Goal: Task Accomplishment & Management: Manage account settings

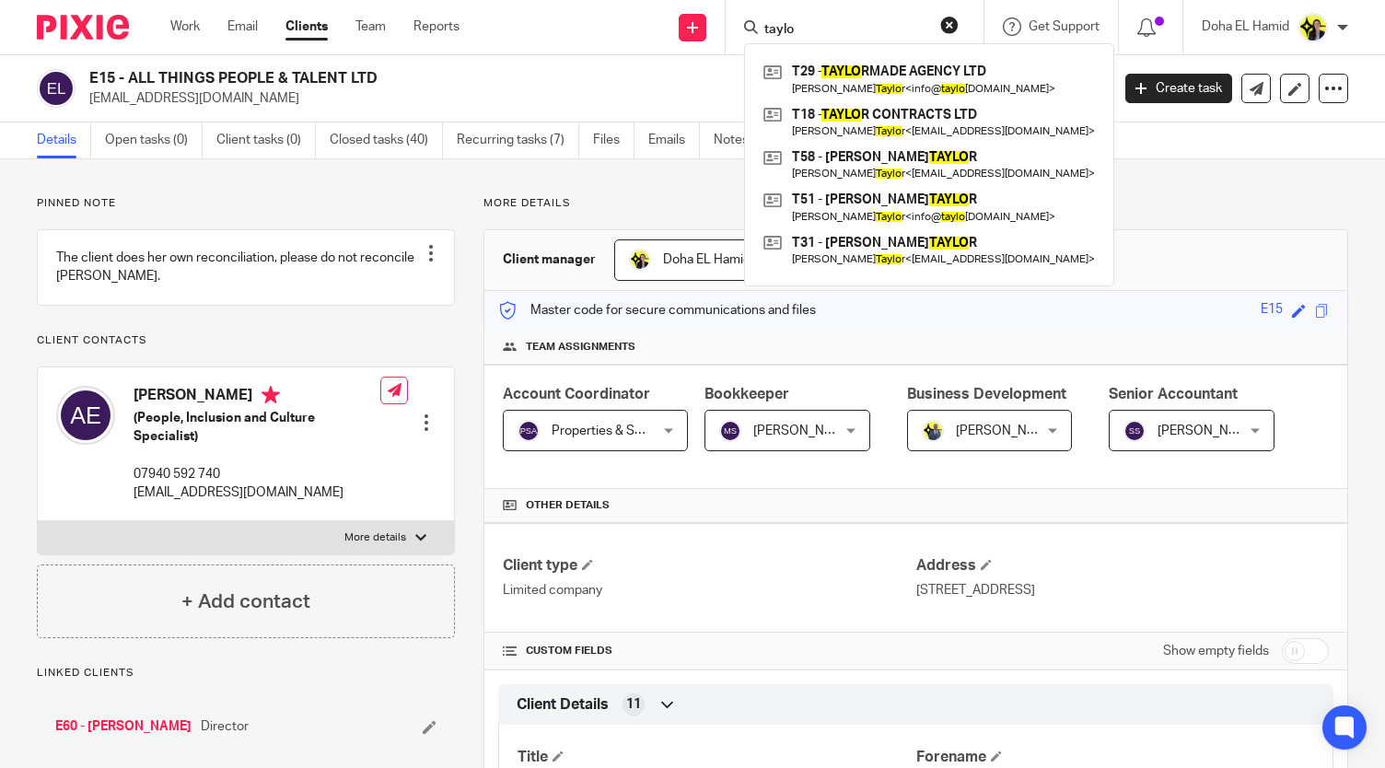
click at [794, 31] on input "taylo" at bounding box center [845, 30] width 166 height 17
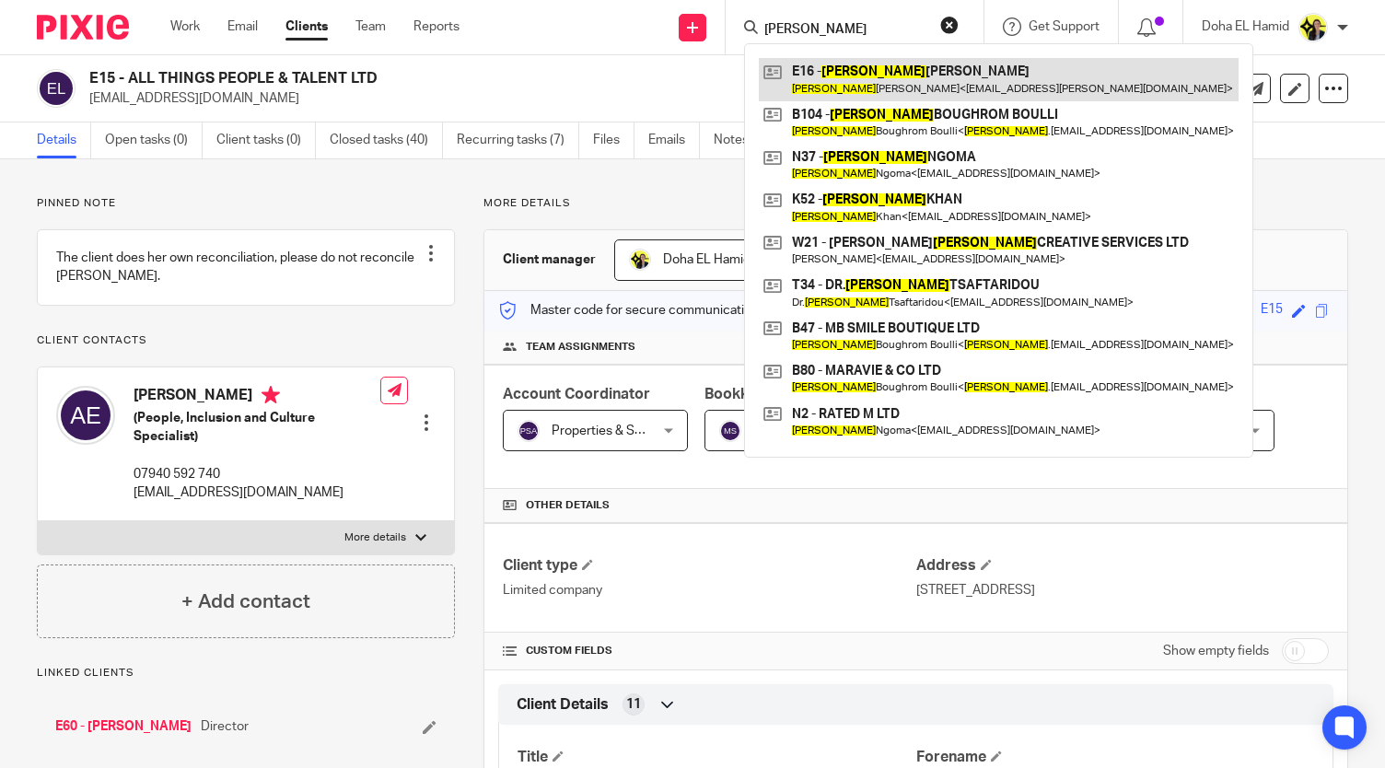
type input "marcia"
click at [908, 74] on link at bounding box center [999, 79] width 480 height 42
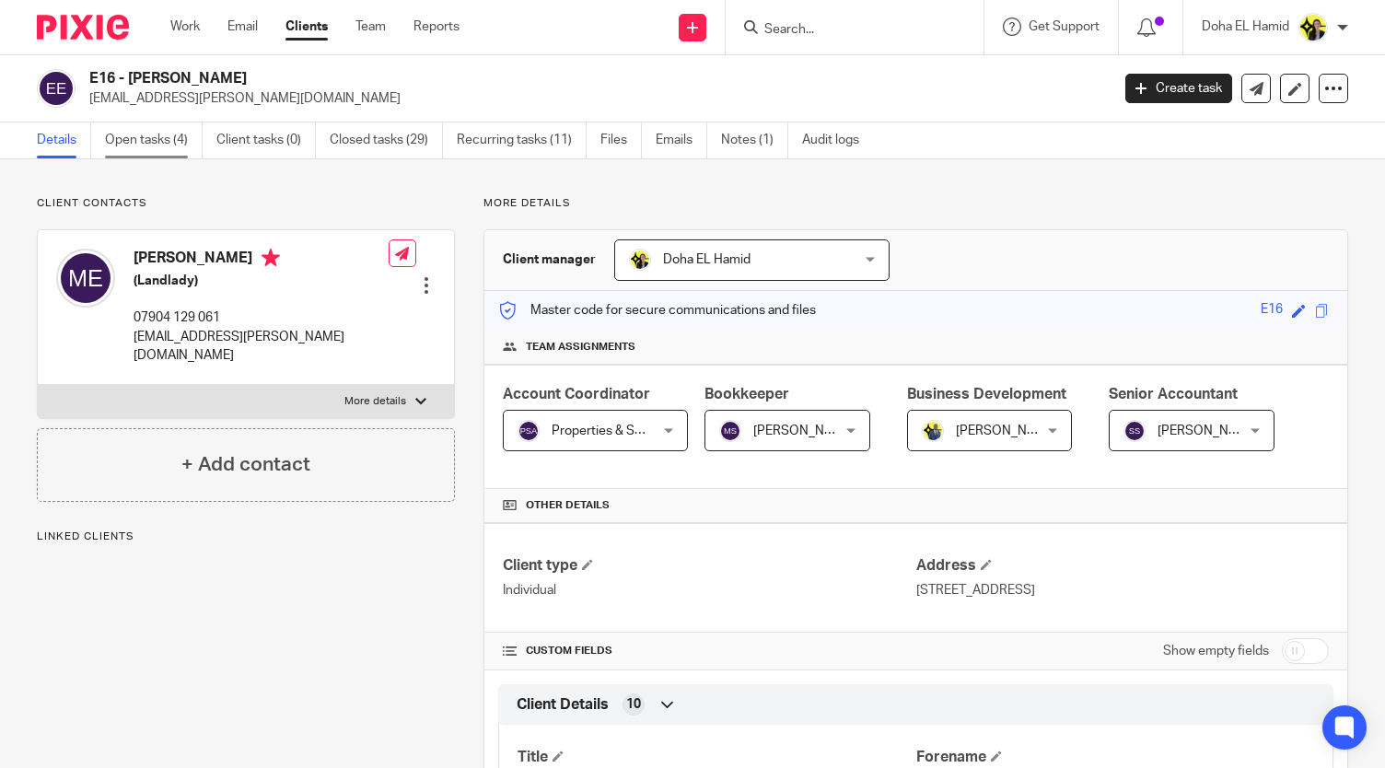
click at [162, 139] on link "Open tasks (4)" at bounding box center [154, 140] width 98 height 36
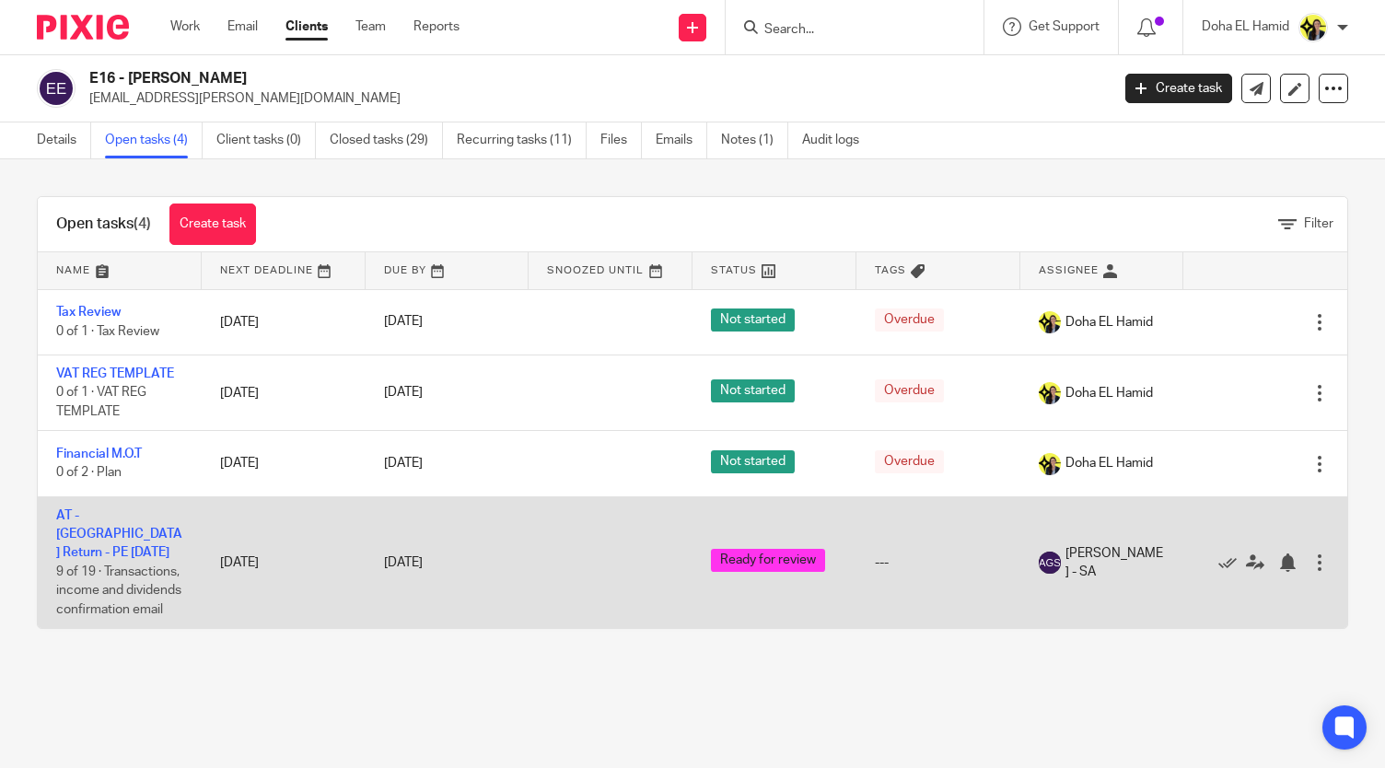
click at [85, 524] on td "AT - SA Return - PE 05-04-2025 9 of 19 · Transactions, income and dividends con…" at bounding box center [120, 562] width 164 height 132
click at [91, 528] on link "AT - SA Return - PE 05-04-2025" at bounding box center [119, 534] width 126 height 51
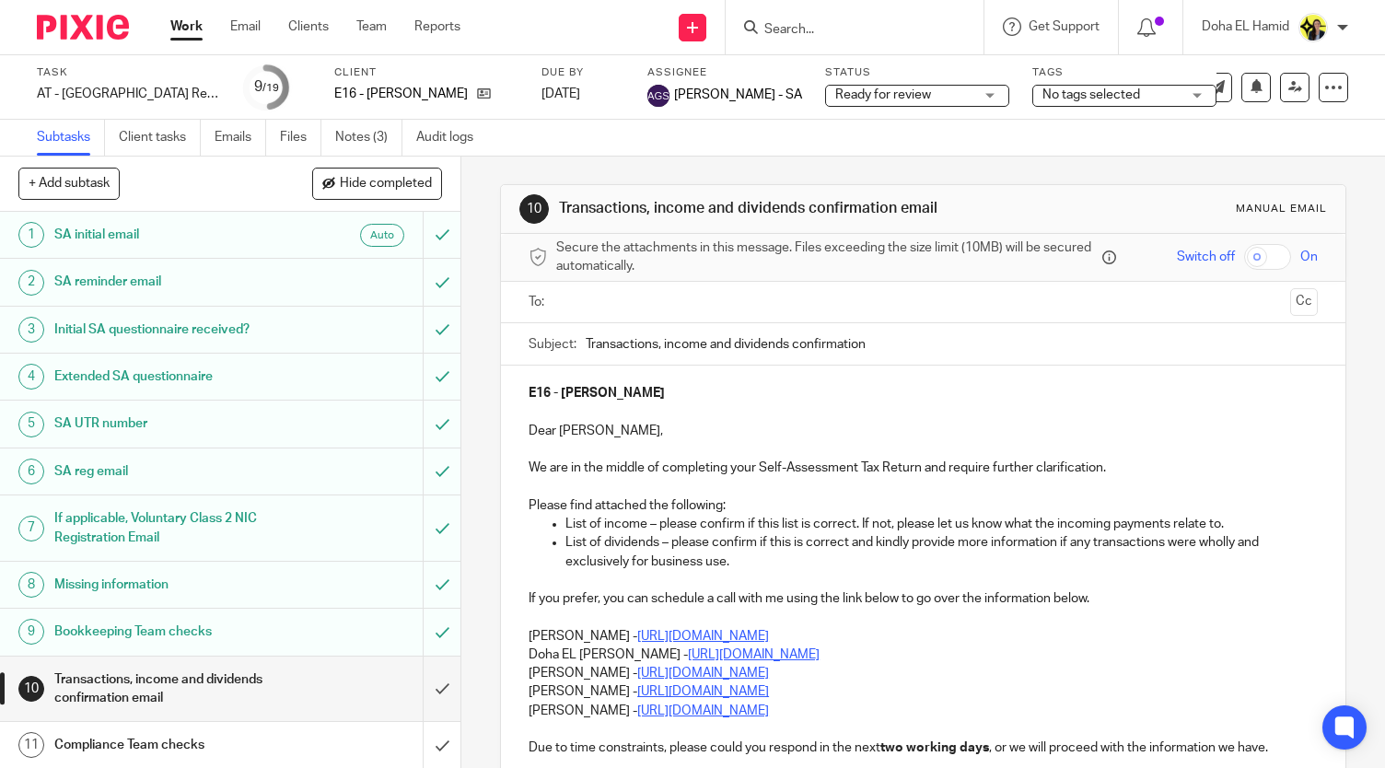
click at [1042, 92] on span "No tags selected" at bounding box center [1091, 94] width 98 height 13
click at [1033, 124] on input "checkbox" at bounding box center [1020, 125] width 35 height 35
checkbox input "true"
click at [369, 130] on link "Notes (3)" at bounding box center [368, 138] width 67 height 36
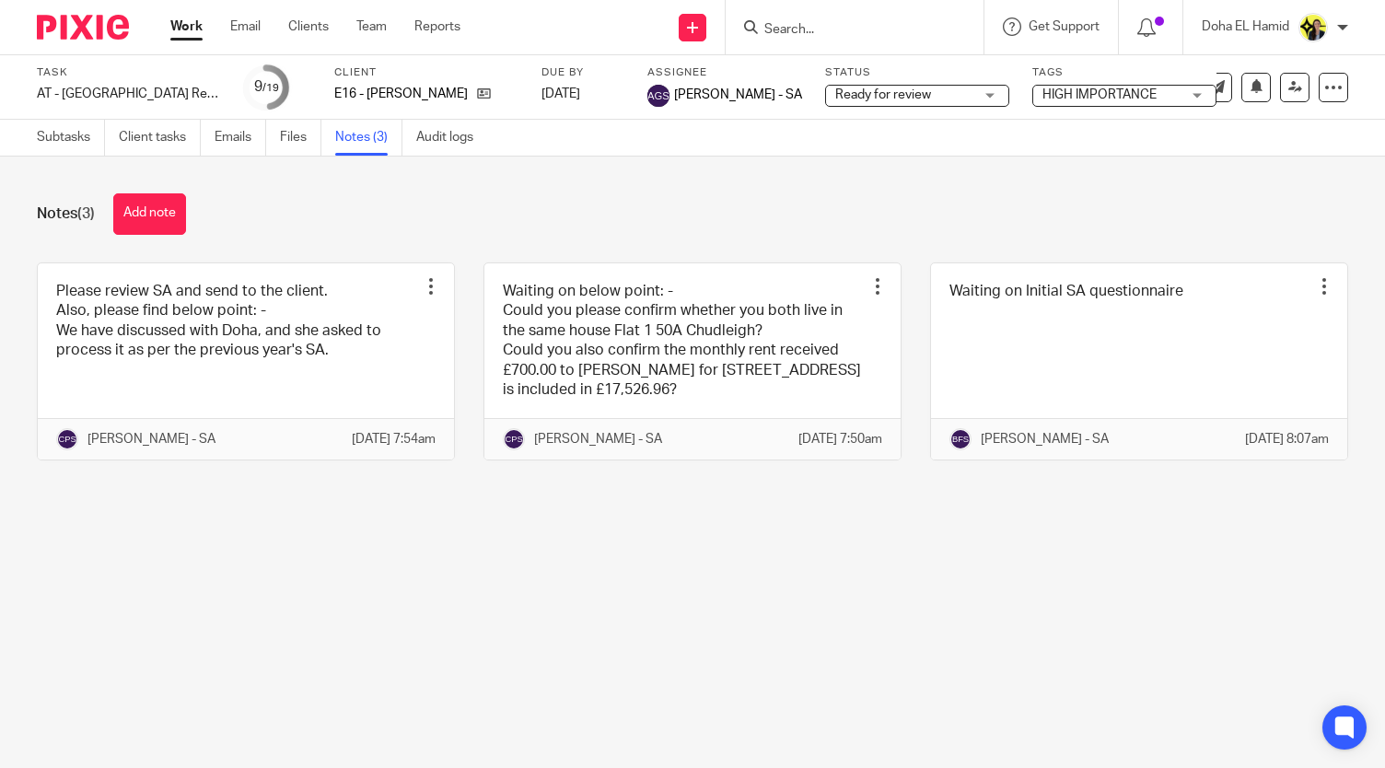
click at [798, 23] on input "Search" at bounding box center [845, 30] width 166 height 17
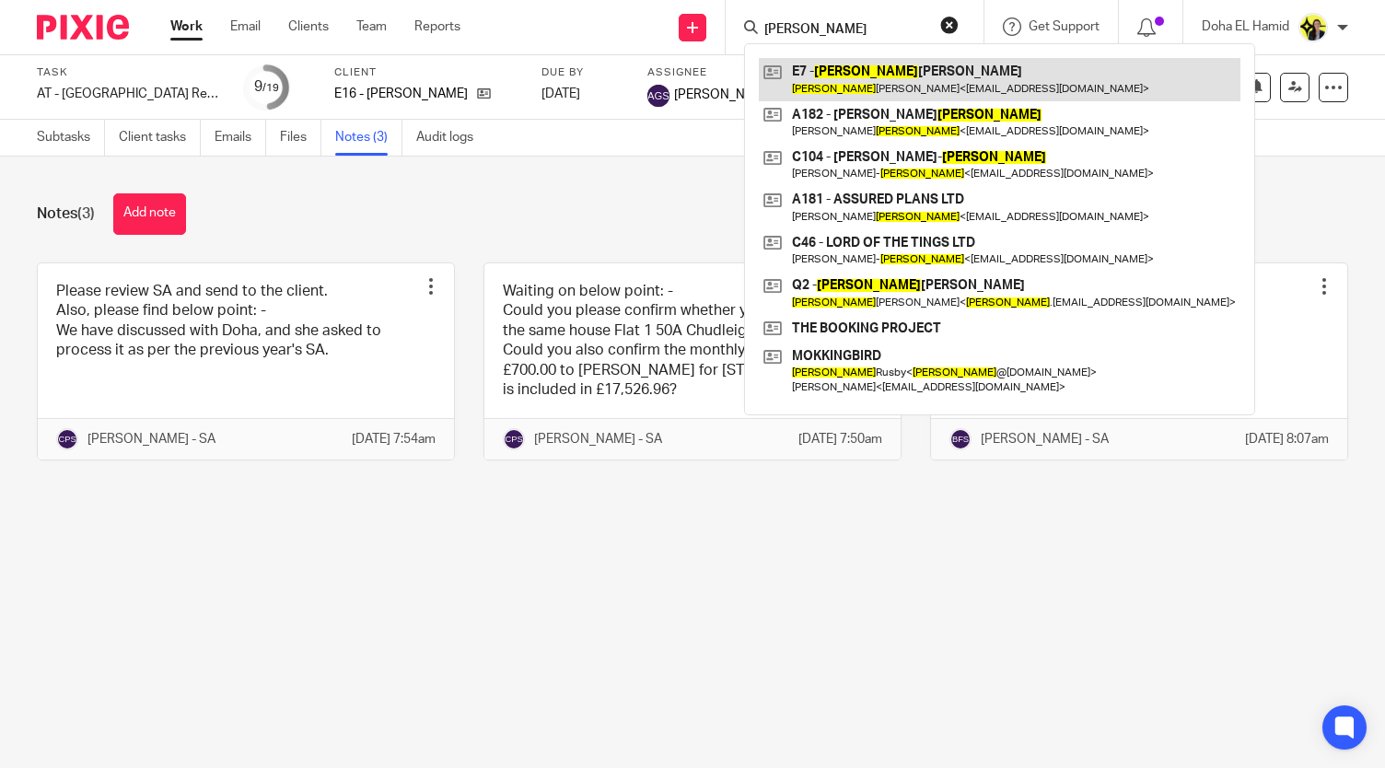
type input "allen"
click at [893, 60] on link at bounding box center [1000, 79] width 482 height 42
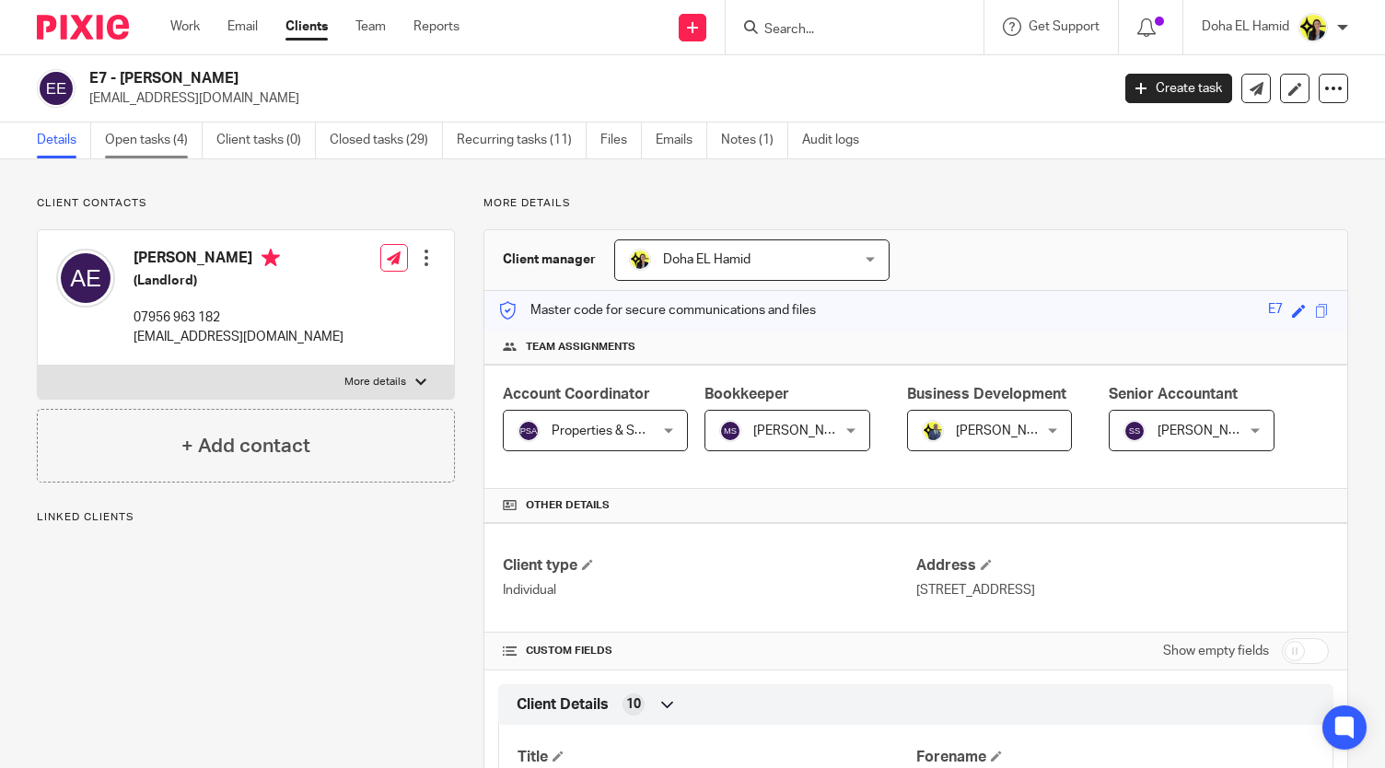
click at [184, 147] on link "Open tasks (4)" at bounding box center [154, 140] width 98 height 36
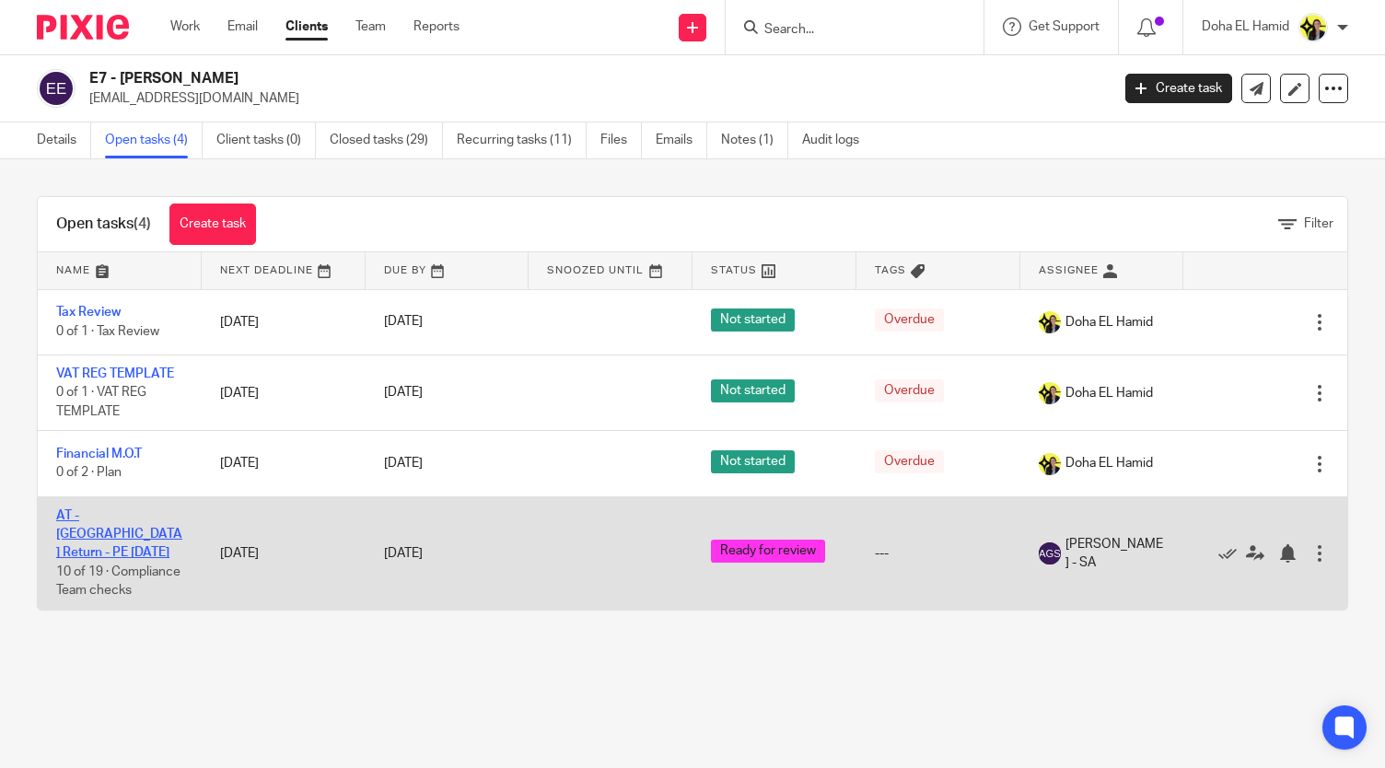
click at [100, 531] on link "AT - [GEOGRAPHIC_DATA] Return - PE [DATE]" at bounding box center [119, 534] width 126 height 51
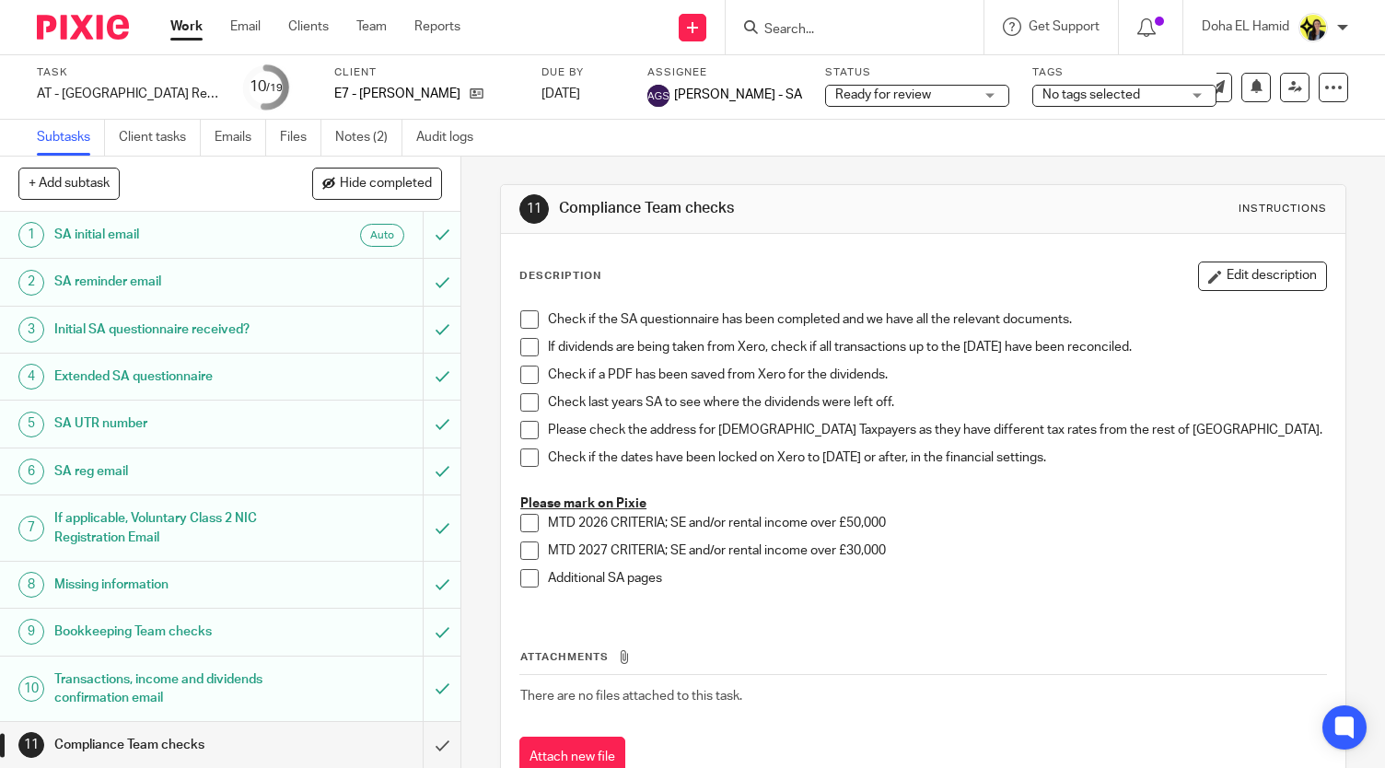
click at [1053, 97] on span "No tags selected" at bounding box center [1091, 94] width 98 height 13
click at [1059, 130] on span "HIGH IMPORTANCE" at bounding box center [1088, 125] width 114 height 13
checkbox input "true"
click at [1011, 226] on div "11 Compliance Team checks Instructions" at bounding box center [923, 209] width 844 height 49
click at [790, 25] on input "Search" at bounding box center [845, 30] width 166 height 17
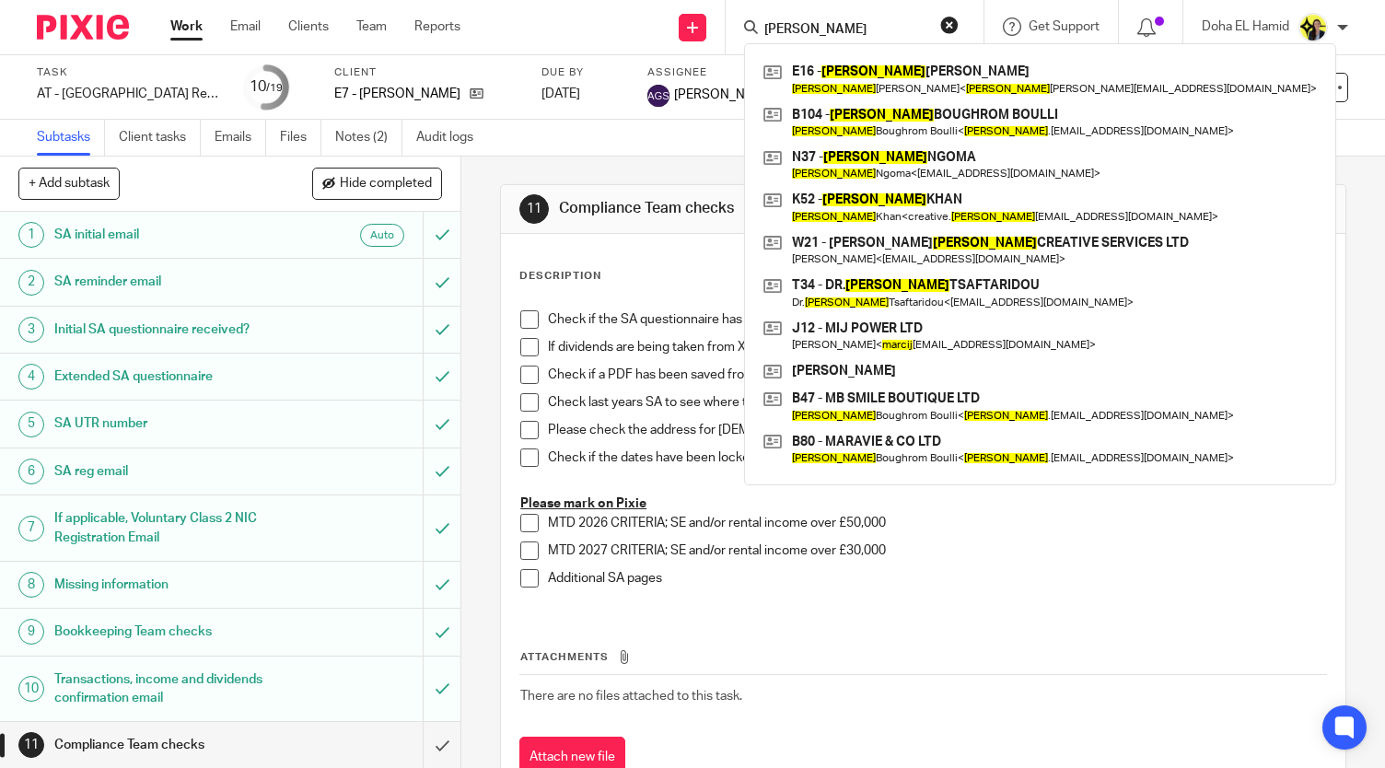
type input "marcia"
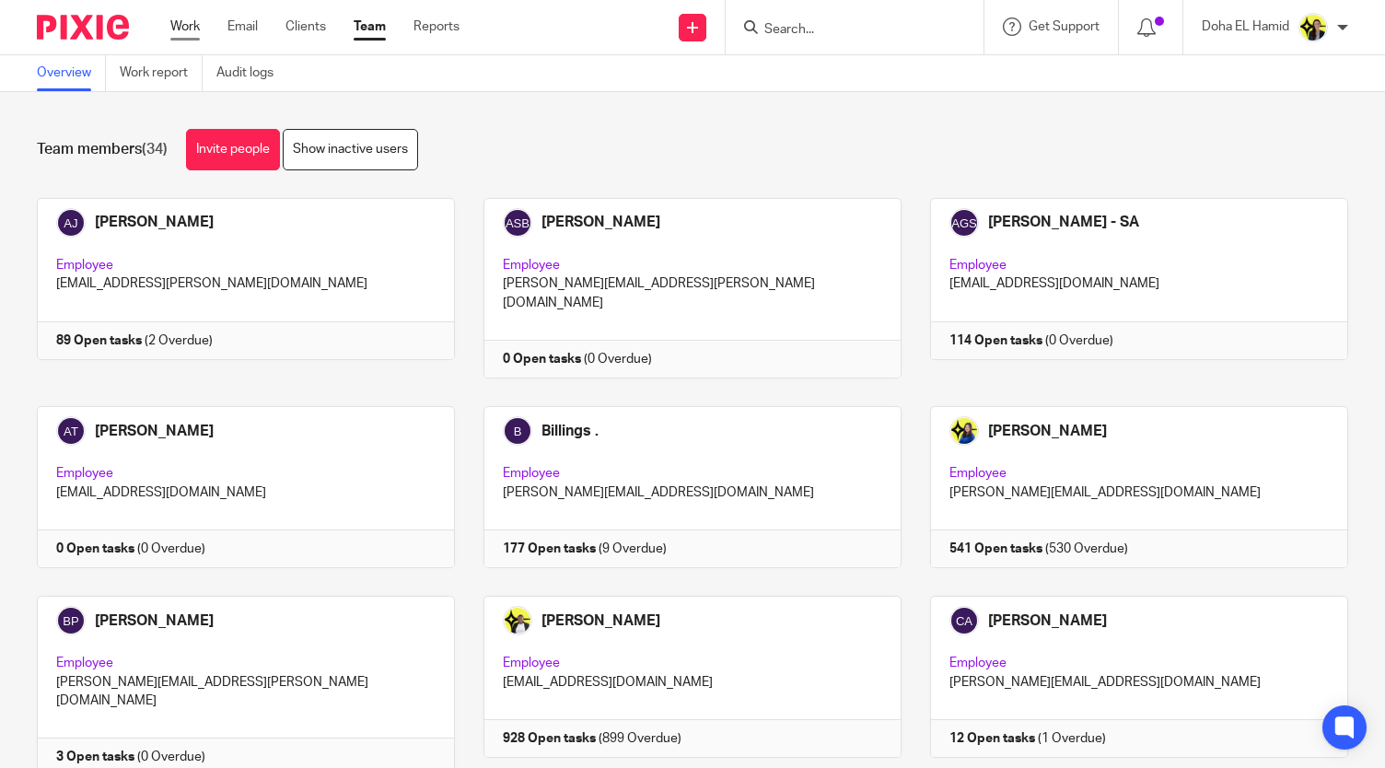
scroll to position [737, 0]
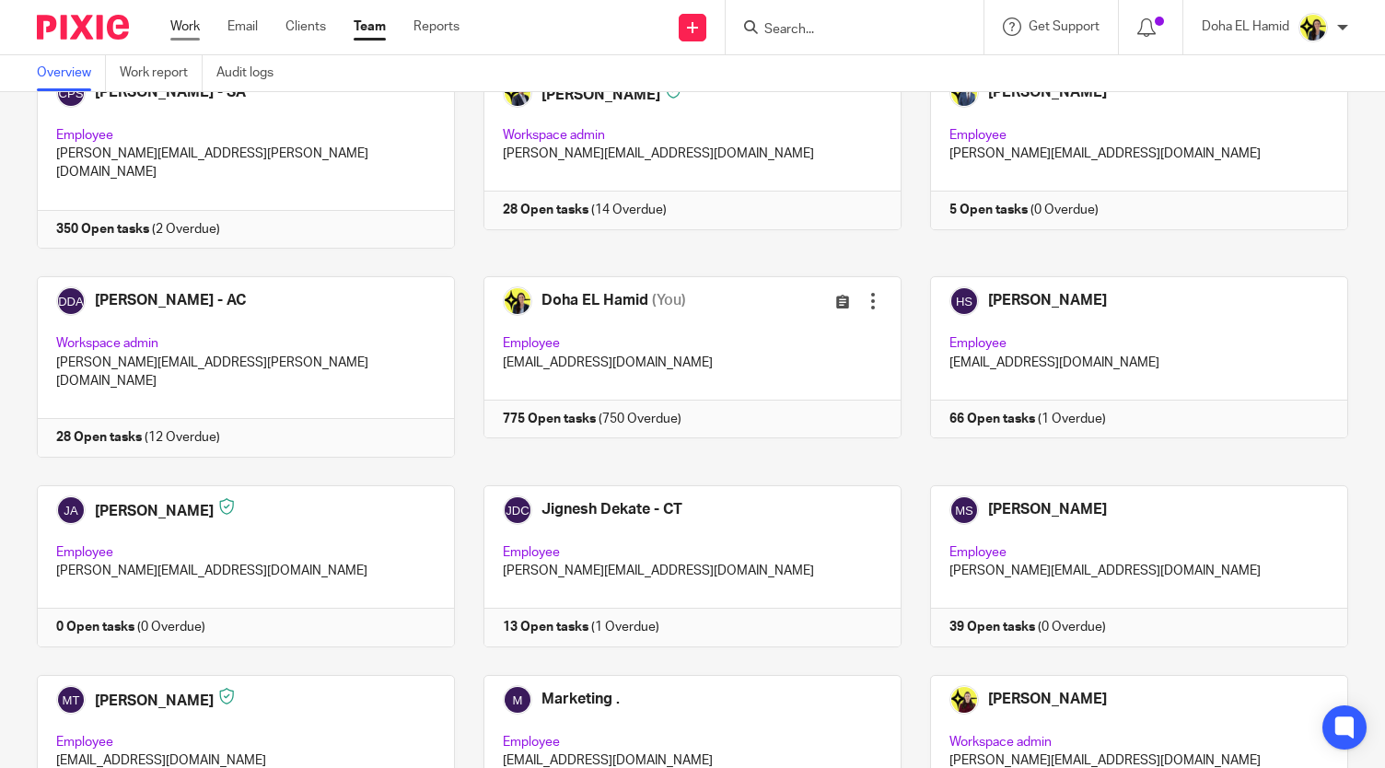
click at [174, 27] on link "Work" at bounding box center [184, 26] width 29 height 18
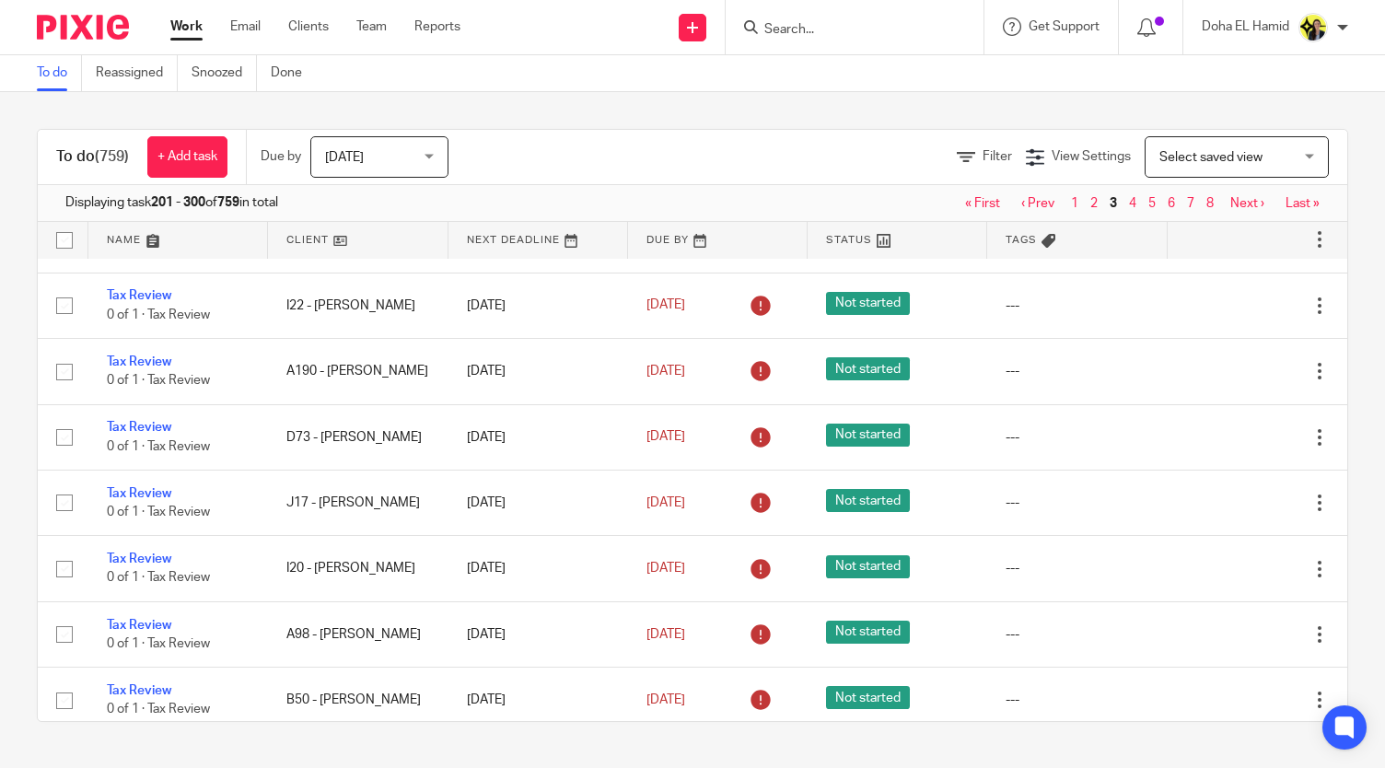
scroll to position [6551, 0]
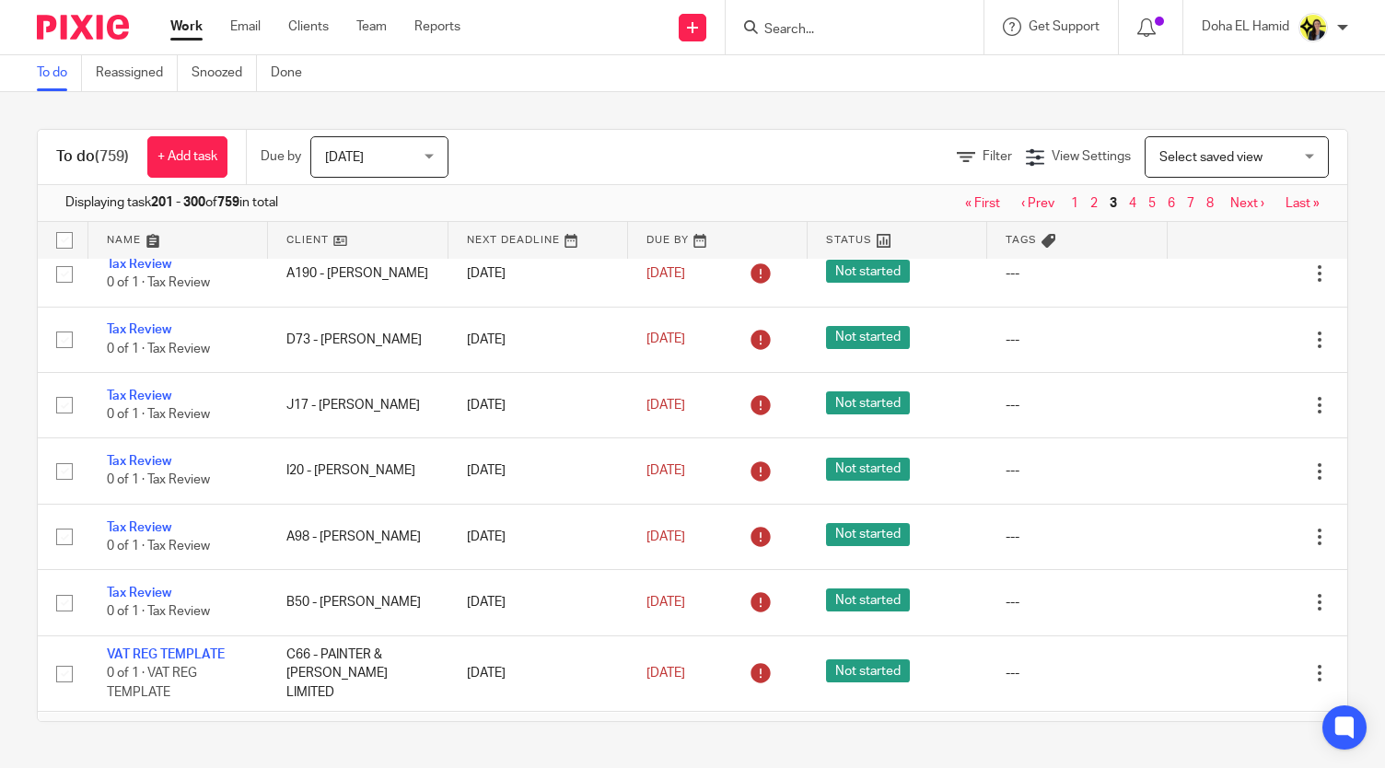
click at [808, 36] on input "Search" at bounding box center [845, 30] width 166 height 17
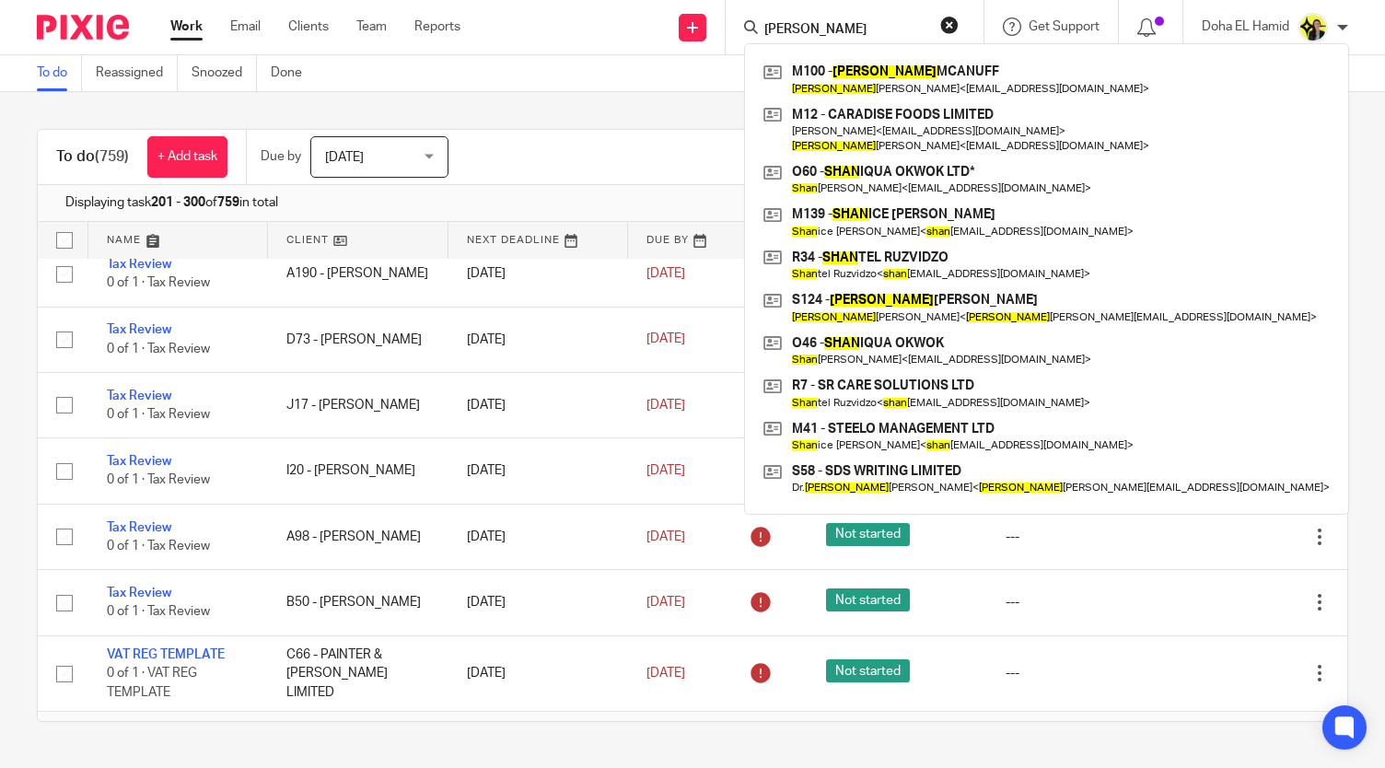
click at [781, 31] on input "shaun" at bounding box center [845, 30] width 166 height 17
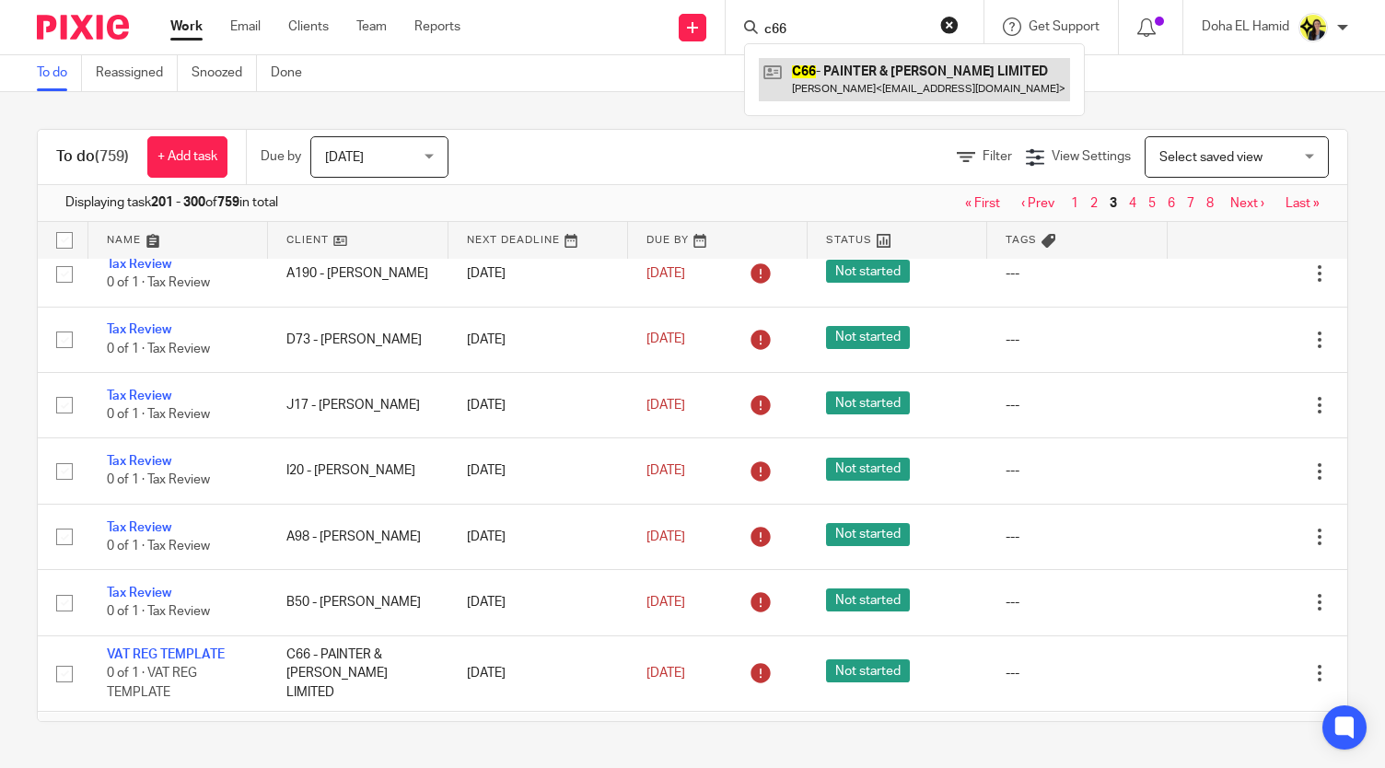
type input "c66"
click at [186, 33] on link "Work" at bounding box center [186, 26] width 32 height 18
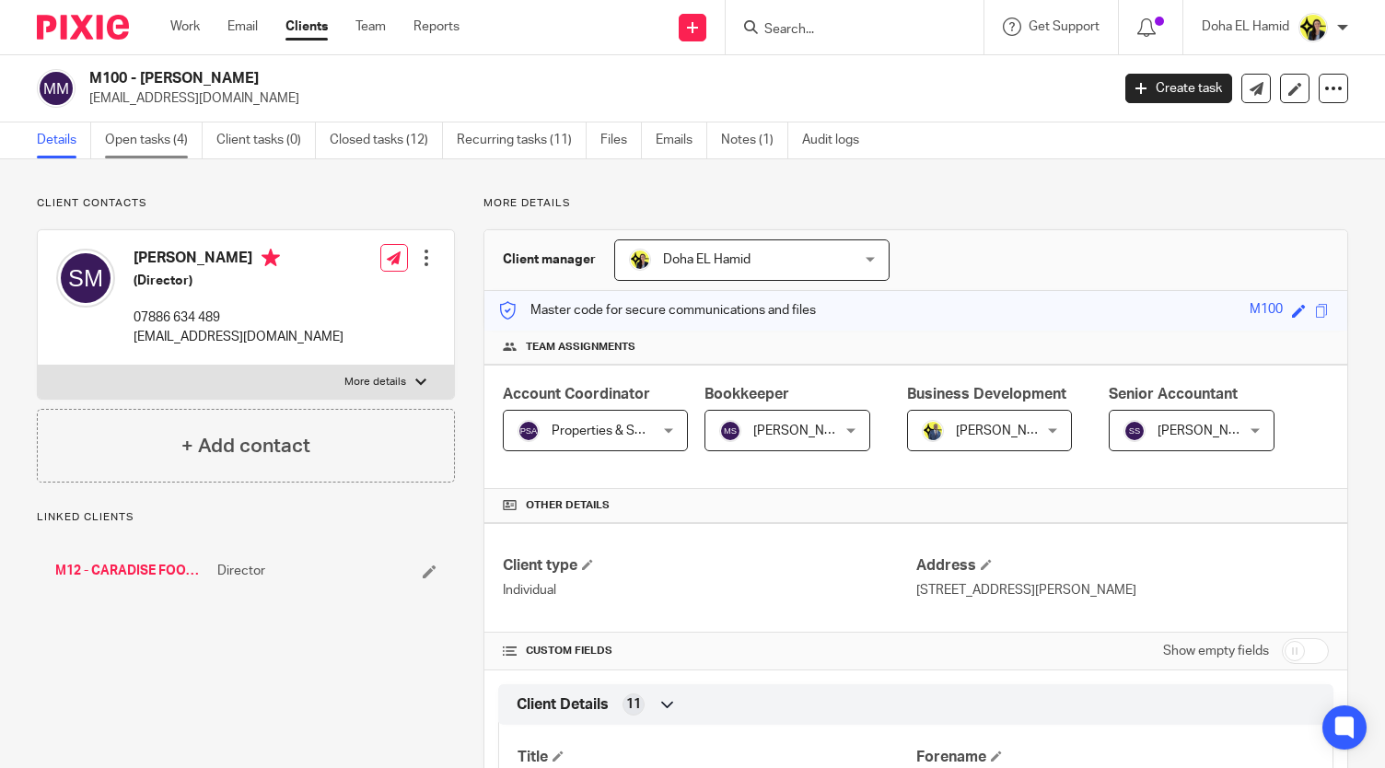
click at [144, 143] on link "Open tasks (4)" at bounding box center [154, 140] width 98 height 36
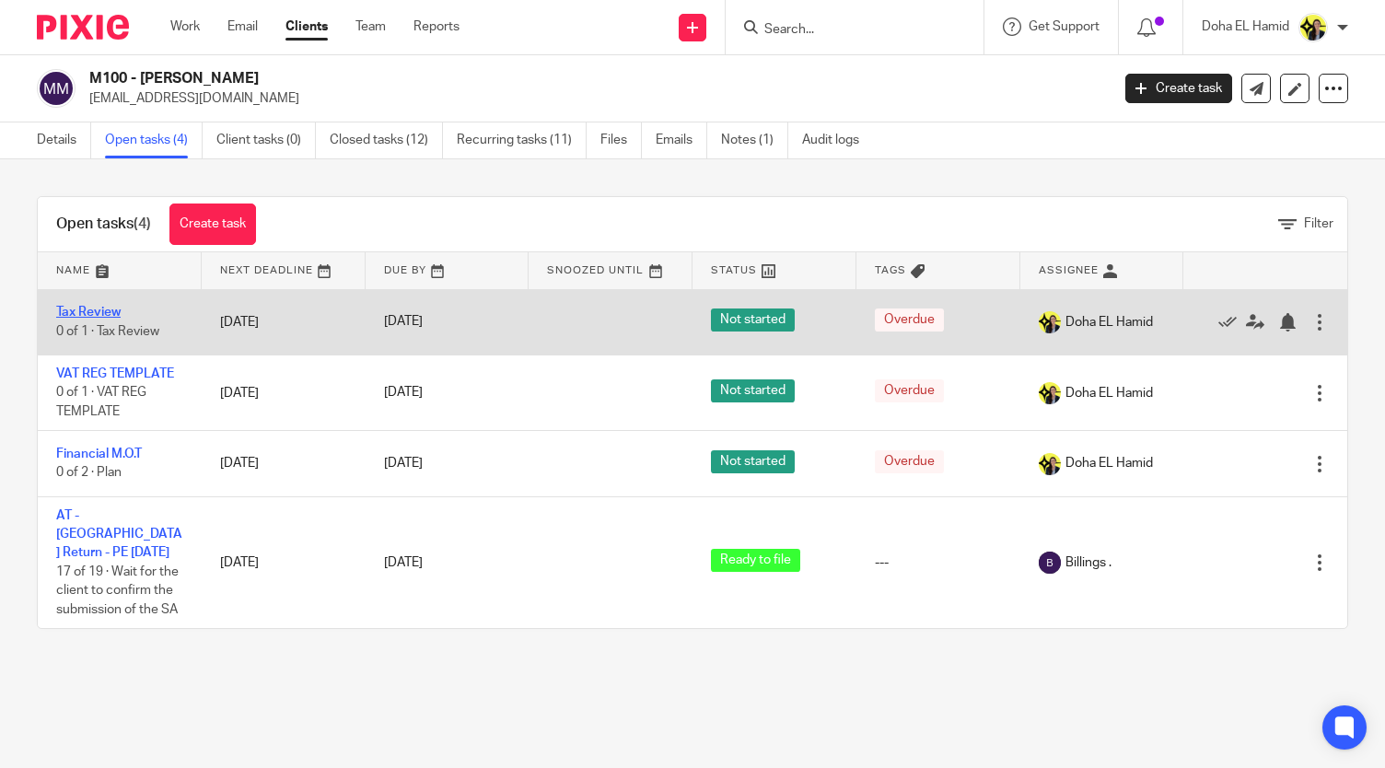
click at [89, 313] on link "Tax Review" at bounding box center [88, 312] width 64 height 13
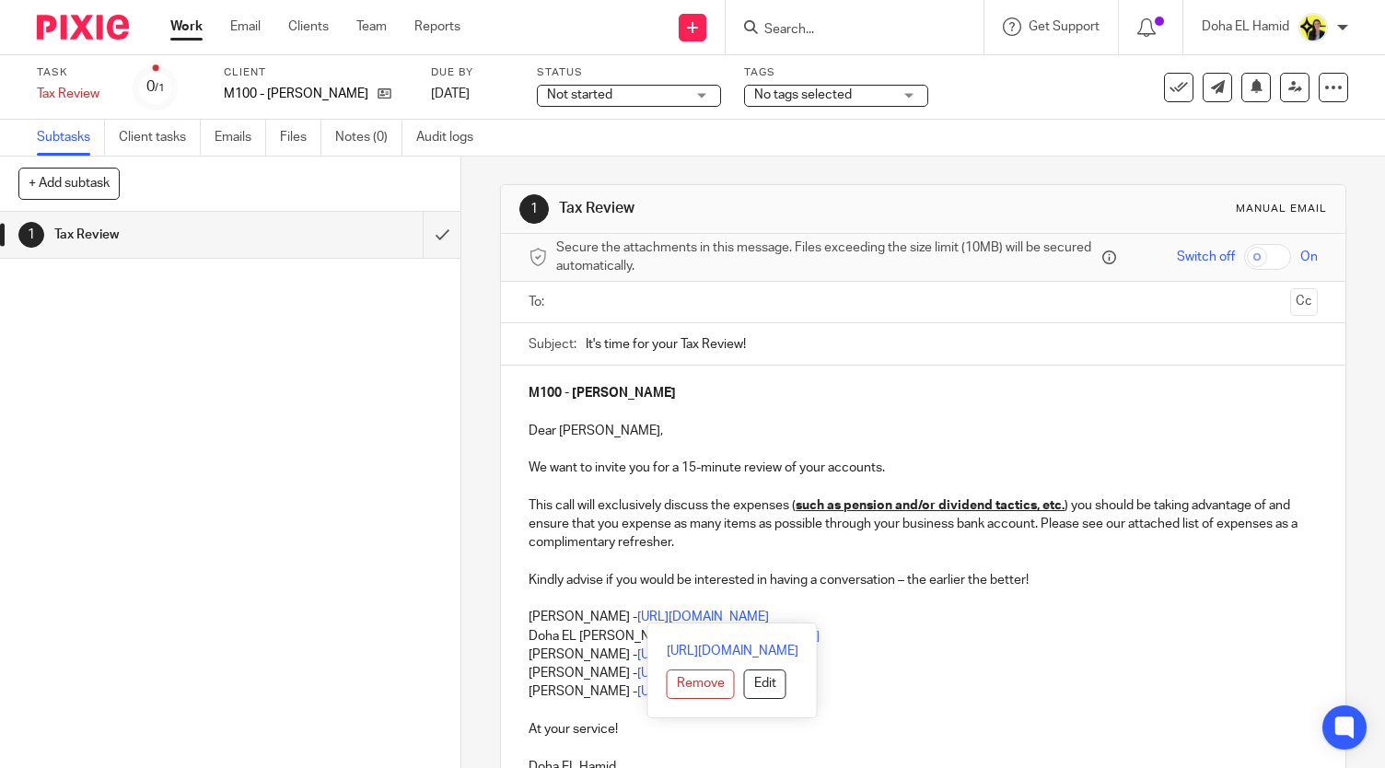
drag, startPoint x: 958, startPoint y: 613, endPoint x: 507, endPoint y: 620, distance: 450.3
click at [507, 620] on div "M100 - [PERSON_NAME] Dear [PERSON_NAME], We want to invite you for a 15-minute …" at bounding box center [923, 578] width 844 height 424
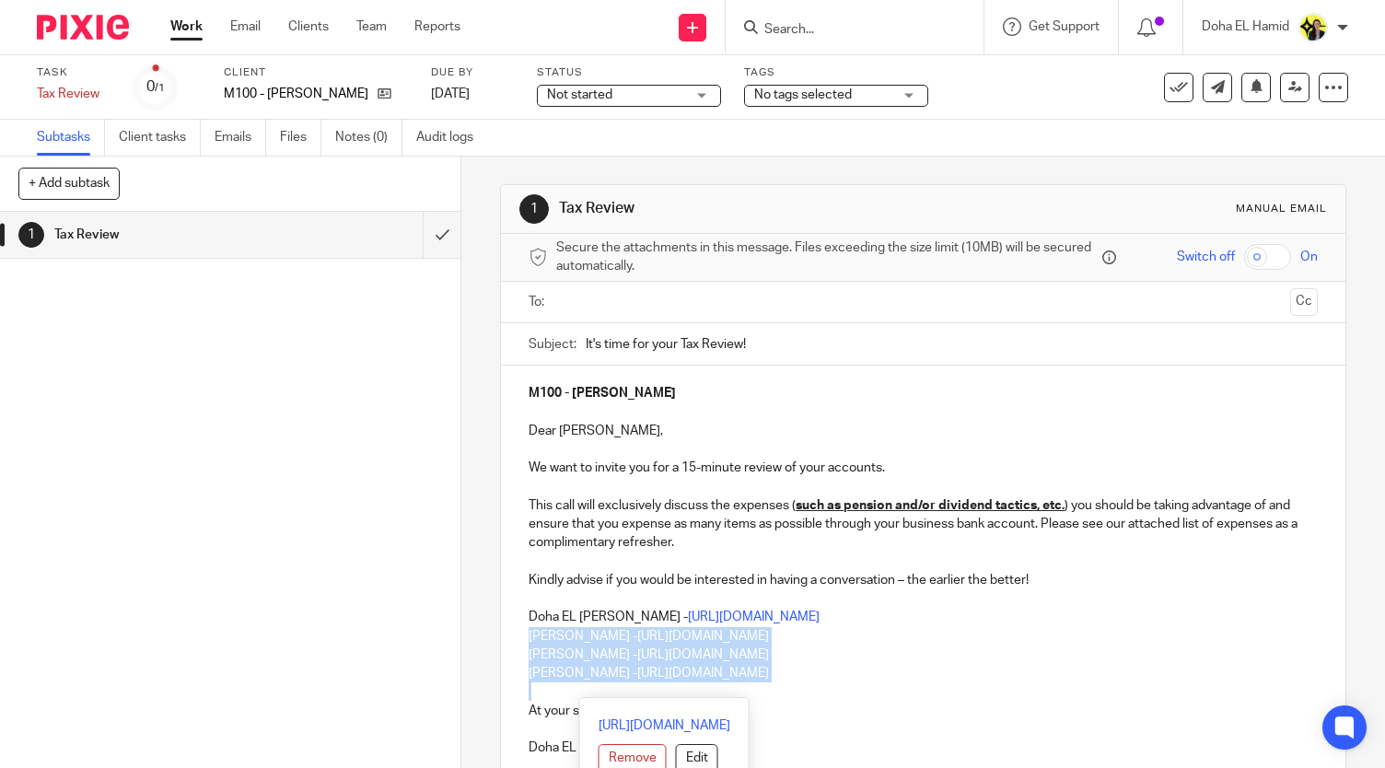
drag, startPoint x: 518, startPoint y: 636, endPoint x: 858, endPoint y: 685, distance: 343.3
click at [858, 685] on div "M100 - [PERSON_NAME] Dear [PERSON_NAME], We want to invite you for a 15-minute …" at bounding box center [923, 568] width 844 height 405
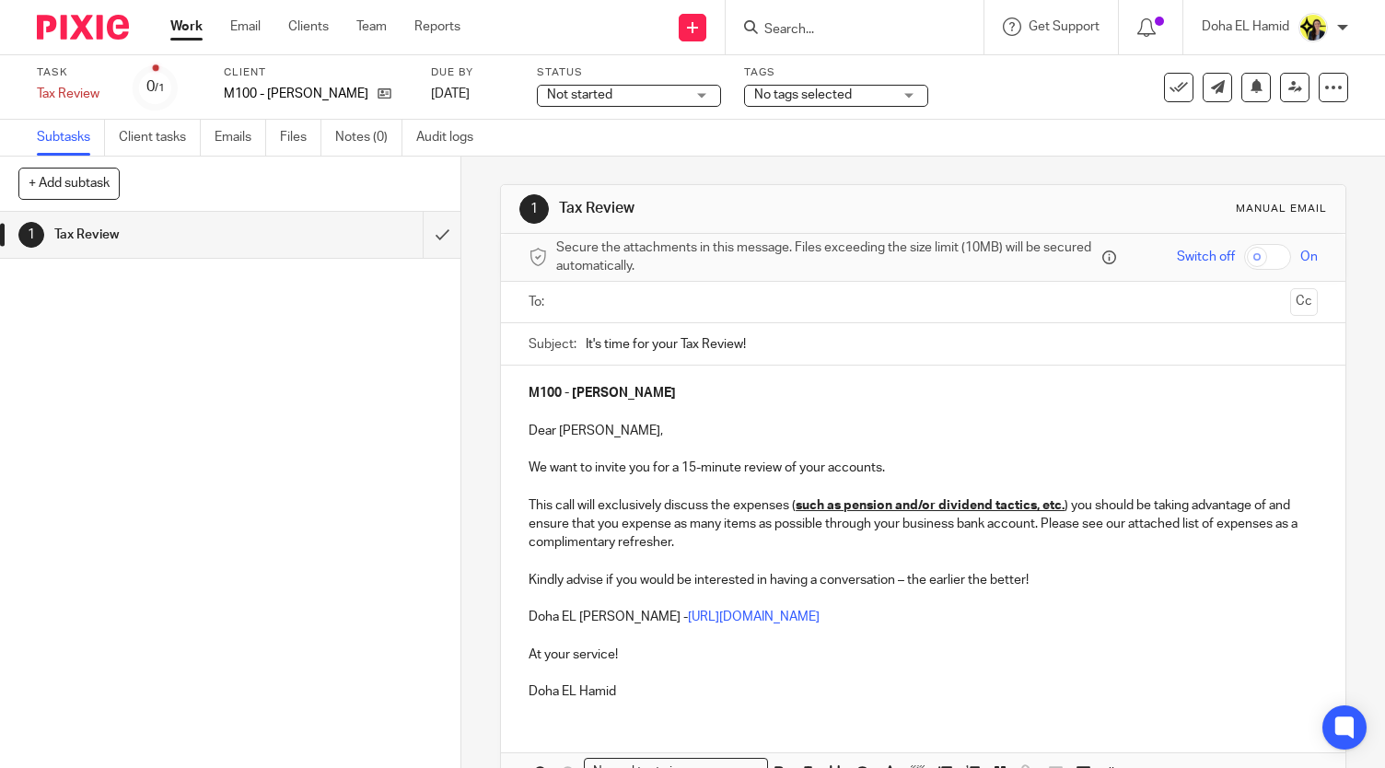
scroll to position [109, 0]
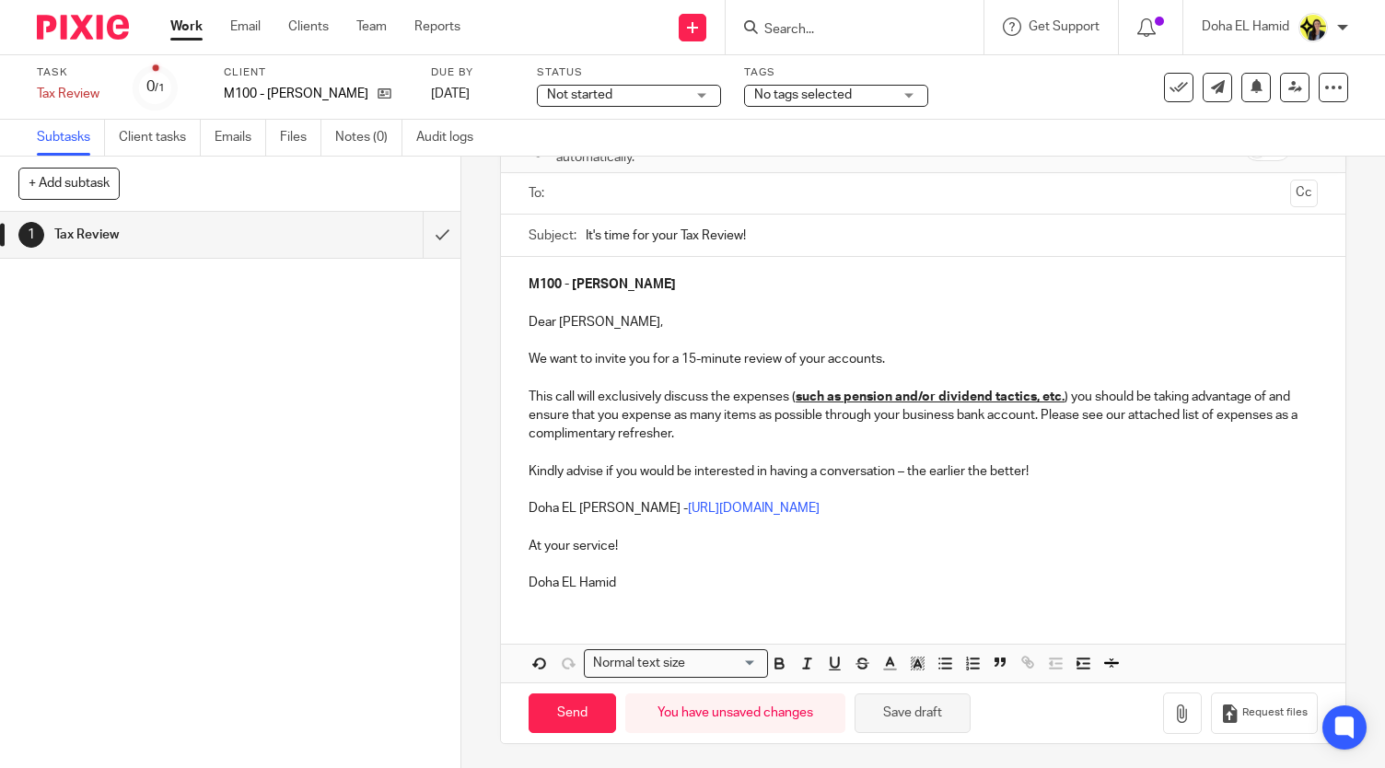
click at [875, 715] on button "Save draft" at bounding box center [913, 713] width 116 height 40
click at [627, 204] on ul at bounding box center [924, 194] width 732 height 30
click at [623, 200] on input "text" at bounding box center [923, 193] width 720 height 21
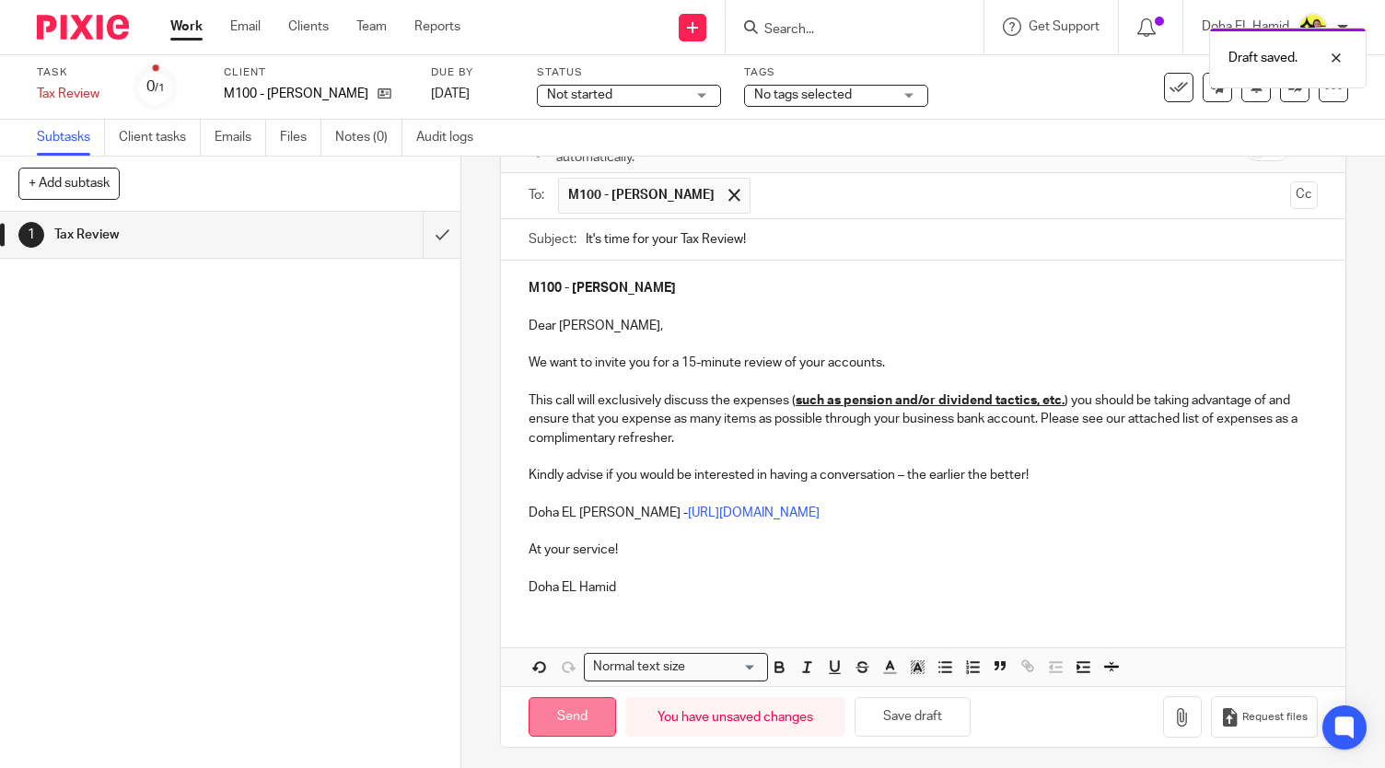
click at [564, 718] on input "Send" at bounding box center [572, 717] width 87 height 40
type input "Sent"
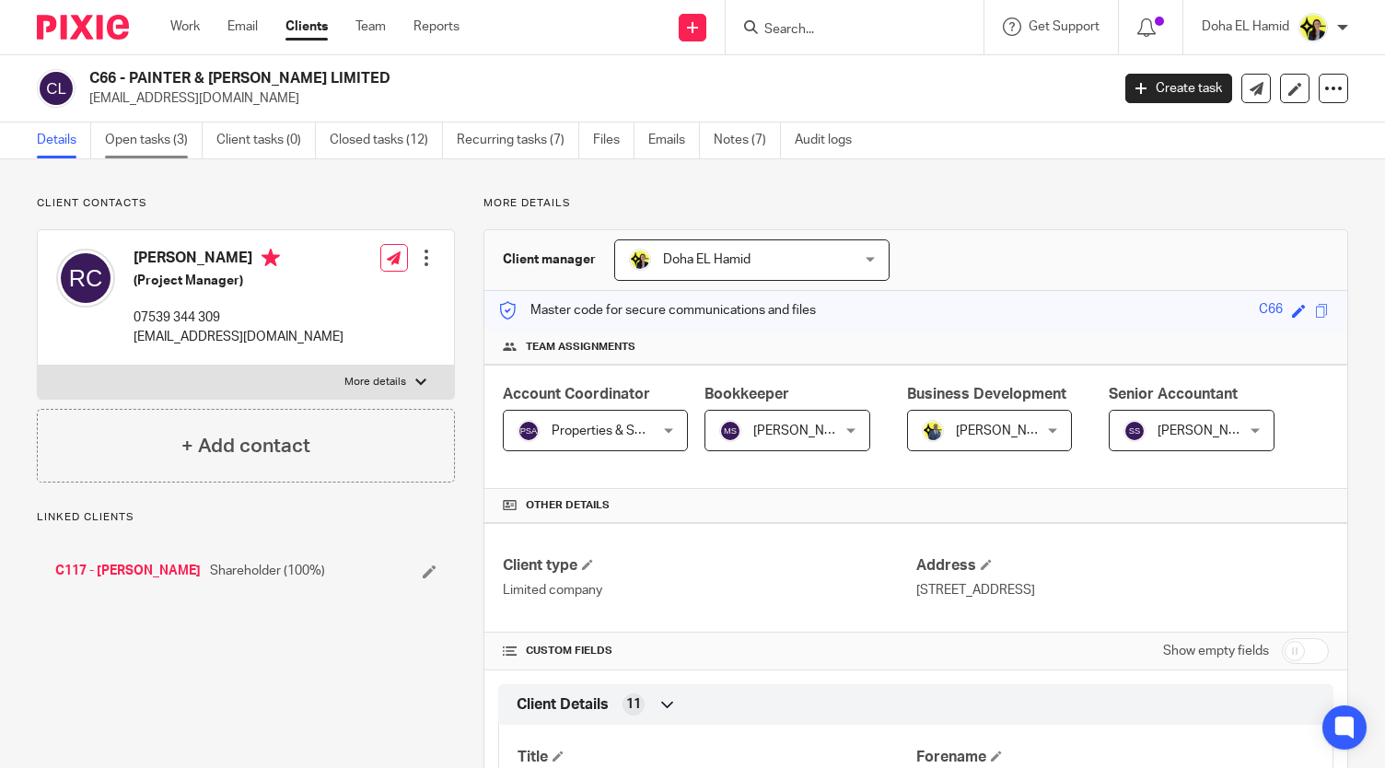
click at [149, 131] on link "Open tasks (3)" at bounding box center [154, 140] width 98 height 36
click at [151, 141] on link "Open tasks (3)" at bounding box center [154, 140] width 98 height 36
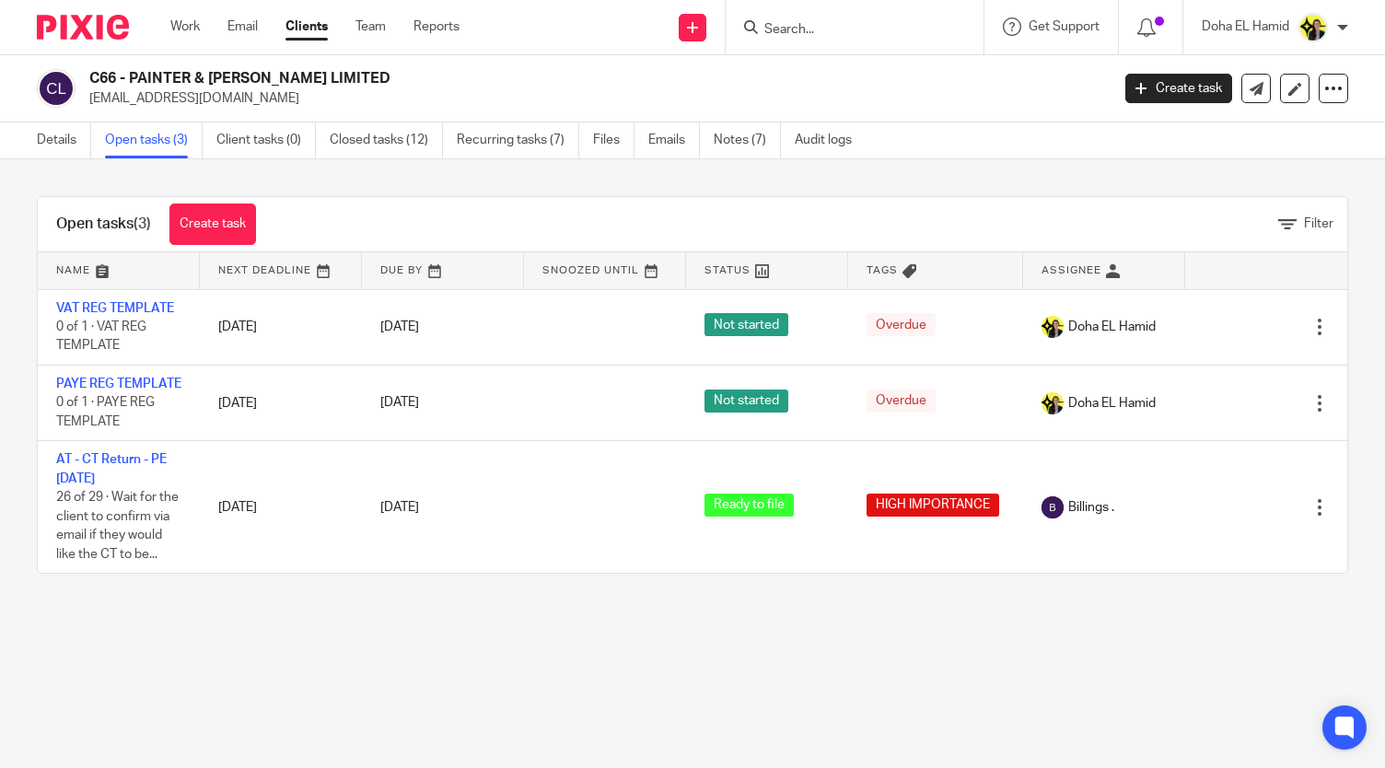
click at [744, 159] on div "Open tasks (3) Create task Filter Name Next Deadline Due By Snoozed Until Statu…" at bounding box center [692, 384] width 1385 height 451
click at [744, 146] on link "Notes (7)" at bounding box center [747, 140] width 67 height 36
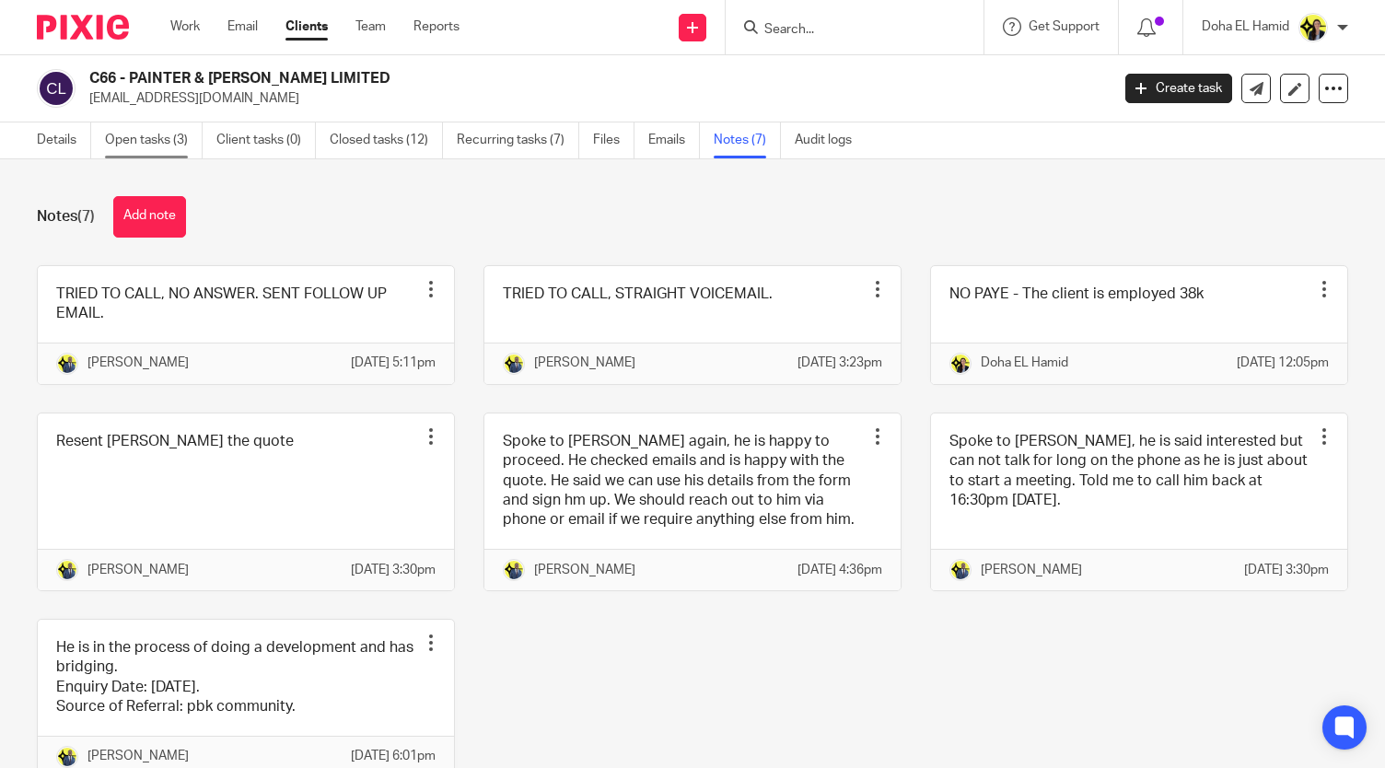
click at [136, 137] on link "Open tasks (3)" at bounding box center [154, 140] width 98 height 36
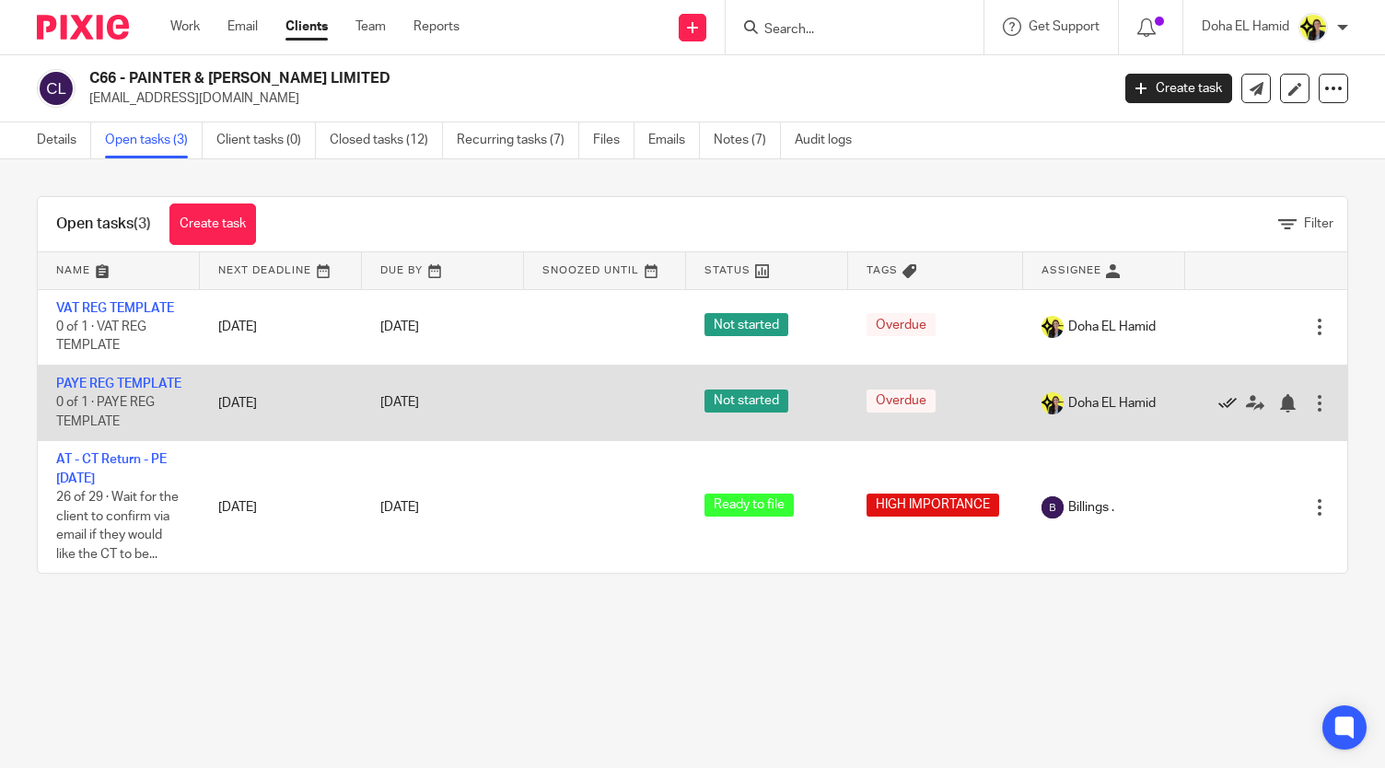
click at [1218, 406] on icon at bounding box center [1227, 403] width 18 height 18
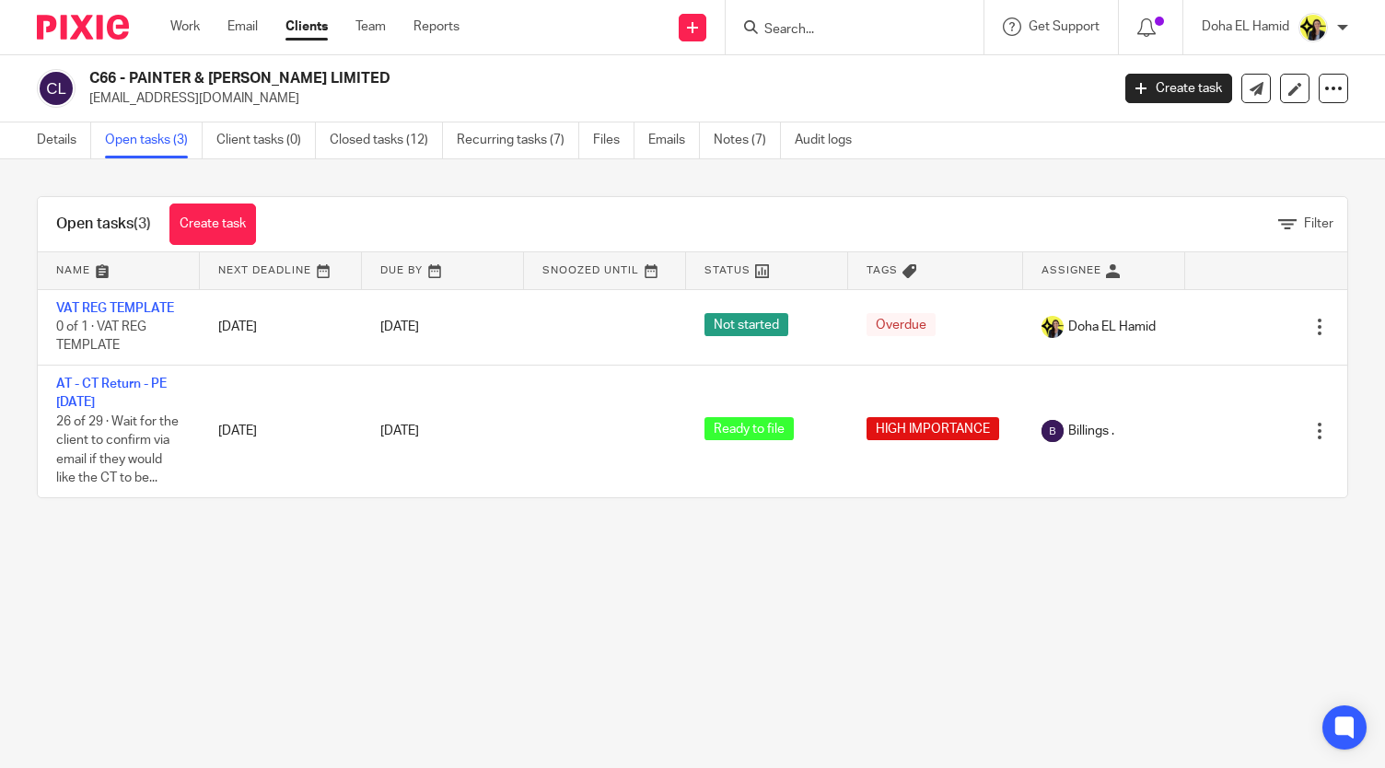
click at [775, 25] on input "Search" at bounding box center [845, 30] width 166 height 17
click at [744, 148] on link "Notes (7)" at bounding box center [747, 140] width 67 height 36
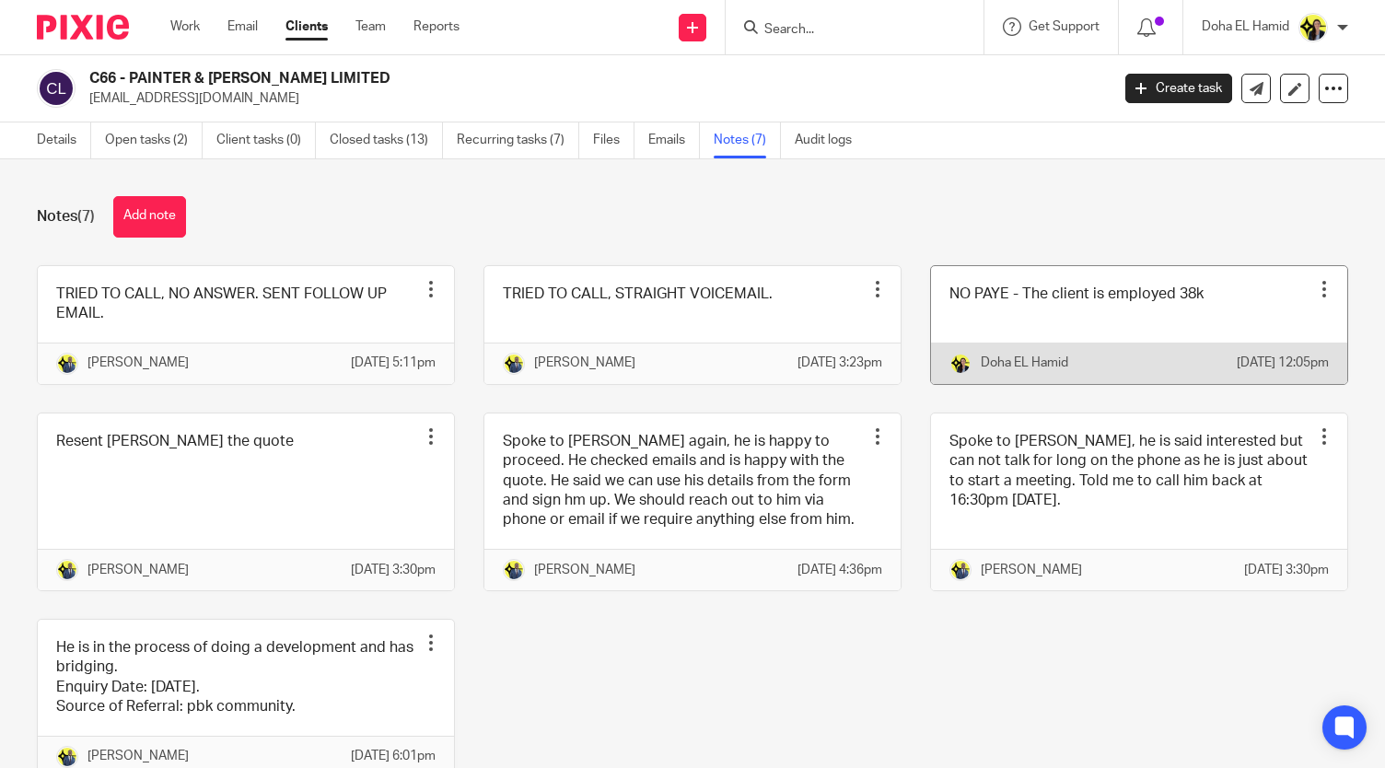
click at [1015, 305] on link at bounding box center [1139, 325] width 416 height 118
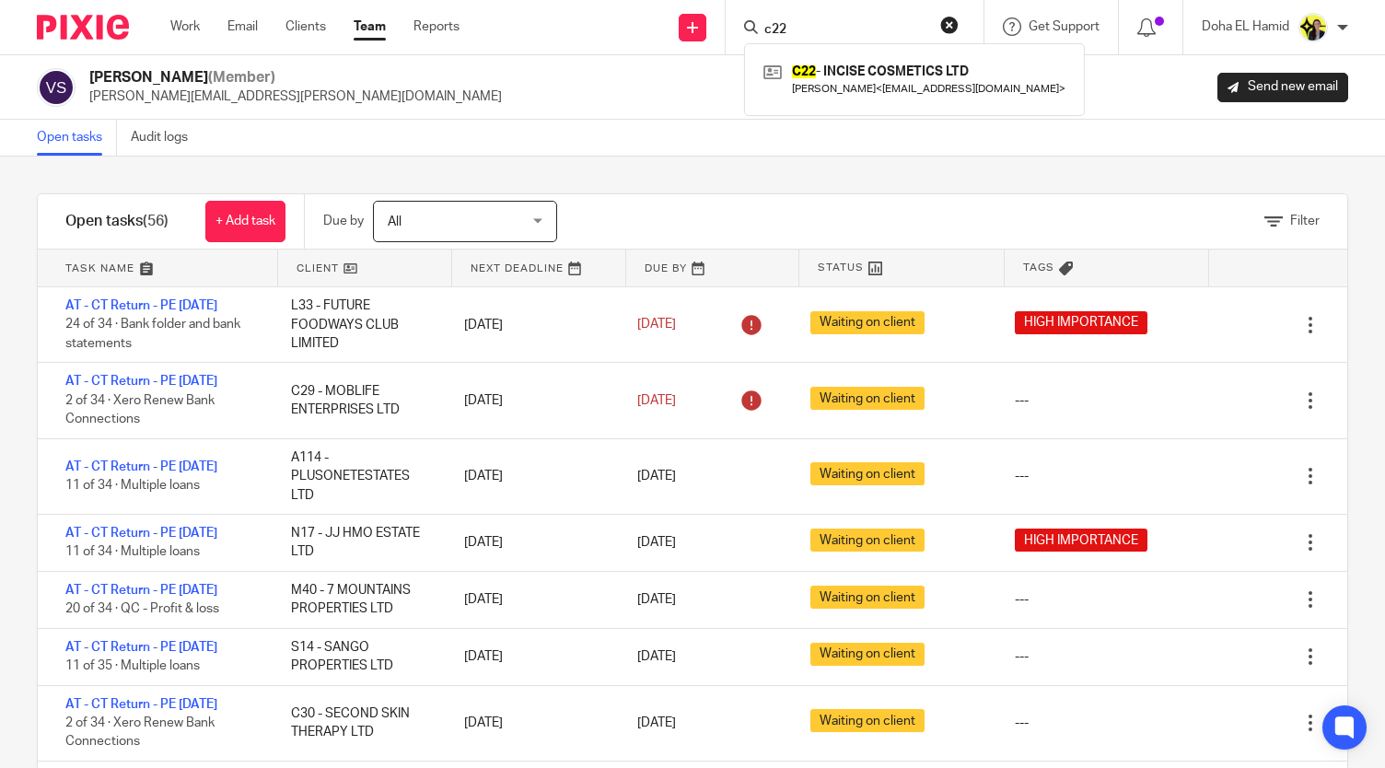
scroll to position [665, 0]
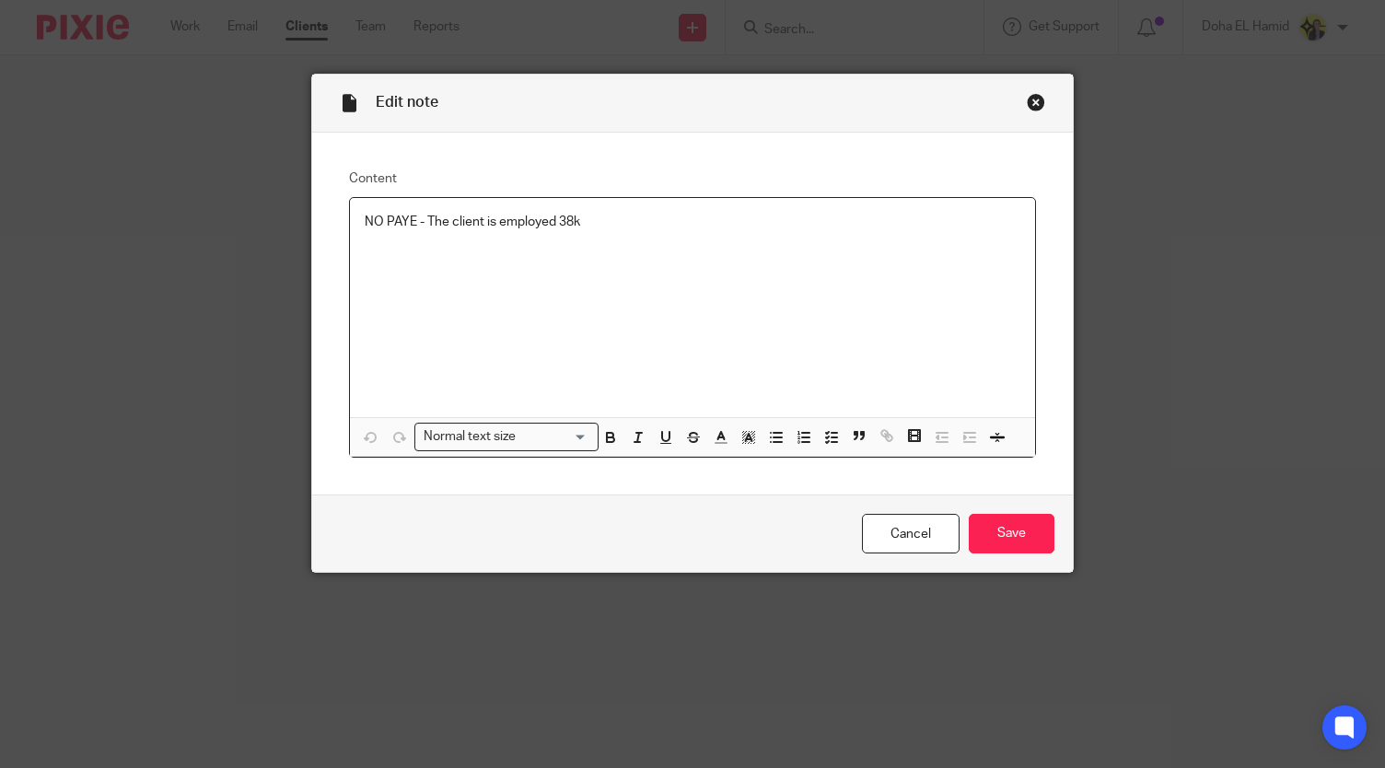
click at [676, 242] on div "NO PAYE - The client is employed 38k" at bounding box center [692, 307] width 684 height 219
click at [1026, 541] on input "Save" at bounding box center [1012, 534] width 86 height 40
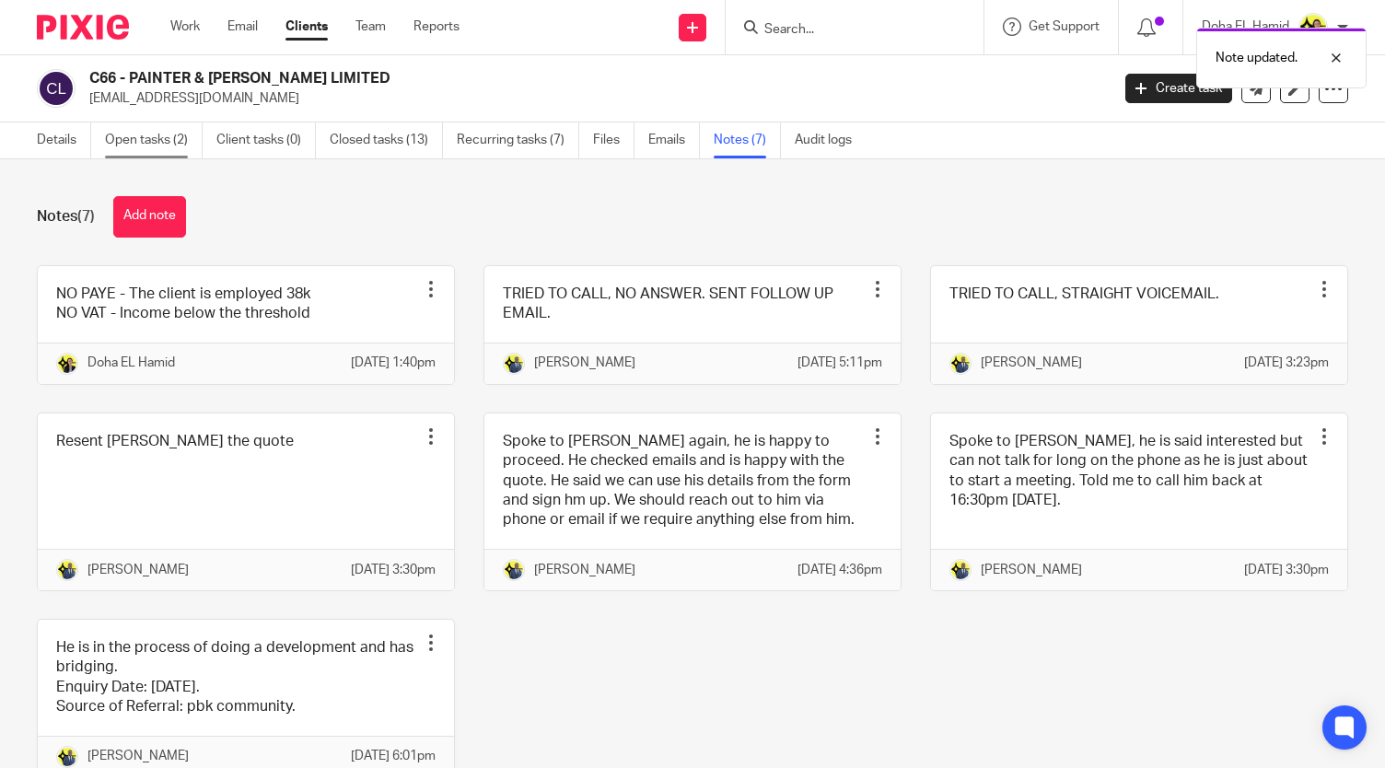
click at [131, 147] on link "Open tasks (2)" at bounding box center [154, 140] width 98 height 36
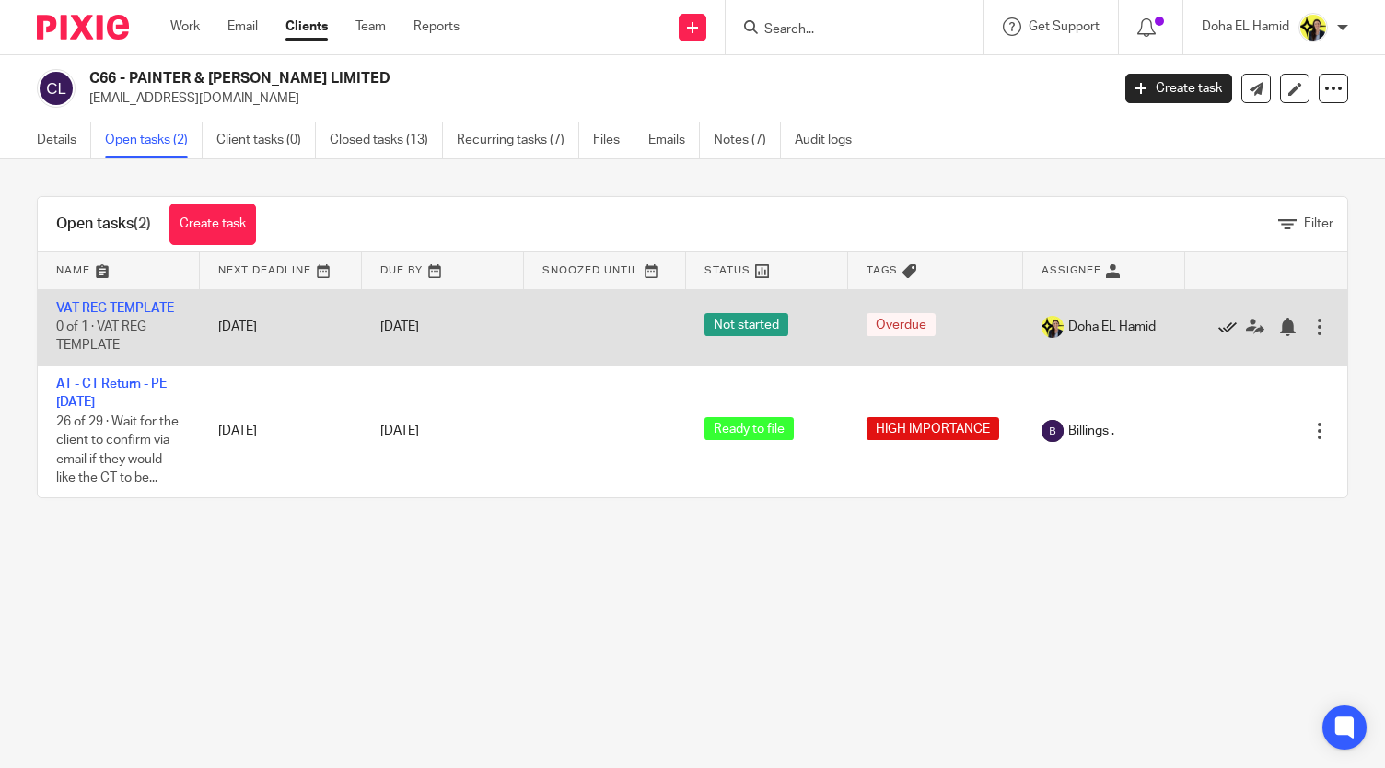
click at [1218, 324] on icon at bounding box center [1227, 327] width 18 height 18
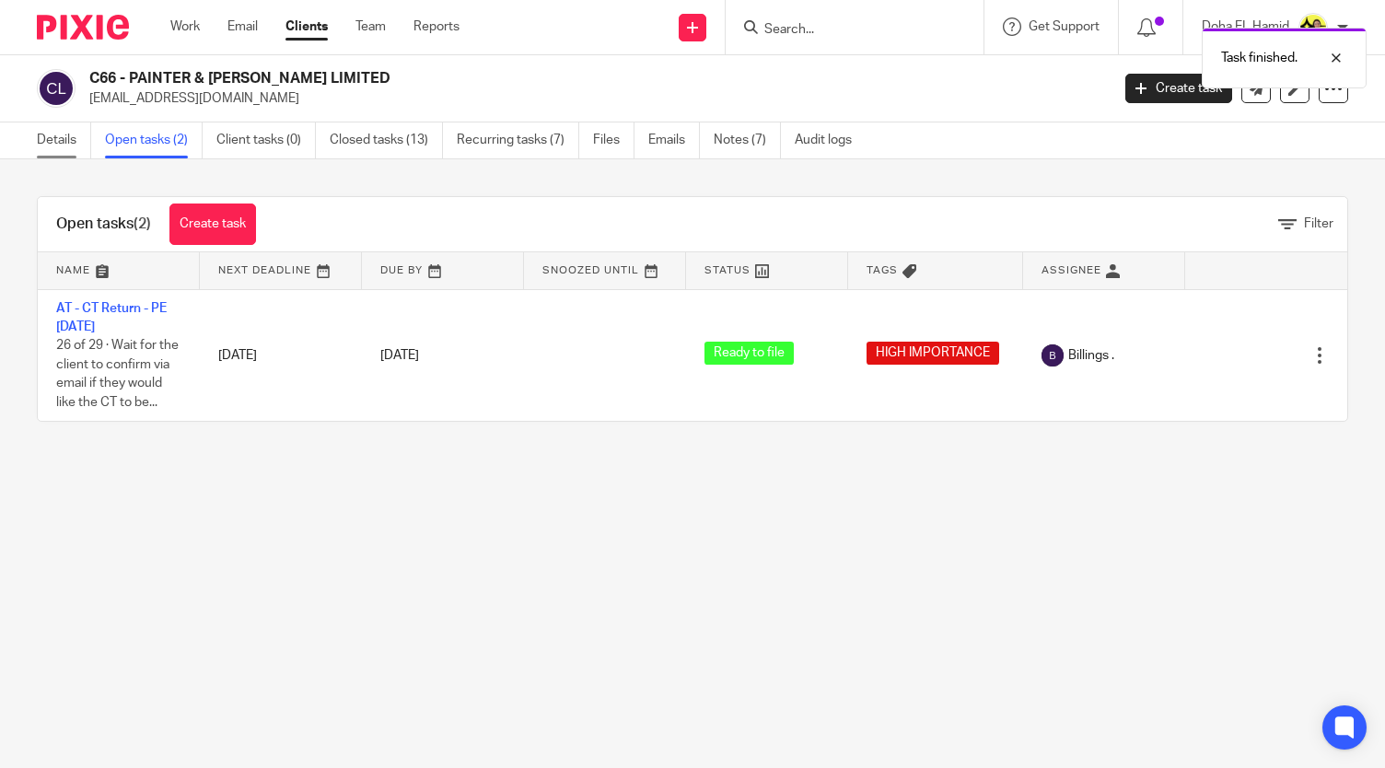
click at [52, 131] on link "Details" at bounding box center [64, 140] width 54 height 36
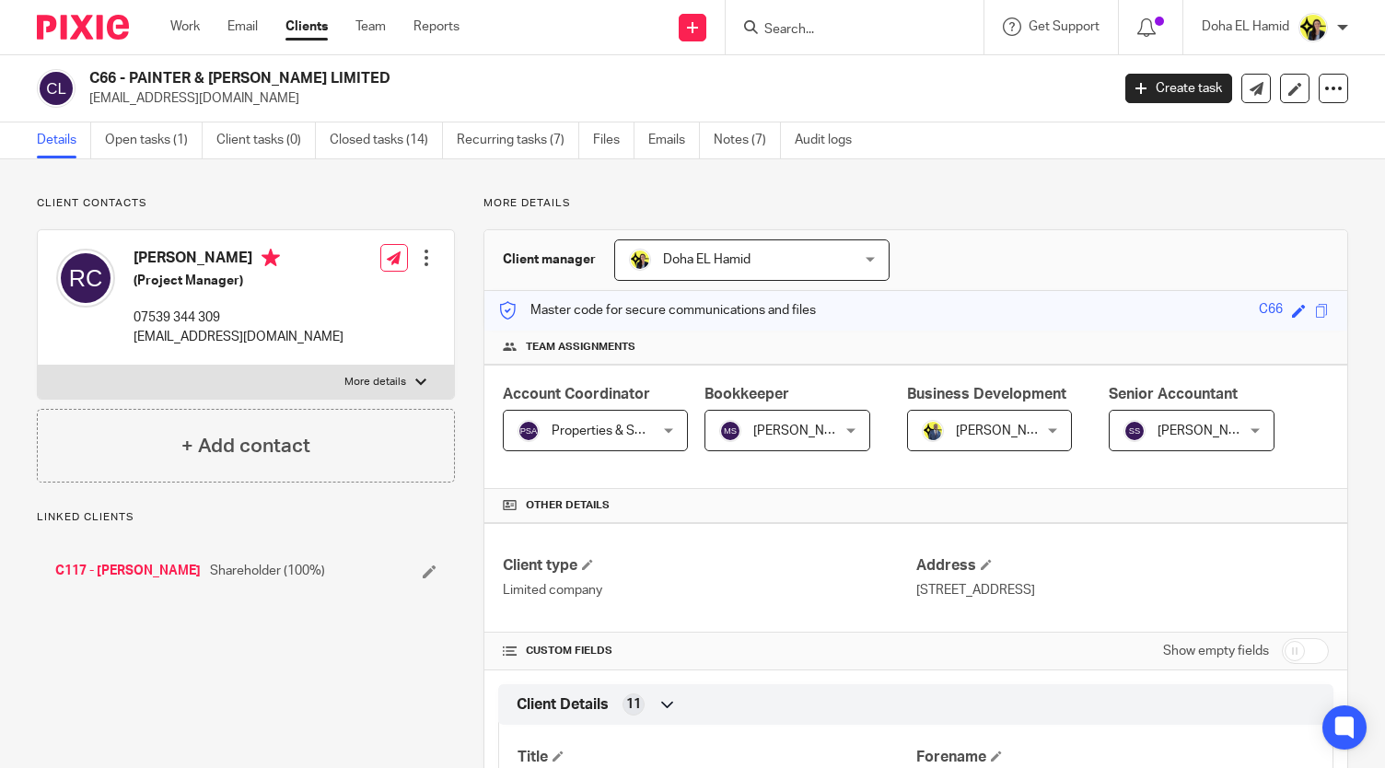
click at [121, 564] on link "C117 - [PERSON_NAME]" at bounding box center [127, 571] width 145 height 18
click at [848, 25] on input "Search" at bounding box center [845, 30] width 166 height 17
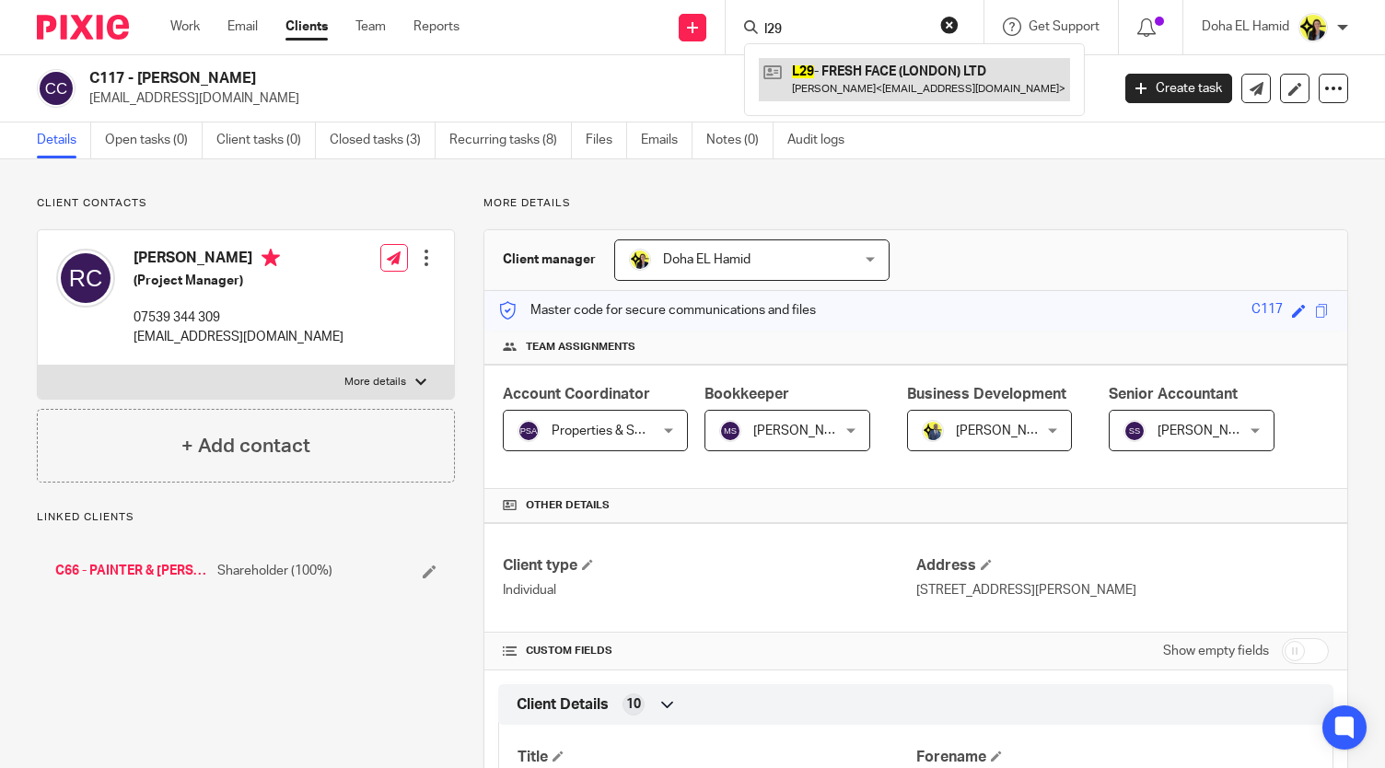
type input "l29"
click at [863, 73] on link at bounding box center [914, 79] width 311 height 42
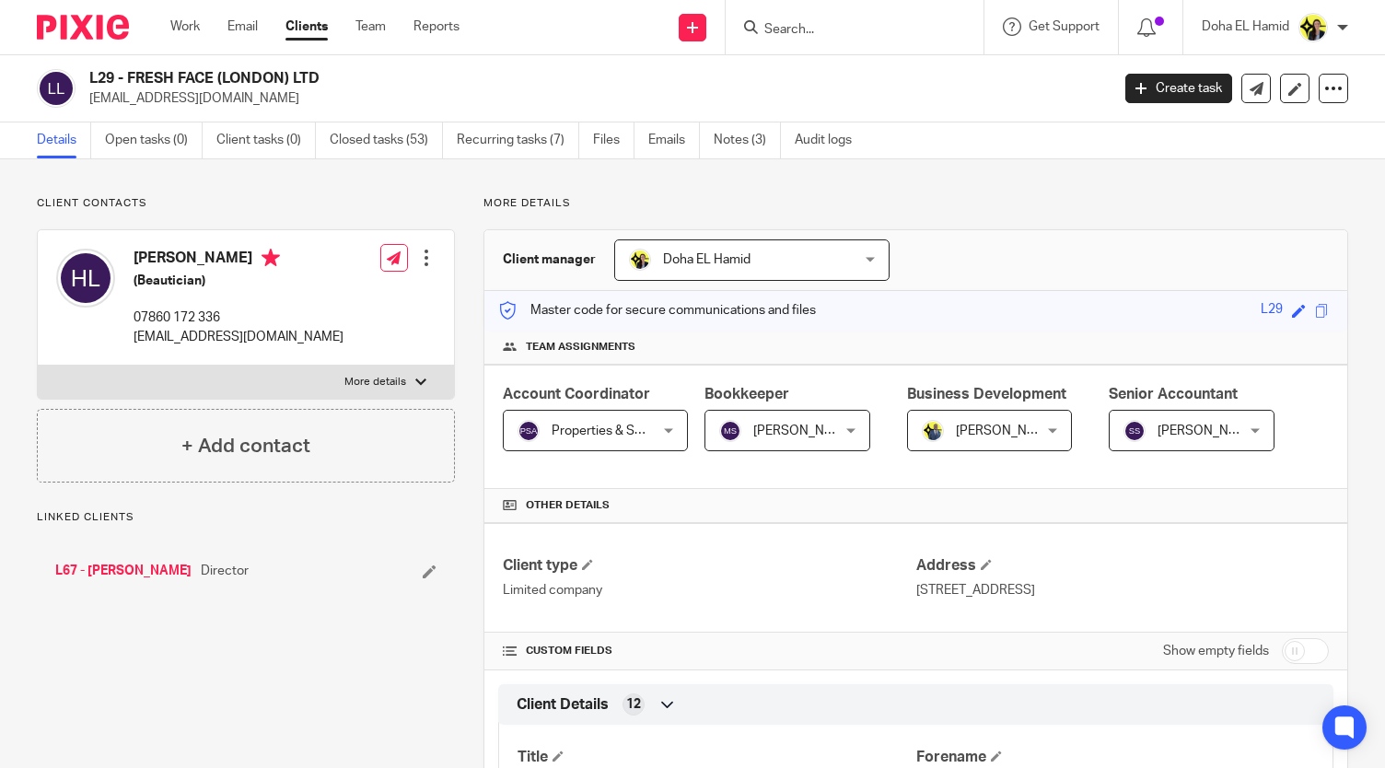
click at [132, 566] on link "L67 - [PERSON_NAME]" at bounding box center [123, 571] width 136 height 18
click at [173, 153] on link "Open tasks (4)" at bounding box center [154, 140] width 98 height 36
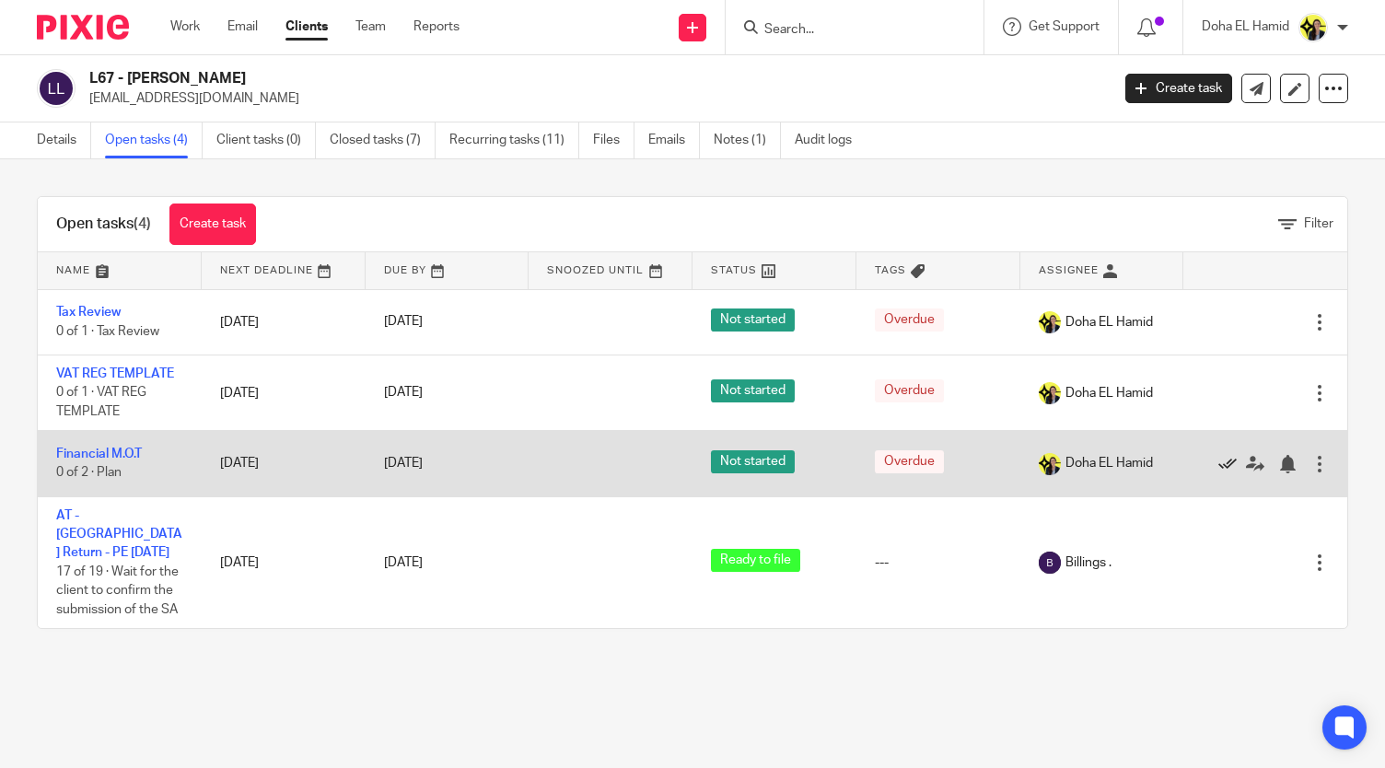
click at [1218, 465] on icon at bounding box center [1227, 464] width 18 height 18
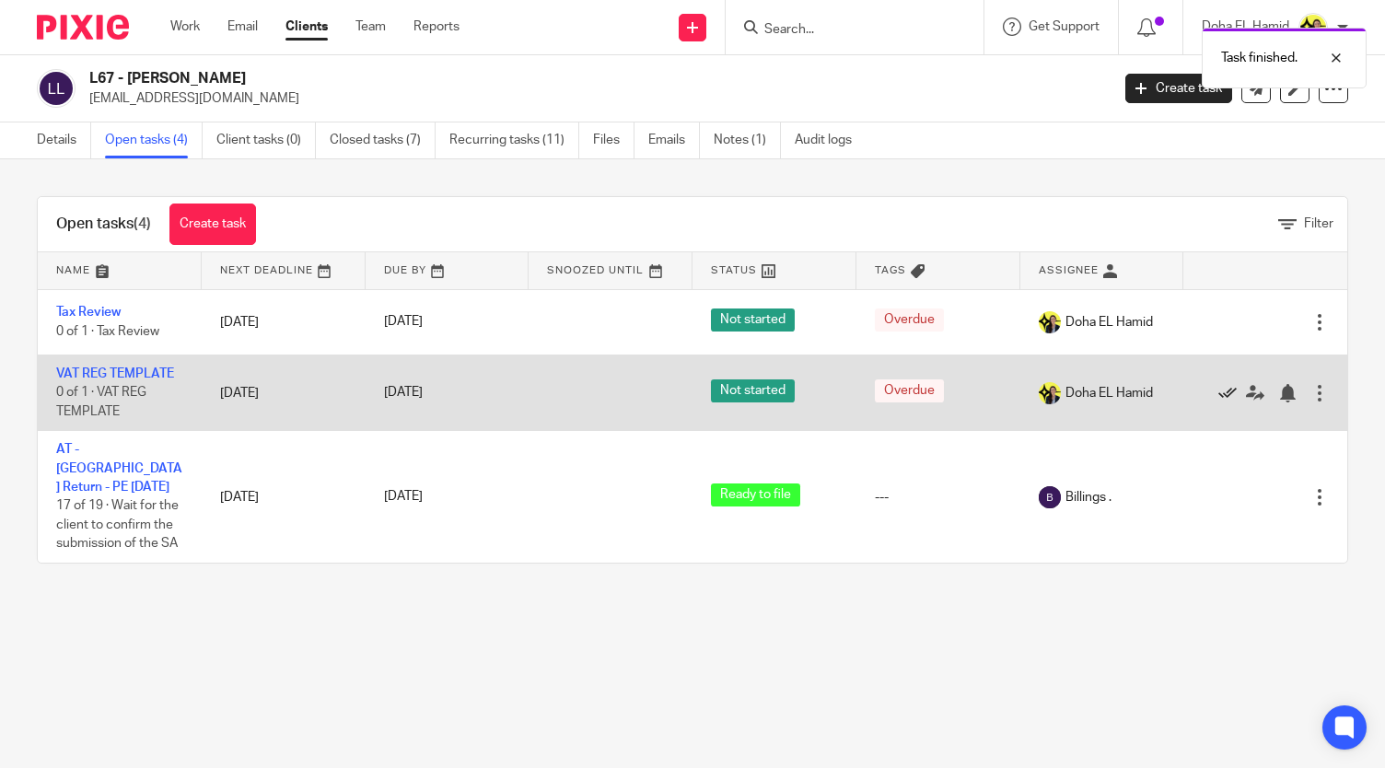
click at [1218, 395] on icon at bounding box center [1227, 393] width 18 height 18
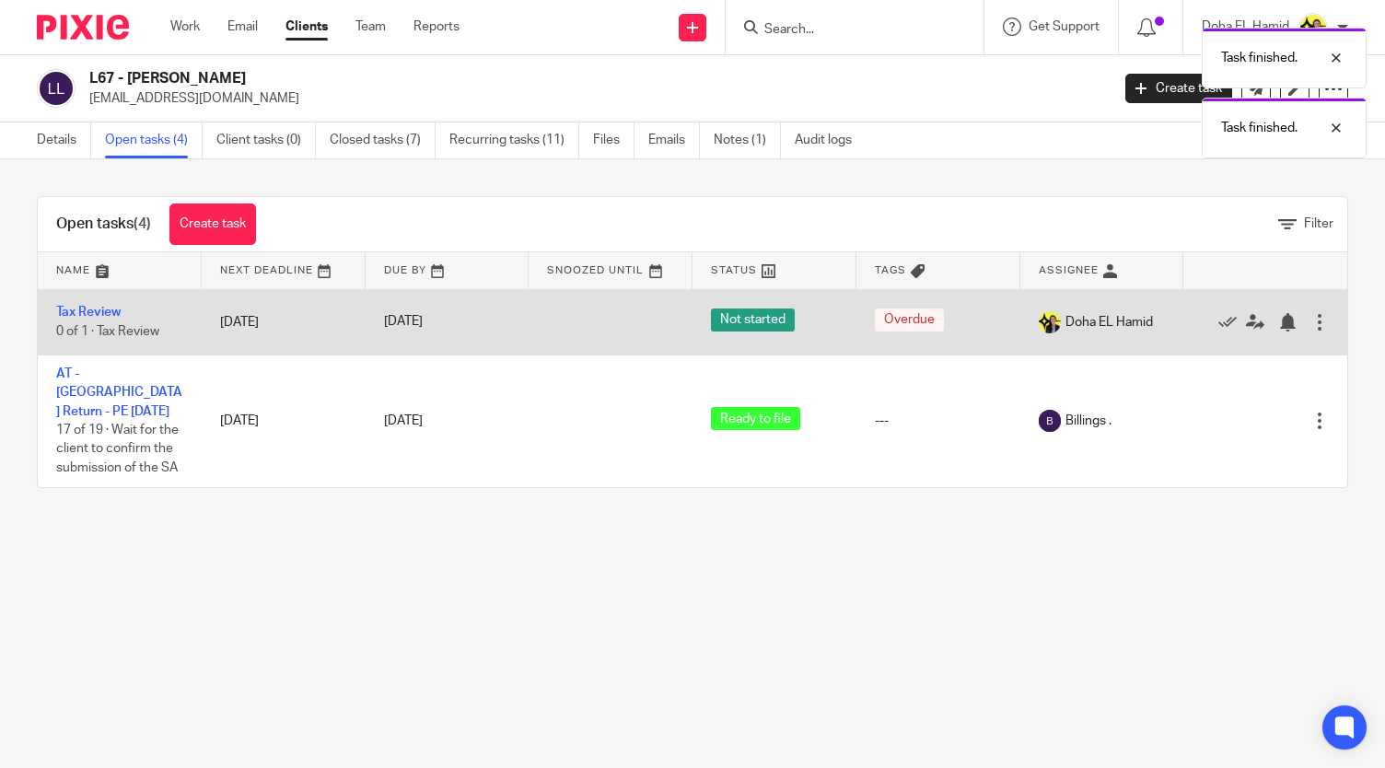
click at [103, 318] on td "Tax Review 0 of 1 · Tax Review" at bounding box center [120, 321] width 164 height 65
click at [103, 310] on link "Tax Review" at bounding box center [88, 312] width 64 height 13
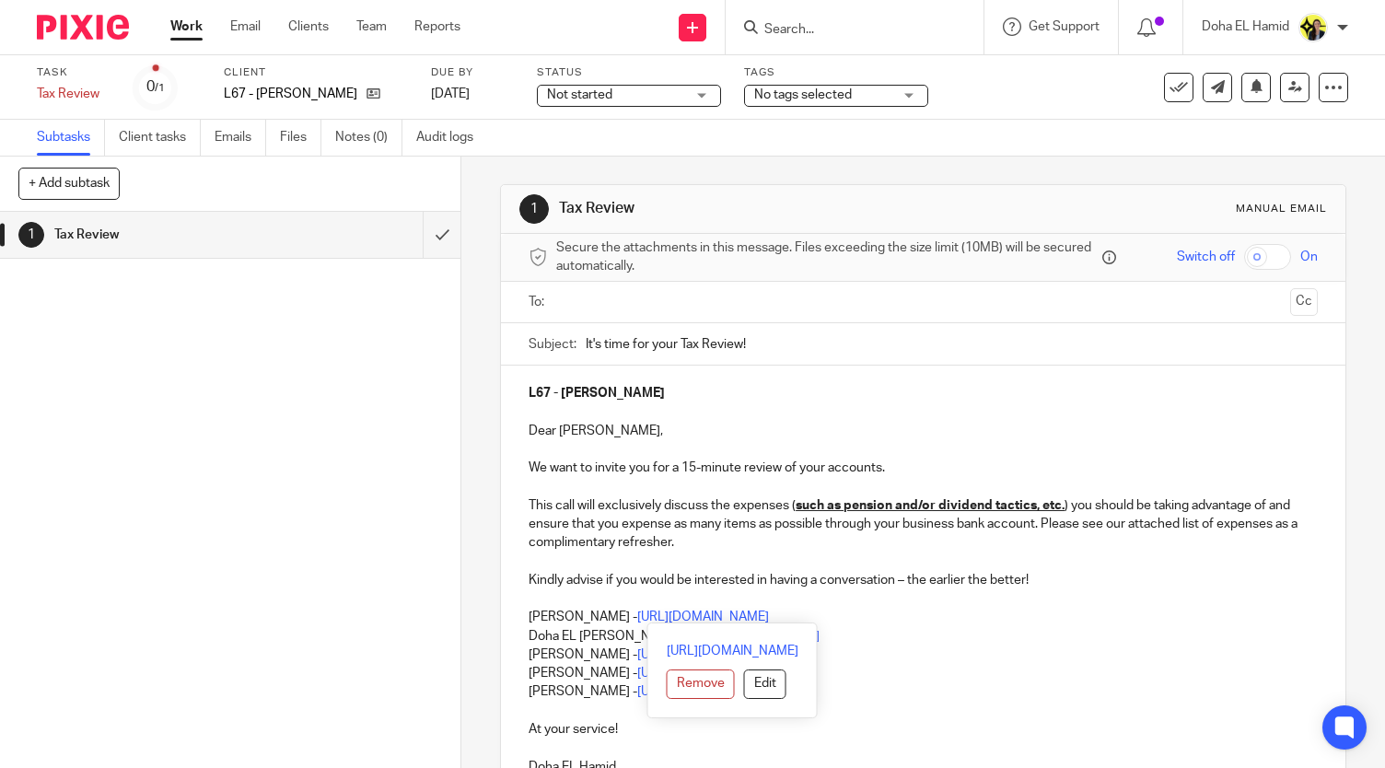
drag, startPoint x: 948, startPoint y: 612, endPoint x: 515, endPoint y: 615, distance: 433.7
click at [515, 615] on div "L67 - HANNAH LYSANDROU Dear Hannah, We want to invite you for a 15-minute revie…" at bounding box center [923, 578] width 844 height 424
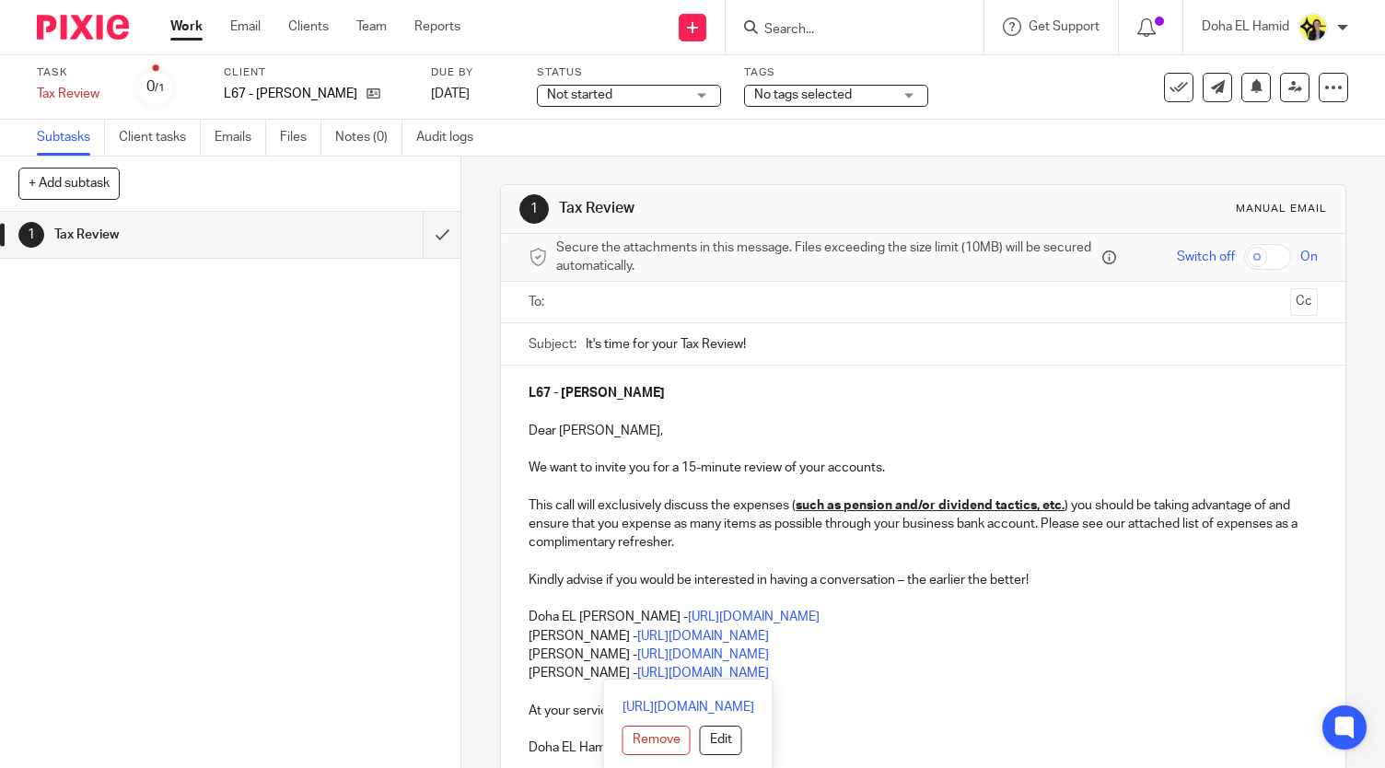
drag, startPoint x: 520, startPoint y: 635, endPoint x: 879, endPoint y: 668, distance: 360.6
click at [879, 668] on div "L67 - HANNAH LYSANDROU Dear Hannah, We want to invite you for a 15-minute revie…" at bounding box center [923, 568] width 844 height 405
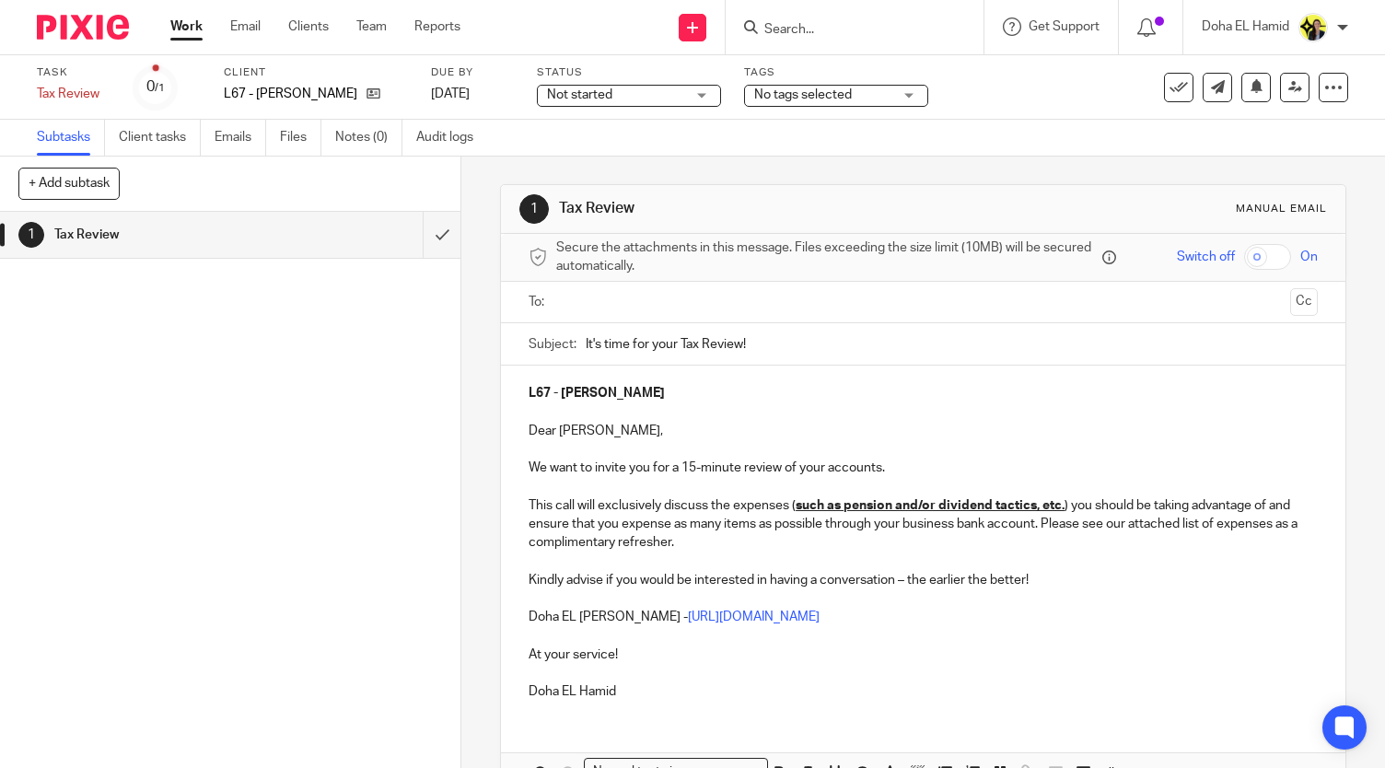
scroll to position [109, 0]
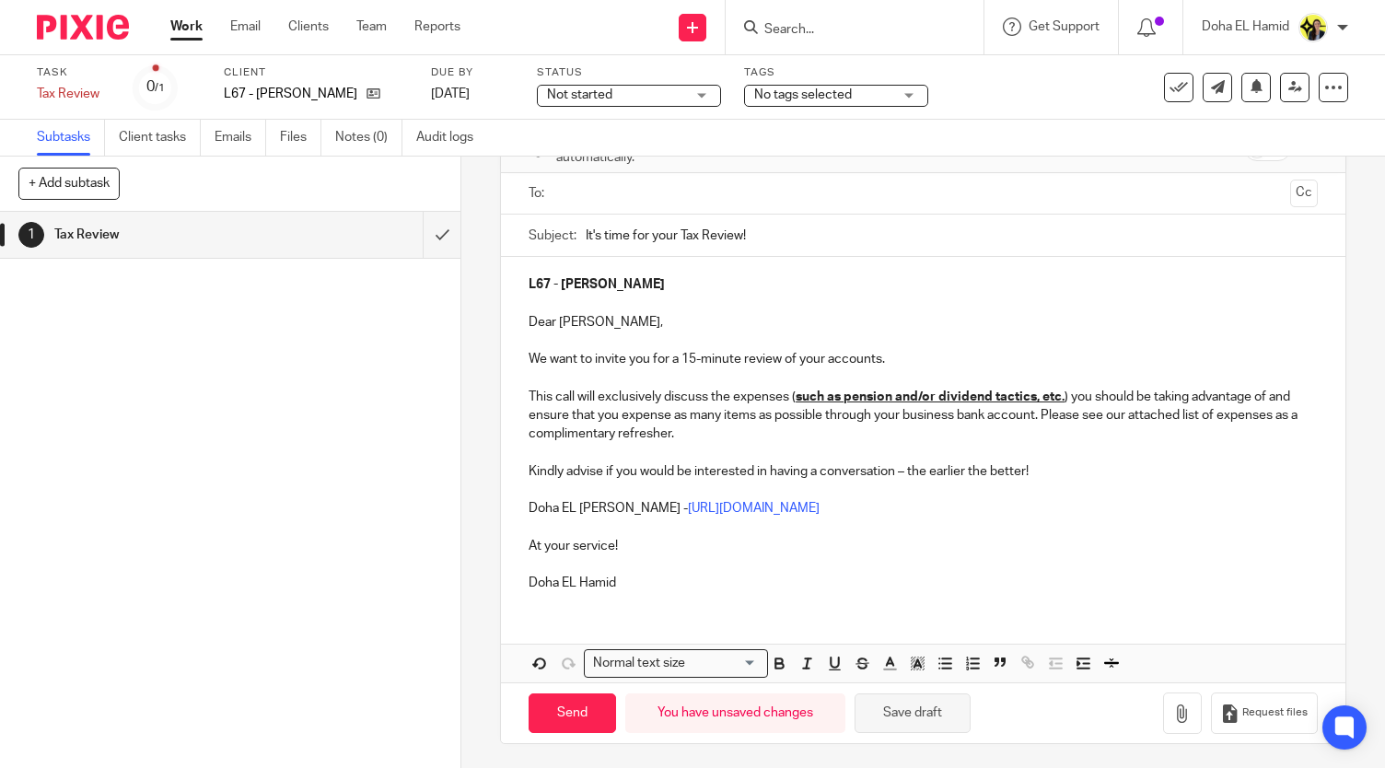
click at [888, 703] on button "Save draft" at bounding box center [913, 713] width 116 height 40
click at [586, 200] on input "text" at bounding box center [923, 193] width 720 height 21
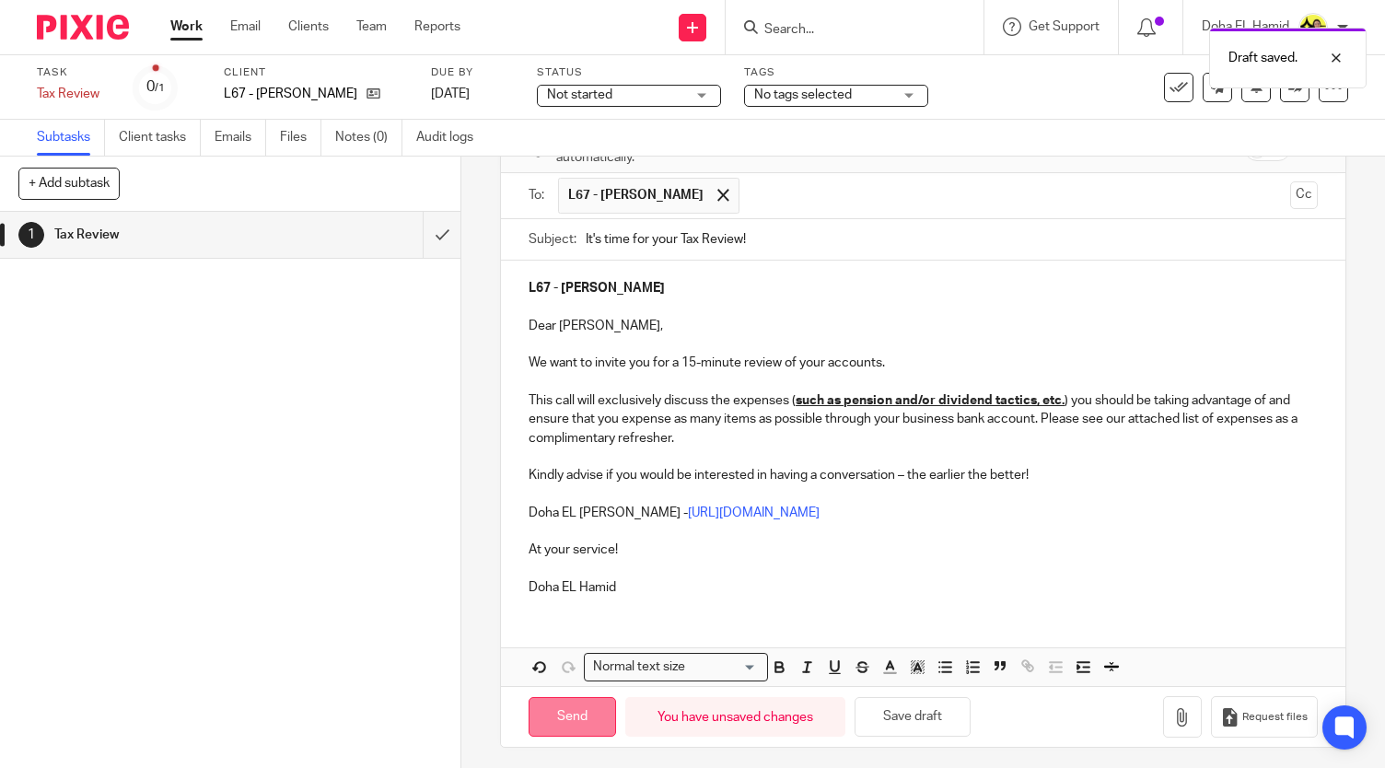
click at [559, 725] on input "Send" at bounding box center [572, 717] width 87 height 40
type input "Sent"
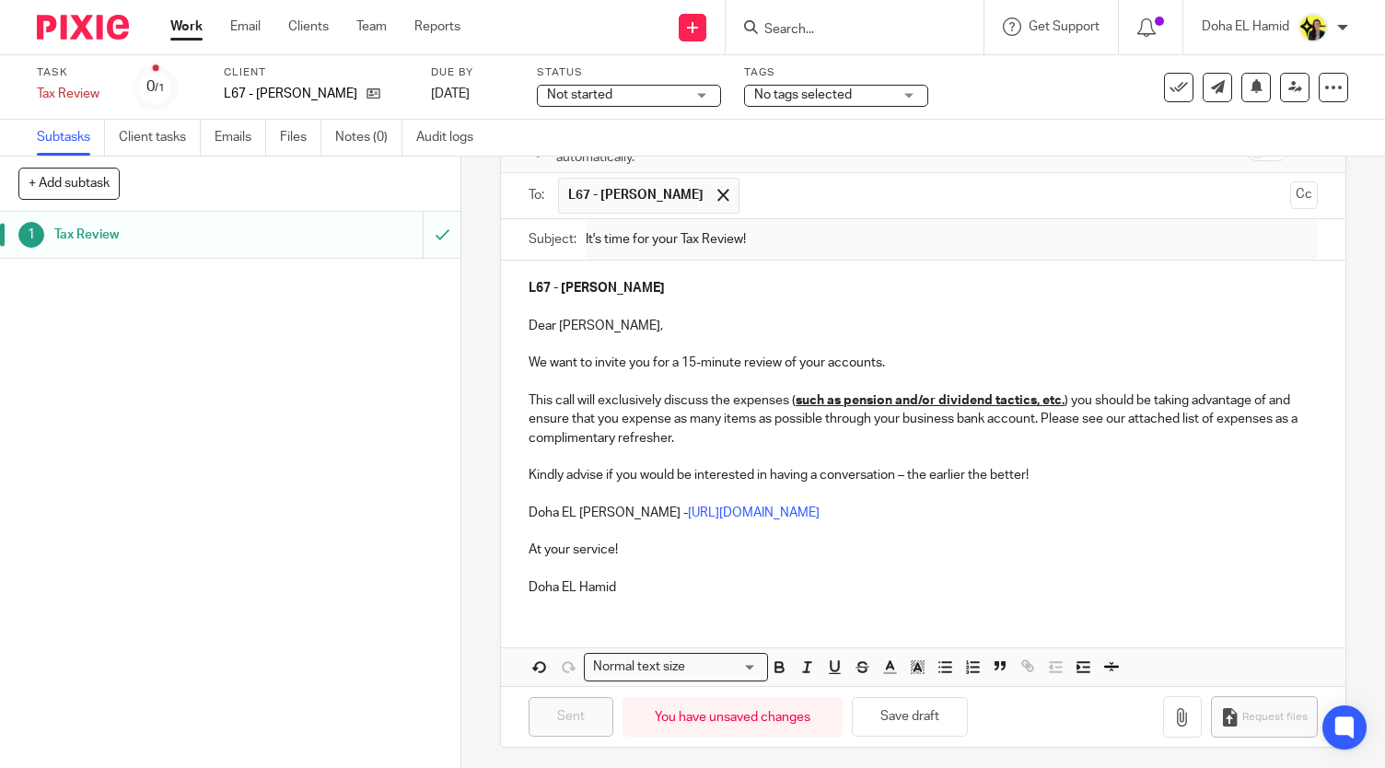
click at [827, 34] on input "Search" at bounding box center [845, 30] width 166 height 17
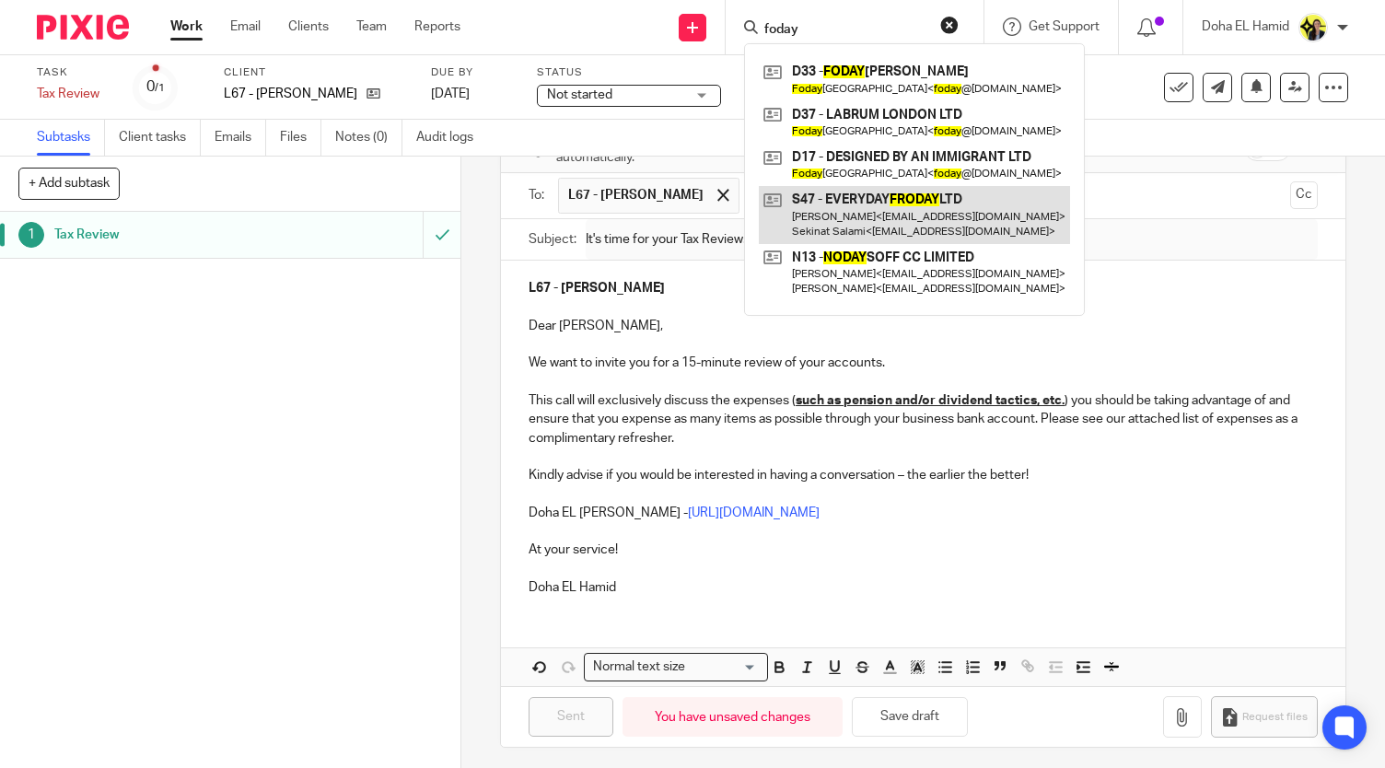
type input "foday"
click at [896, 198] on link at bounding box center [914, 214] width 311 height 57
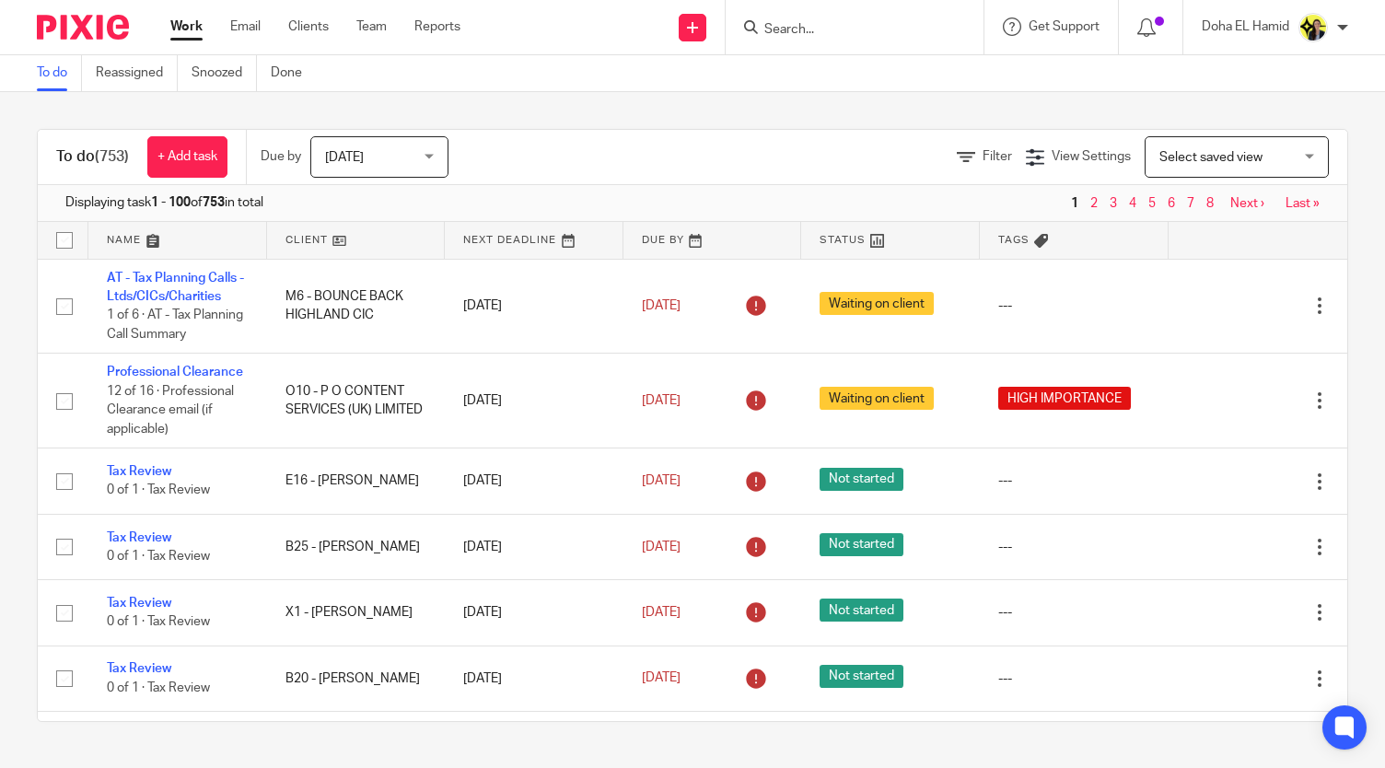
click at [192, 21] on link "Work" at bounding box center [186, 26] width 32 height 18
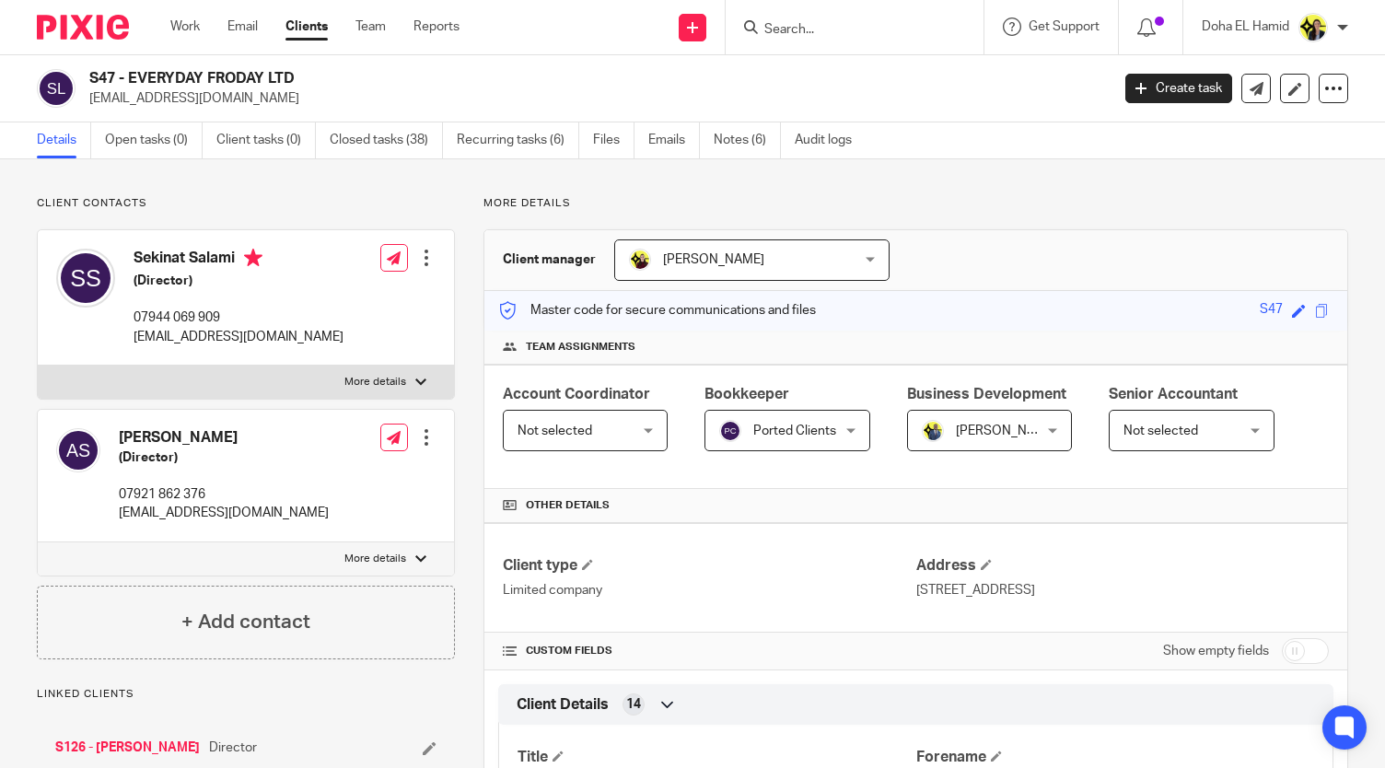
click at [790, 34] on input "Search" at bounding box center [845, 30] width 166 height 17
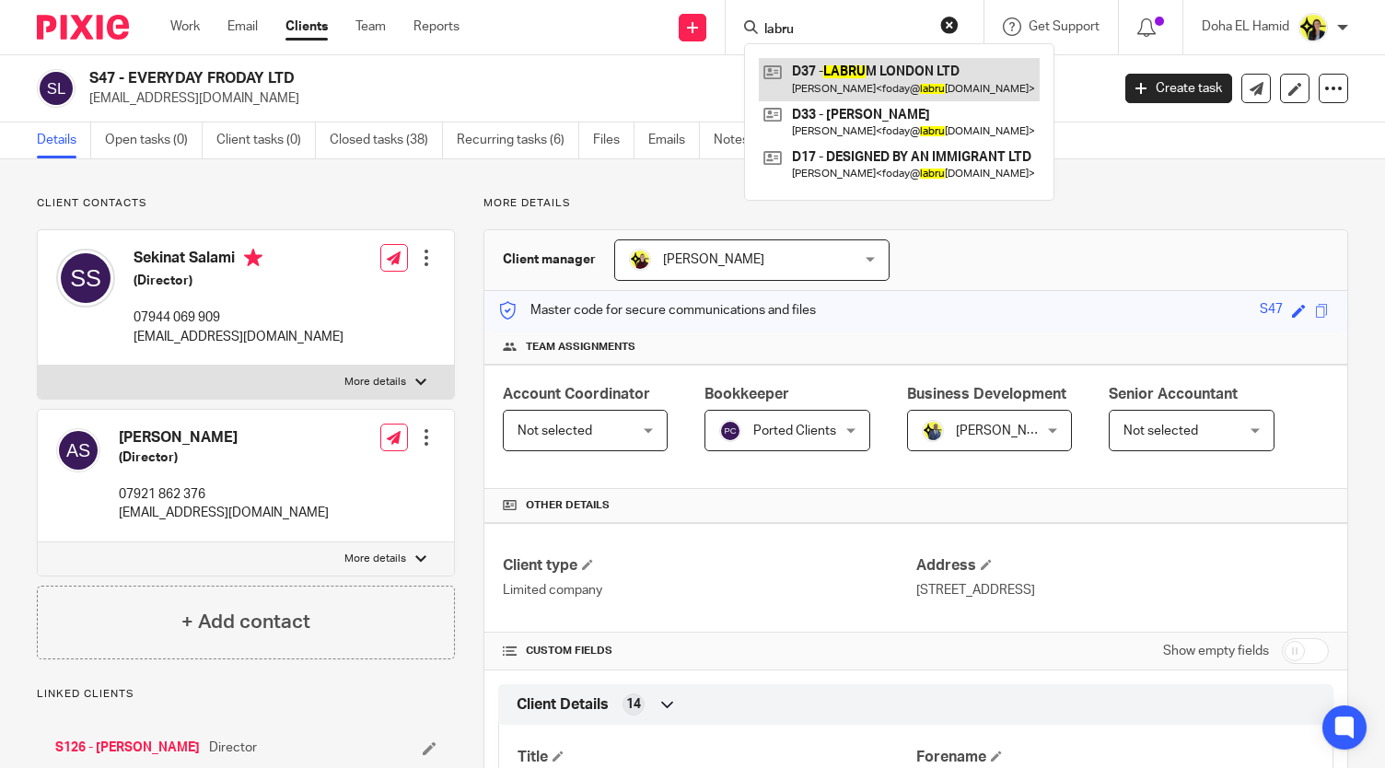
type input "labru"
click at [843, 72] on link at bounding box center [899, 79] width 281 height 42
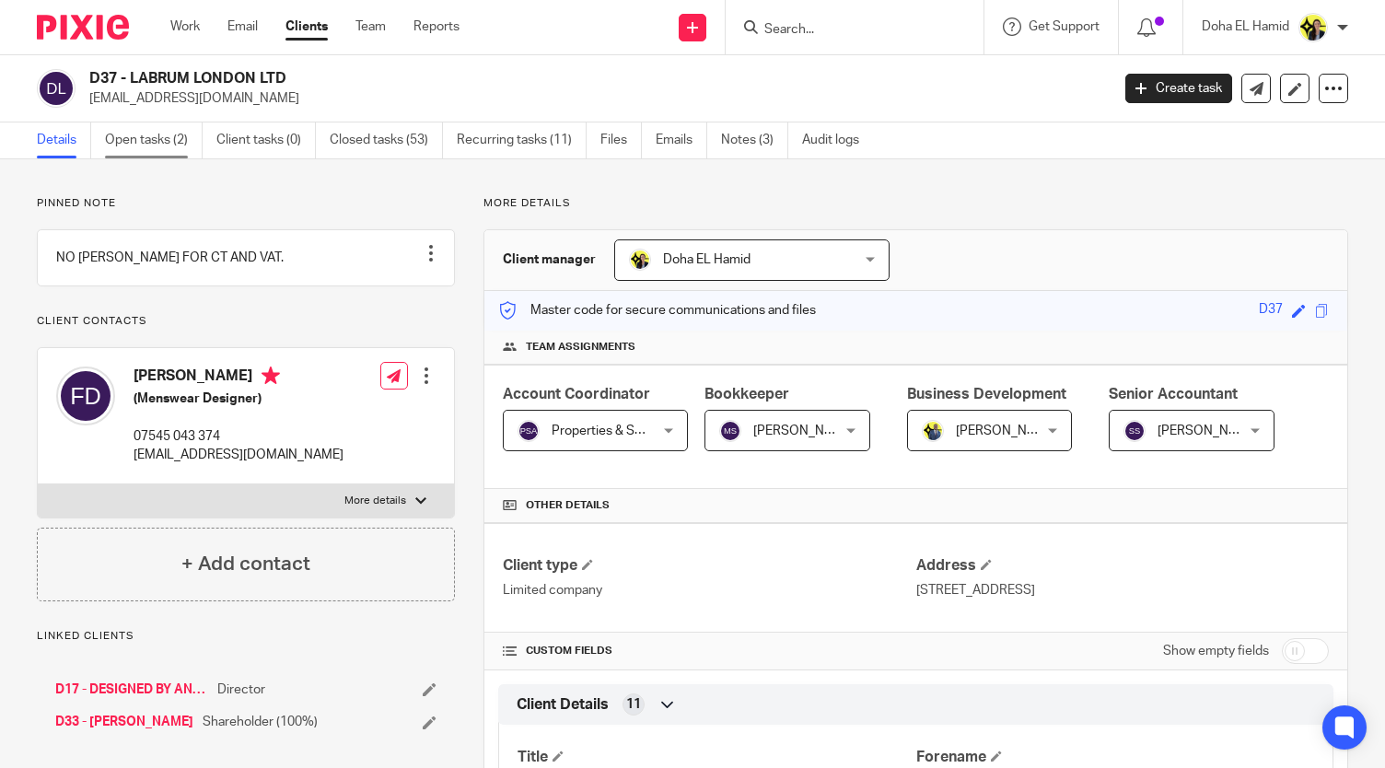
click at [161, 145] on link "Open tasks (2)" at bounding box center [154, 140] width 98 height 36
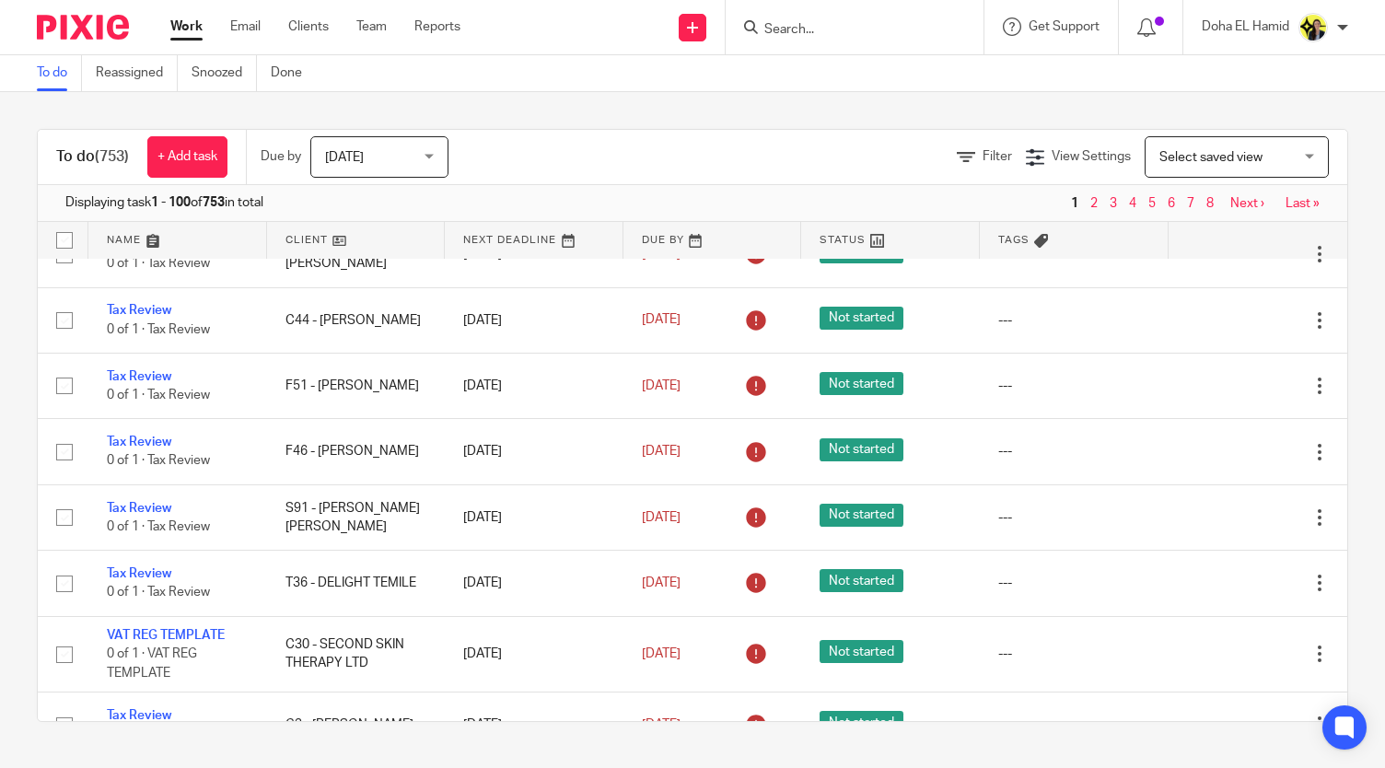
scroll to position [6085, 0]
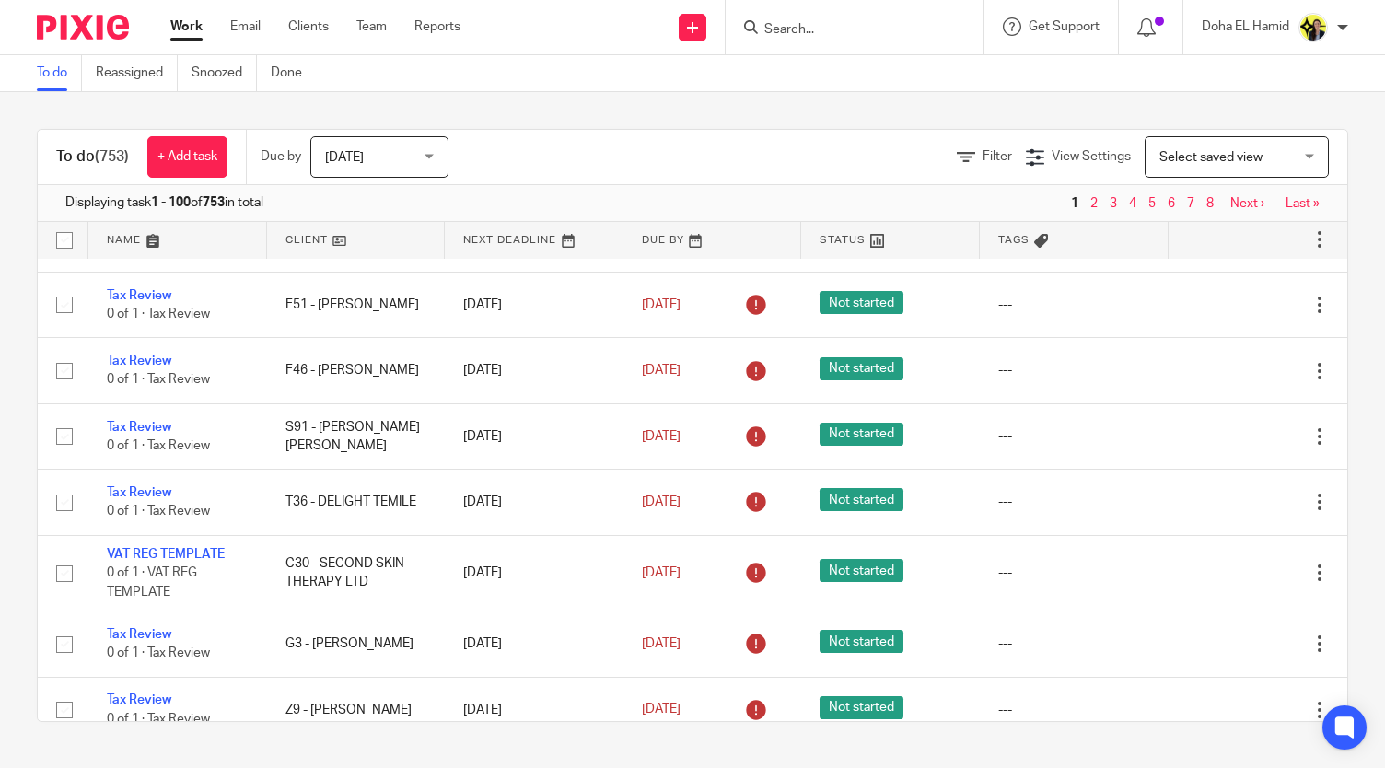
click at [825, 37] on input "Search" at bounding box center [845, 30] width 166 height 17
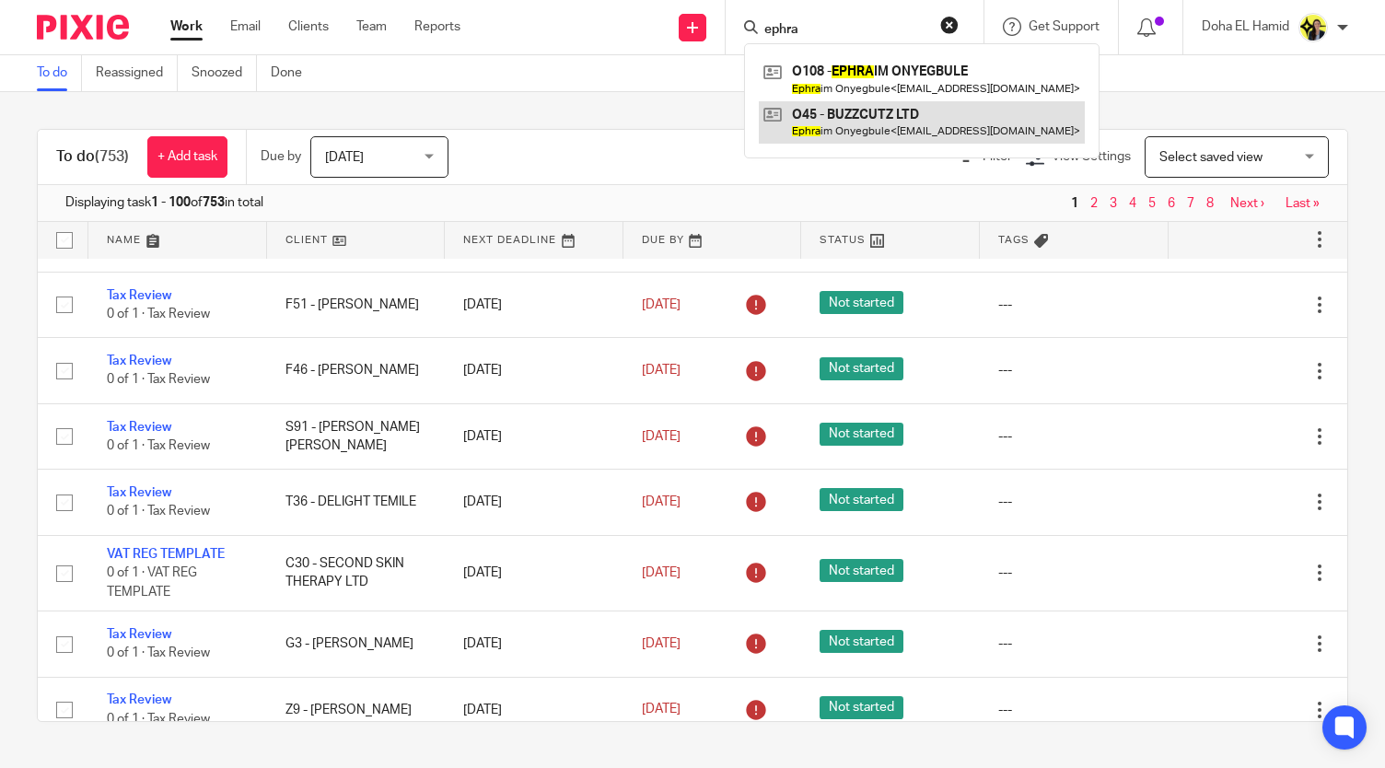
type input "ephra"
click at [921, 119] on link at bounding box center [922, 122] width 326 height 42
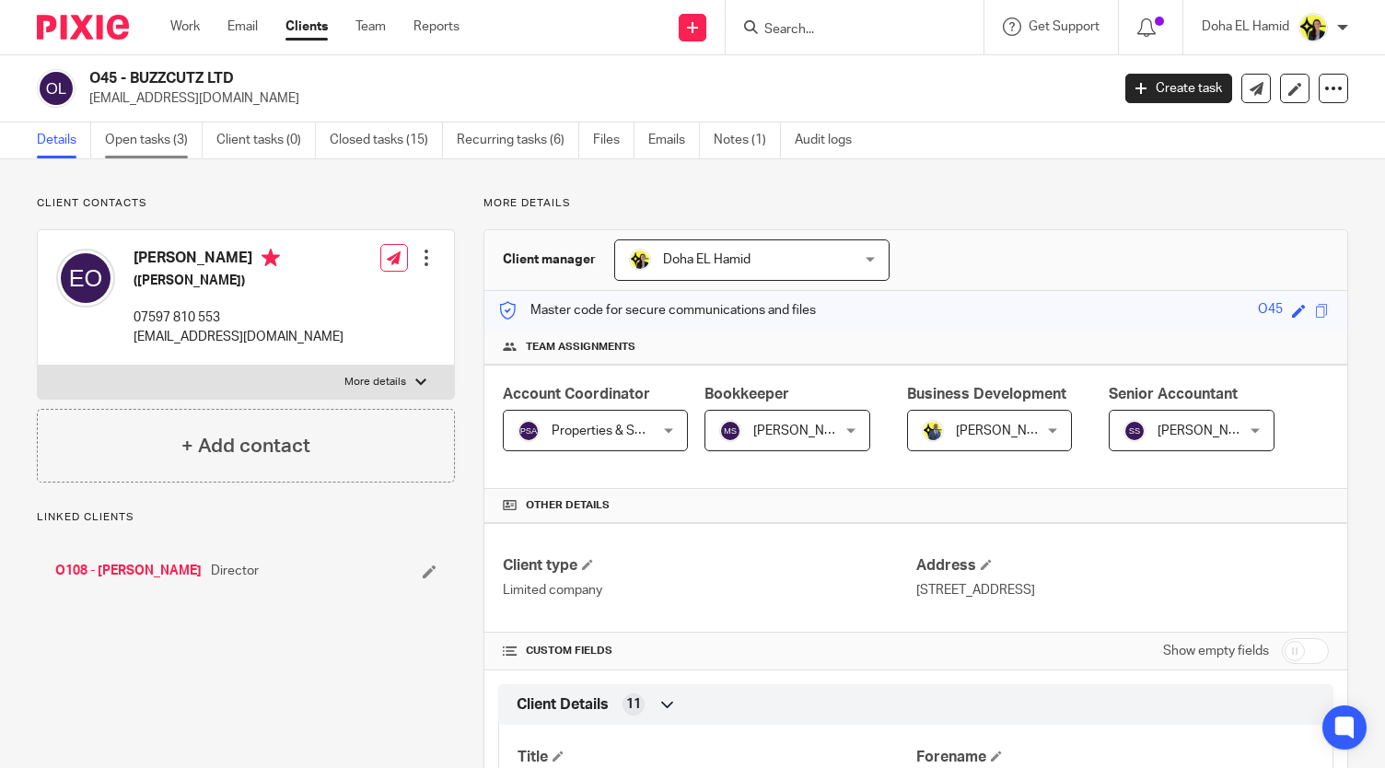
click at [141, 145] on link "Open tasks (3)" at bounding box center [154, 140] width 98 height 36
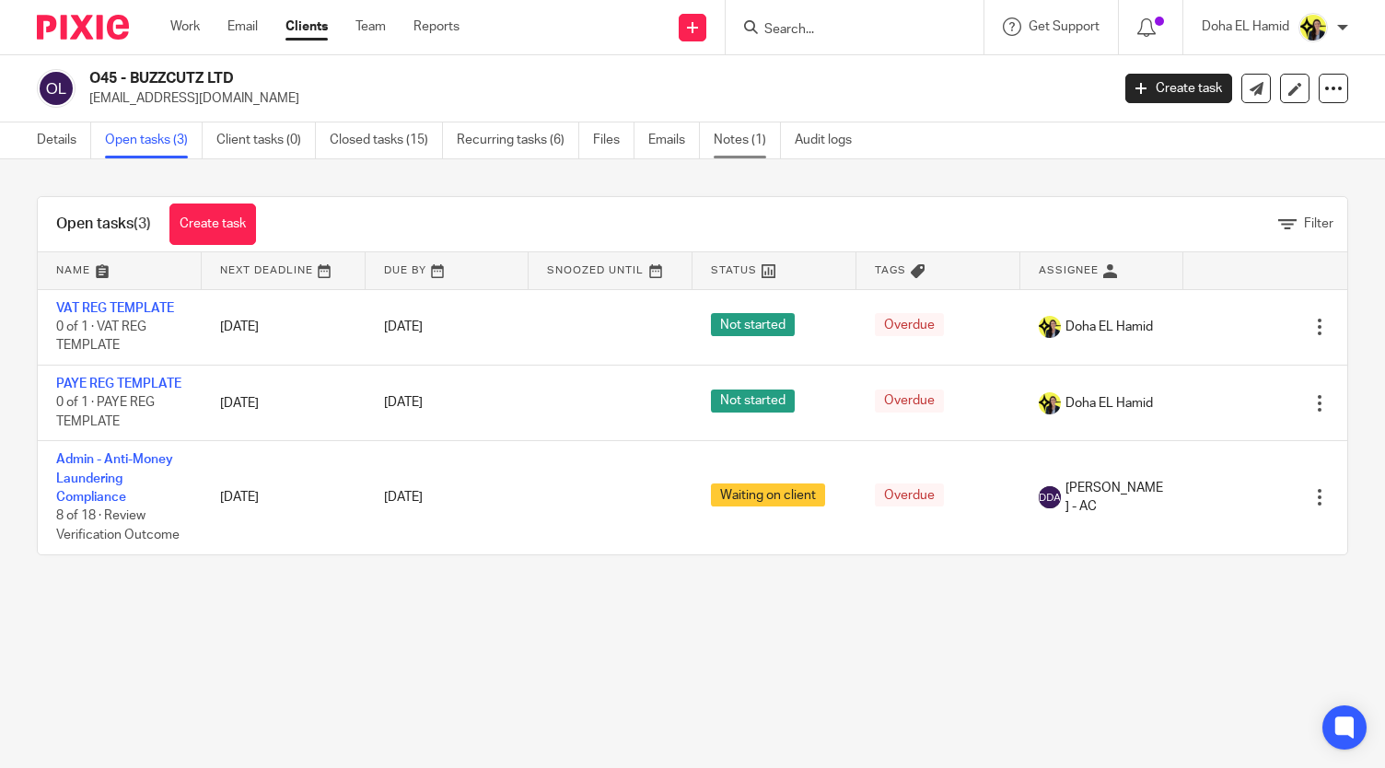
click at [763, 134] on link "Notes (1)" at bounding box center [747, 140] width 67 height 36
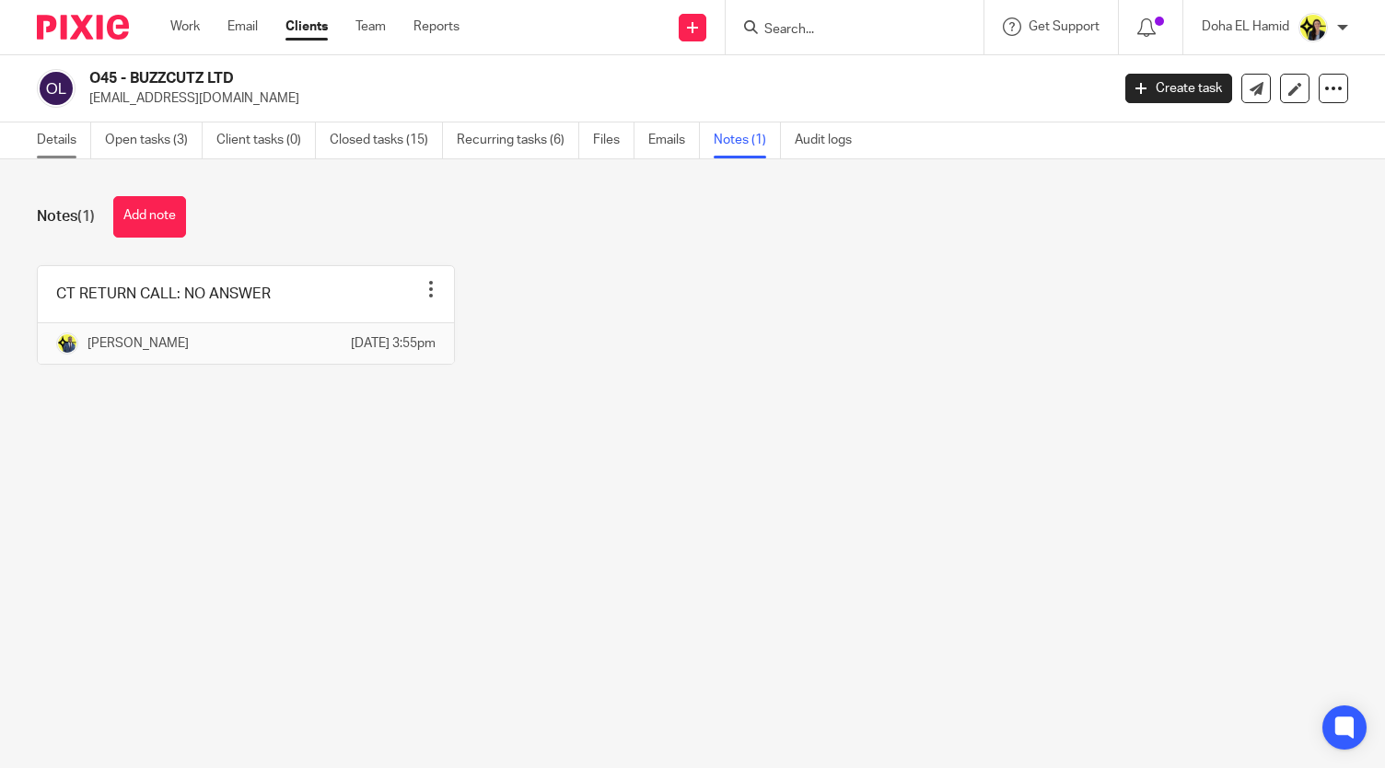
click at [53, 152] on link "Details" at bounding box center [64, 140] width 54 height 36
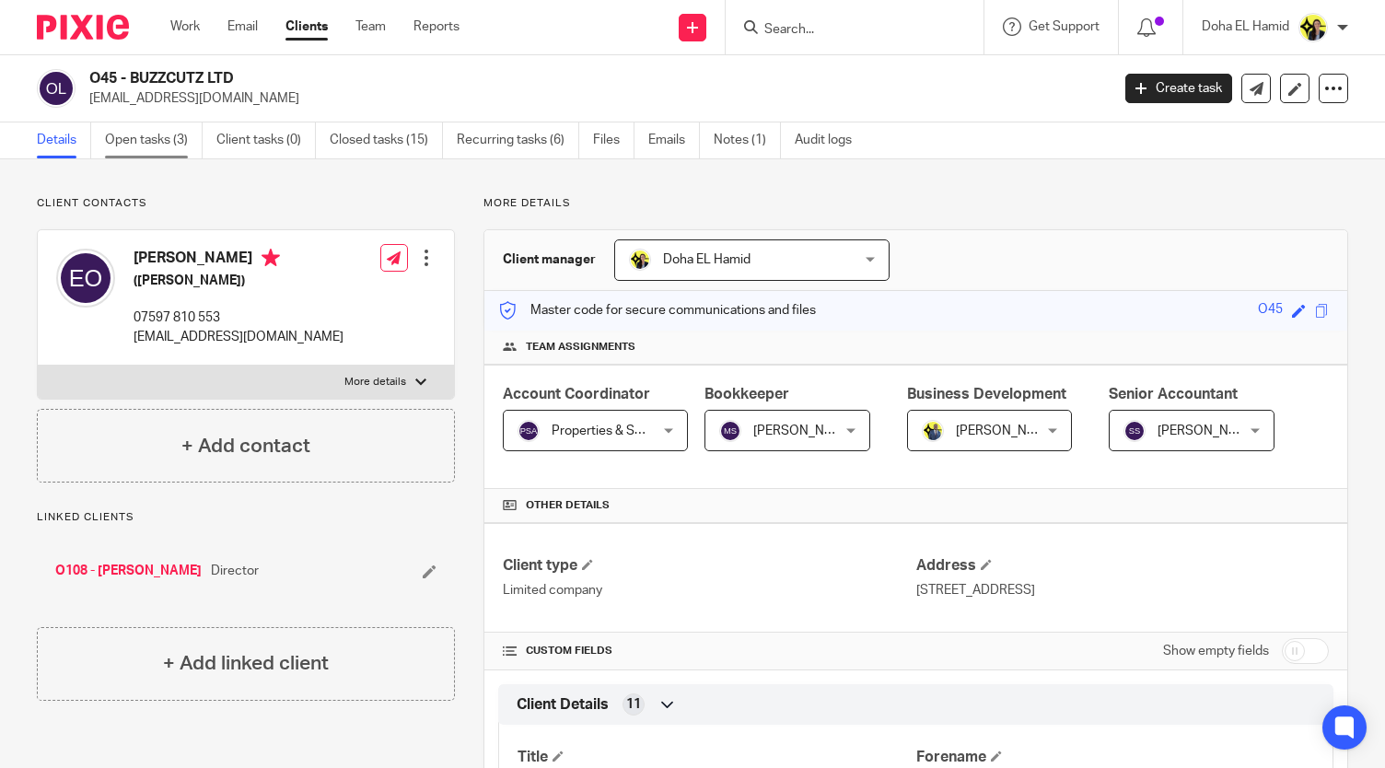
click at [154, 141] on link "Open tasks (3)" at bounding box center [154, 140] width 98 height 36
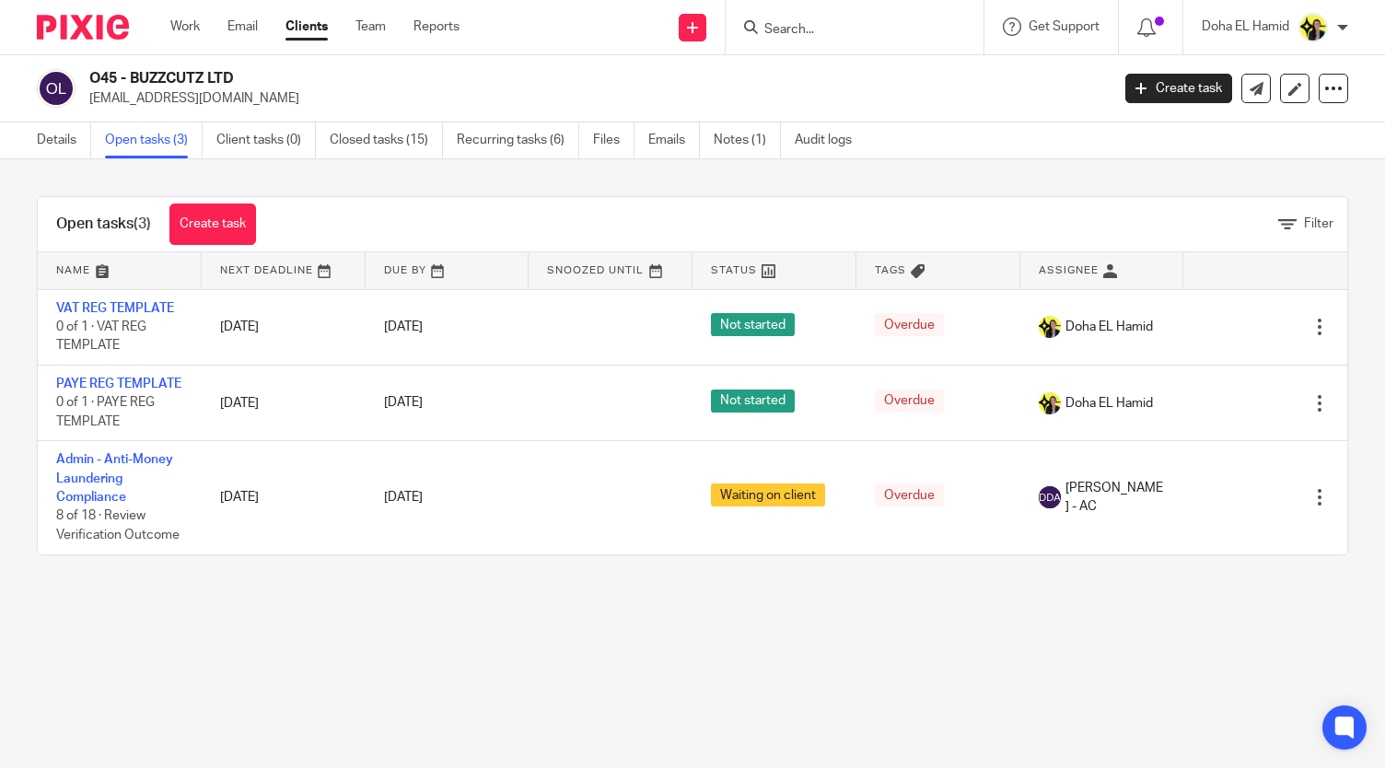
click at [796, 23] on input "Search" at bounding box center [845, 30] width 166 height 17
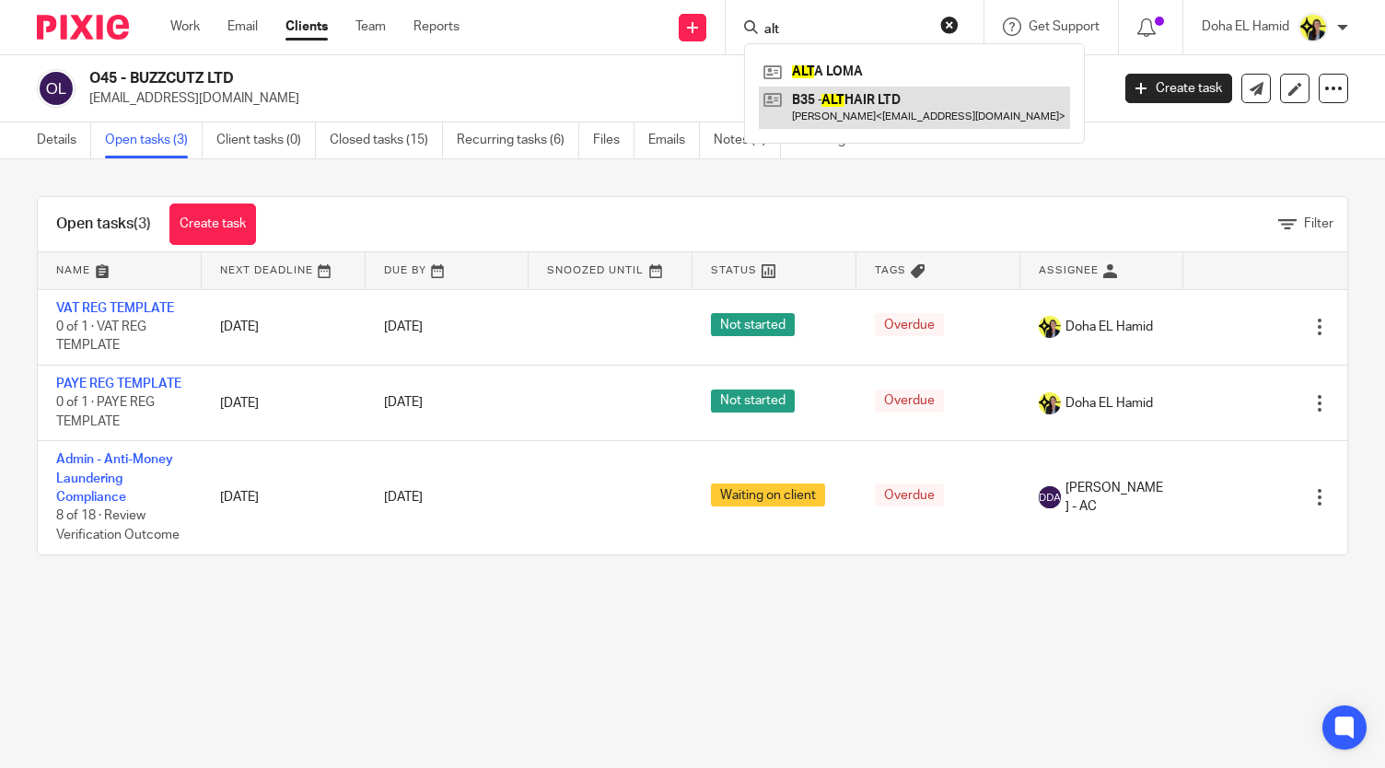
type input "alt"
click at [877, 98] on link at bounding box center [914, 108] width 311 height 42
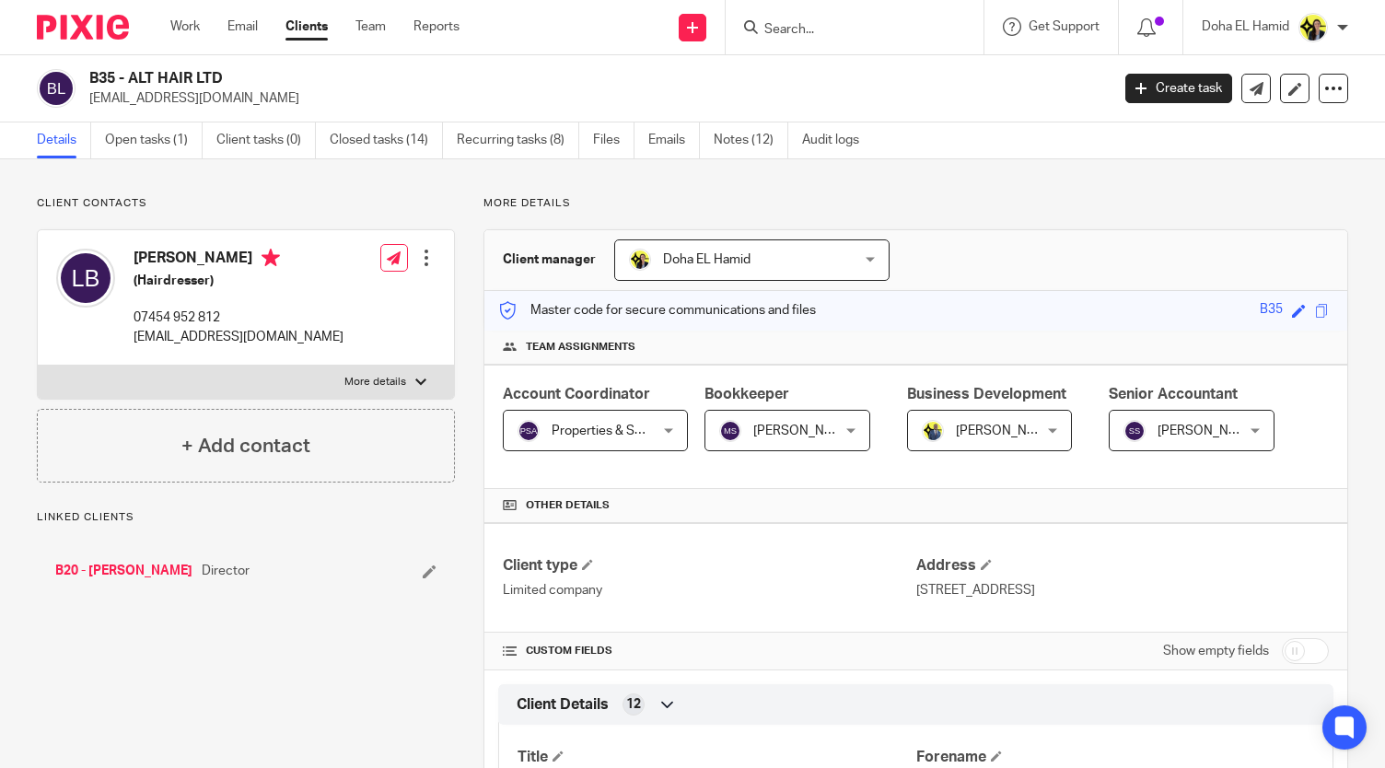
click at [161, 145] on link "Open tasks (1)" at bounding box center [154, 140] width 98 height 36
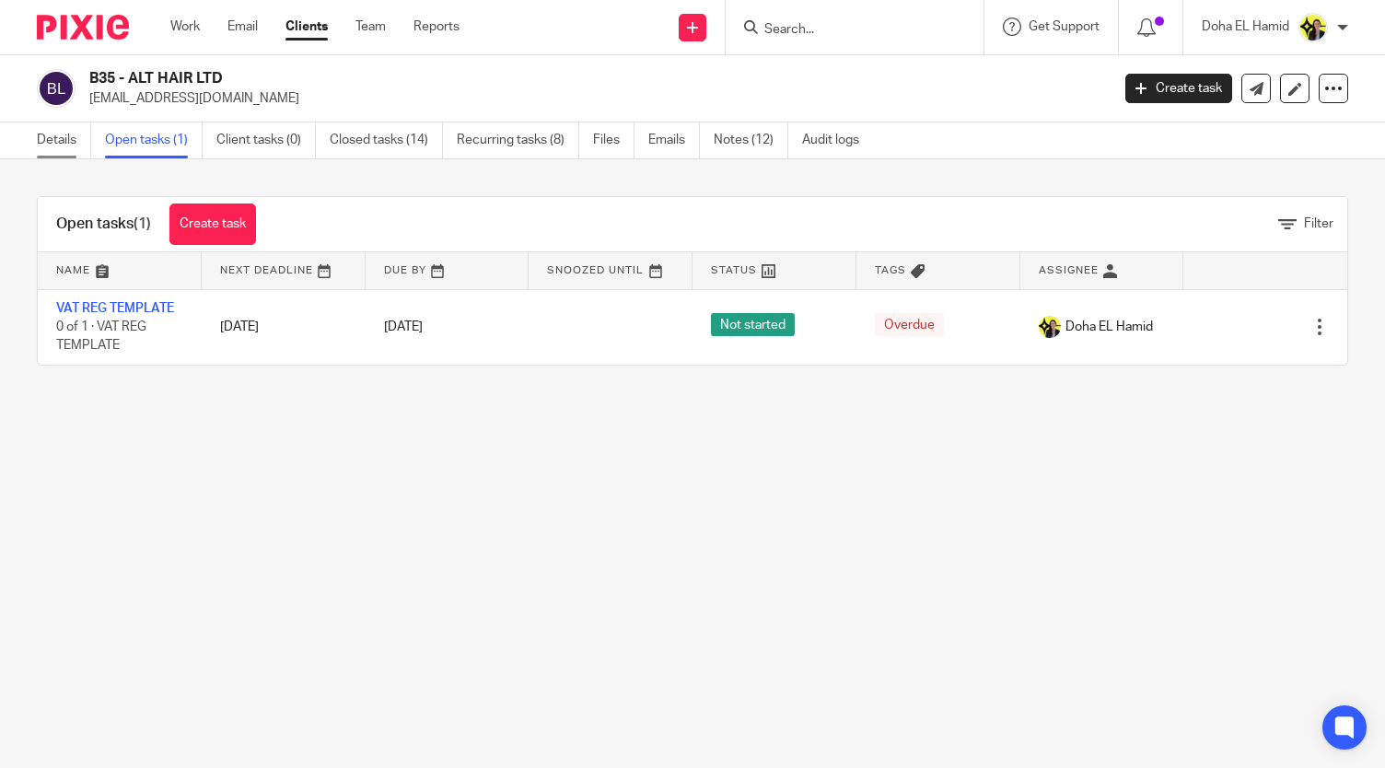
click at [61, 139] on link "Details" at bounding box center [64, 140] width 54 height 36
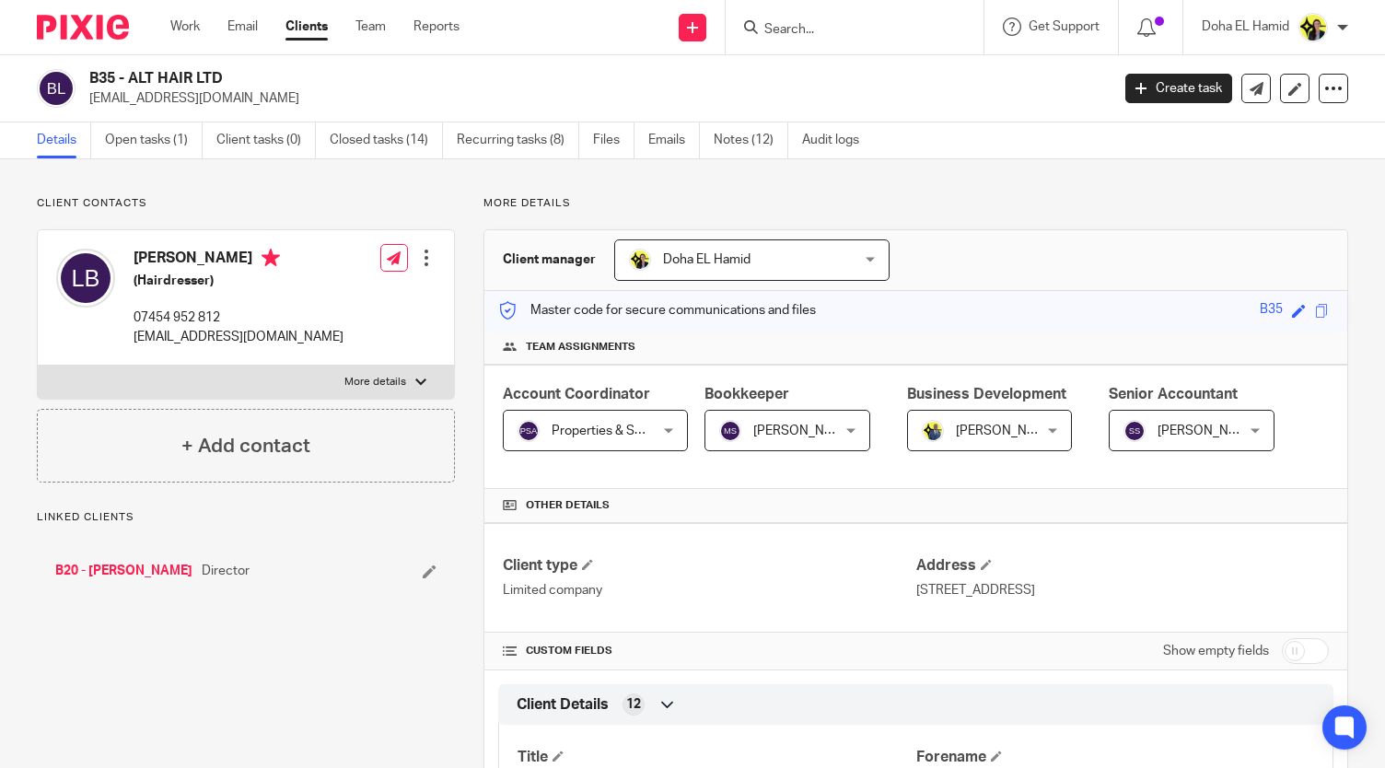
click at [142, 564] on link "B20 - [PERSON_NAME]" at bounding box center [123, 571] width 137 height 18
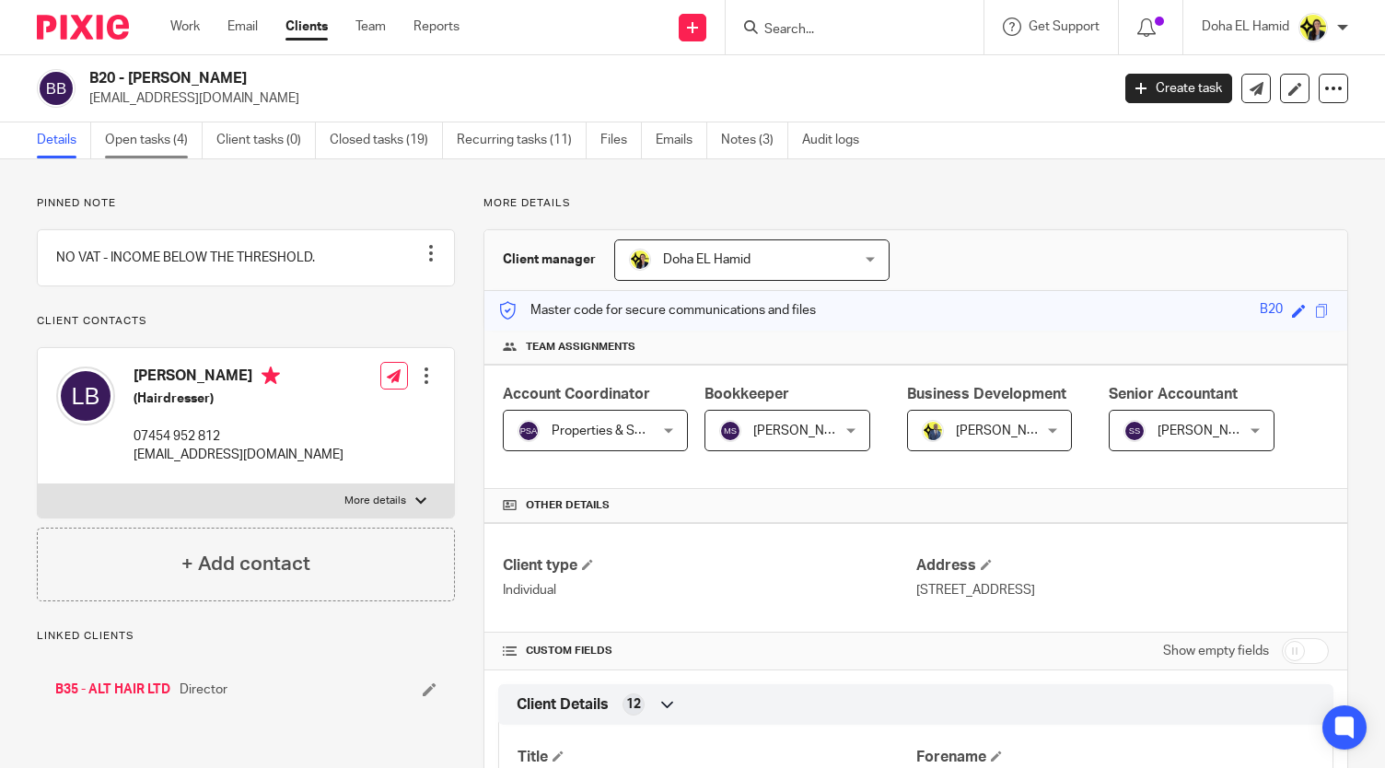
click at [162, 145] on link "Open tasks (4)" at bounding box center [154, 140] width 98 height 36
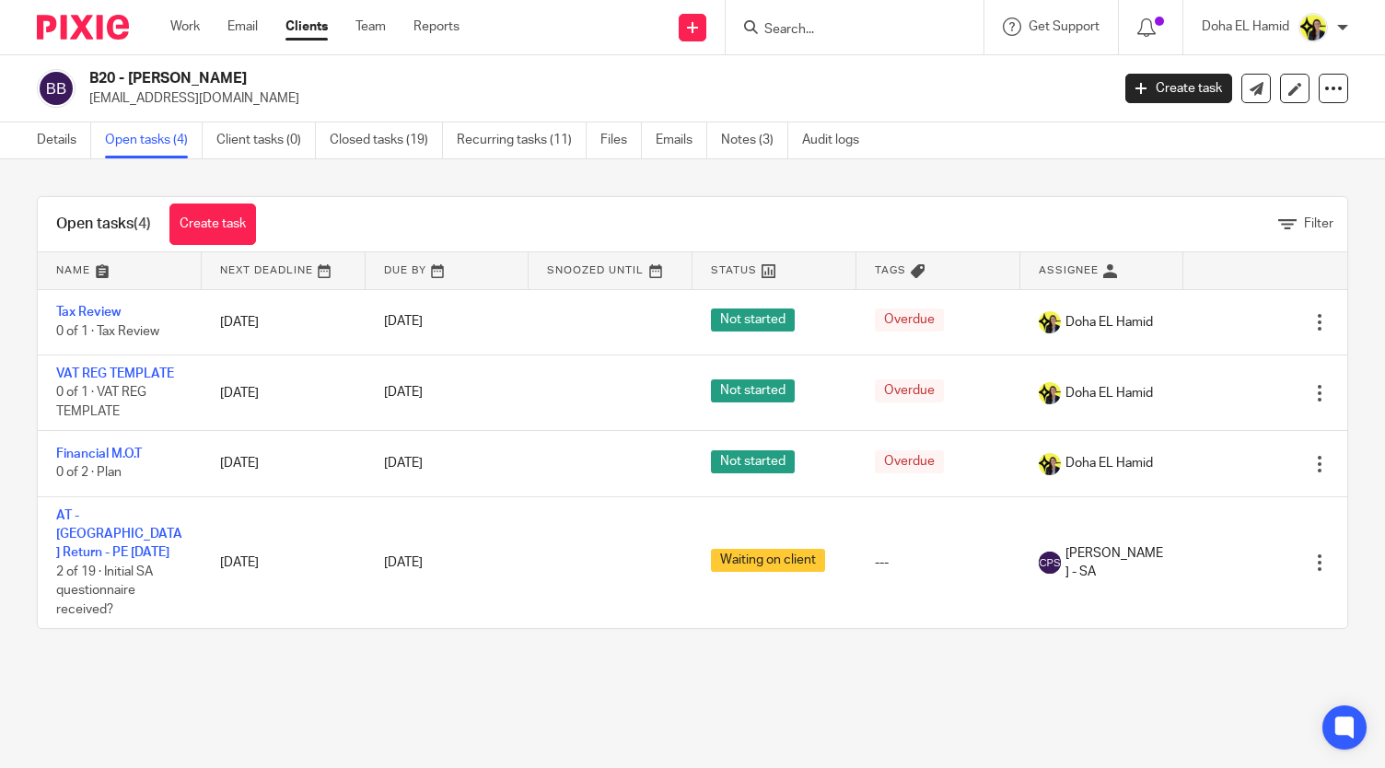
click at [835, 23] on input "Search" at bounding box center [845, 30] width 166 height 17
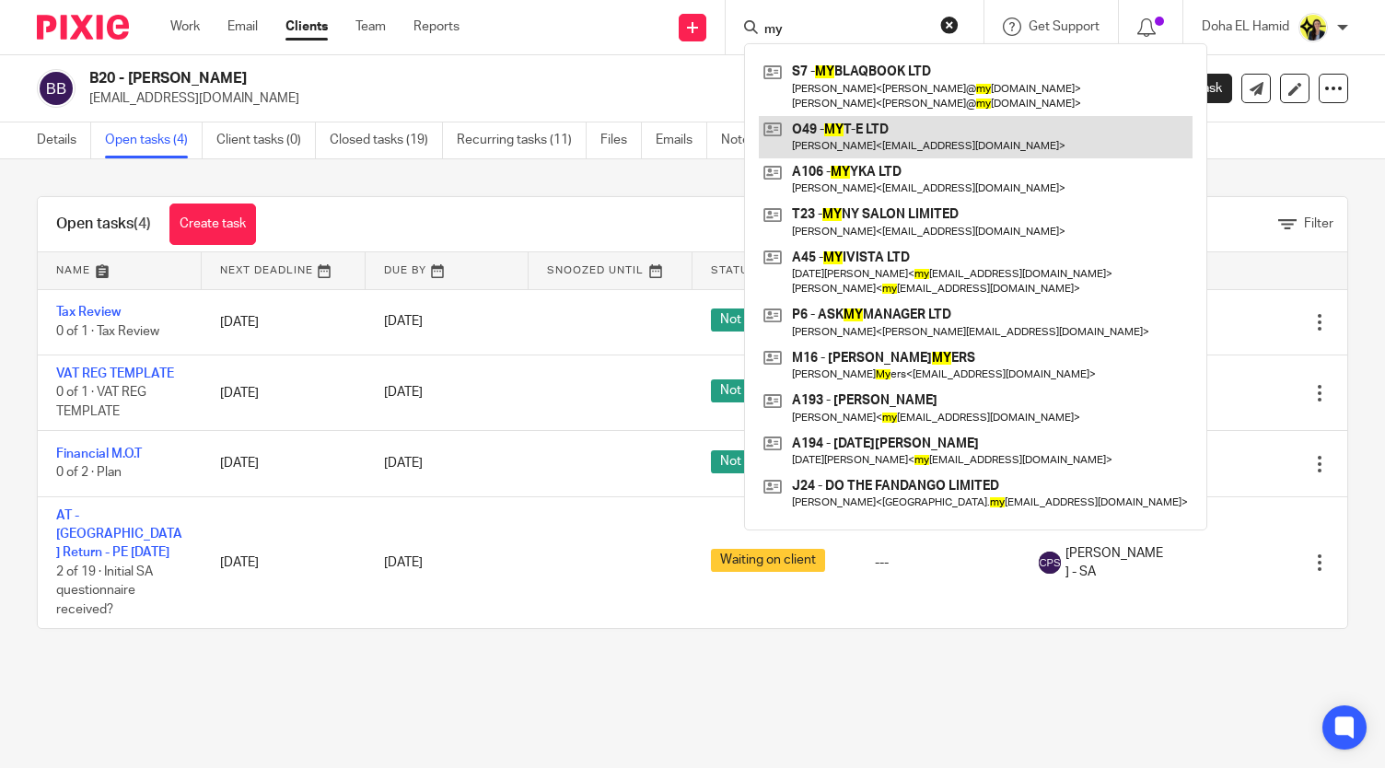
type input "my"
click at [845, 146] on link at bounding box center [976, 137] width 434 height 42
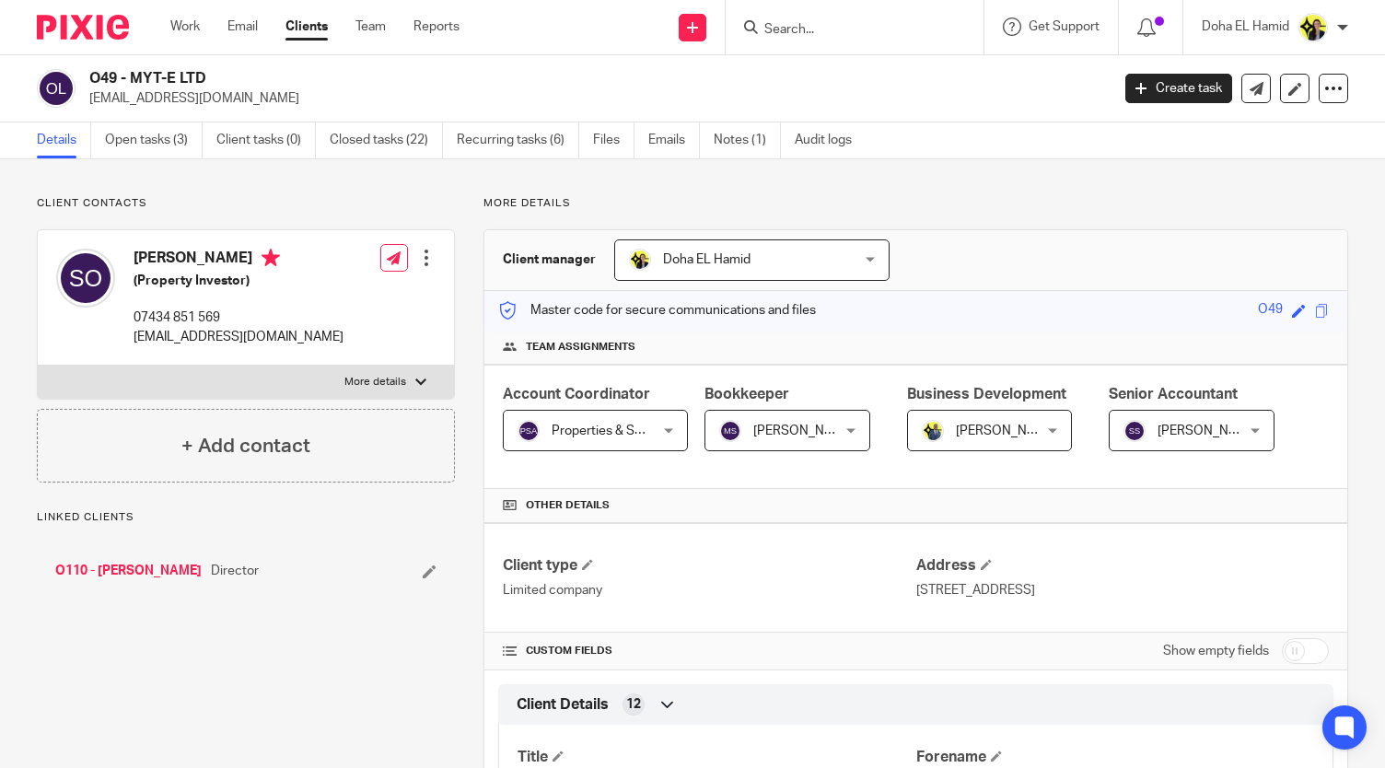
click at [195, 78] on h2 "O49 - MYT-E LTD" at bounding box center [492, 78] width 807 height 19
click at [140, 78] on h2 "O49 - MYT-E LTD" at bounding box center [492, 78] width 807 height 19
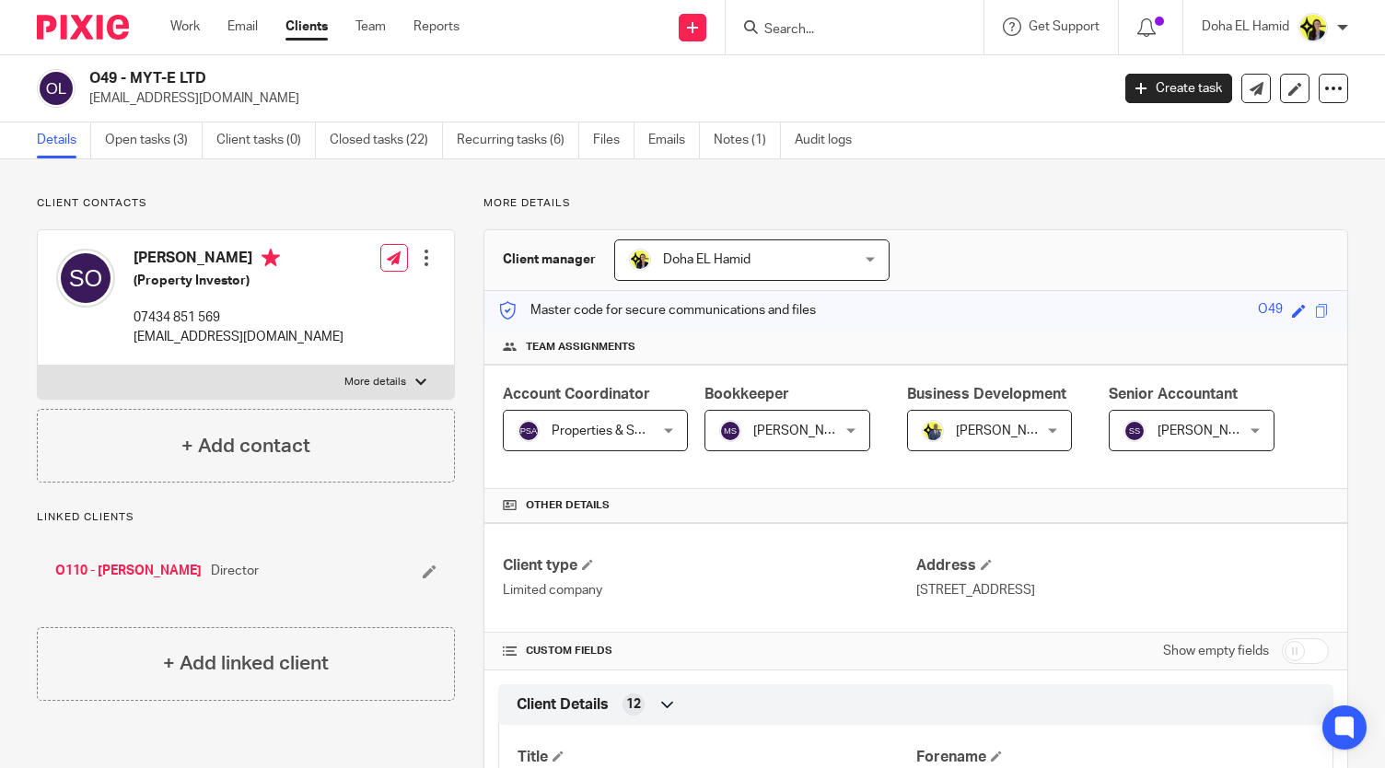
click at [140, 78] on h2 "O49 - MYT-E LTD" at bounding box center [492, 78] width 807 height 19
click at [150, 135] on link "Open tasks (3)" at bounding box center [154, 140] width 98 height 36
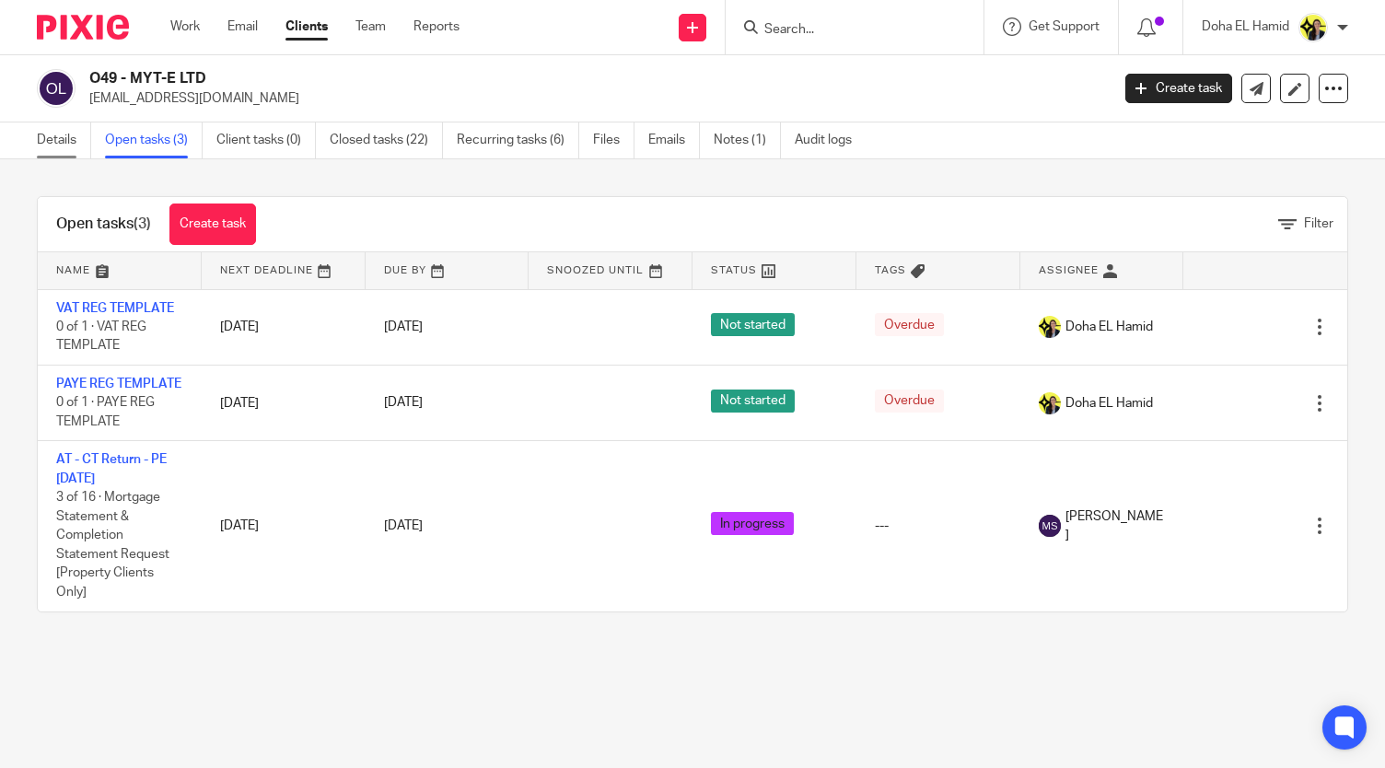
click at [57, 140] on link "Details" at bounding box center [64, 140] width 54 height 36
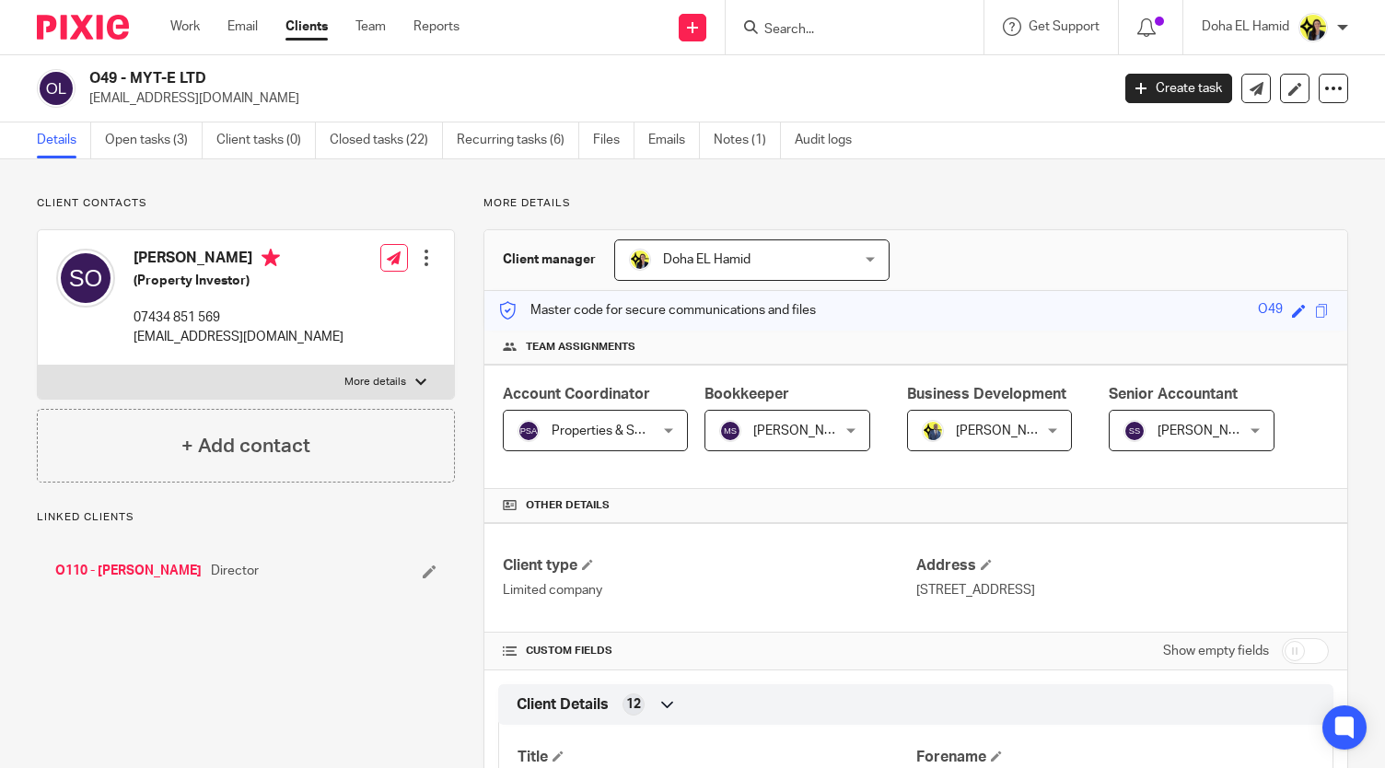
click at [107, 569] on link "O110 - [PERSON_NAME]" at bounding box center [128, 571] width 146 height 18
click at [153, 145] on link "Open tasks (2)" at bounding box center [154, 140] width 98 height 36
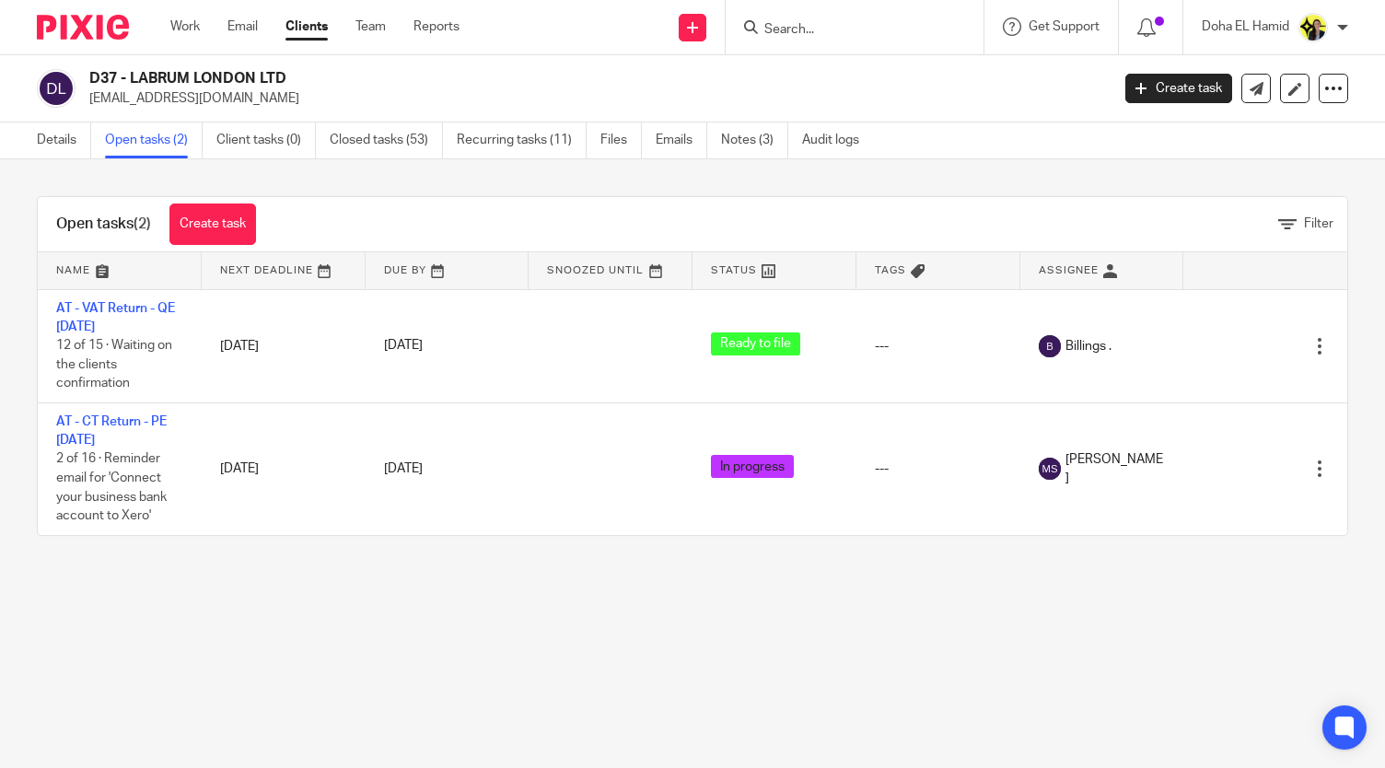
click at [784, 27] on input "Search" at bounding box center [845, 30] width 166 height 17
click at [808, 27] on input "d56" at bounding box center [845, 30] width 166 height 17
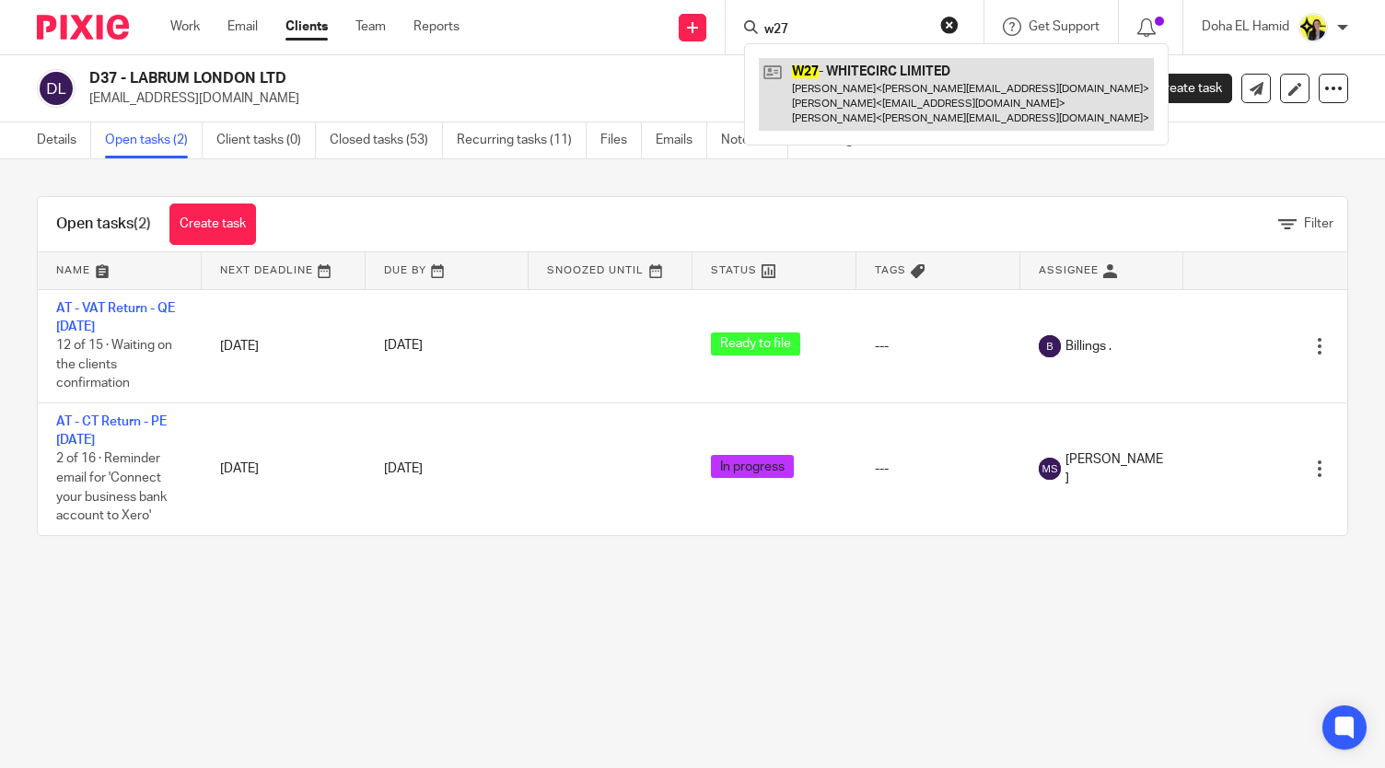
type input "w27"
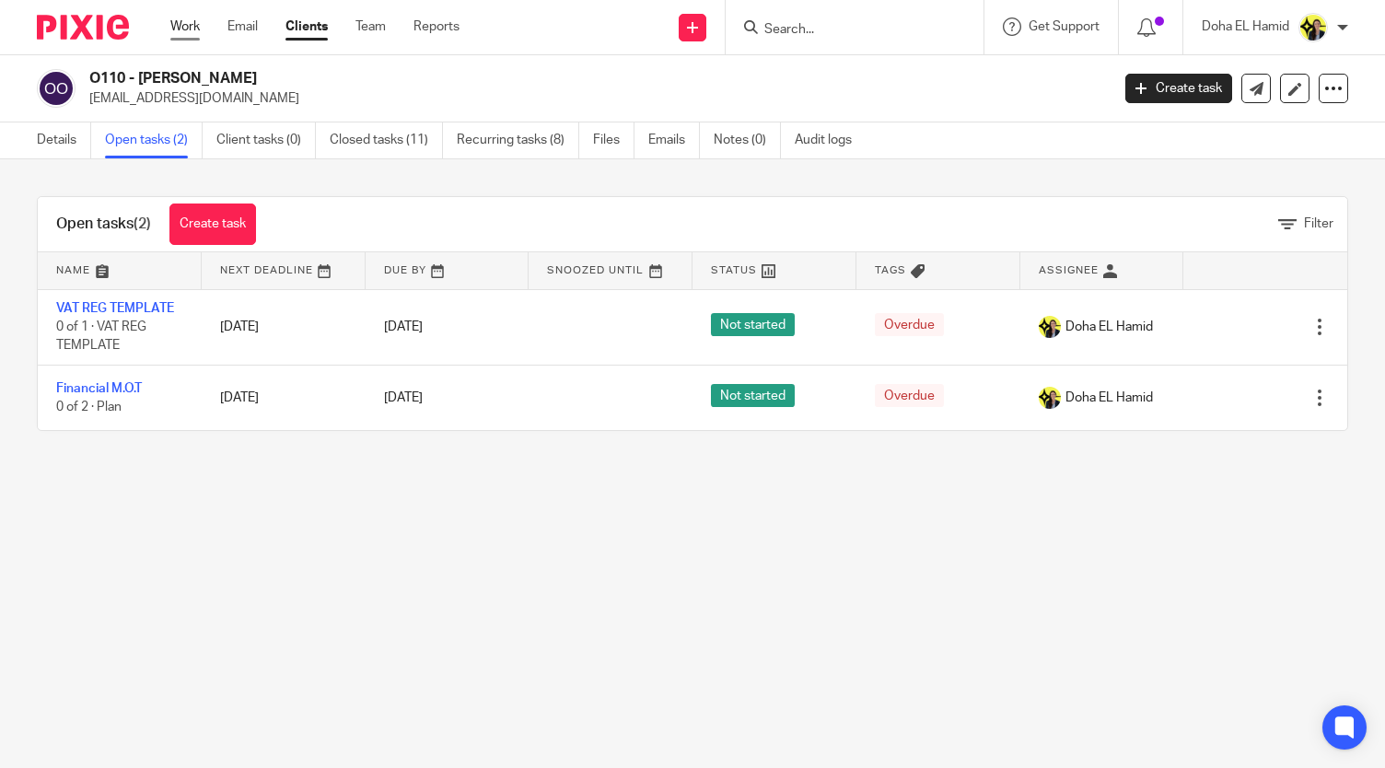
click at [195, 29] on link "Work" at bounding box center [184, 26] width 29 height 18
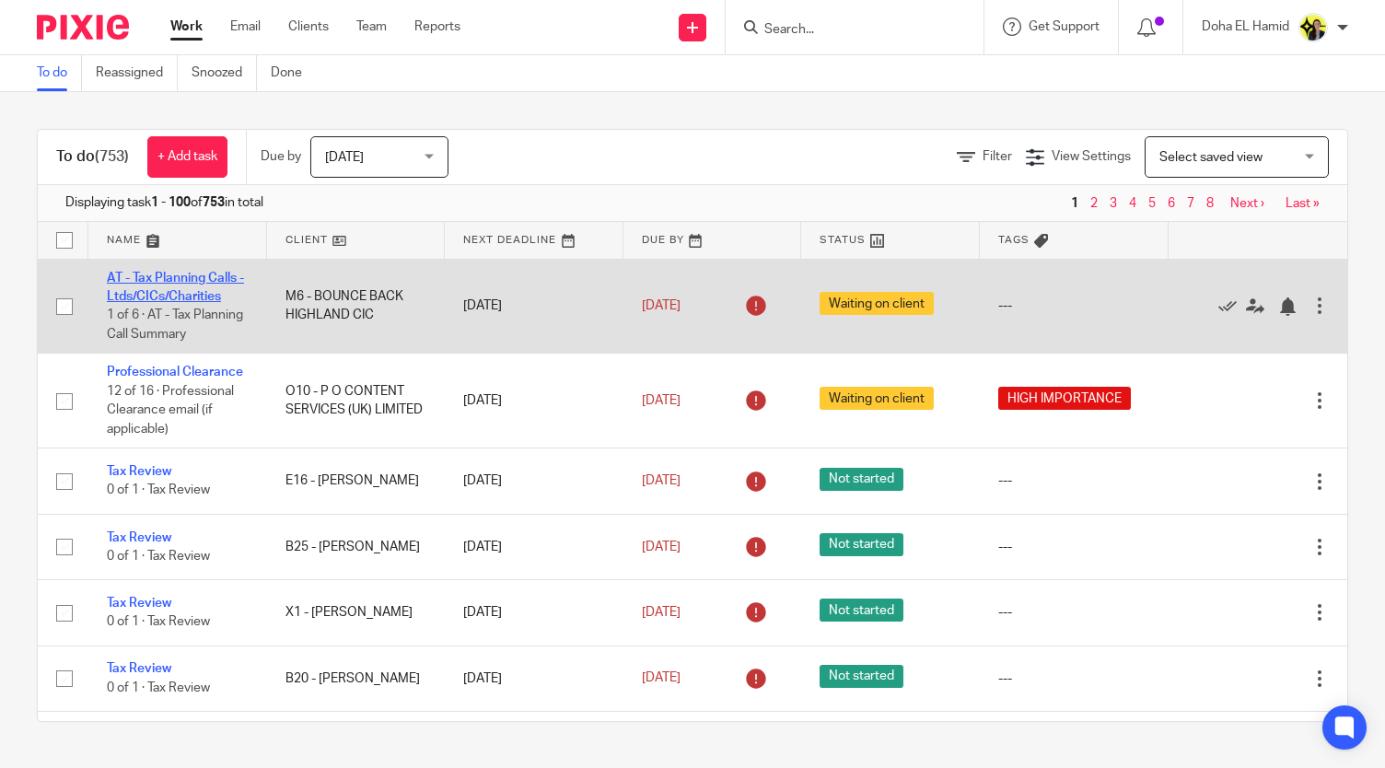
click at [190, 279] on link "AT - Tax Planning Calls - Ltds/CICs/Charities" at bounding box center [175, 287] width 137 height 31
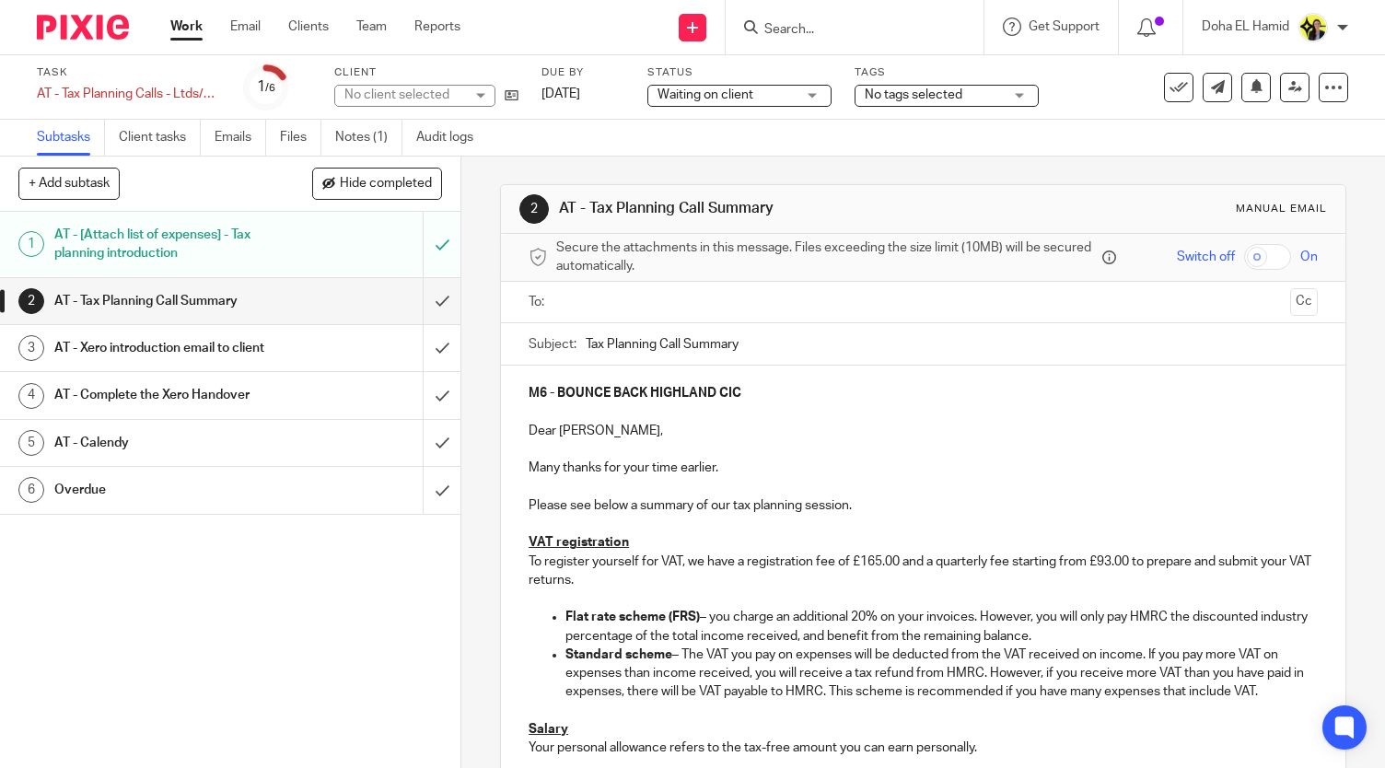
click at [319, 228] on div "AT - [Attach list of expenses] - Tax planning introduction" at bounding box center [229, 244] width 351 height 47
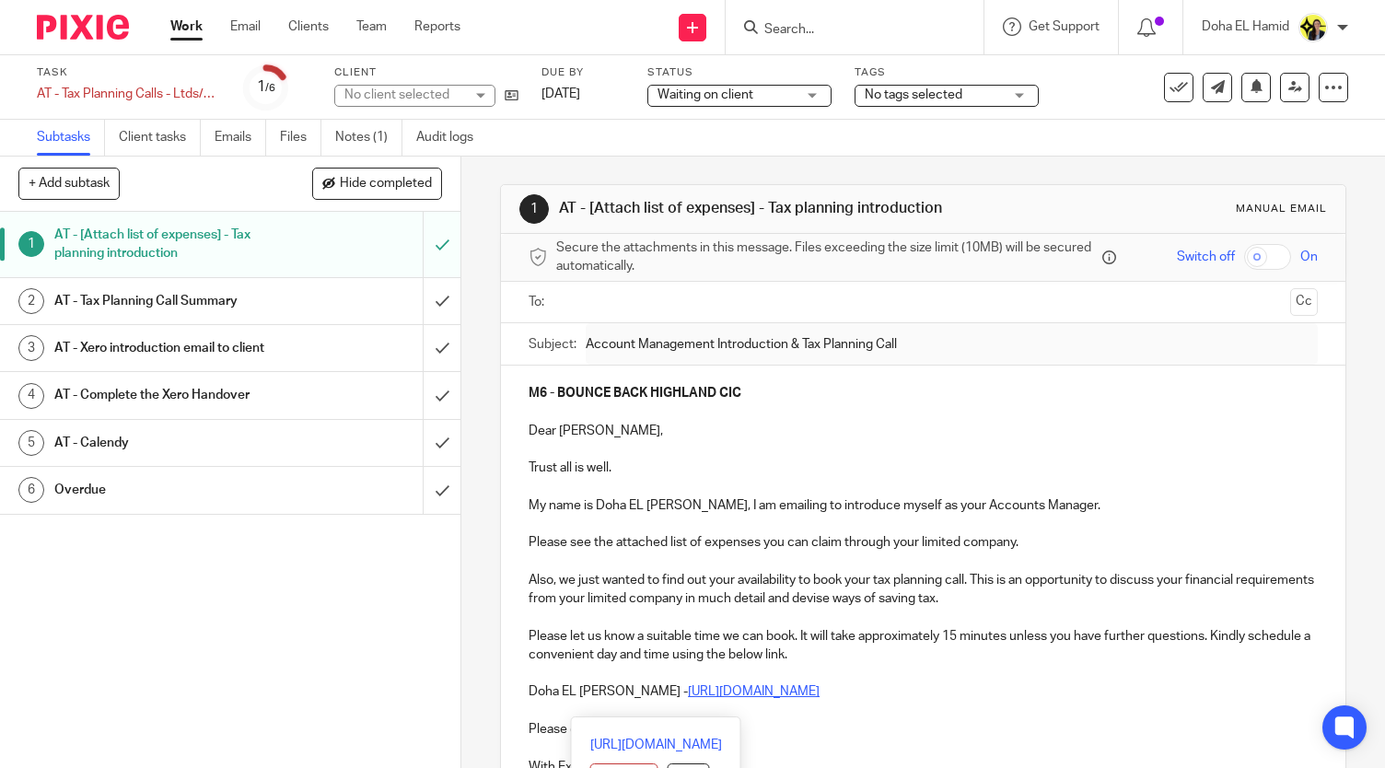
drag, startPoint x: 932, startPoint y: 692, endPoint x: 602, endPoint y: 701, distance: 329.8
click at [602, 701] on div "M6 - BOUNCE BACK HIGHLAND CIC Dear [PERSON_NAME], Trust all is well. My name is…" at bounding box center [923, 596] width 844 height 461
click at [585, 657] on p "Please let us know a suitable time we can book. It will take approximately 15 m…" at bounding box center [923, 646] width 789 height 38
drag, startPoint x: 618, startPoint y: 692, endPoint x: 904, endPoint y: 686, distance: 286.4
click at [904, 686] on p "Doha EL Hamid - https://calendly.com/meetwithdohaelhamid/call" at bounding box center [923, 691] width 789 height 18
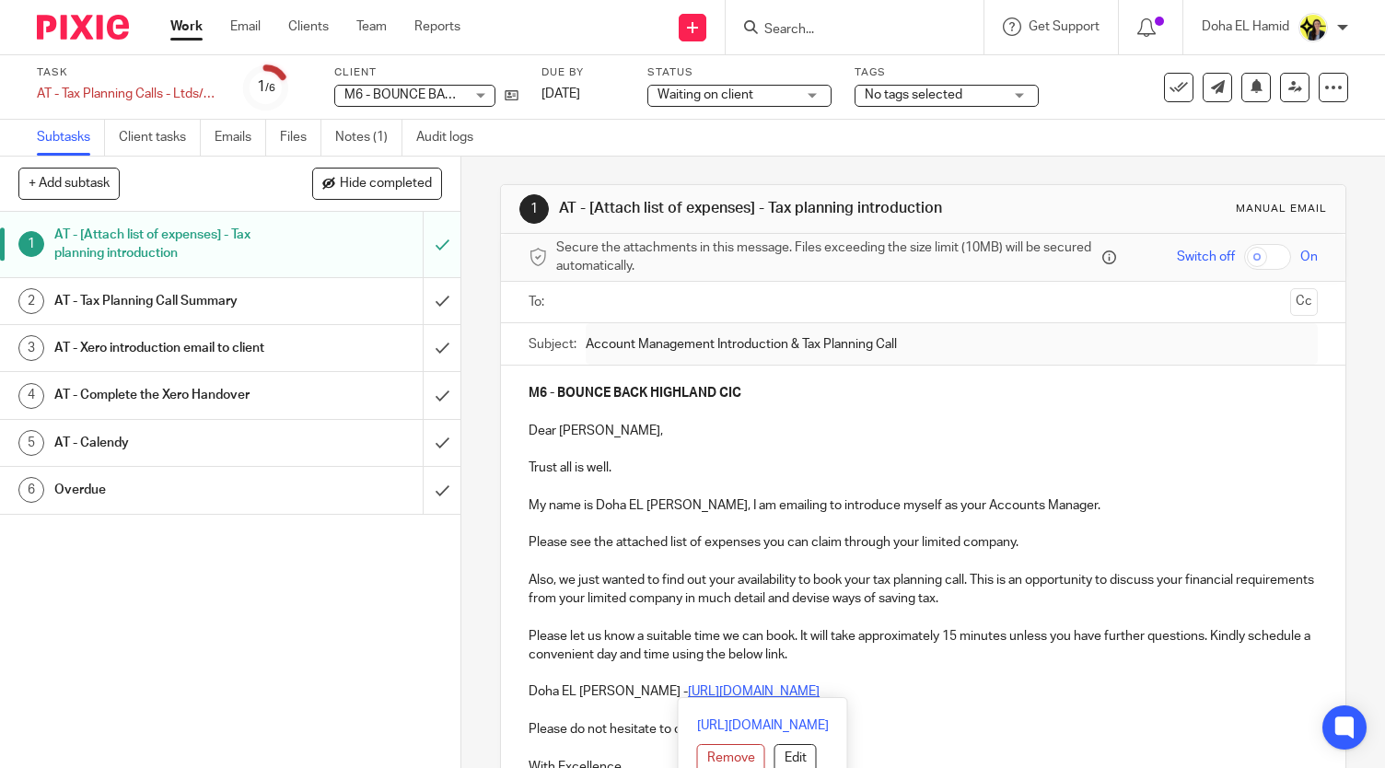
copy p "https://calendly.com/meetwithdohaelhamid/call"
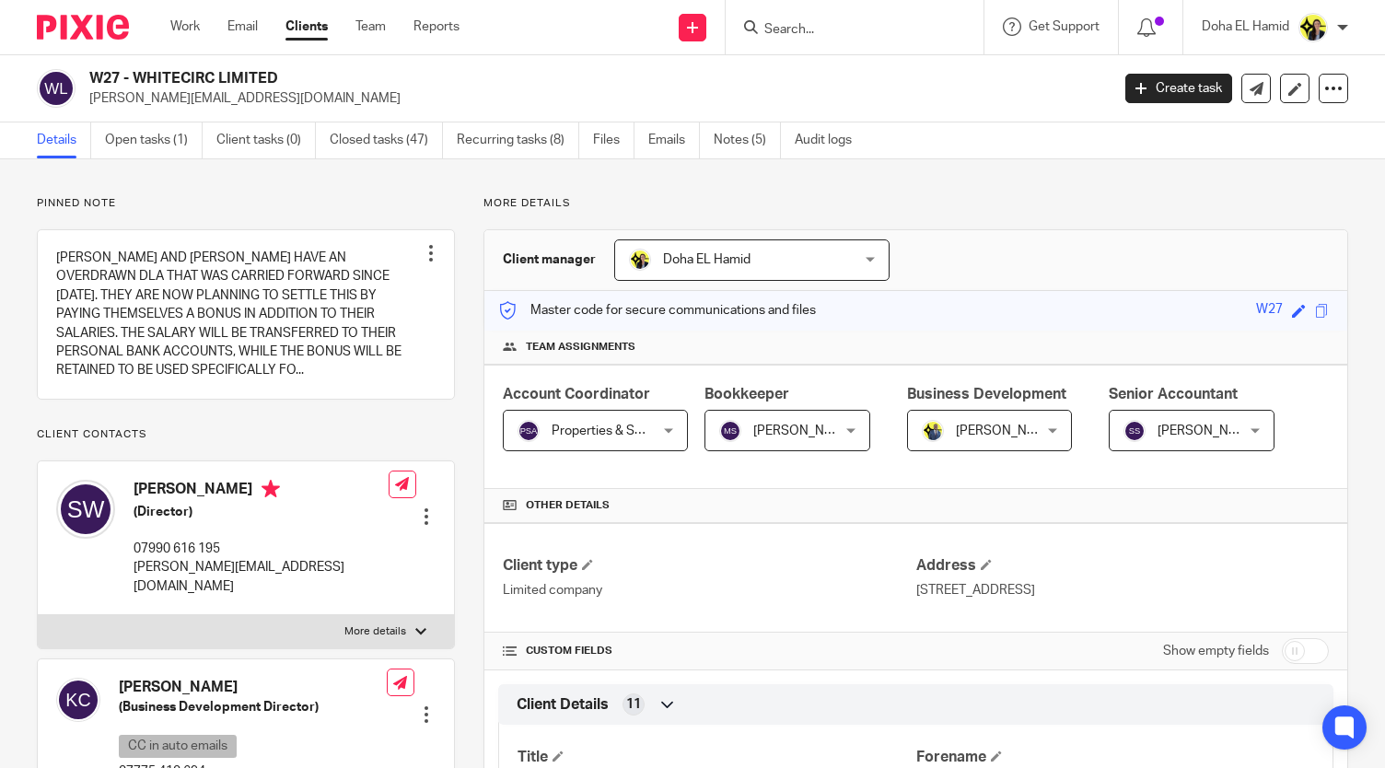
click at [815, 23] on input "Search" at bounding box center [845, 30] width 166 height 17
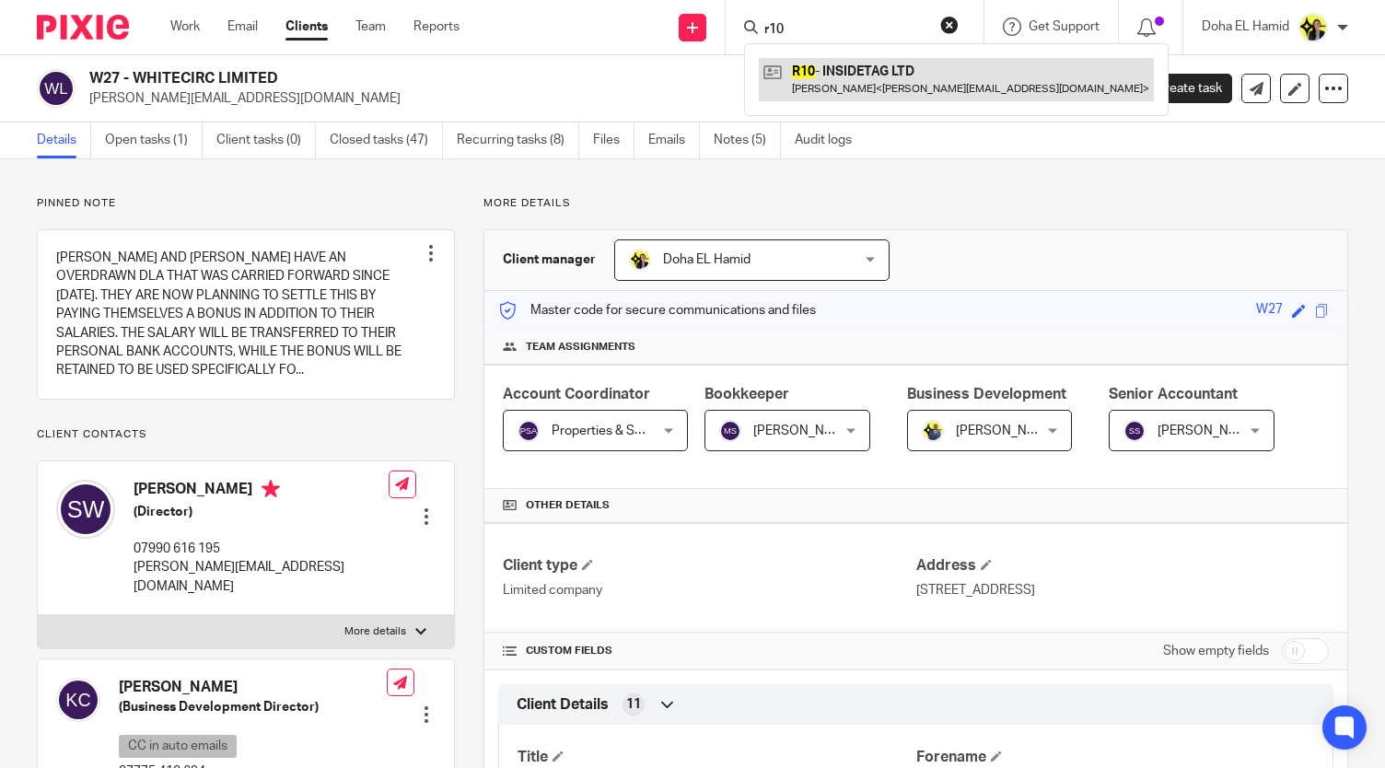
type input "r10"
click at [831, 66] on link at bounding box center [956, 79] width 395 height 42
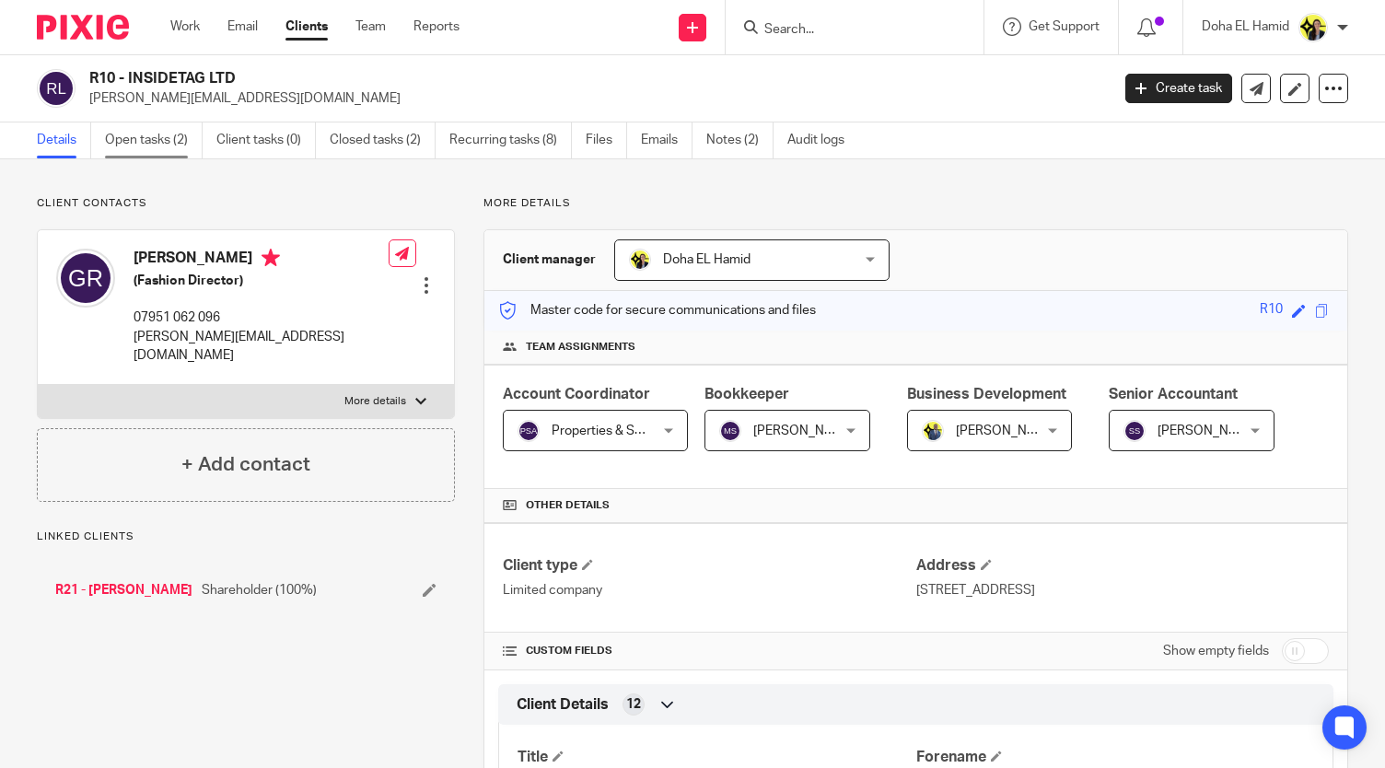
click at [146, 156] on link "Open tasks (2)" at bounding box center [154, 140] width 98 height 36
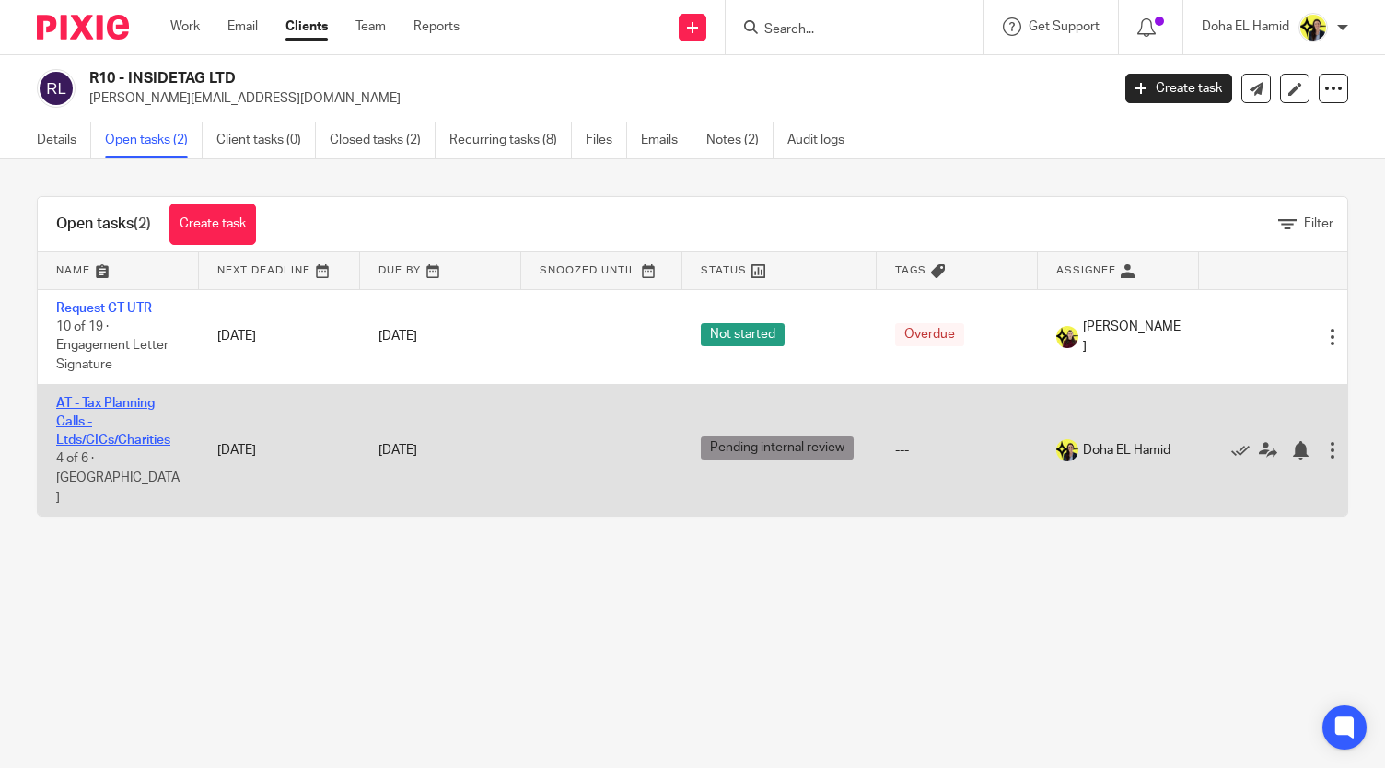
click at [90, 432] on td "AT - Tax Planning Calls - Ltds/CICs/Charities 4 of 6 · AT - Calendy" at bounding box center [118, 450] width 161 height 132
click at [87, 438] on link "AT - Tax Planning Calls - Ltds/CICs/Charities" at bounding box center [113, 422] width 114 height 51
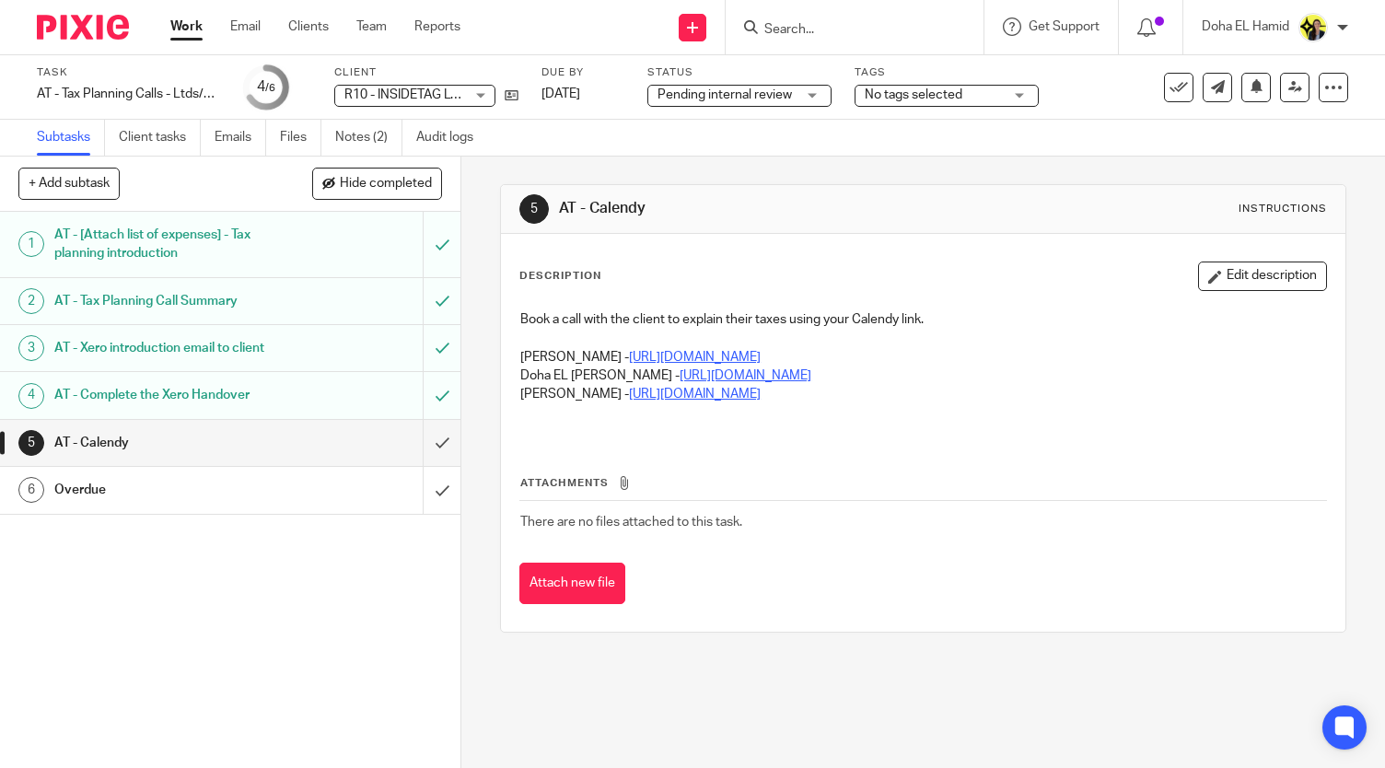
click at [140, 397] on h1 "AT - Complete the Xero Handover" at bounding box center [171, 395] width 234 height 28
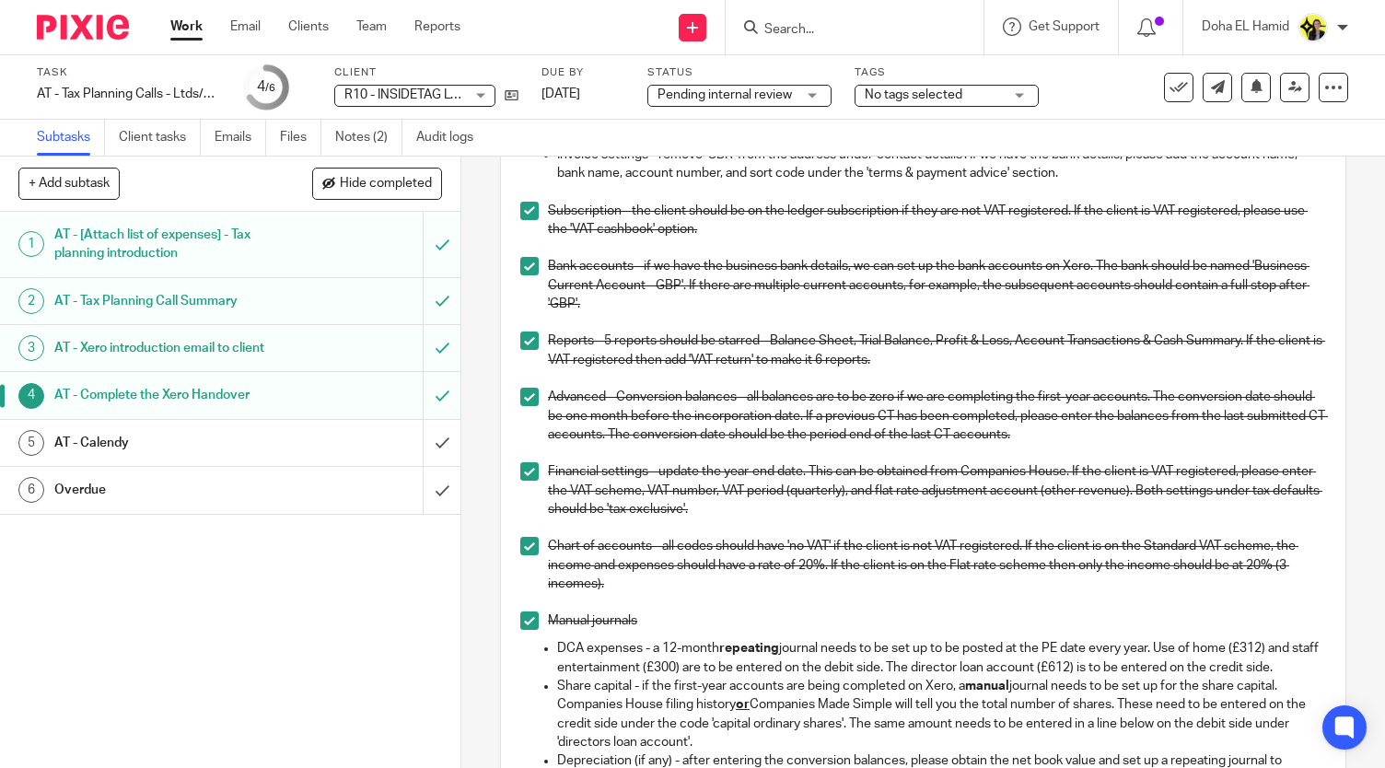
scroll to position [251, 0]
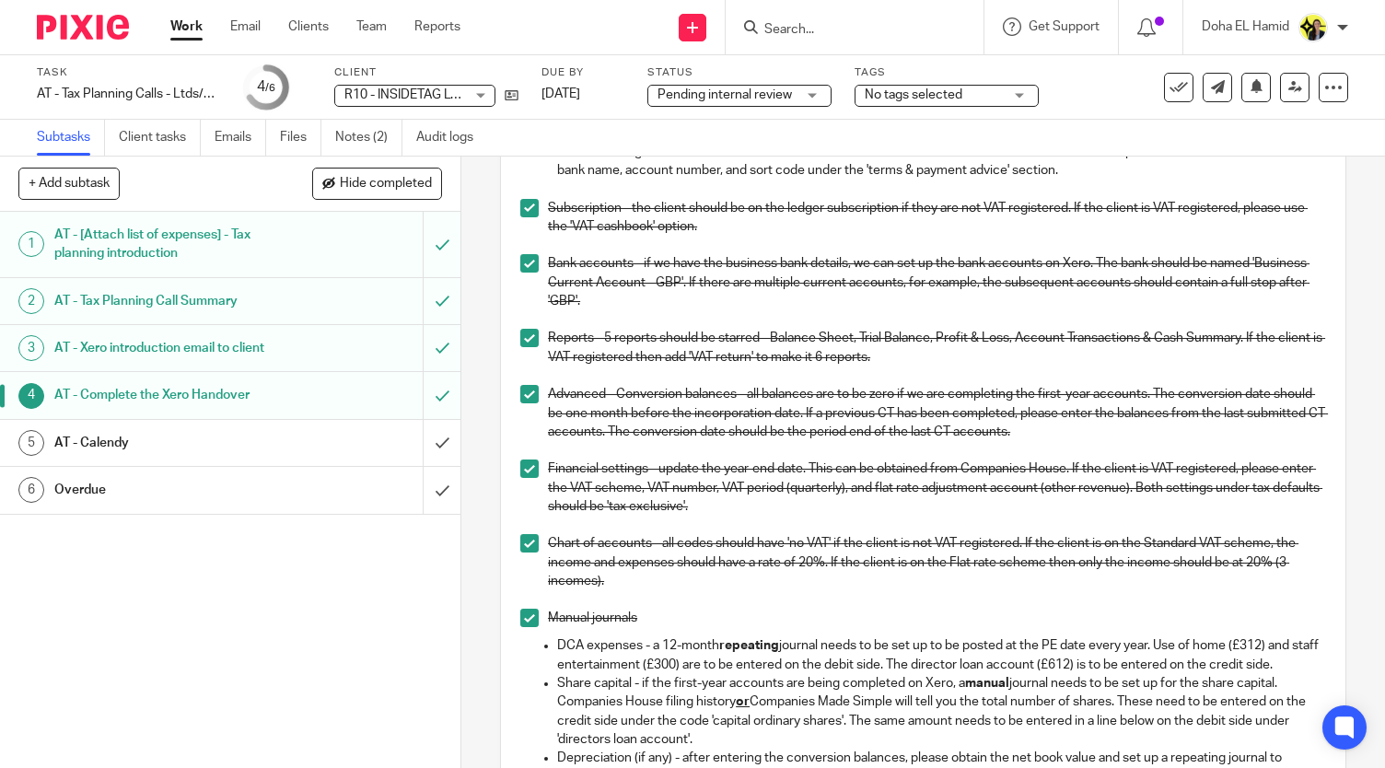
click at [411, 98] on span "R10 - INSIDETAG LTD" at bounding box center [405, 94] width 122 height 13
click at [0, 0] on div "R10 - INSIDETAG LTD" at bounding box center [0, 0] width 0 height 0
click at [411, 98] on span "R10 - INSIDETAG LTD" at bounding box center [405, 94] width 122 height 13
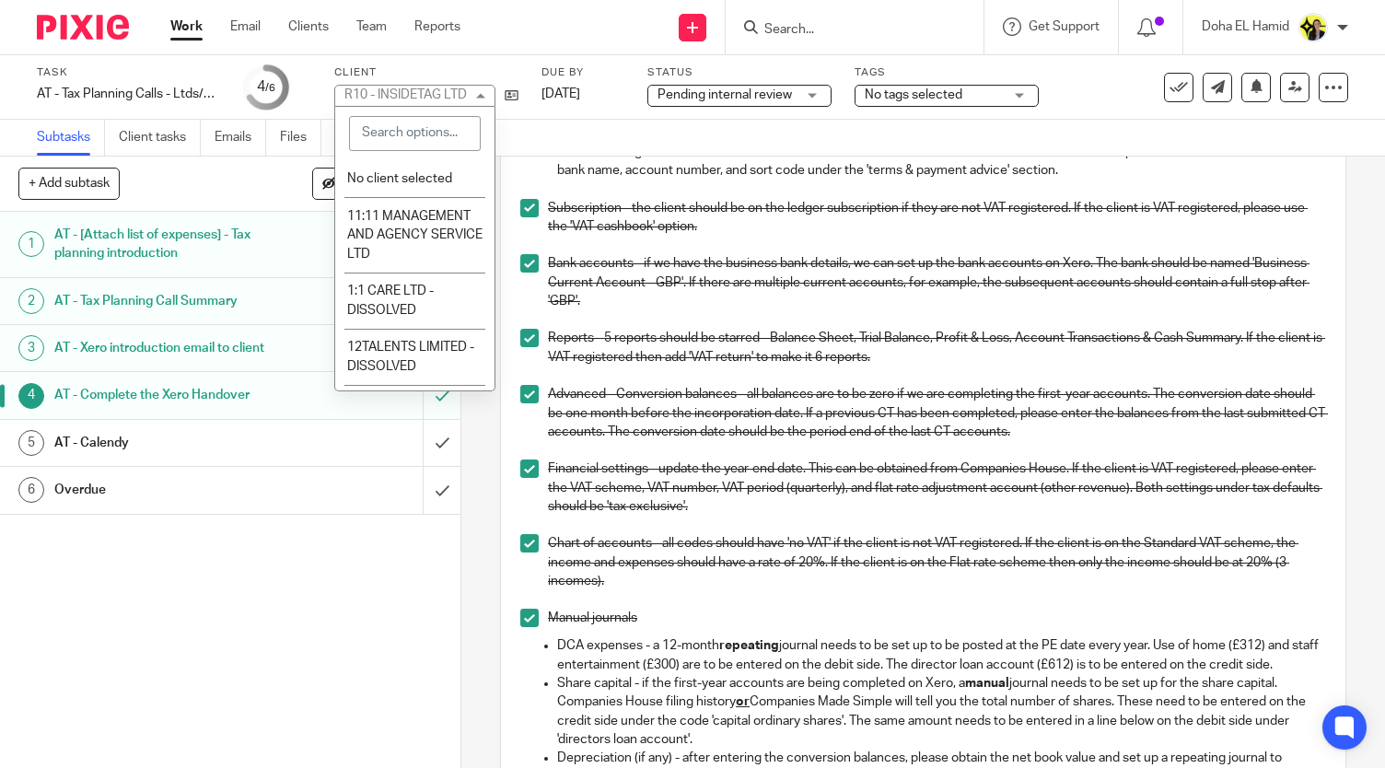
click at [496, 56] on div "Task AT - Tax Planning Calls - Ltds/CICs/Charities Save AT - Tax Planning Calls…" at bounding box center [692, 87] width 1385 height 64
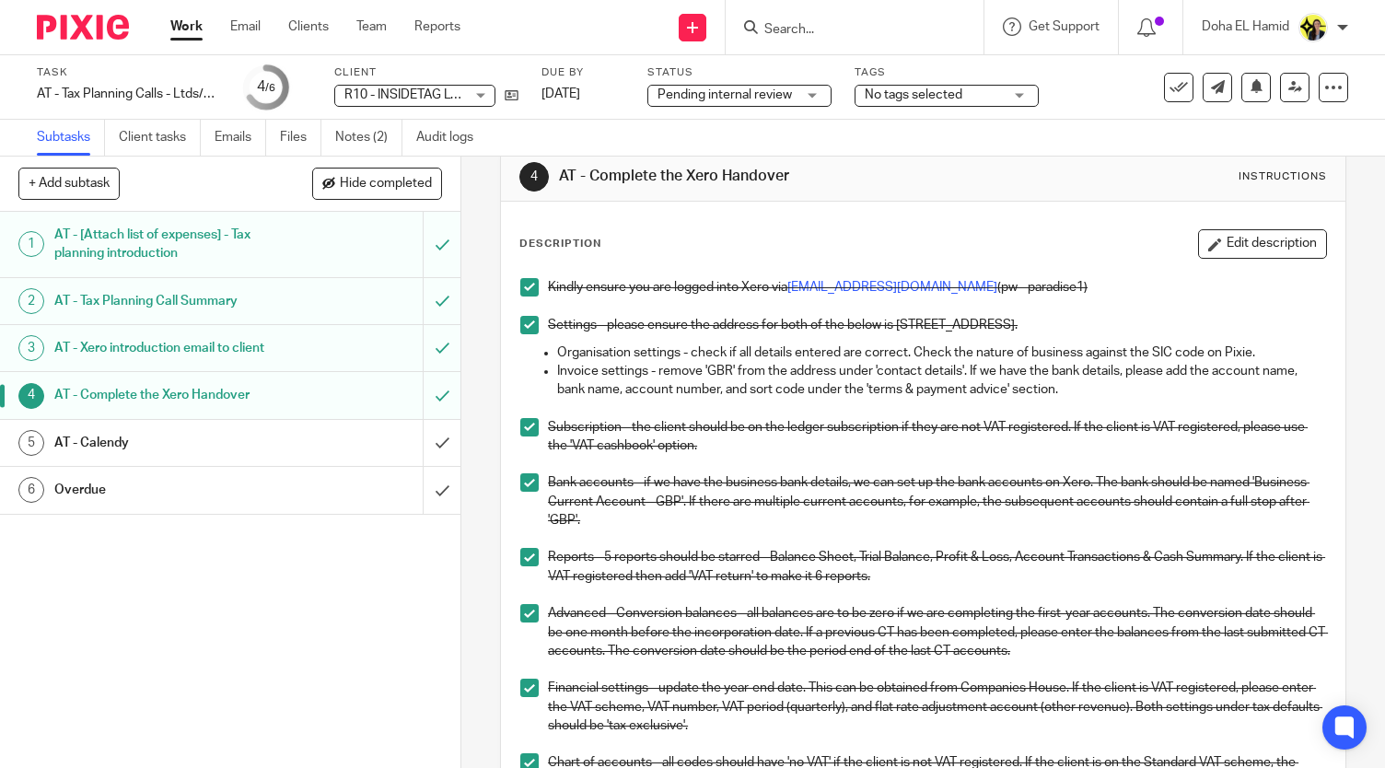
scroll to position [0, 0]
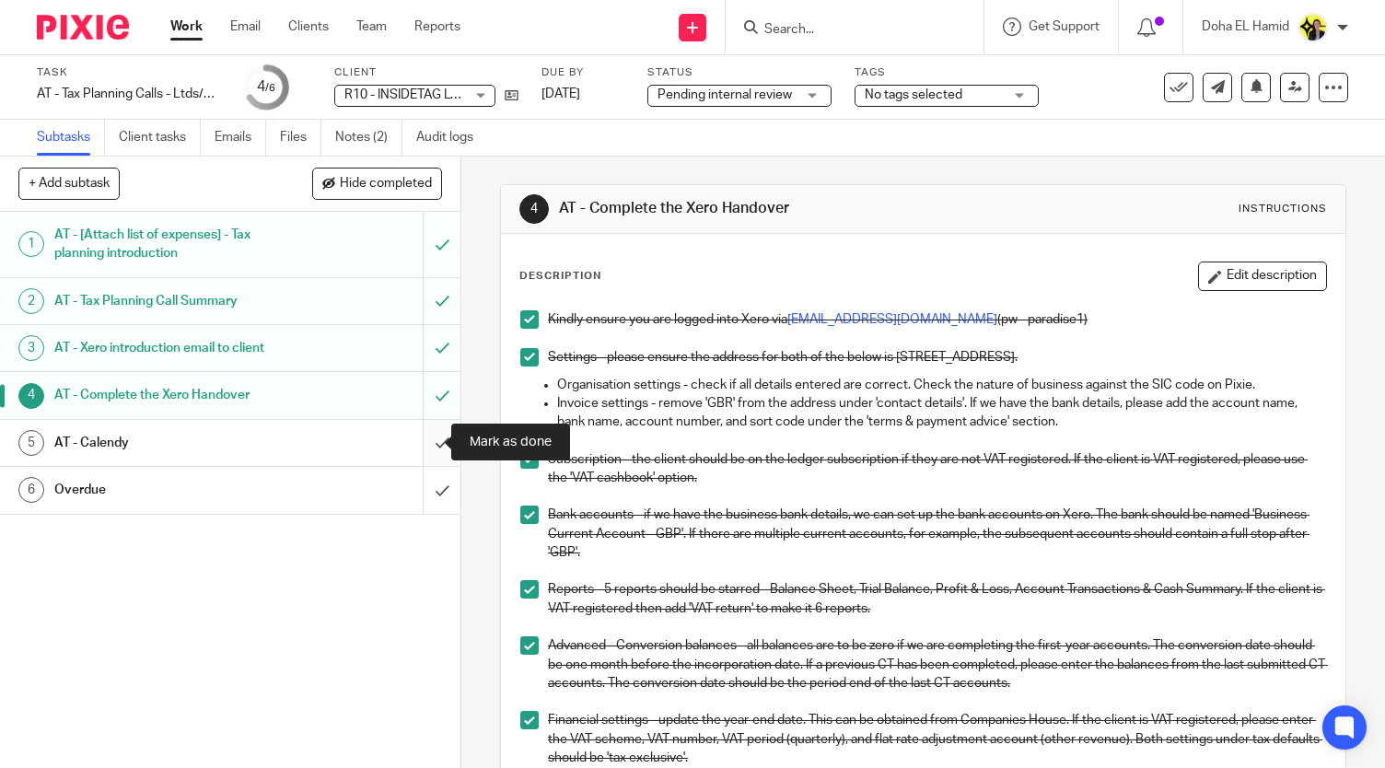
click at [422, 449] on input "submit" at bounding box center [230, 443] width 460 height 46
click at [429, 502] on input "submit" at bounding box center [230, 490] width 460 height 46
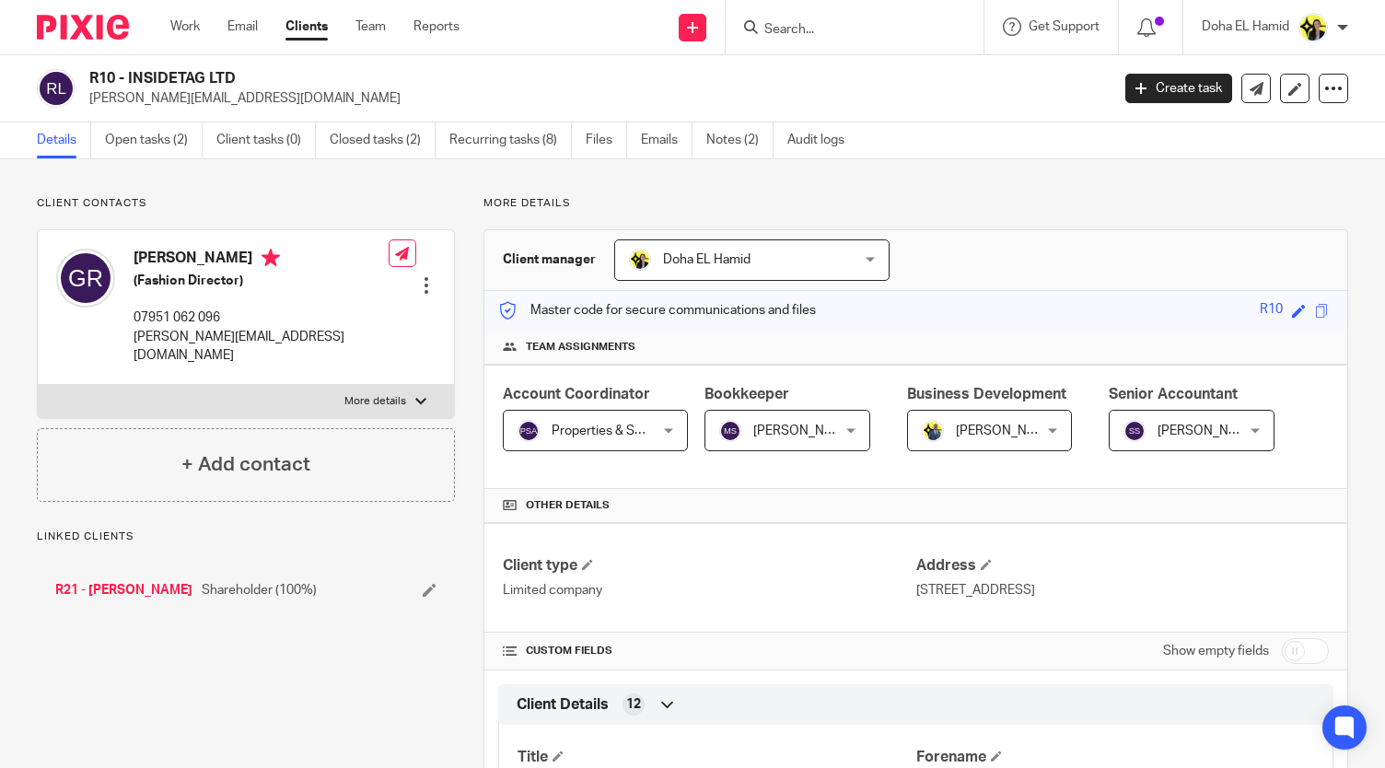
drag, startPoint x: 250, startPoint y: 76, endPoint x: 123, endPoint y: 82, distance: 126.3
click at [123, 82] on h2 "R10 - INSIDETAG LTD" at bounding box center [492, 78] width 807 height 19
copy h2 "INSIDETAG LTD"
click at [796, 32] on input "Search" at bounding box center [845, 30] width 166 height 17
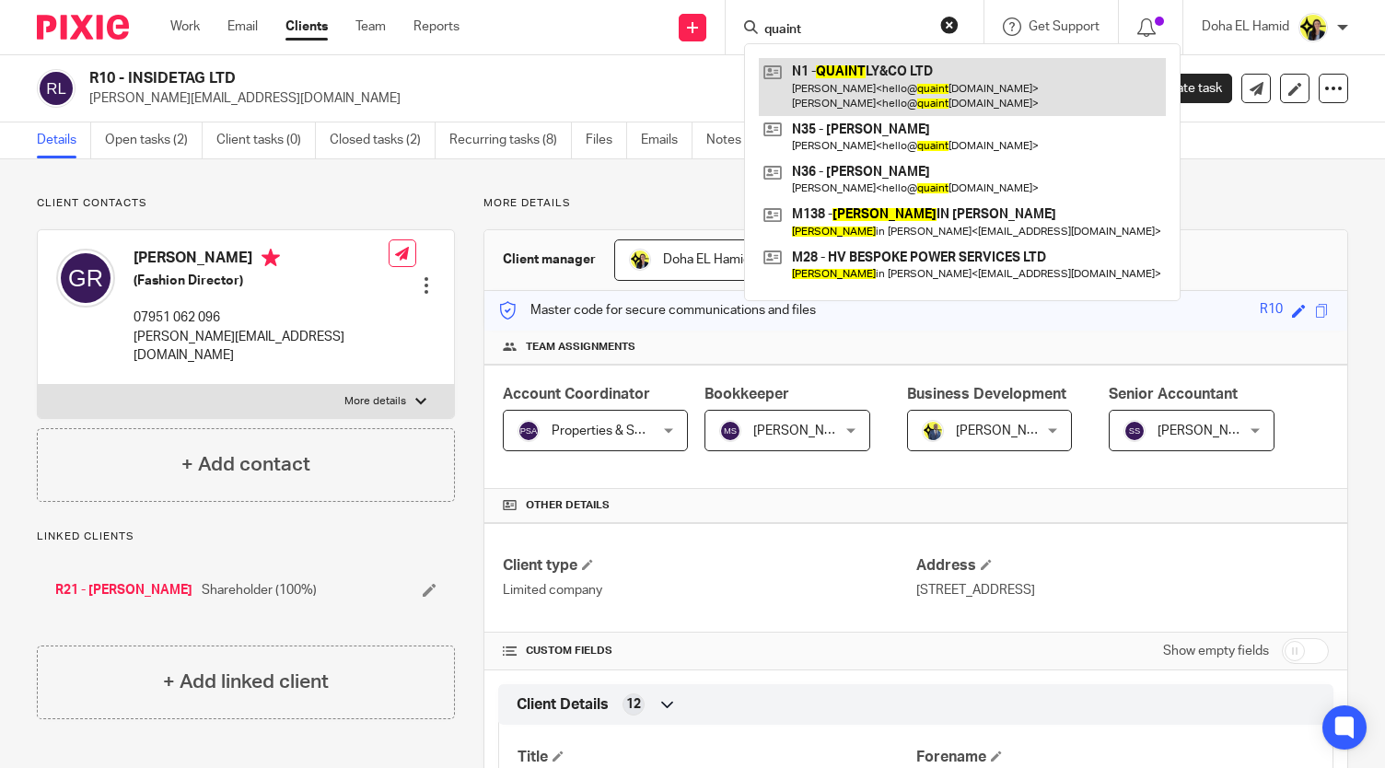
type input "quaint"
click at [904, 93] on link at bounding box center [962, 86] width 407 height 57
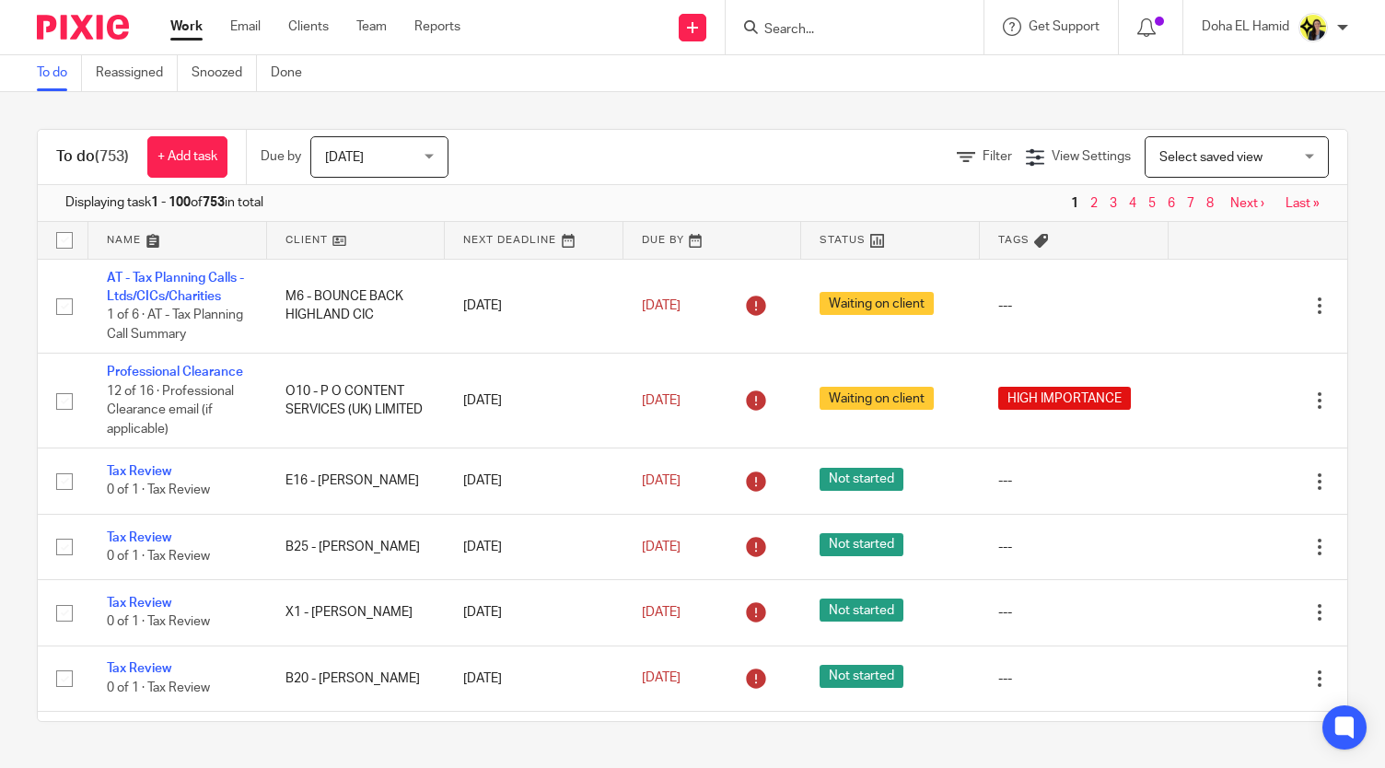
click at [180, 28] on link "Work" at bounding box center [186, 26] width 32 height 18
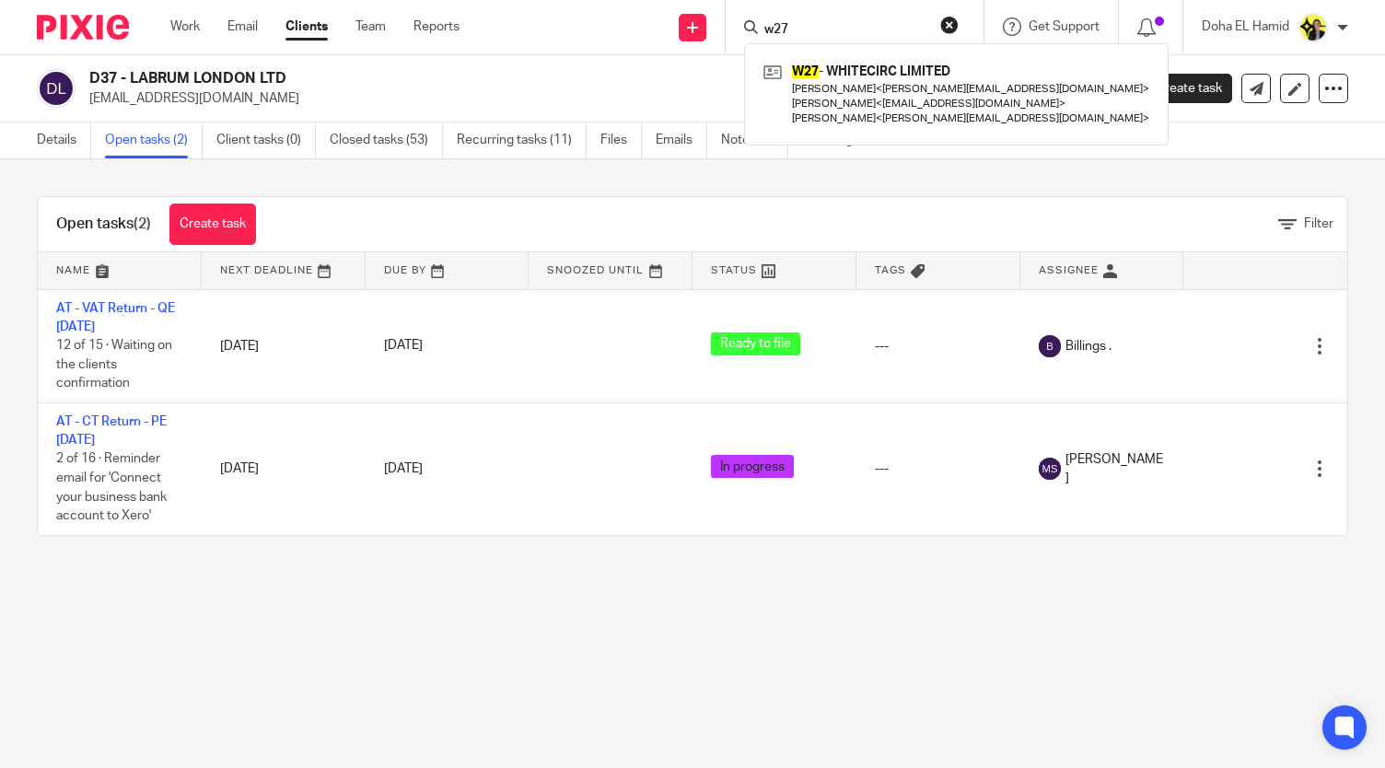
click at [785, 23] on input "w27" at bounding box center [845, 30] width 166 height 17
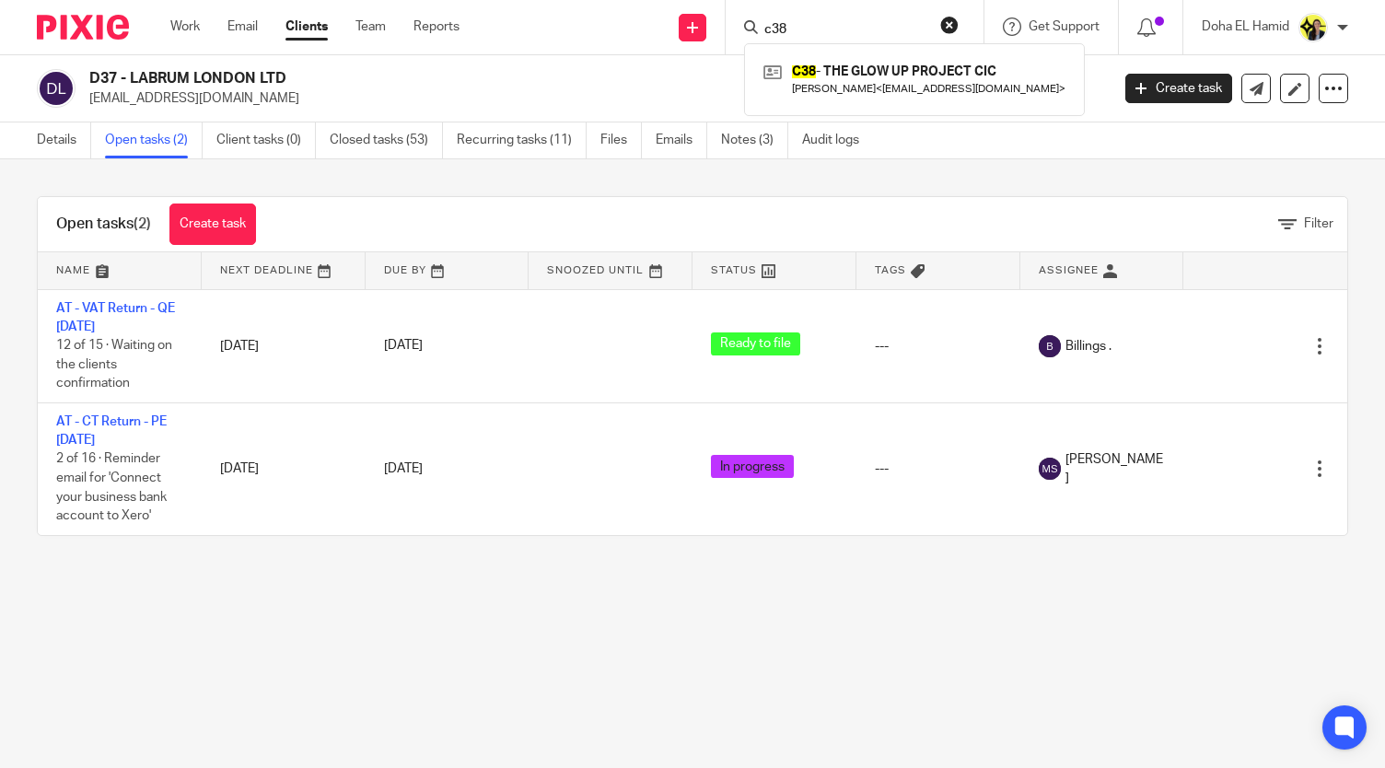
click at [777, 22] on input "c38" at bounding box center [845, 30] width 166 height 17
type input "c38"
click at [828, 77] on link at bounding box center [914, 79] width 311 height 42
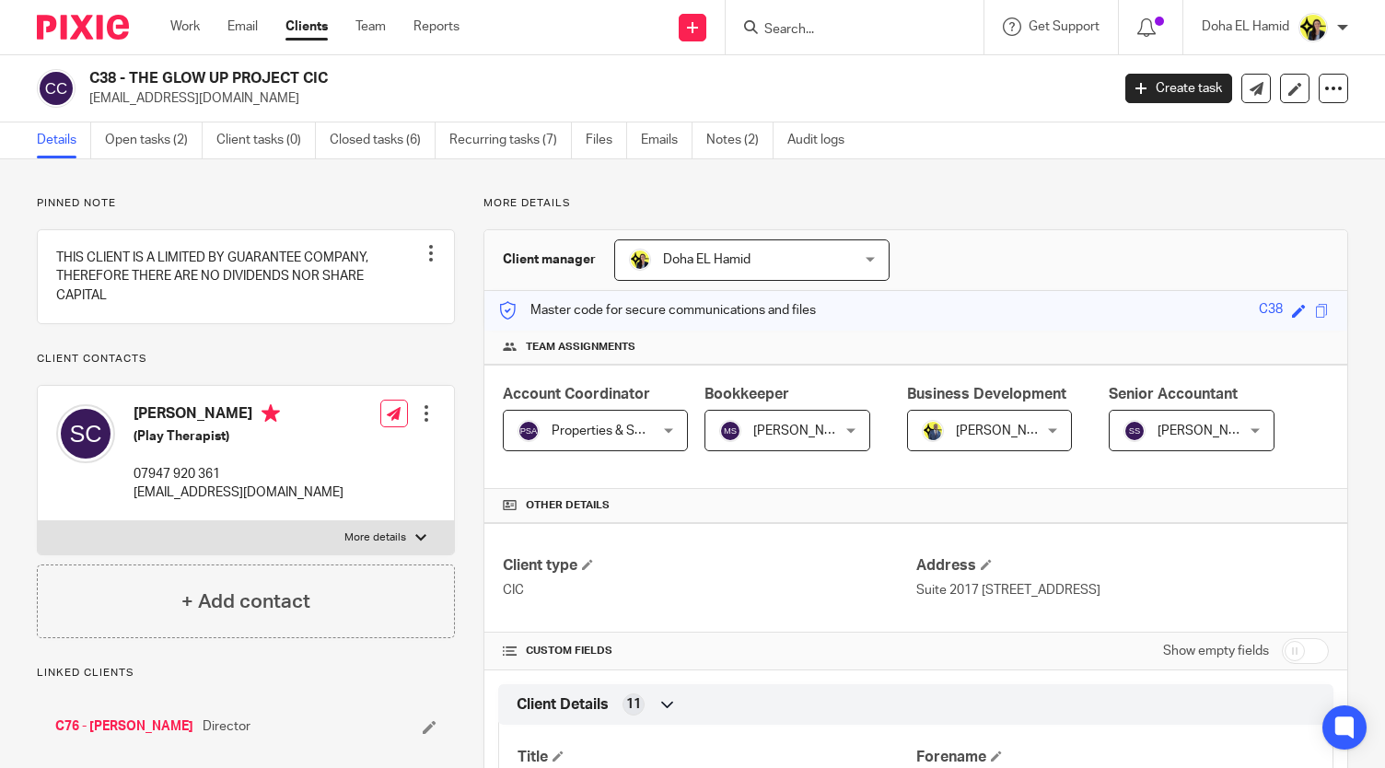
click at [238, 67] on div "C38 - THE GLOW UP PROJECT CIC [EMAIL_ADDRESS][DOMAIN_NAME] Create task Update f…" at bounding box center [692, 88] width 1385 height 67
copy div "C38 - THE GLOW UP PROJECT CIC"
click at [818, 38] on form at bounding box center [860, 27] width 196 height 23
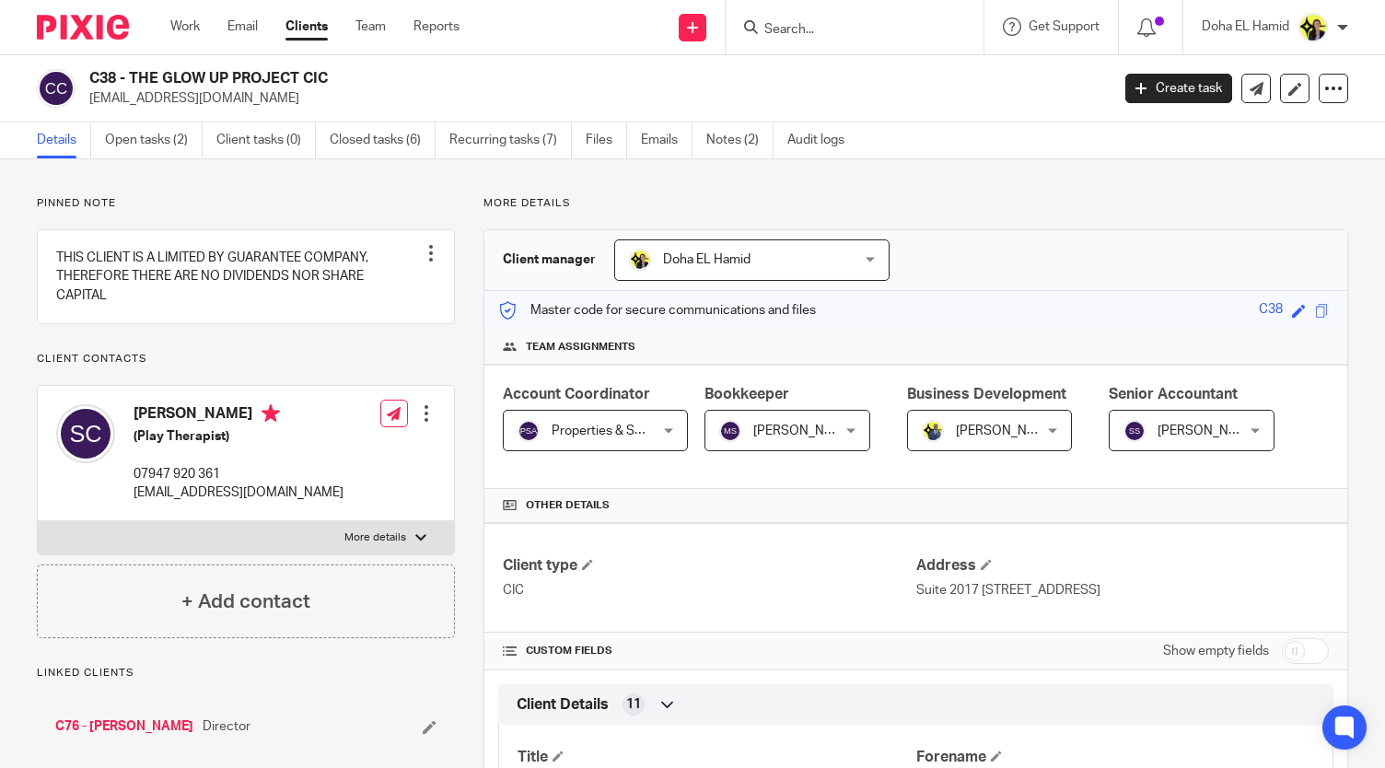
click at [808, 27] on input "Search" at bounding box center [845, 30] width 166 height 17
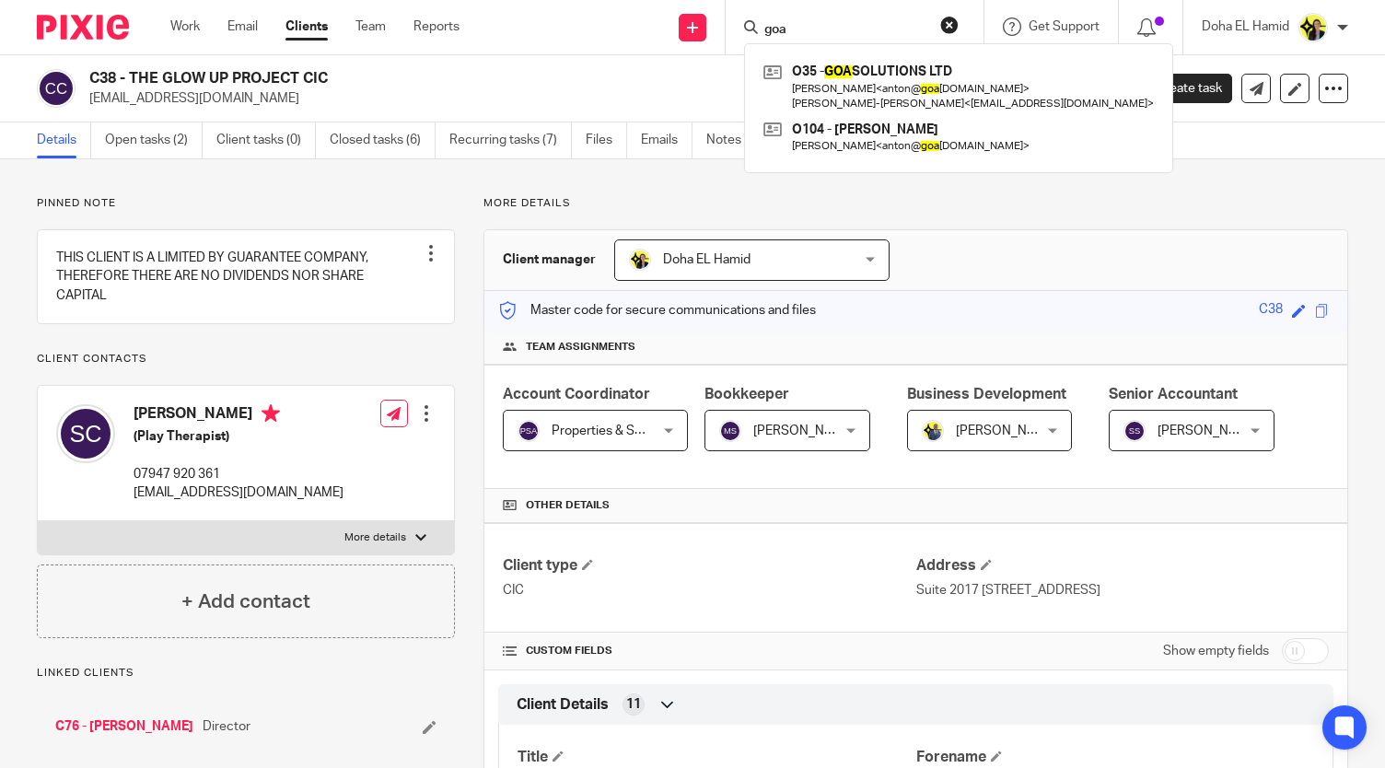
click at [777, 27] on input "goa" at bounding box center [845, 30] width 166 height 17
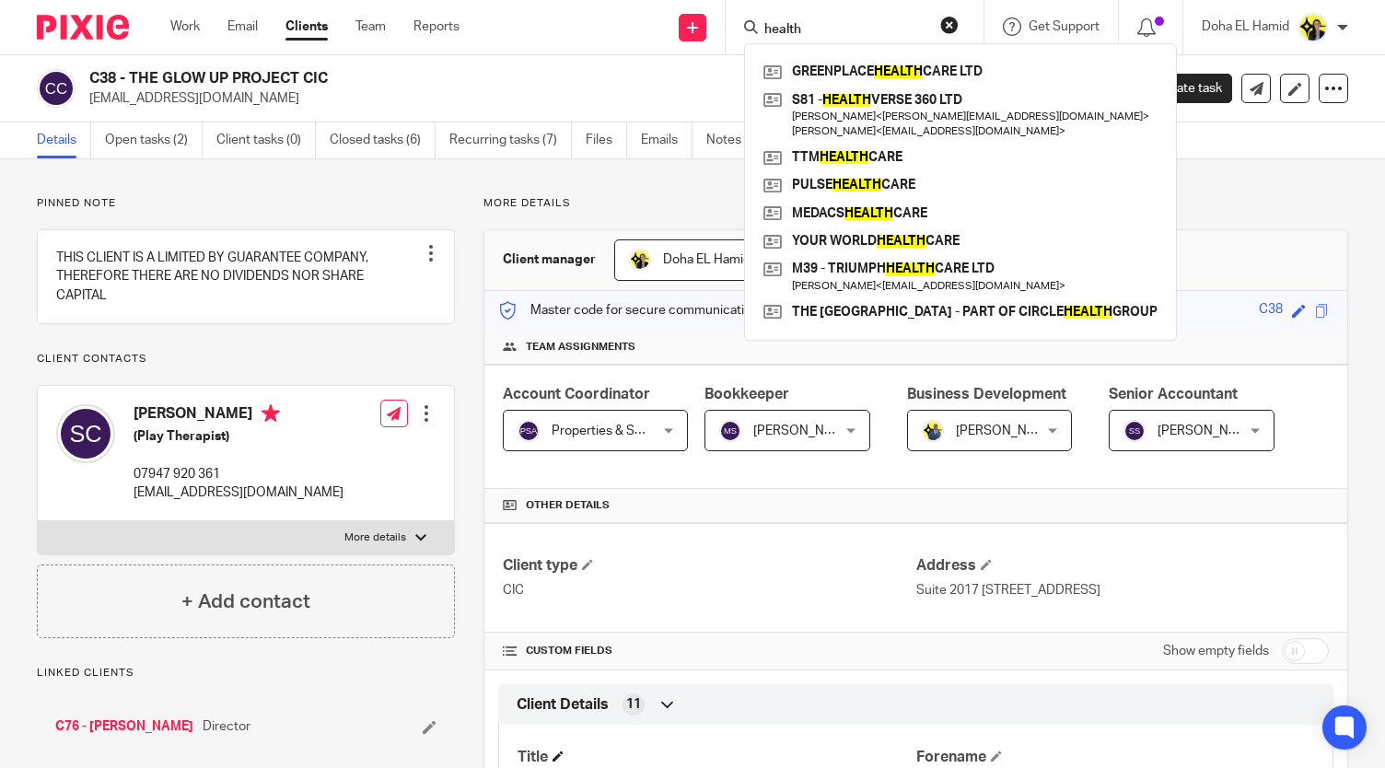
type input "health"
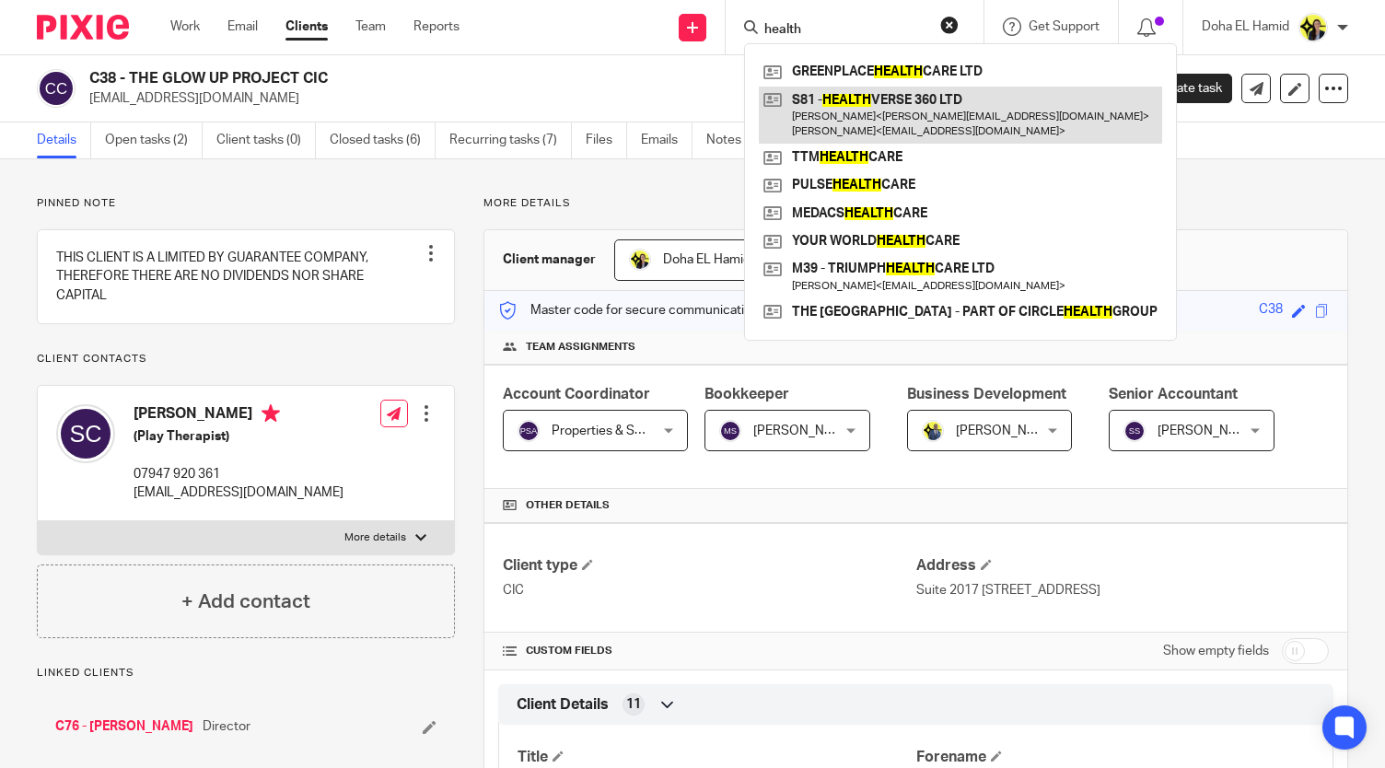
drag, startPoint x: 900, startPoint y: 99, endPoint x: 852, endPoint y: 104, distance: 48.2
click at [852, 104] on link at bounding box center [960, 115] width 403 height 57
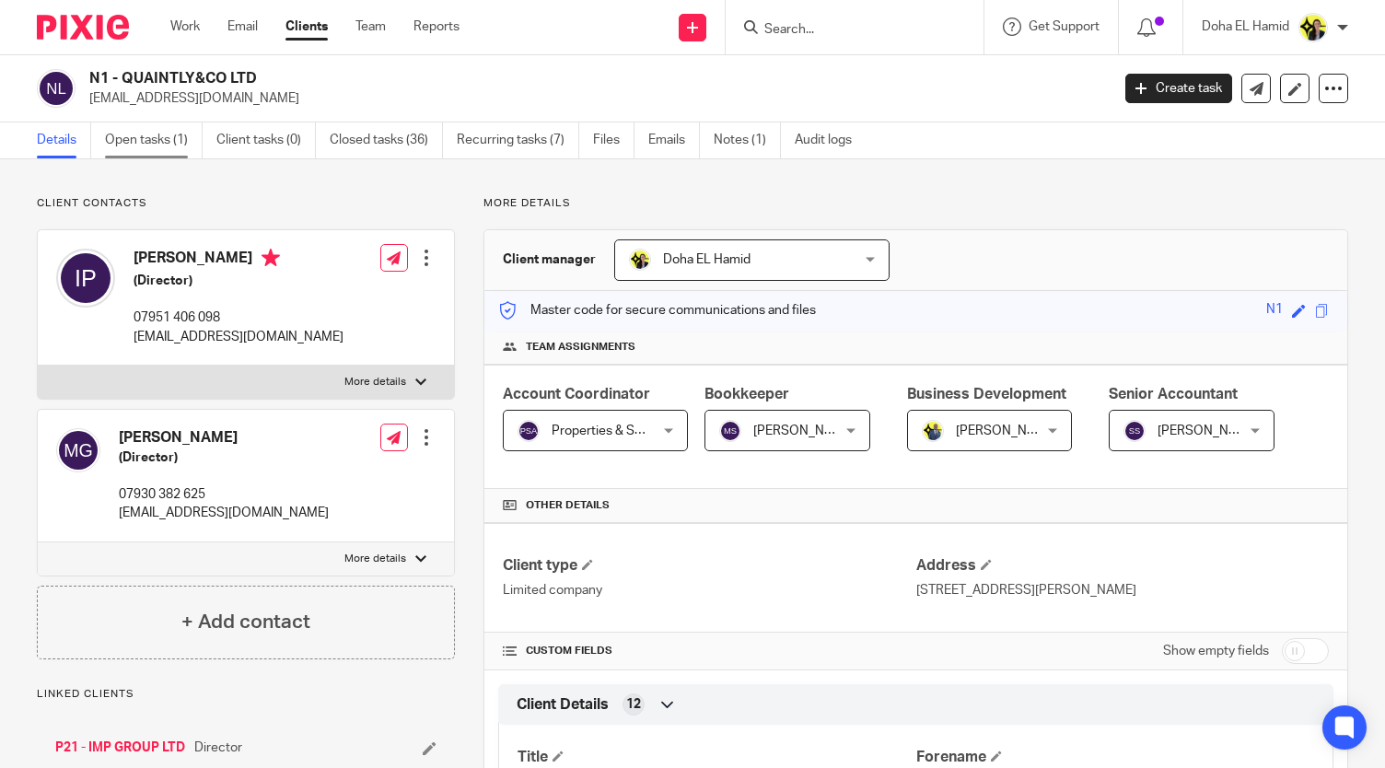
click at [176, 145] on link "Open tasks (1)" at bounding box center [154, 140] width 98 height 36
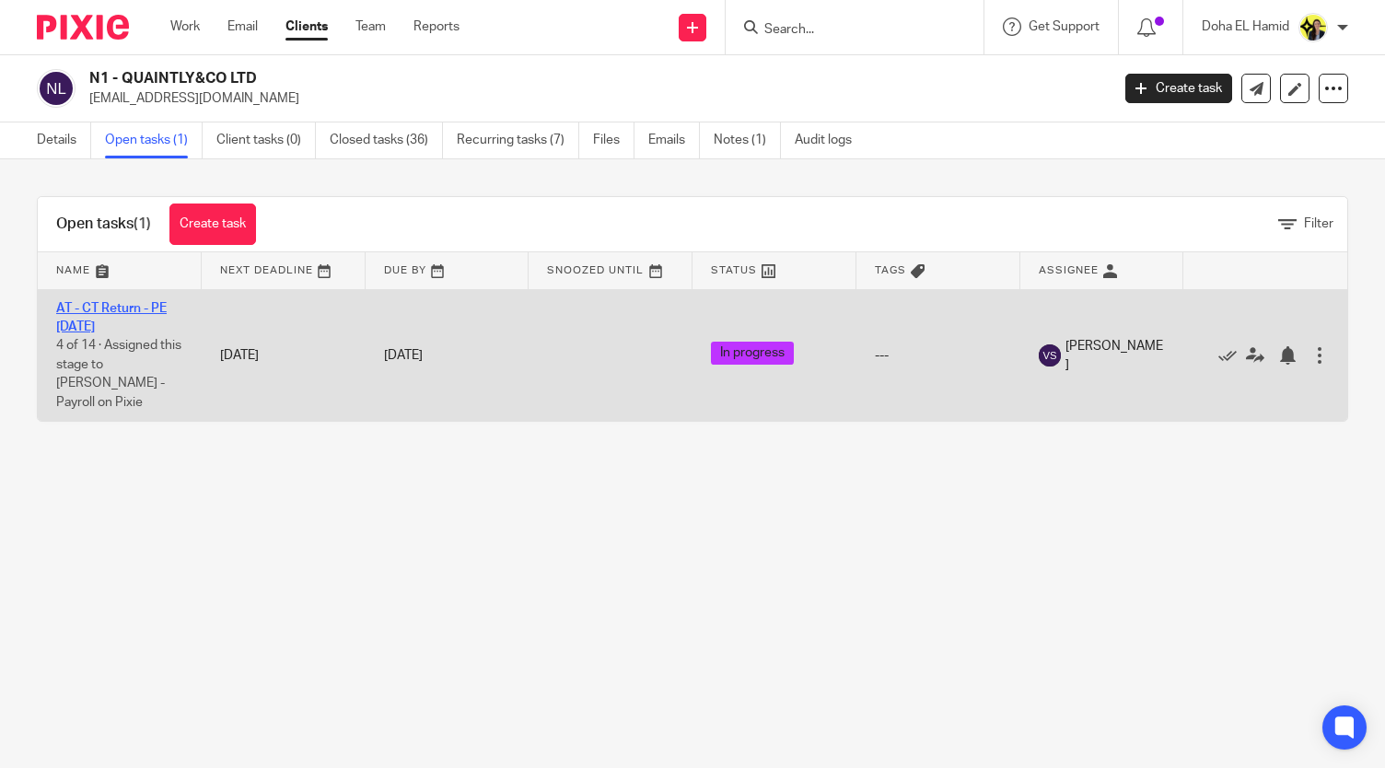
click at [109, 319] on link "AT - CT Return - PE [DATE]" at bounding box center [111, 317] width 110 height 31
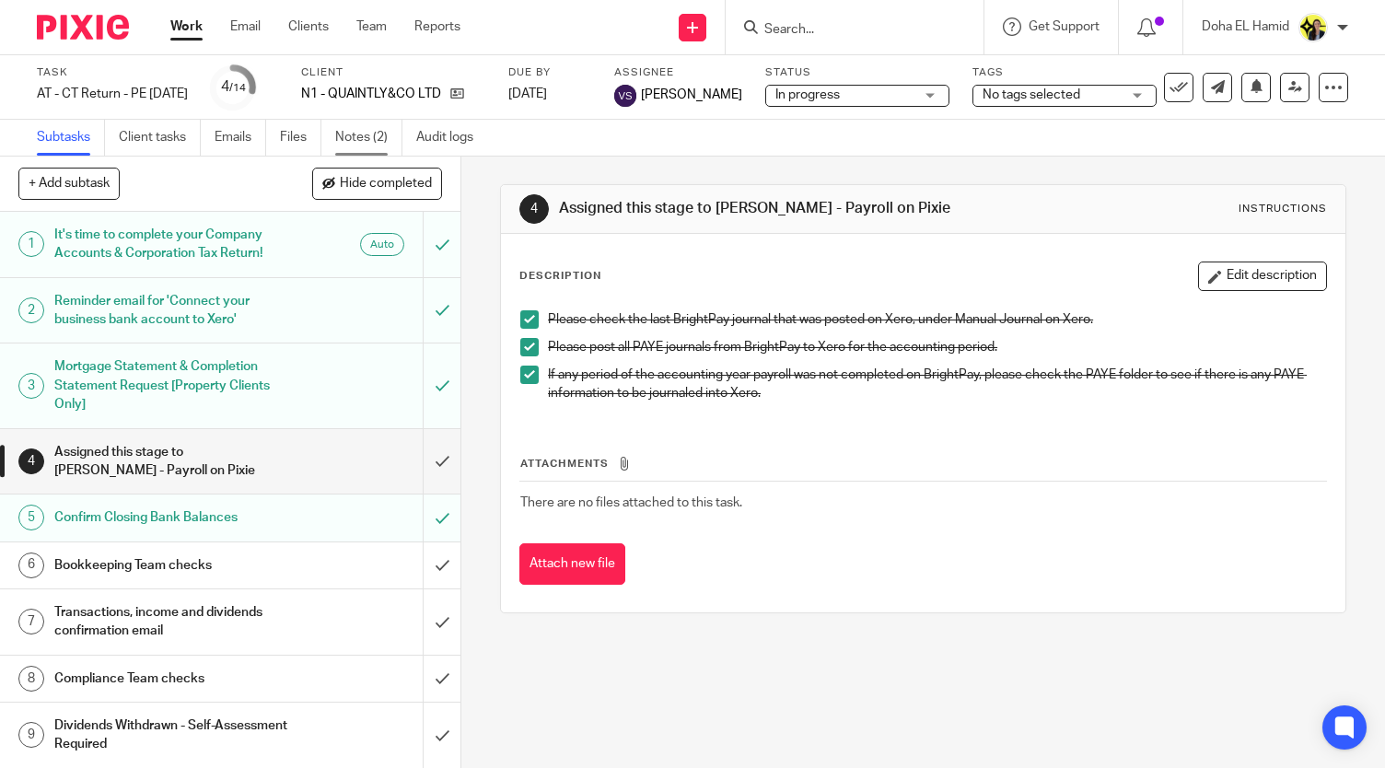
click at [372, 143] on link "Notes (2)" at bounding box center [368, 138] width 67 height 36
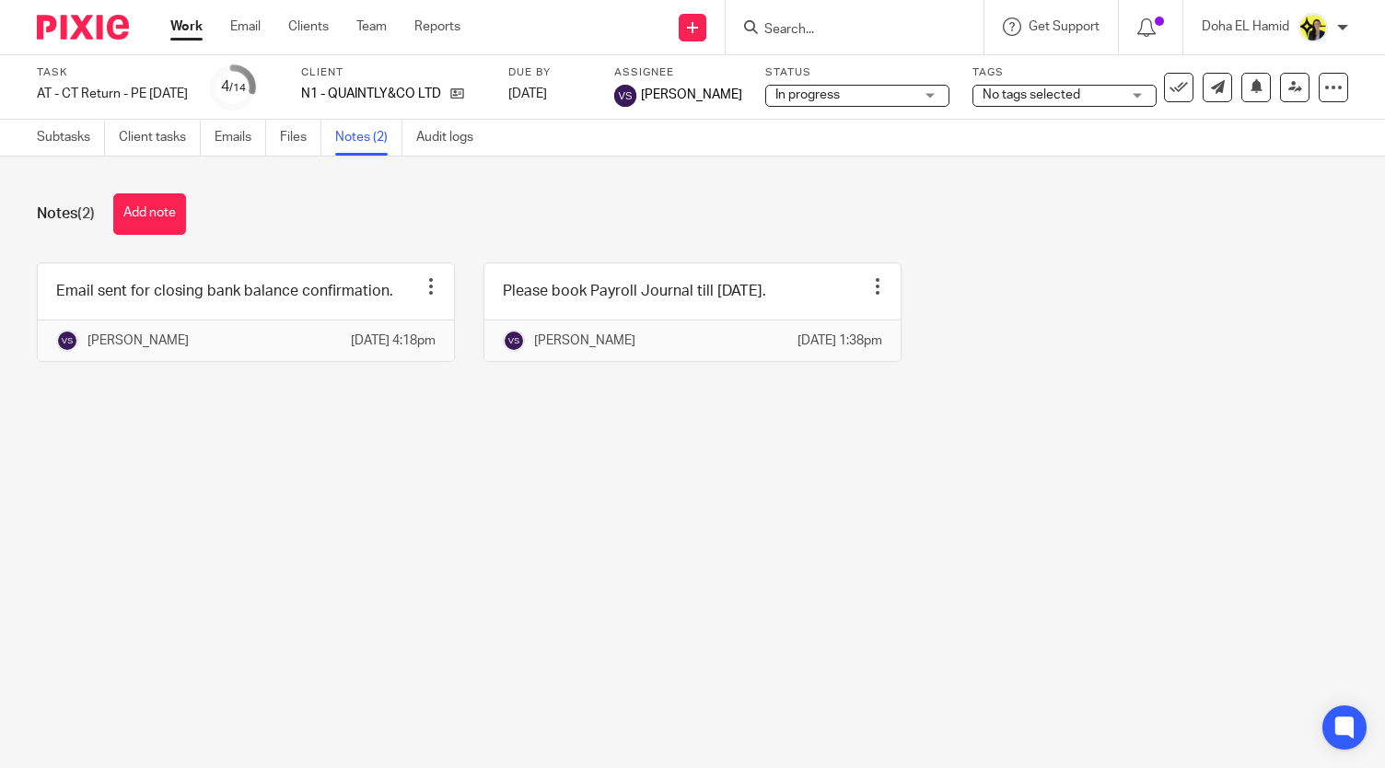
click at [376, 204] on div "Notes (2) Add note" at bounding box center [692, 213] width 1311 height 41
click at [42, 156] on link "Subtasks" at bounding box center [71, 138] width 68 height 36
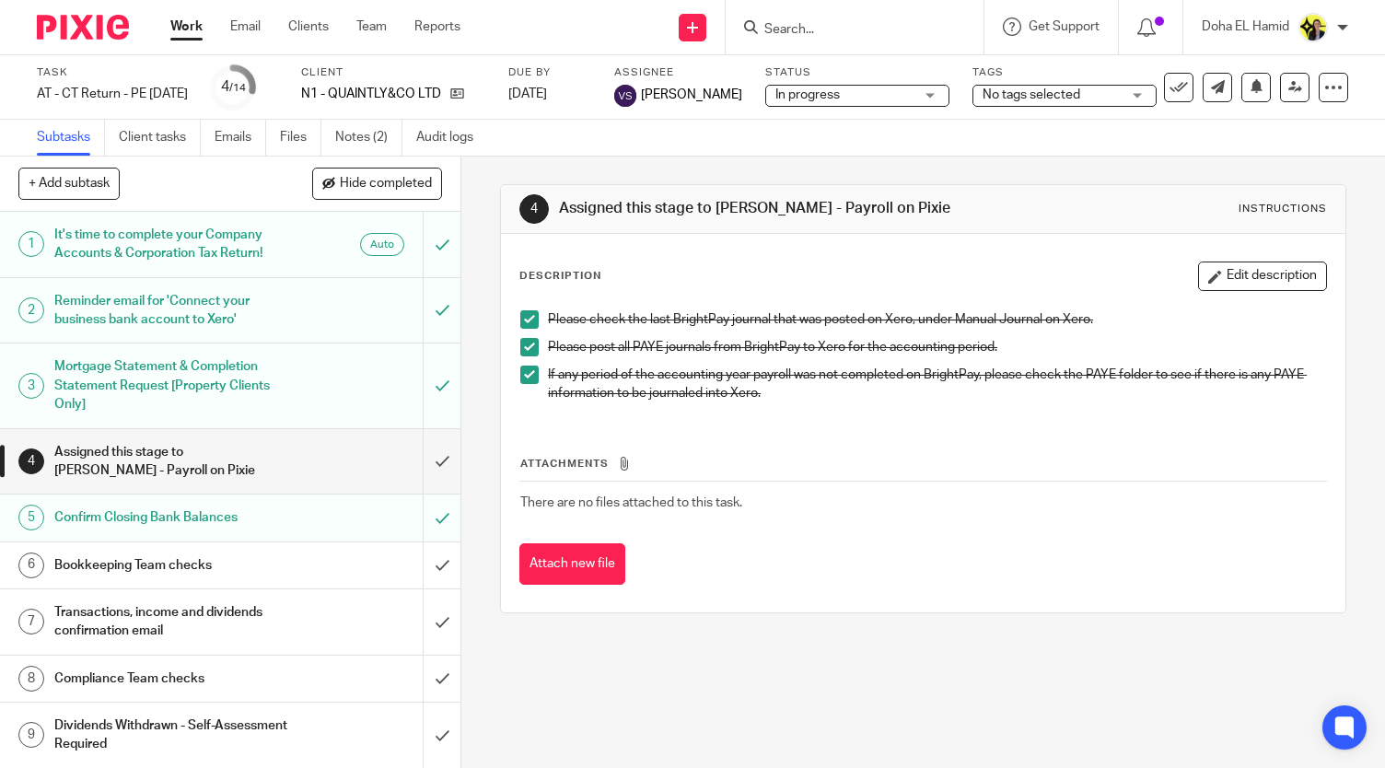
click at [485, 93] on div "N1 - QUAINTLY&CO LTD" at bounding box center [393, 94] width 184 height 18
click at [464, 93] on icon at bounding box center [457, 94] width 14 height 14
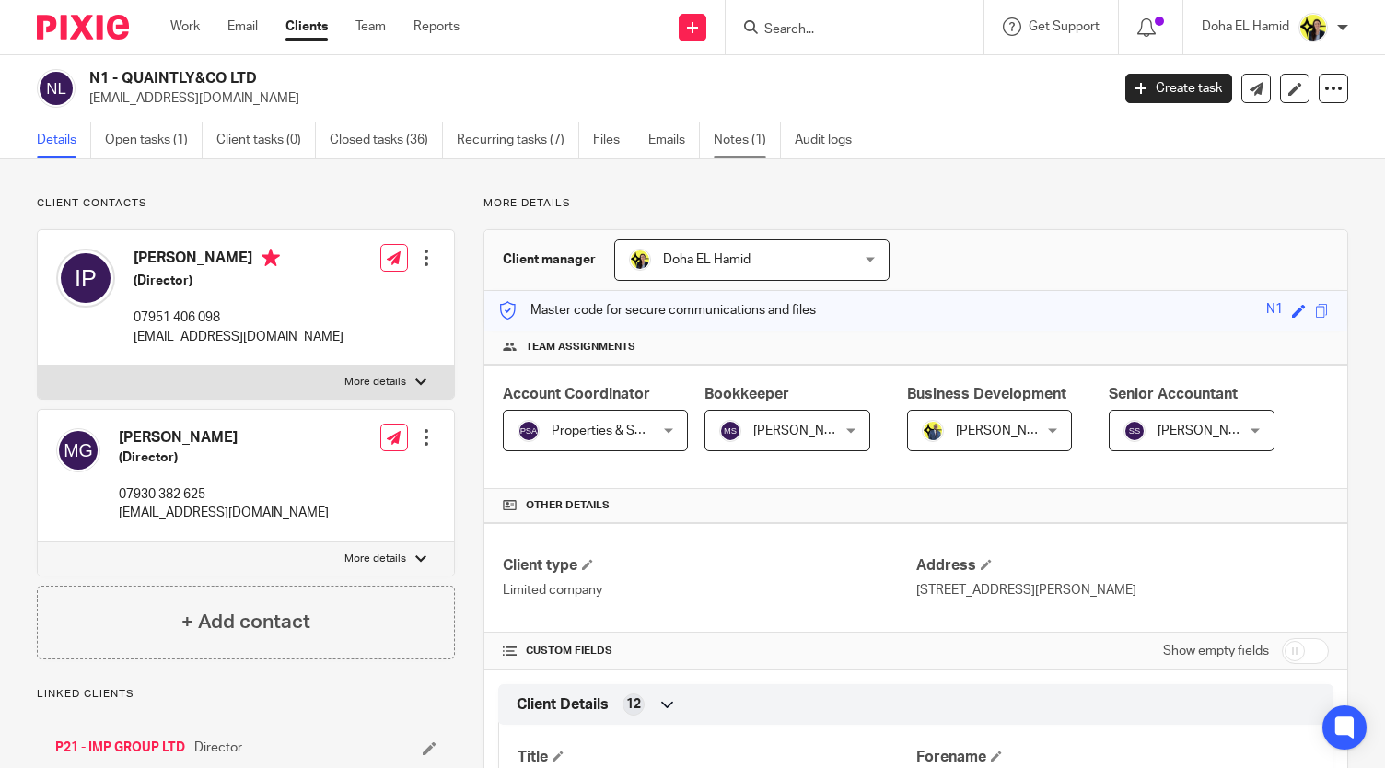
click at [755, 134] on link "Notes (1)" at bounding box center [747, 140] width 67 height 36
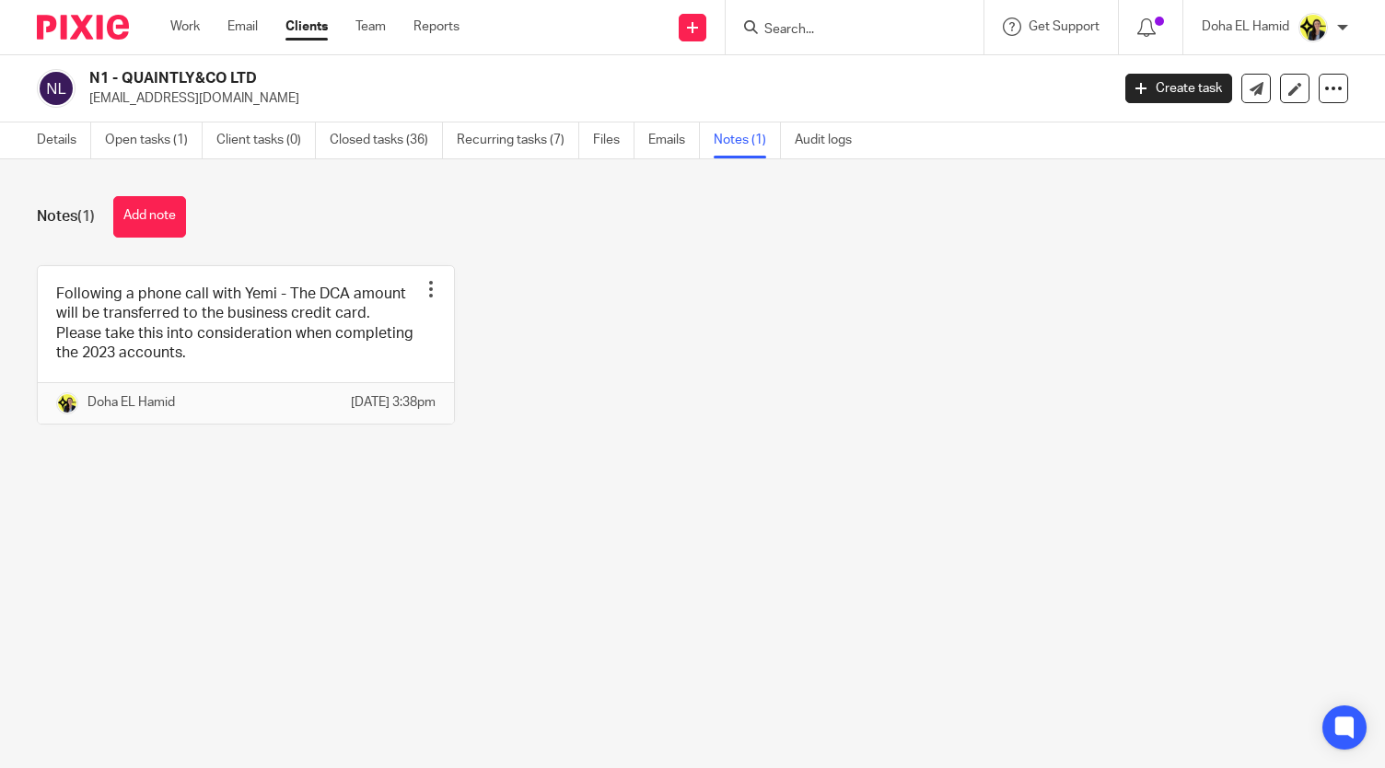
drag, startPoint x: 260, startPoint y: 74, endPoint x: 122, endPoint y: 71, distance: 138.1
click at [122, 71] on h2 "N1 - QUAINTLY&CO LTD" at bounding box center [492, 78] width 807 height 19
click at [150, 143] on link "Open tasks (1)" at bounding box center [154, 140] width 98 height 36
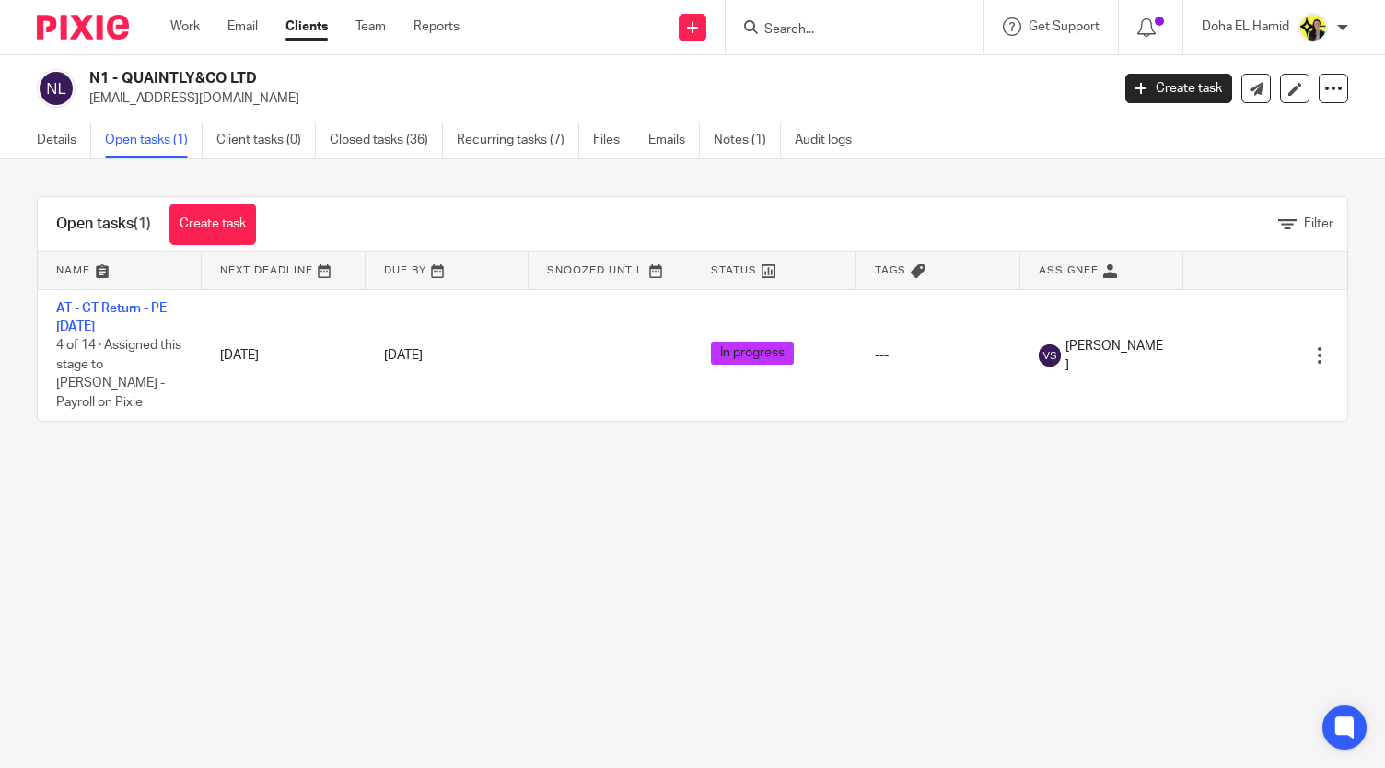
click at [142, 144] on link "Open tasks (1)" at bounding box center [154, 140] width 98 height 36
click at [87, 146] on link "Details" at bounding box center [64, 140] width 54 height 36
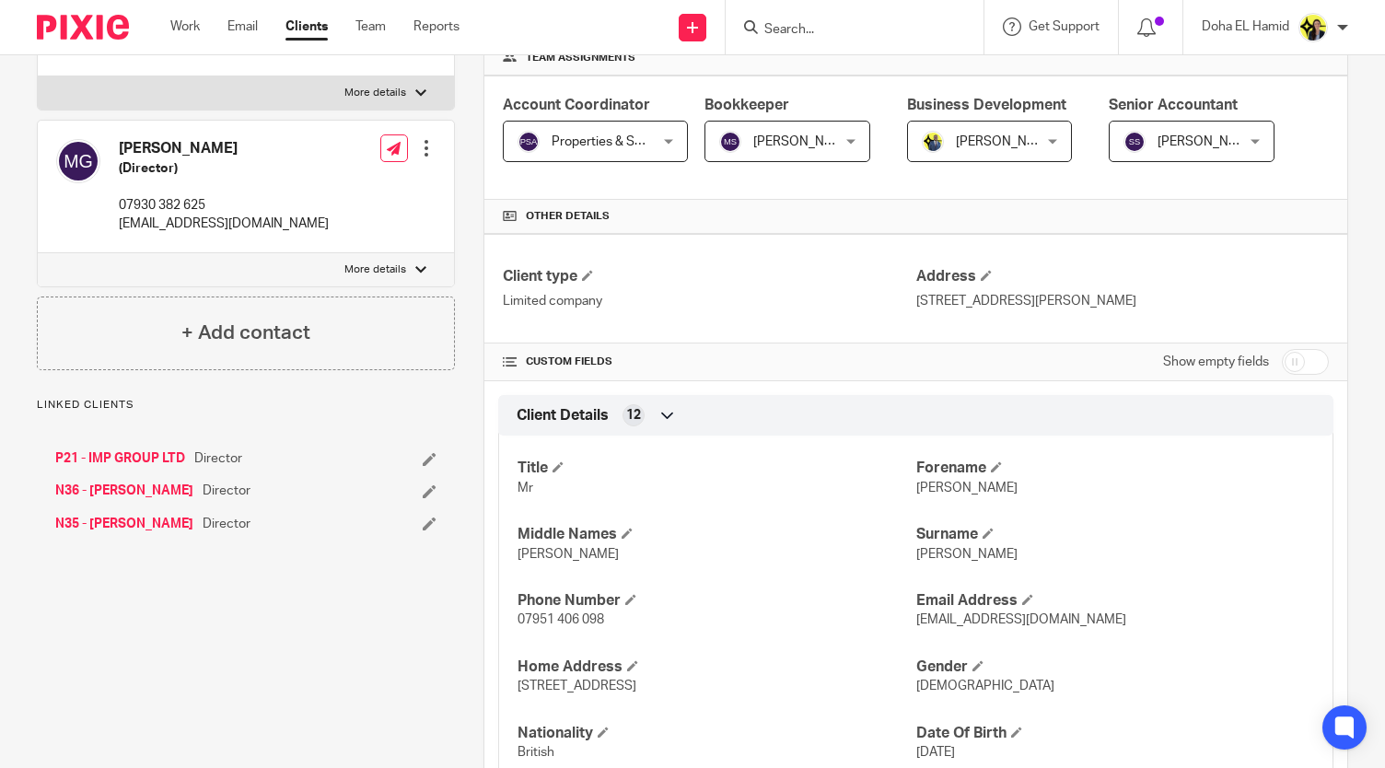
scroll to position [306, 0]
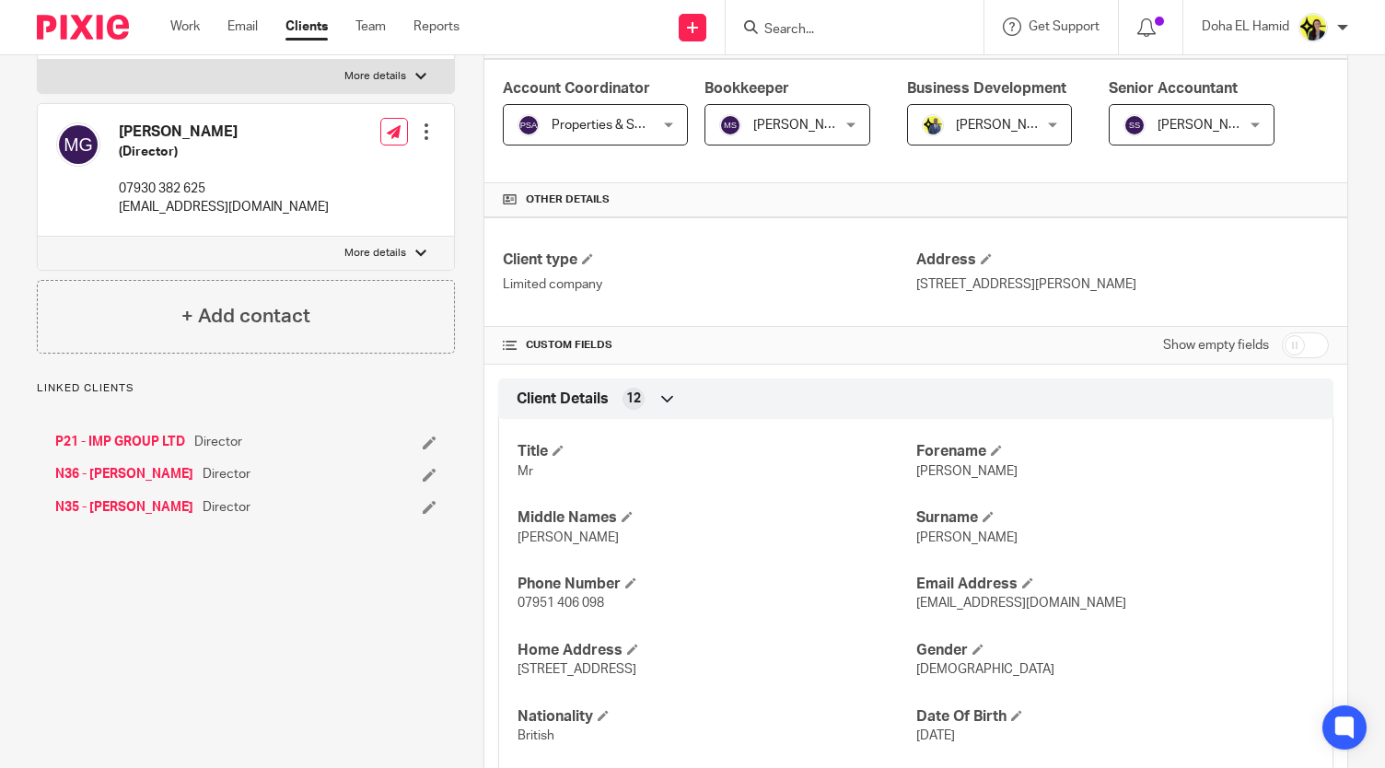
click at [154, 474] on link "N36 - MEENA GUTZMORE" at bounding box center [124, 474] width 138 height 18
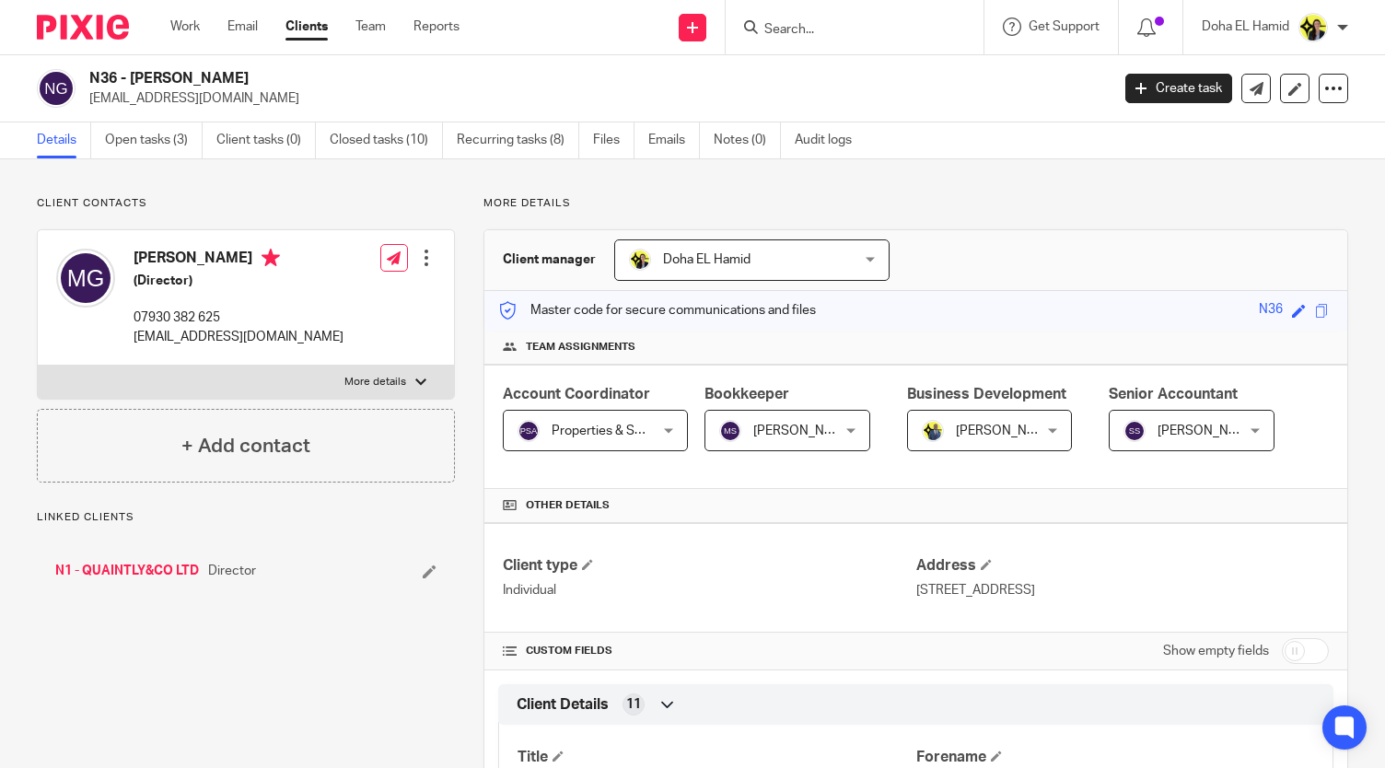
click at [164, 158] on div "Details Open tasks (3) Client tasks (0) Closed tasks (10) Recurring tasks (8) F…" at bounding box center [692, 140] width 1385 height 37
click at [160, 145] on link "Open tasks (3)" at bounding box center [154, 140] width 98 height 36
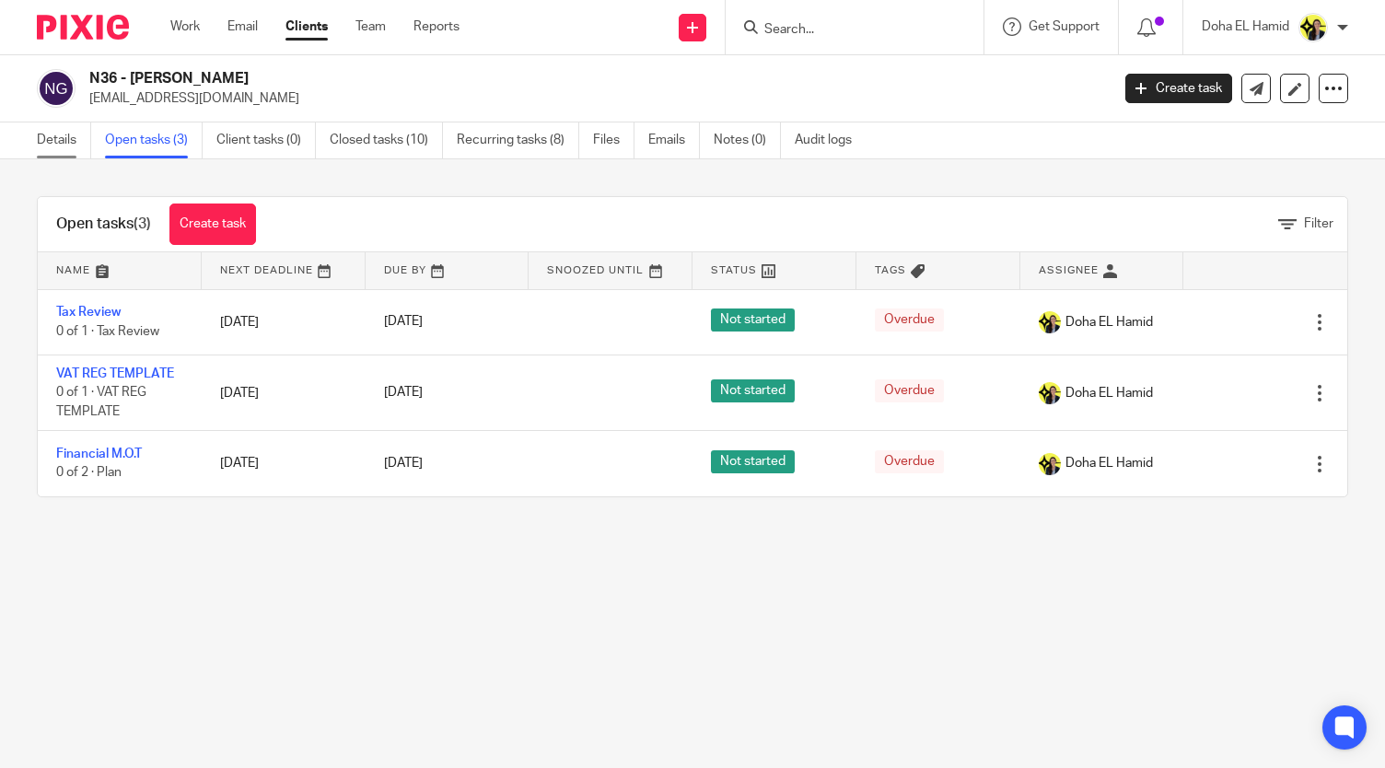
click at [46, 137] on link "Details" at bounding box center [64, 140] width 54 height 36
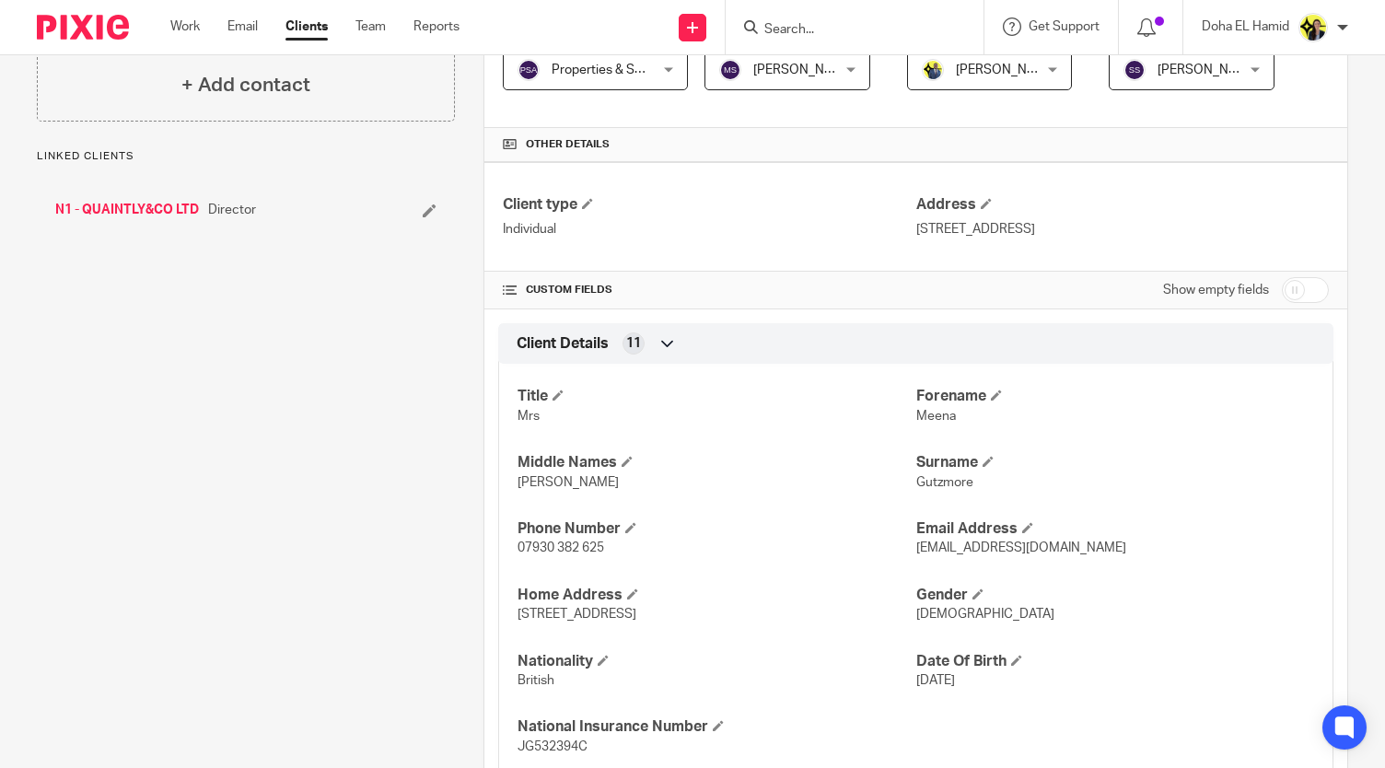
scroll to position [336, 0]
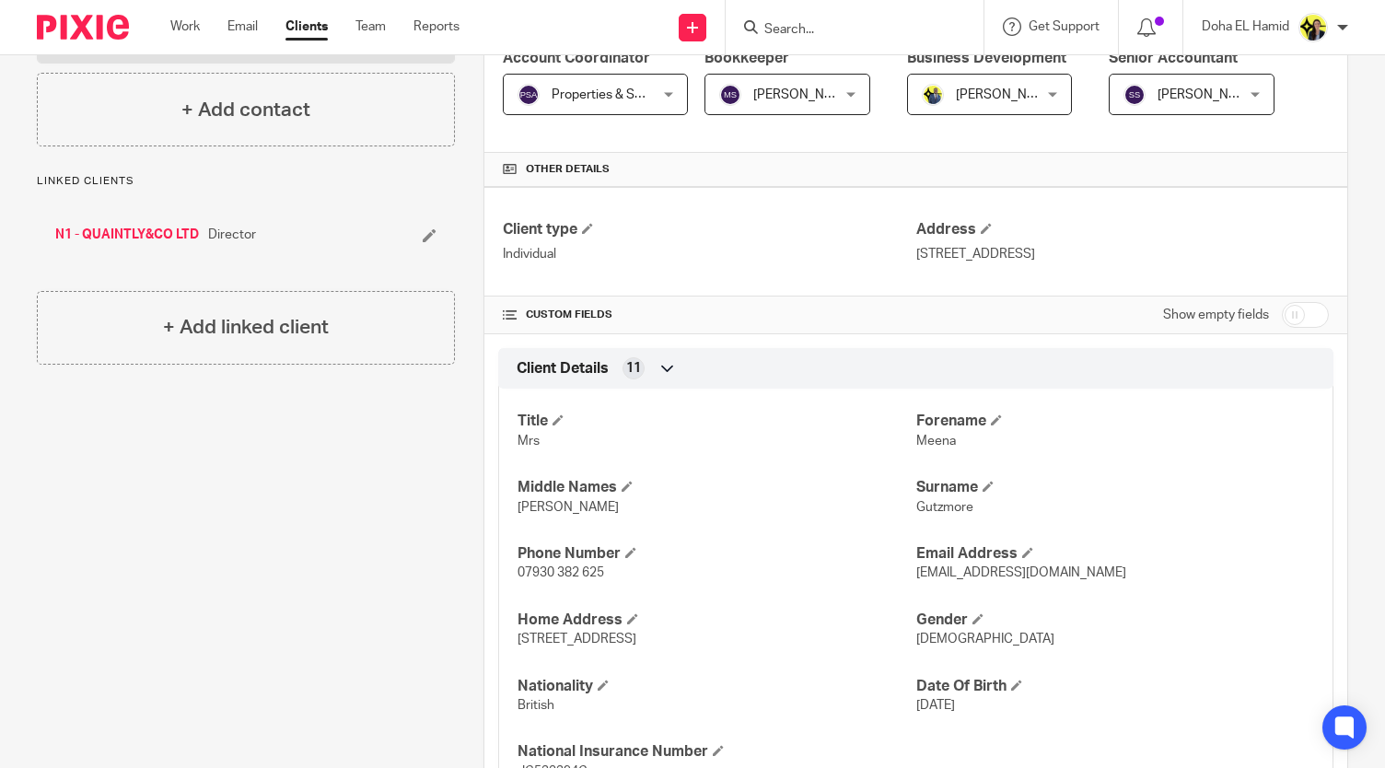
click at [1284, 310] on input "checkbox" at bounding box center [1305, 315] width 47 height 26
checkbox input "true"
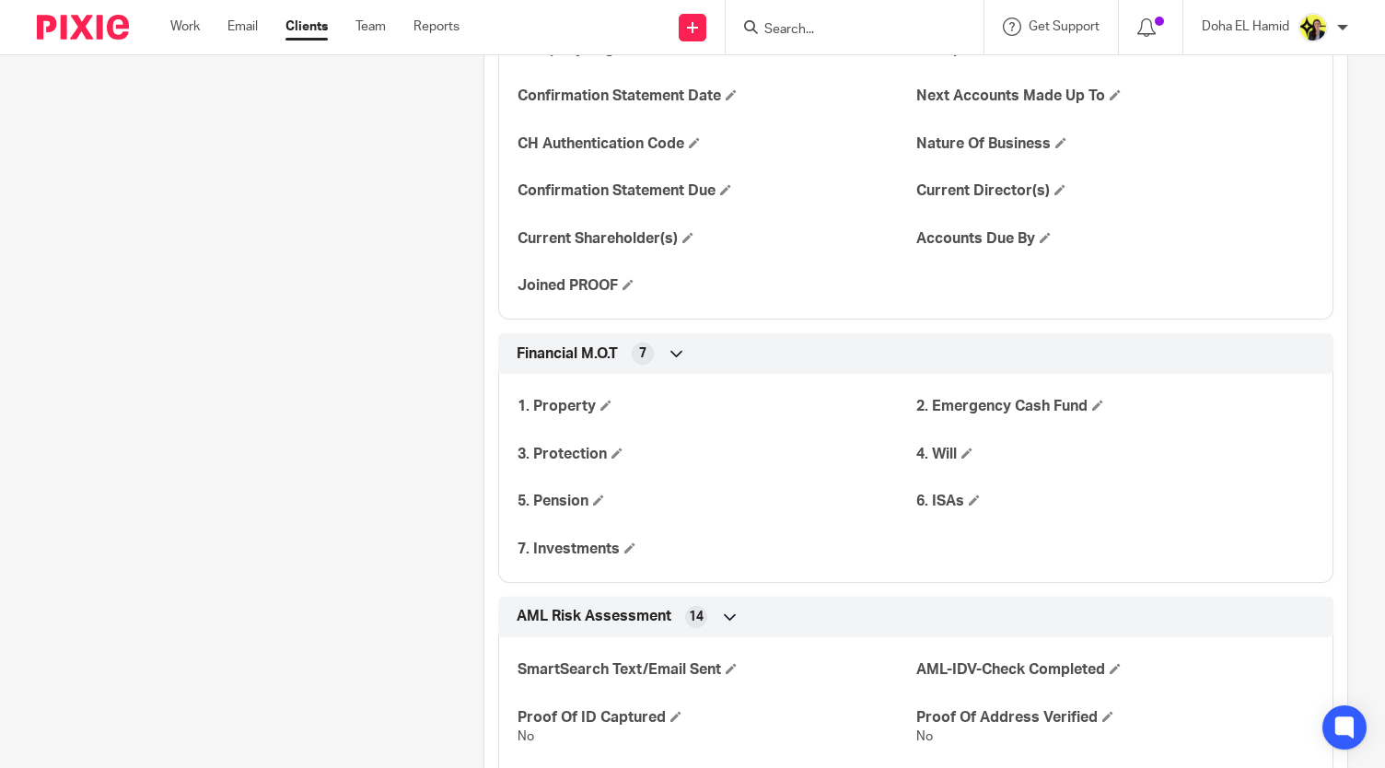
scroll to position [2090, 0]
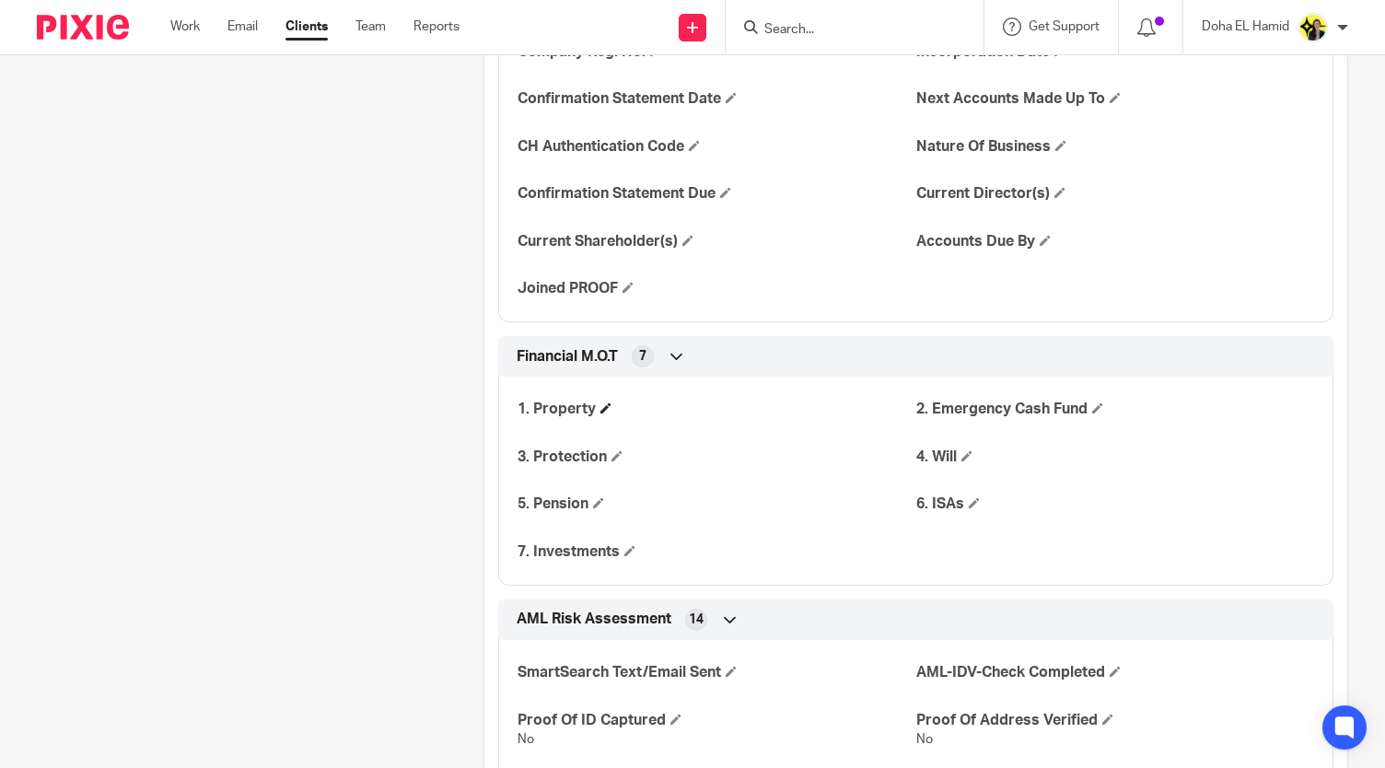
click at [600, 410] on span at bounding box center [605, 407] width 11 height 11
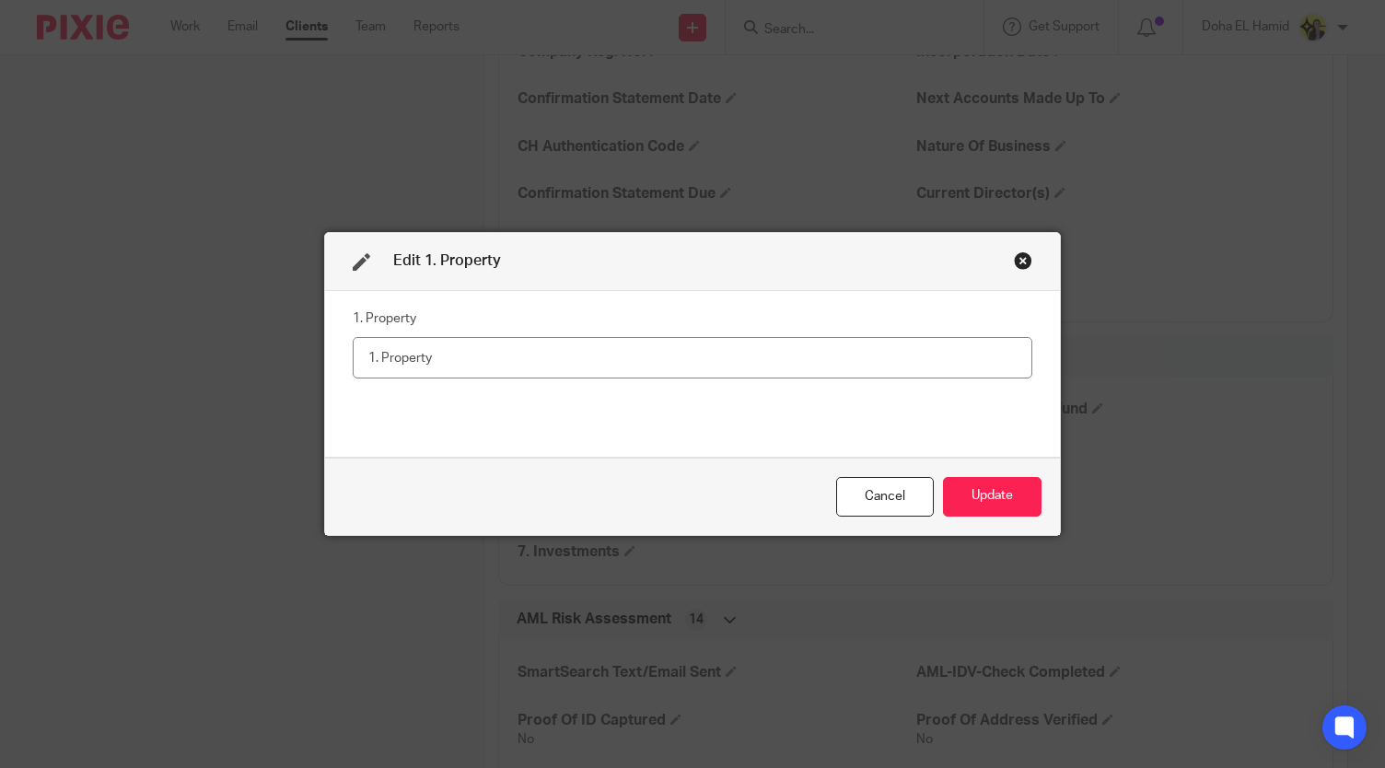
click at [505, 364] on input "text" at bounding box center [693, 357] width 680 height 41
type input "H"
click at [505, 364] on input "text" at bounding box center [693, 357] width 680 height 41
type input "Yes"
click at [505, 364] on input "Yes" at bounding box center [693, 357] width 680 height 41
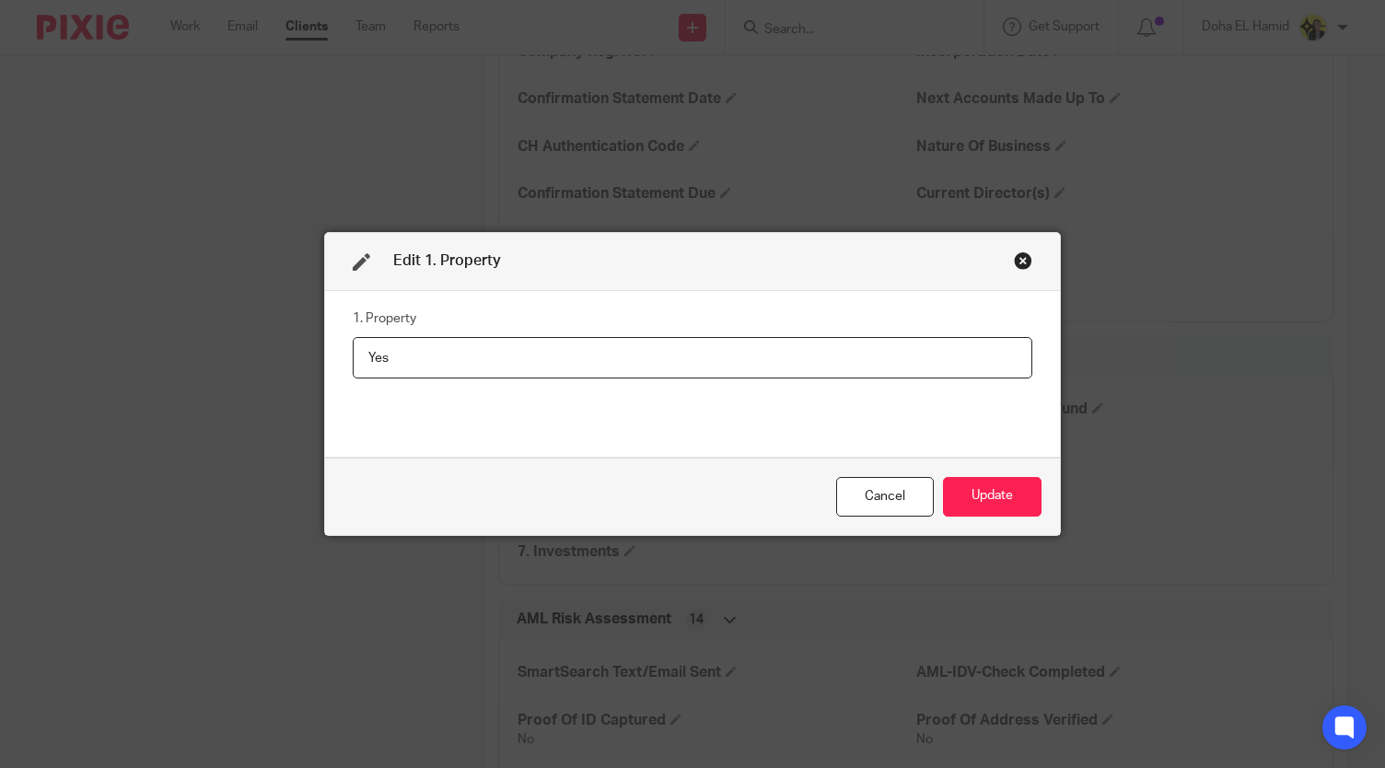
click at [505, 364] on input "Yes" at bounding box center [693, 357] width 680 height 41
click at [505, 364] on input "text" at bounding box center [693, 357] width 680 height 41
type input "Yes"
click at [1018, 500] on button "Update" at bounding box center [992, 497] width 99 height 40
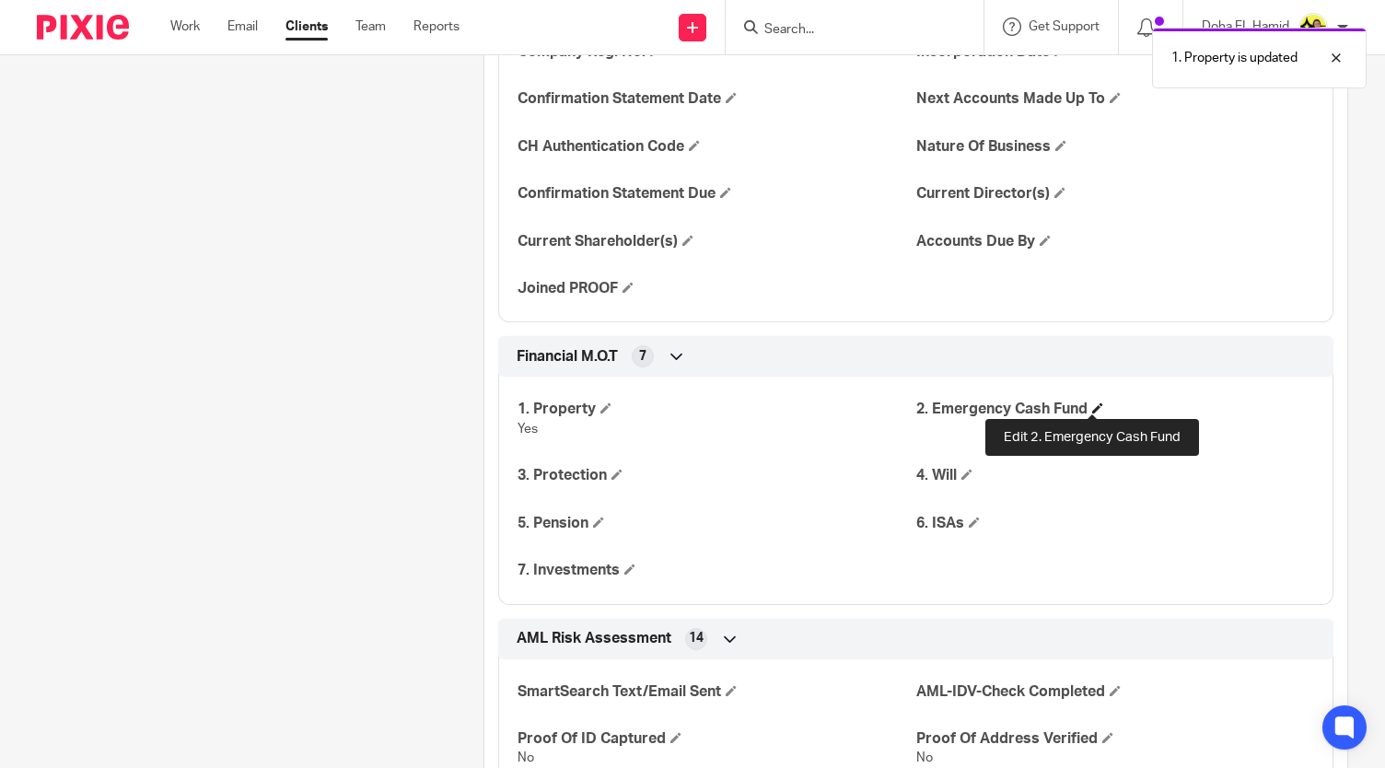
click at [1094, 402] on span at bounding box center [1097, 407] width 11 height 11
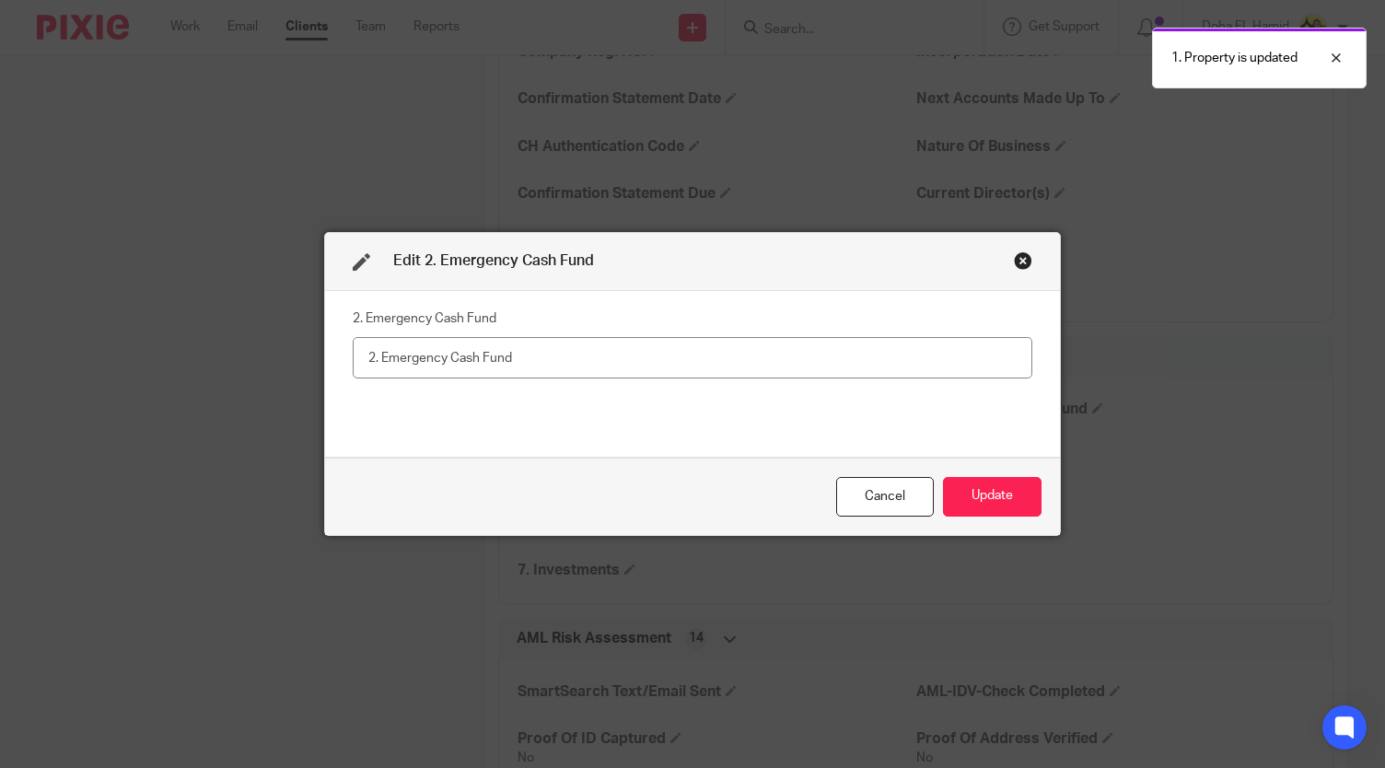
click at [783, 353] on input "text" at bounding box center [693, 357] width 680 height 41
type input "No"
click at [989, 501] on button "Update" at bounding box center [992, 497] width 99 height 40
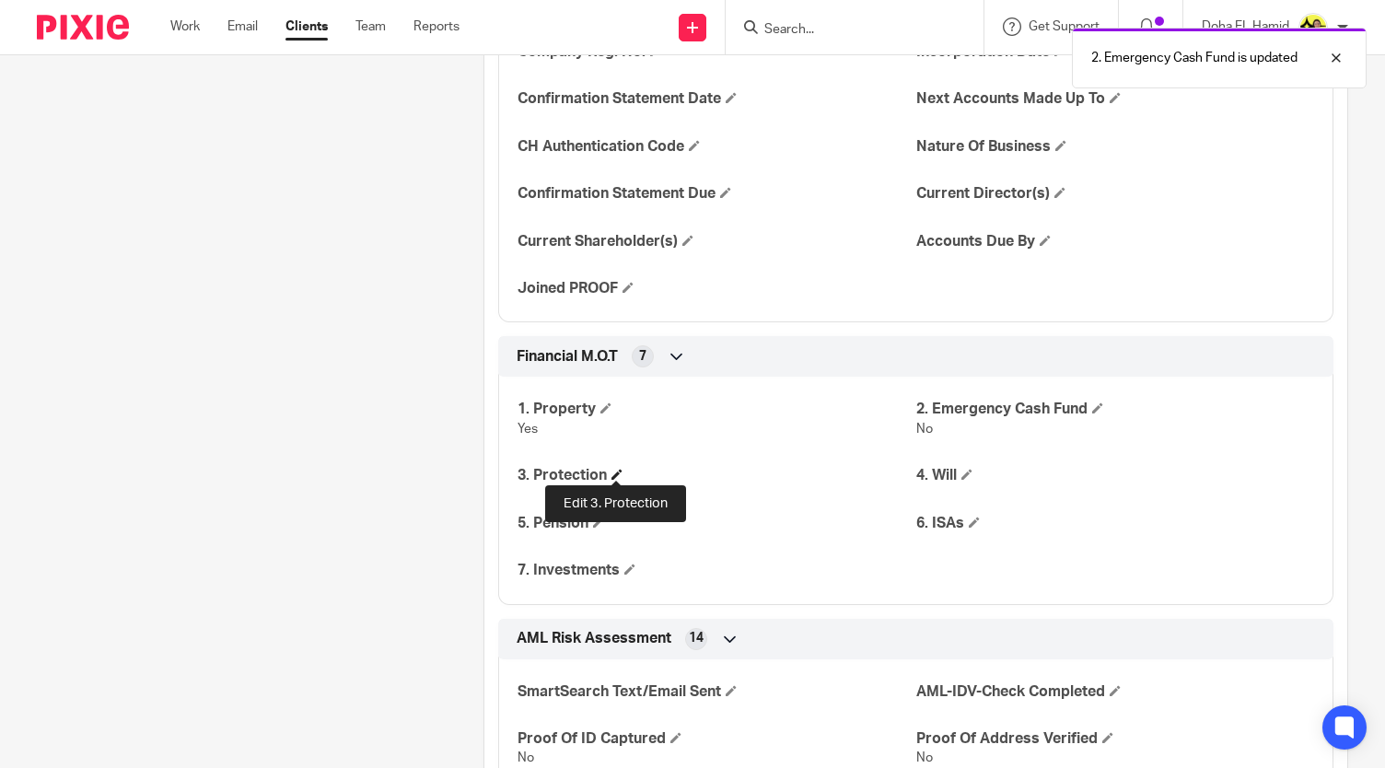
click at [614, 471] on span at bounding box center [616, 474] width 11 height 11
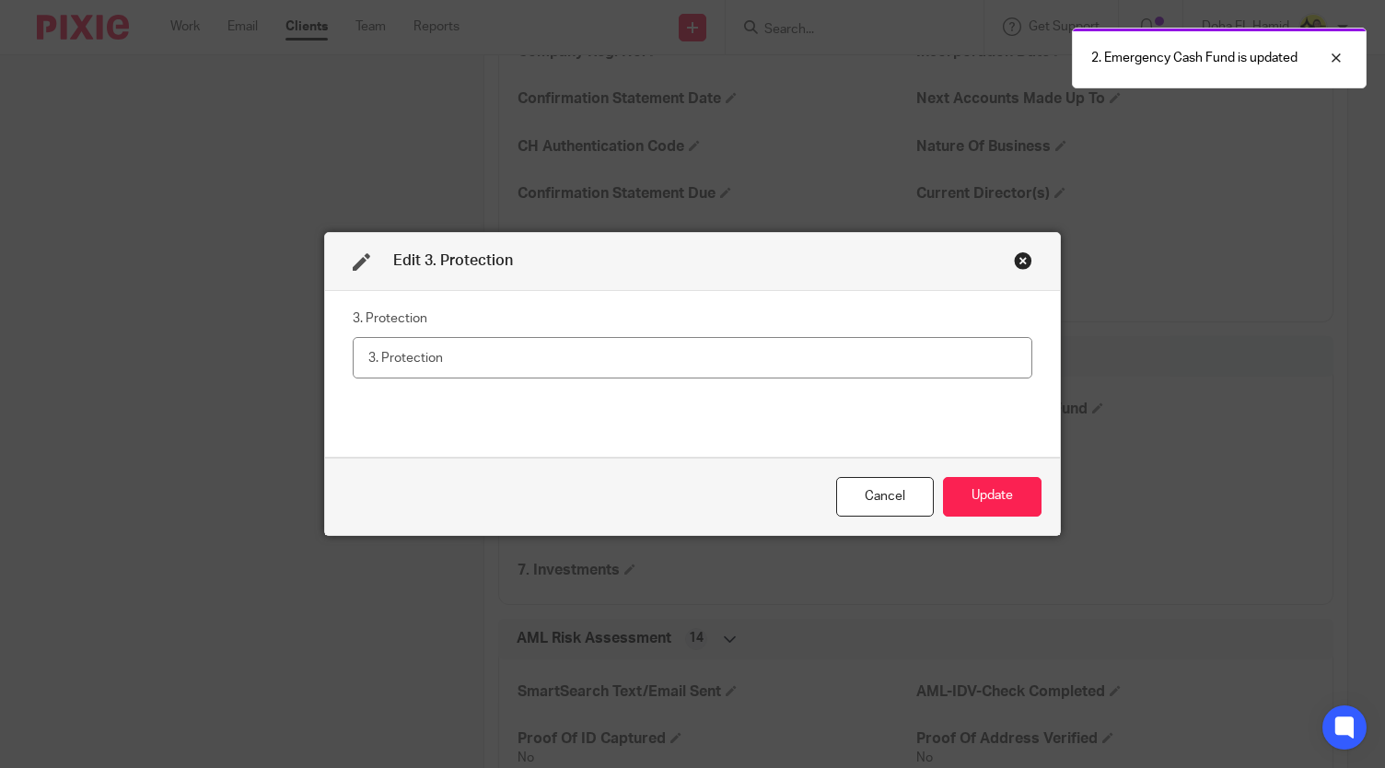
click at [495, 365] on input "text" at bounding box center [693, 357] width 680 height 41
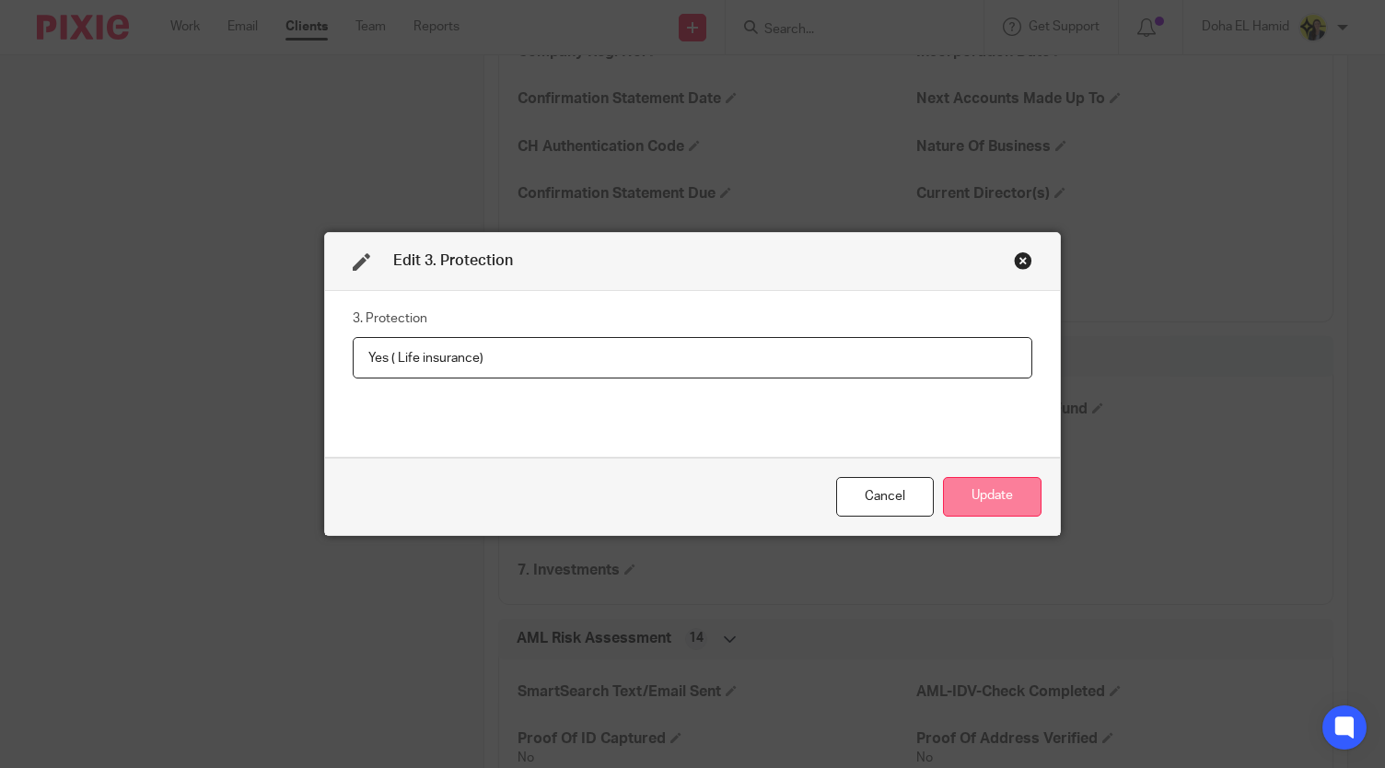
type input "Yes ( Life insurance)"
click at [962, 499] on button "Update" at bounding box center [992, 497] width 99 height 40
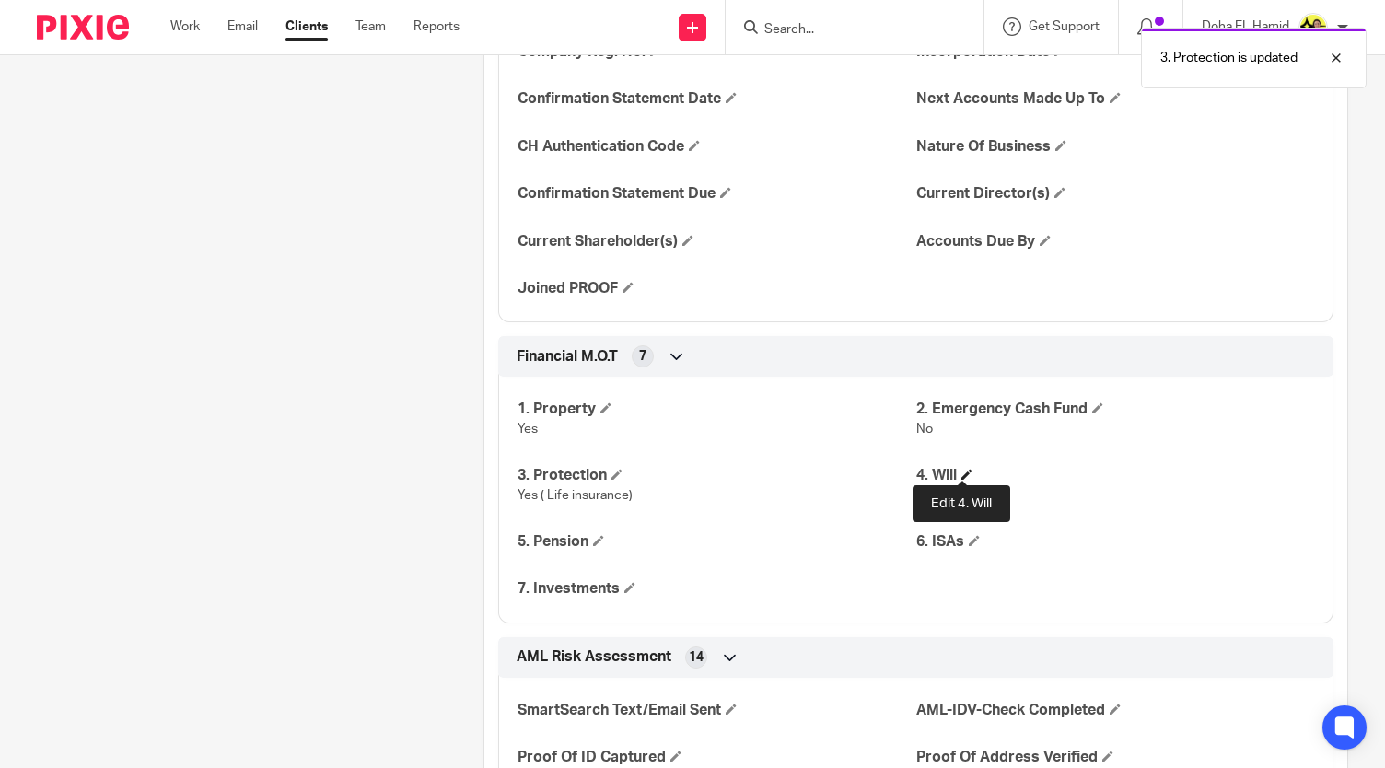
click at [965, 475] on span at bounding box center [966, 474] width 11 height 11
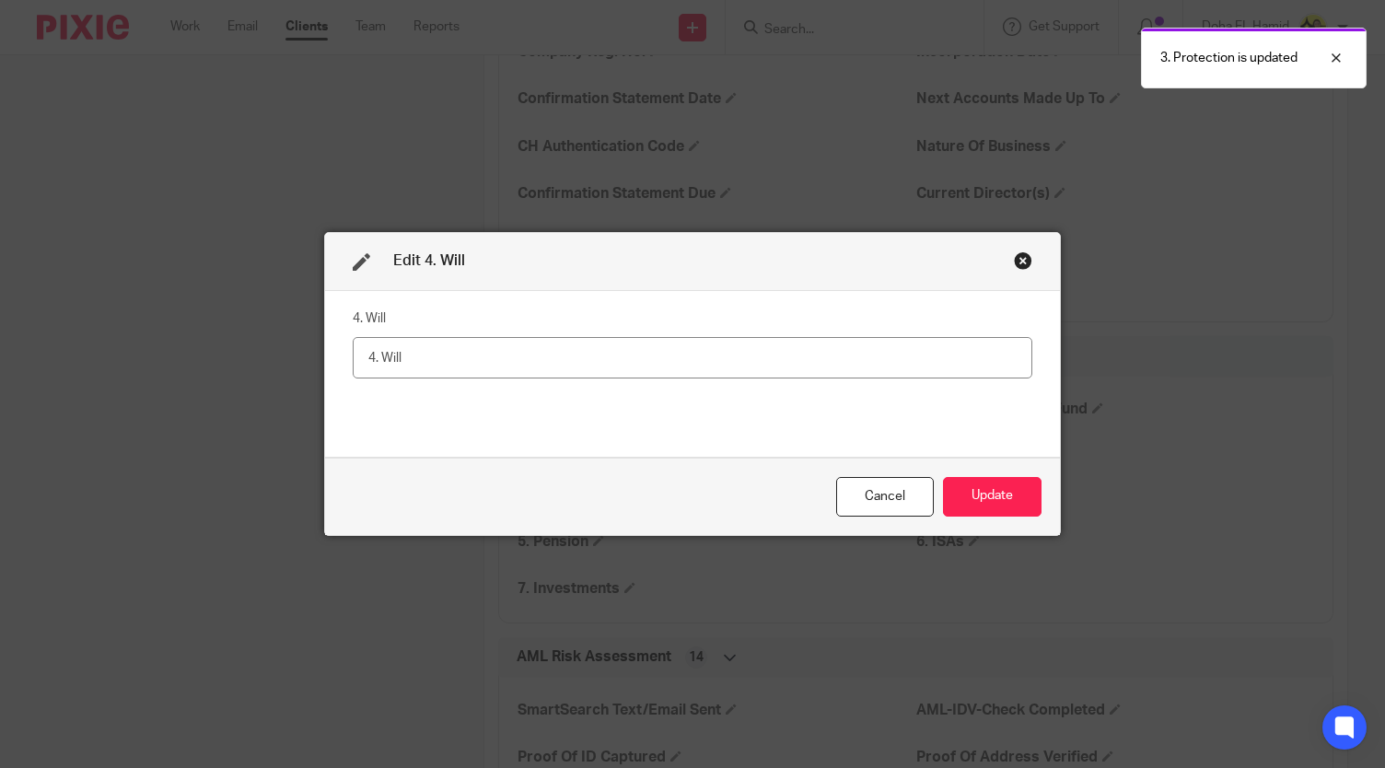
click at [657, 355] on input "text" at bounding box center [693, 357] width 680 height 41
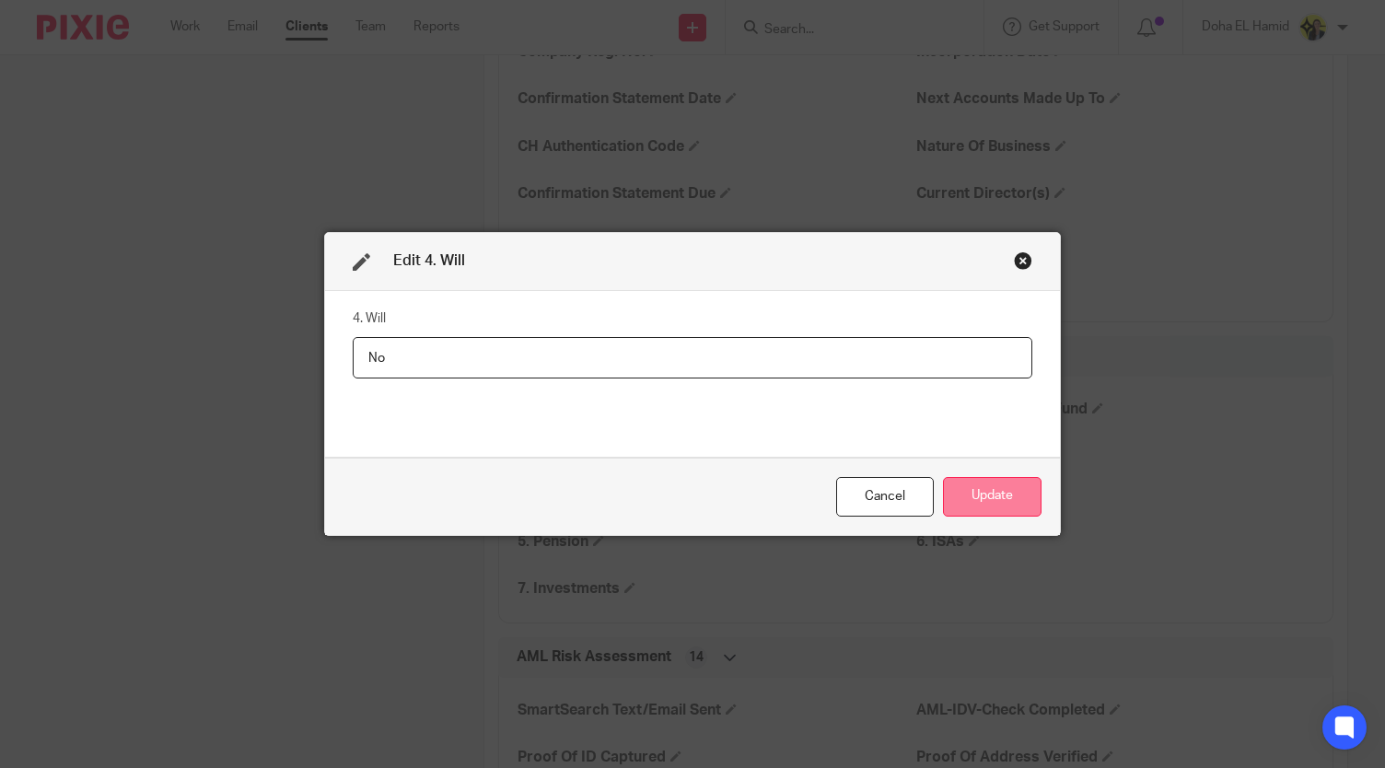
type input "No"
click at [1002, 485] on button "Update" at bounding box center [992, 497] width 99 height 40
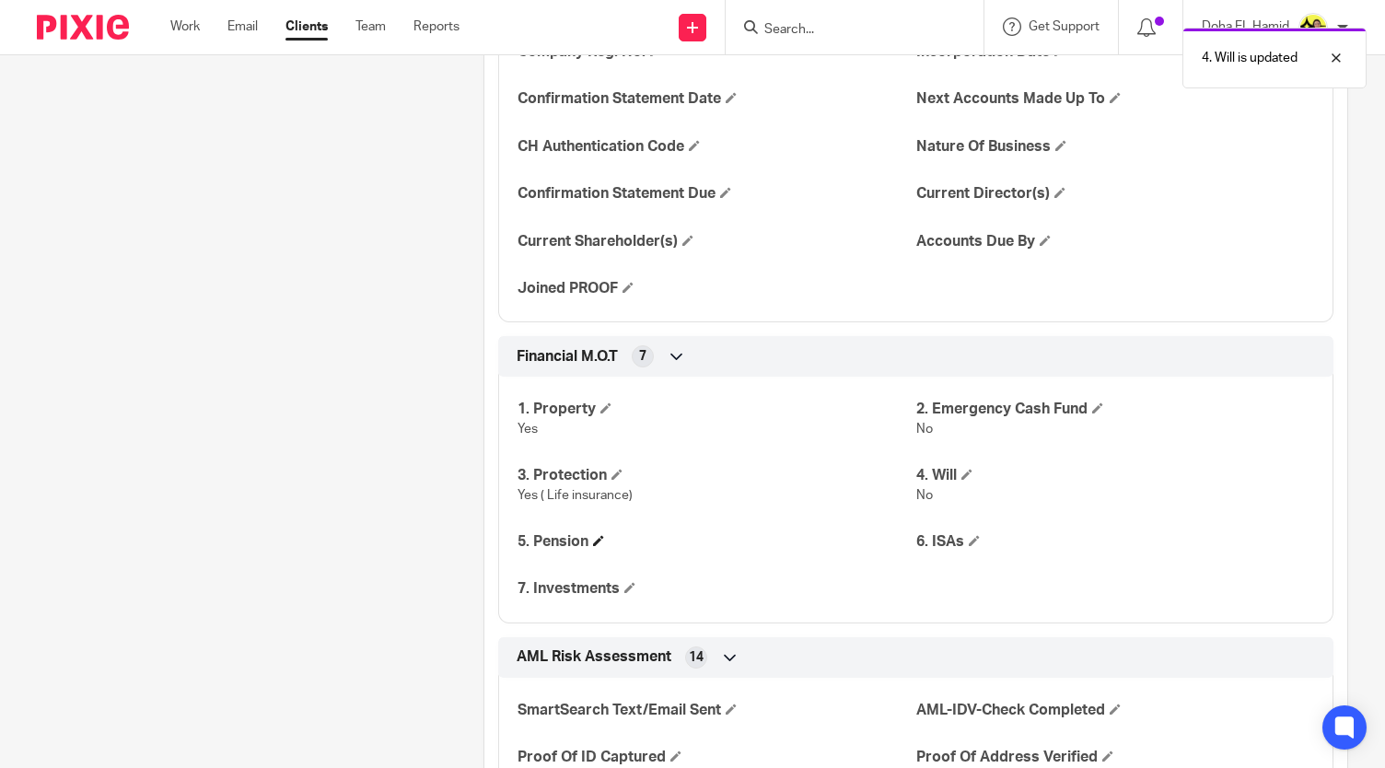
click at [584, 533] on h4 "5. Pension" at bounding box center [716, 541] width 398 height 19
click at [589, 538] on h4 "5. Pension" at bounding box center [716, 541] width 398 height 19
click at [599, 540] on span at bounding box center [598, 540] width 11 height 11
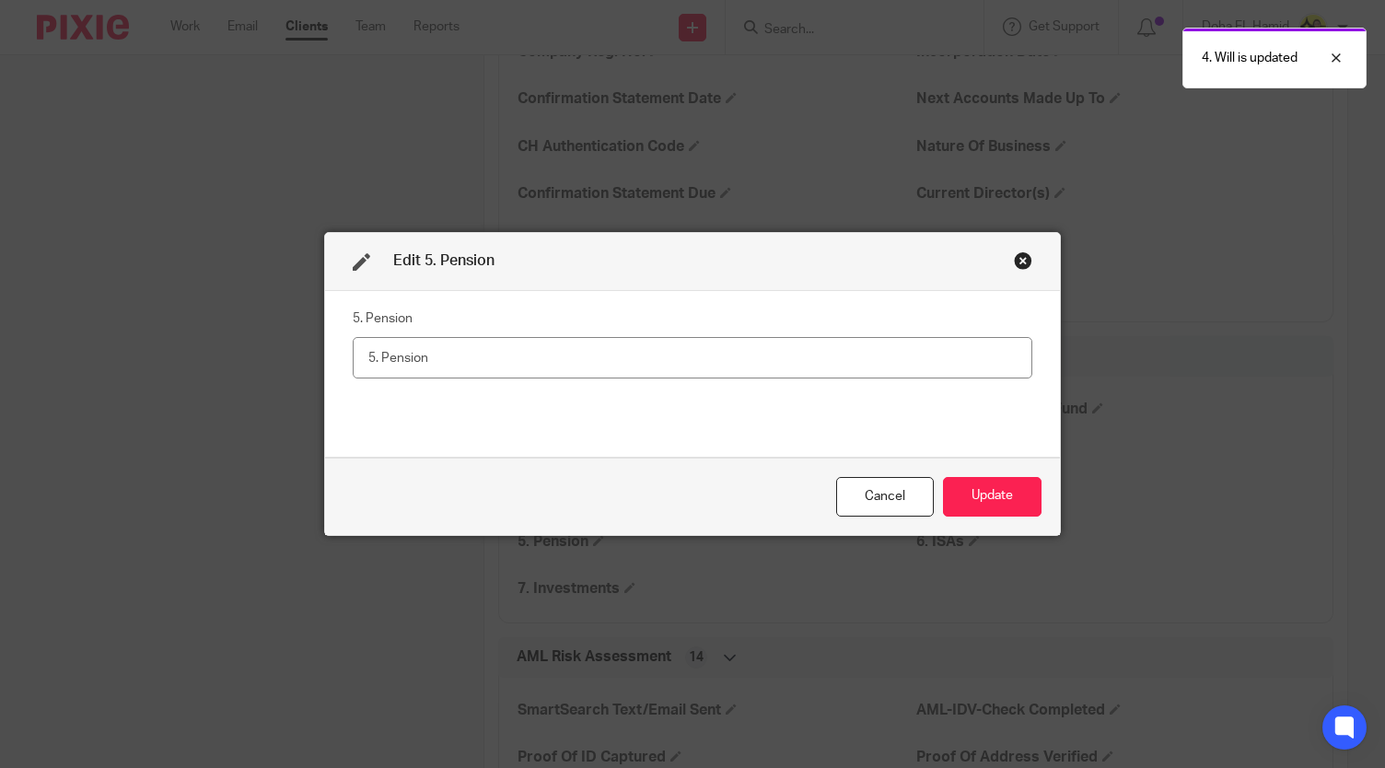
click at [436, 355] on input "text" at bounding box center [693, 357] width 680 height 41
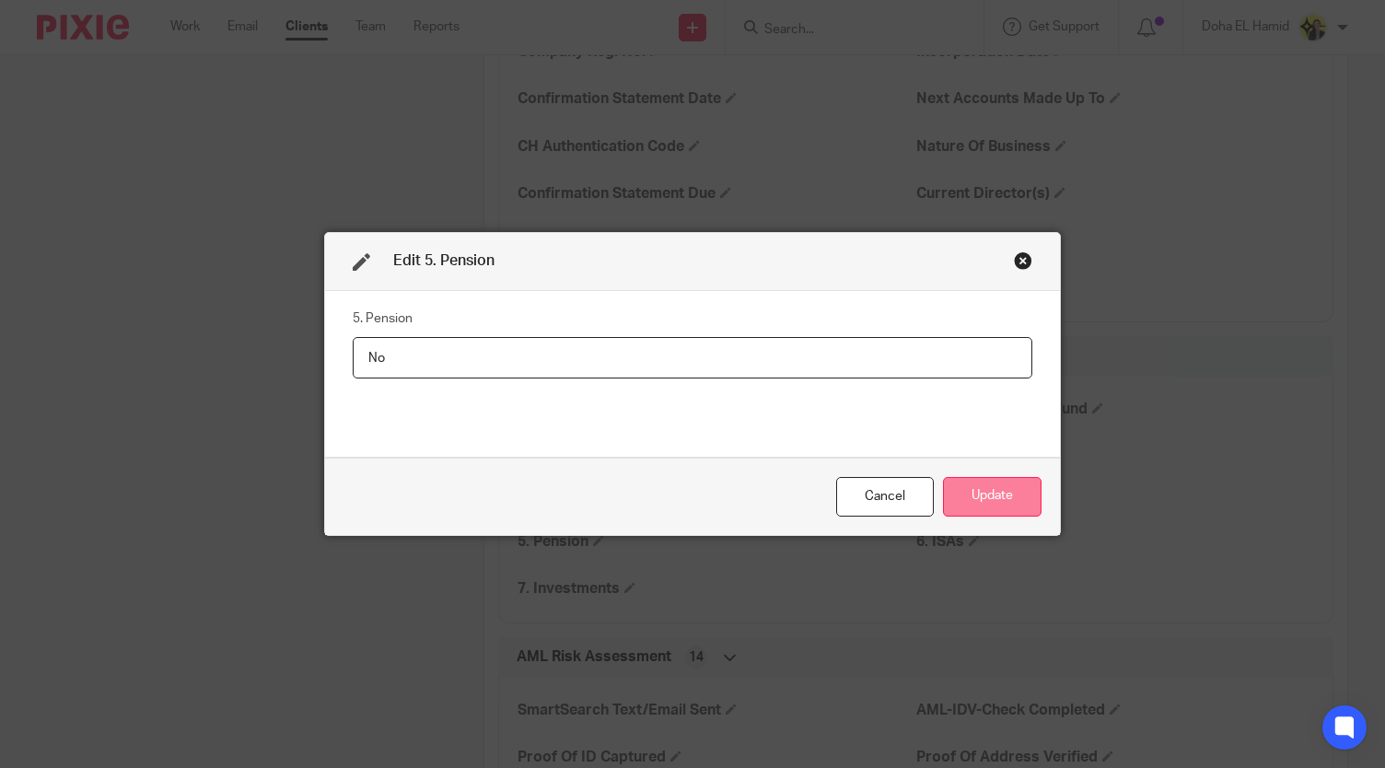
type input "No"
click at [993, 496] on button "Update" at bounding box center [992, 497] width 99 height 40
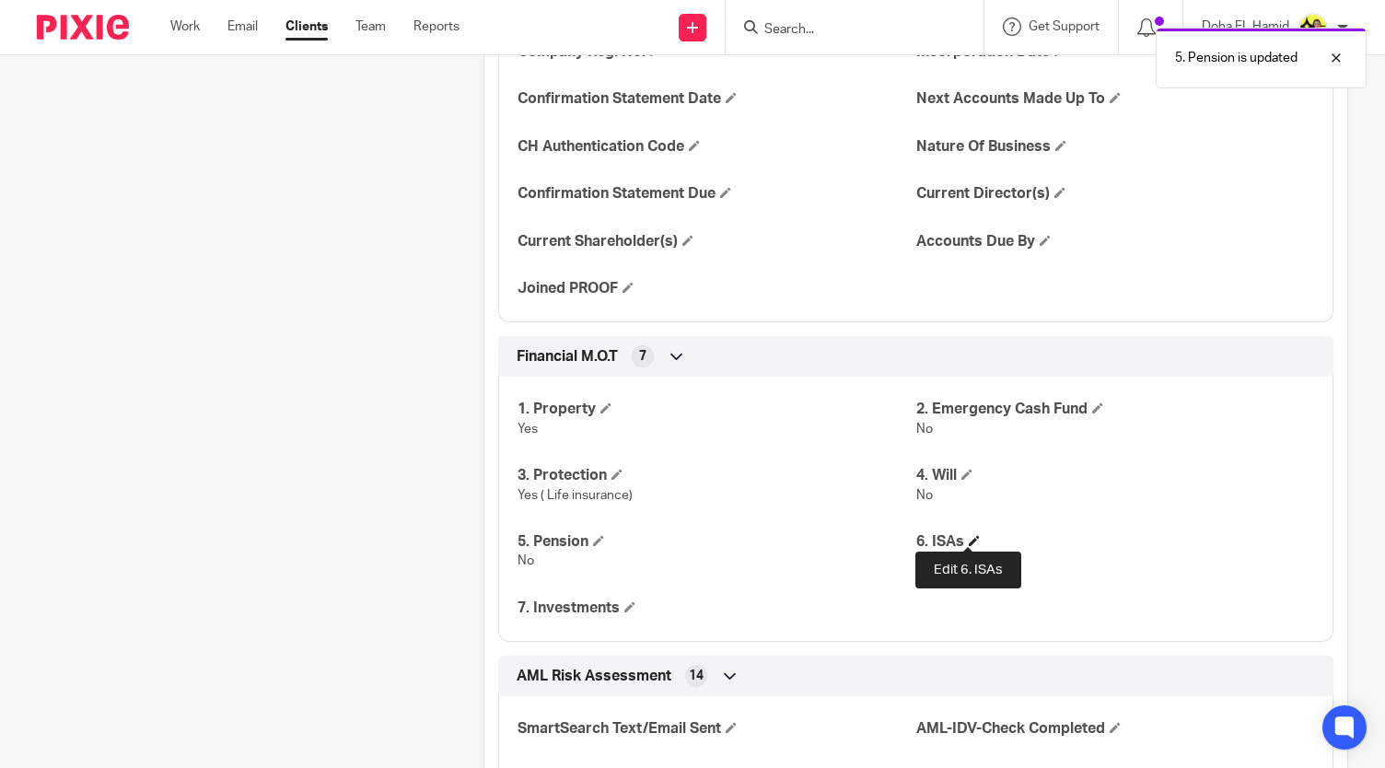
click at [969, 535] on span at bounding box center [974, 540] width 11 height 11
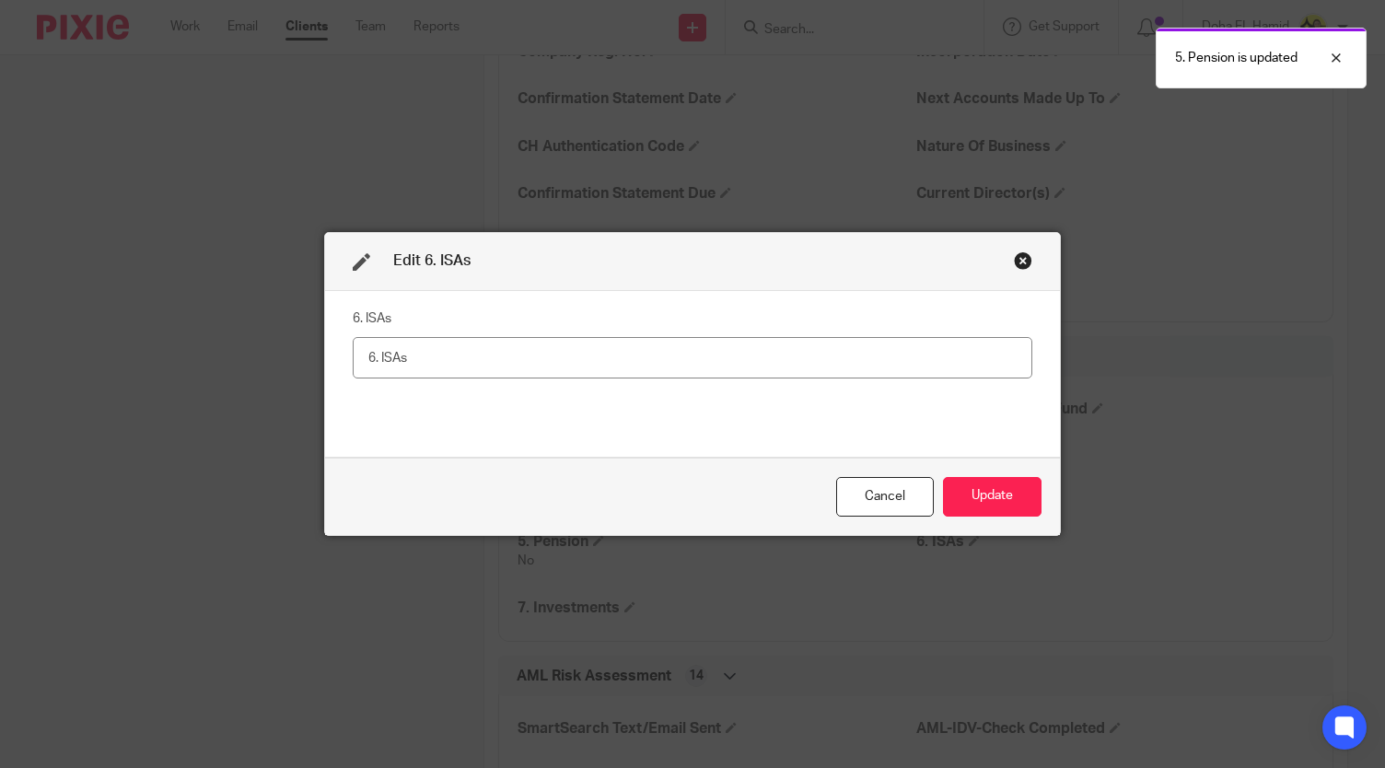
click at [508, 355] on input "text" at bounding box center [693, 357] width 680 height 41
type input "No"
click at [1003, 496] on button "Update" at bounding box center [992, 497] width 99 height 40
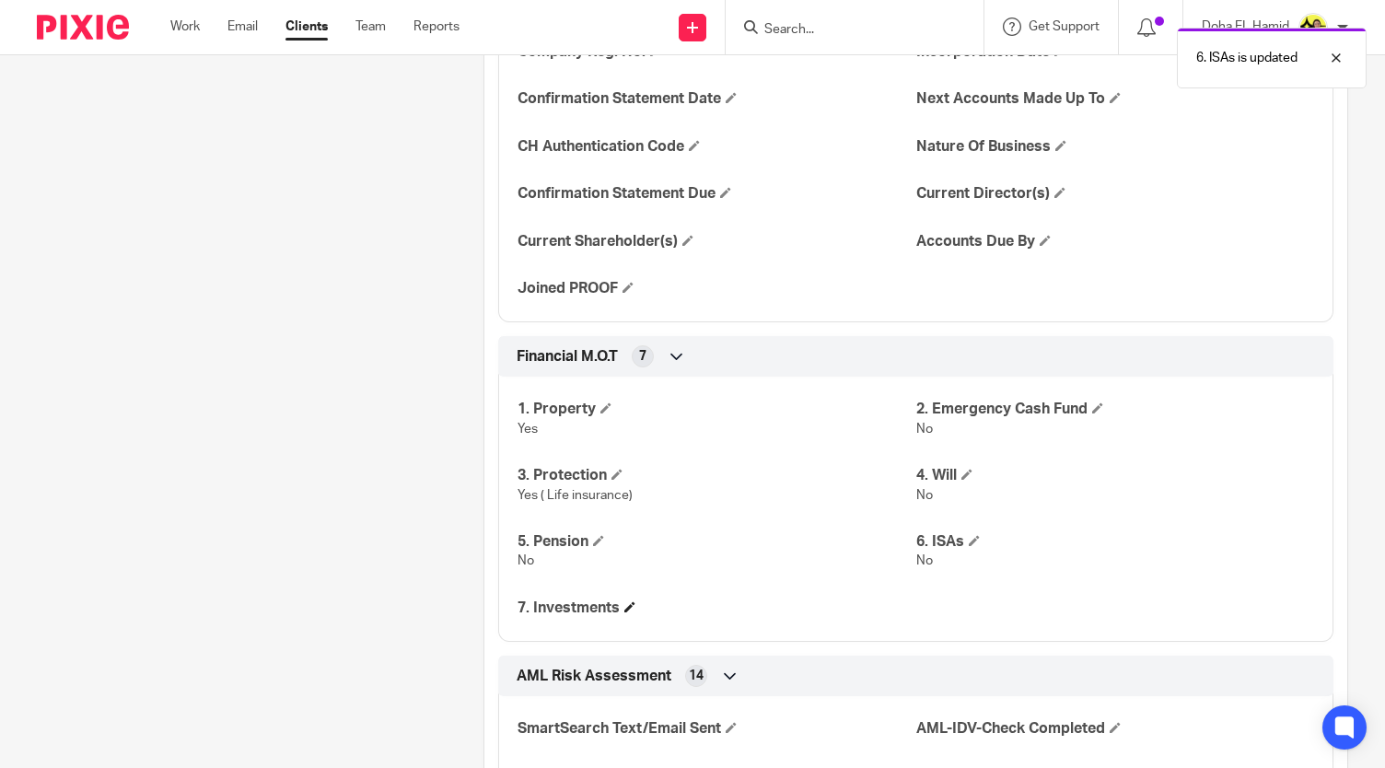
click at [635, 599] on h4 "7. Investments" at bounding box center [716, 608] width 398 height 19
click at [628, 601] on span at bounding box center [629, 606] width 11 height 11
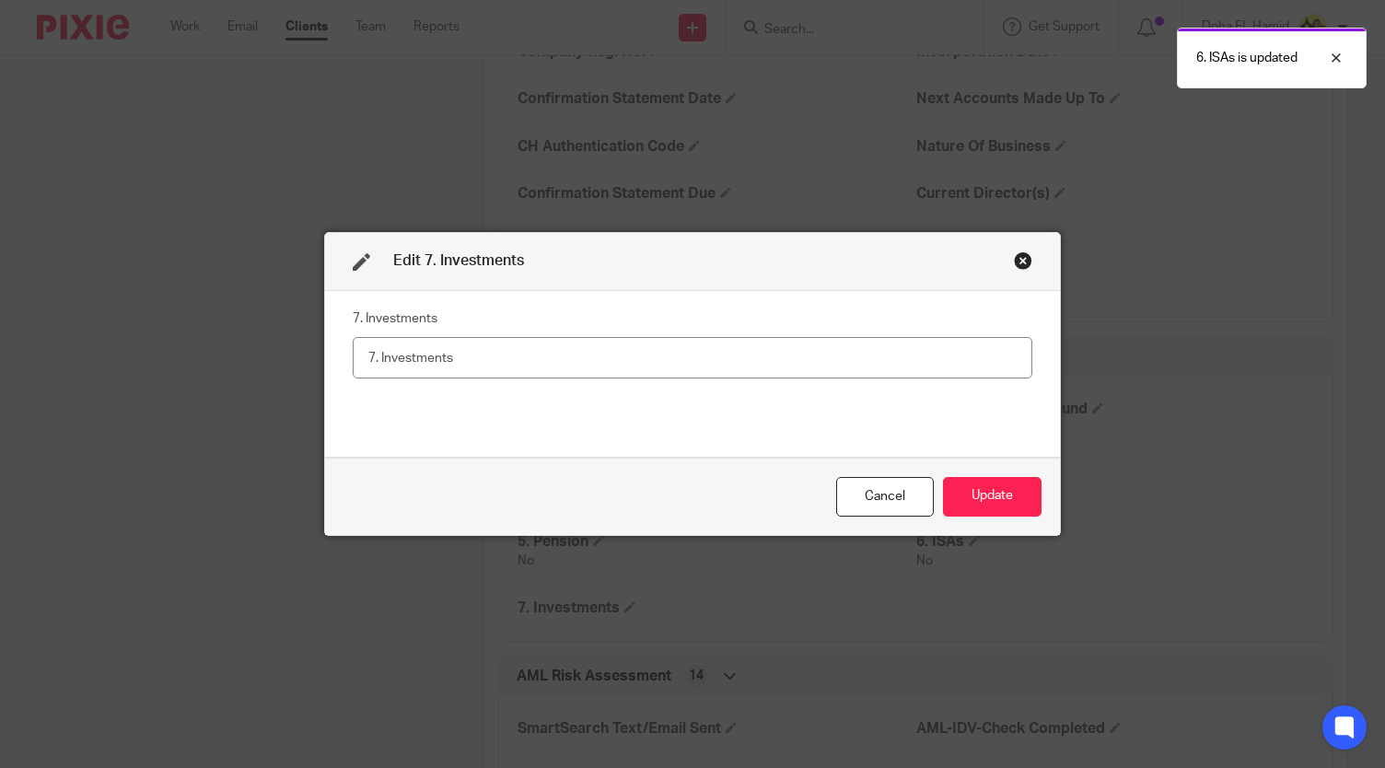
click at [498, 358] on input "text" at bounding box center [693, 357] width 680 height 41
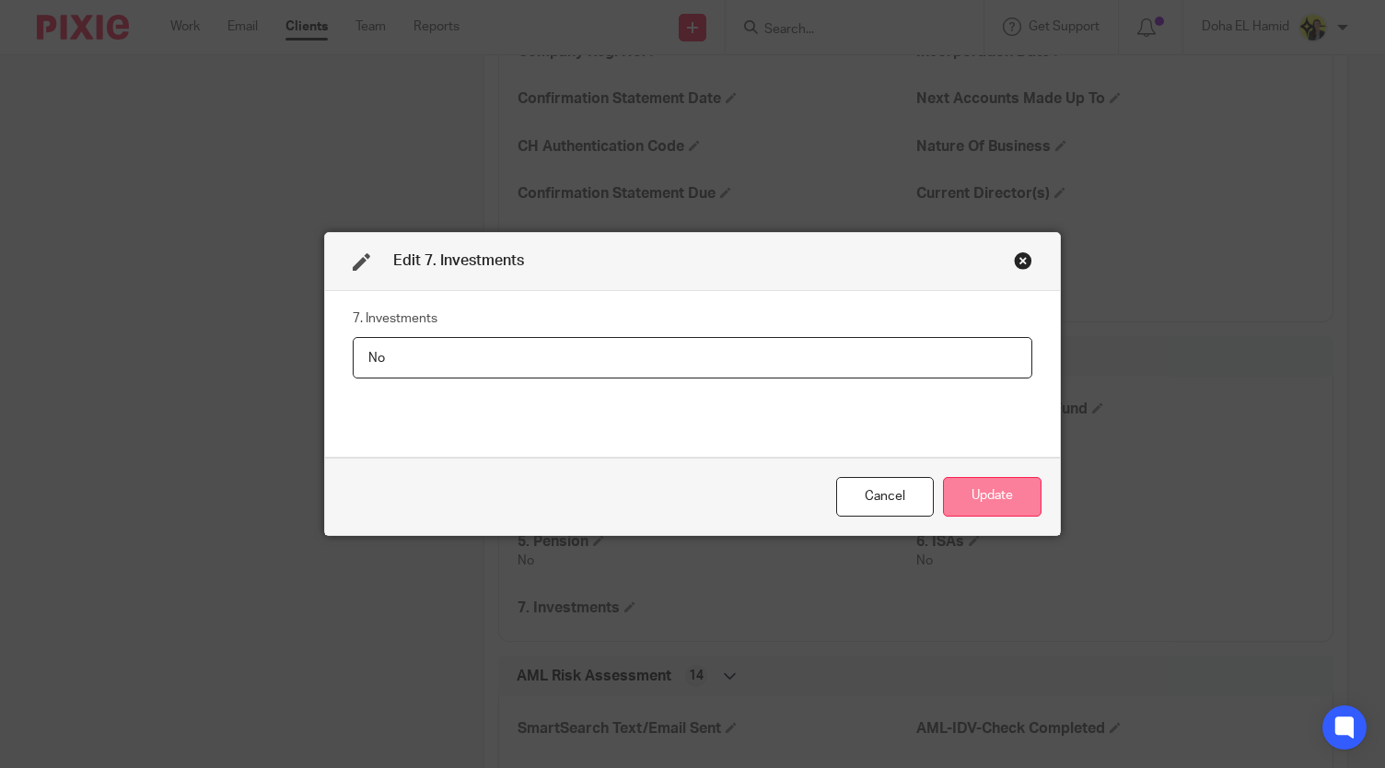
type input "No"
click at [1000, 489] on button "Update" at bounding box center [992, 497] width 99 height 40
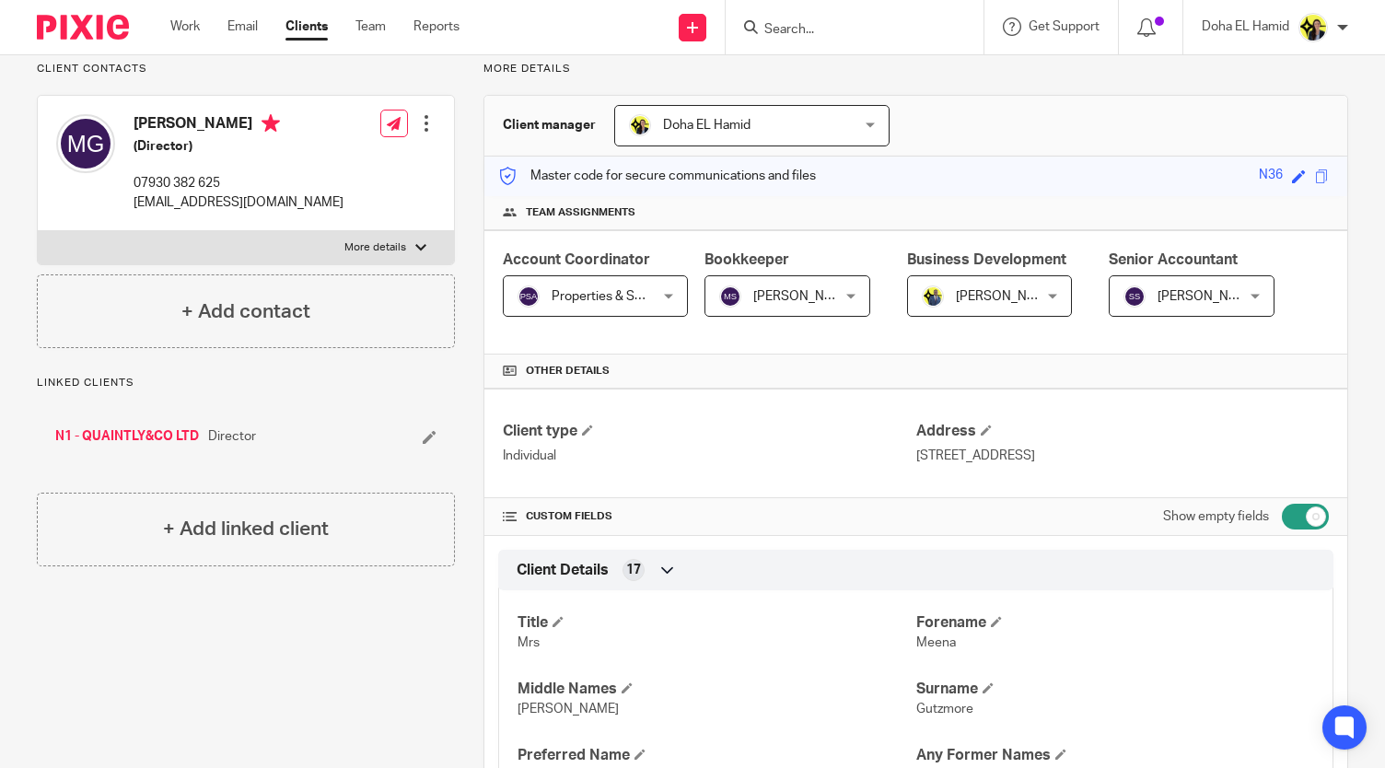
scroll to position [0, 0]
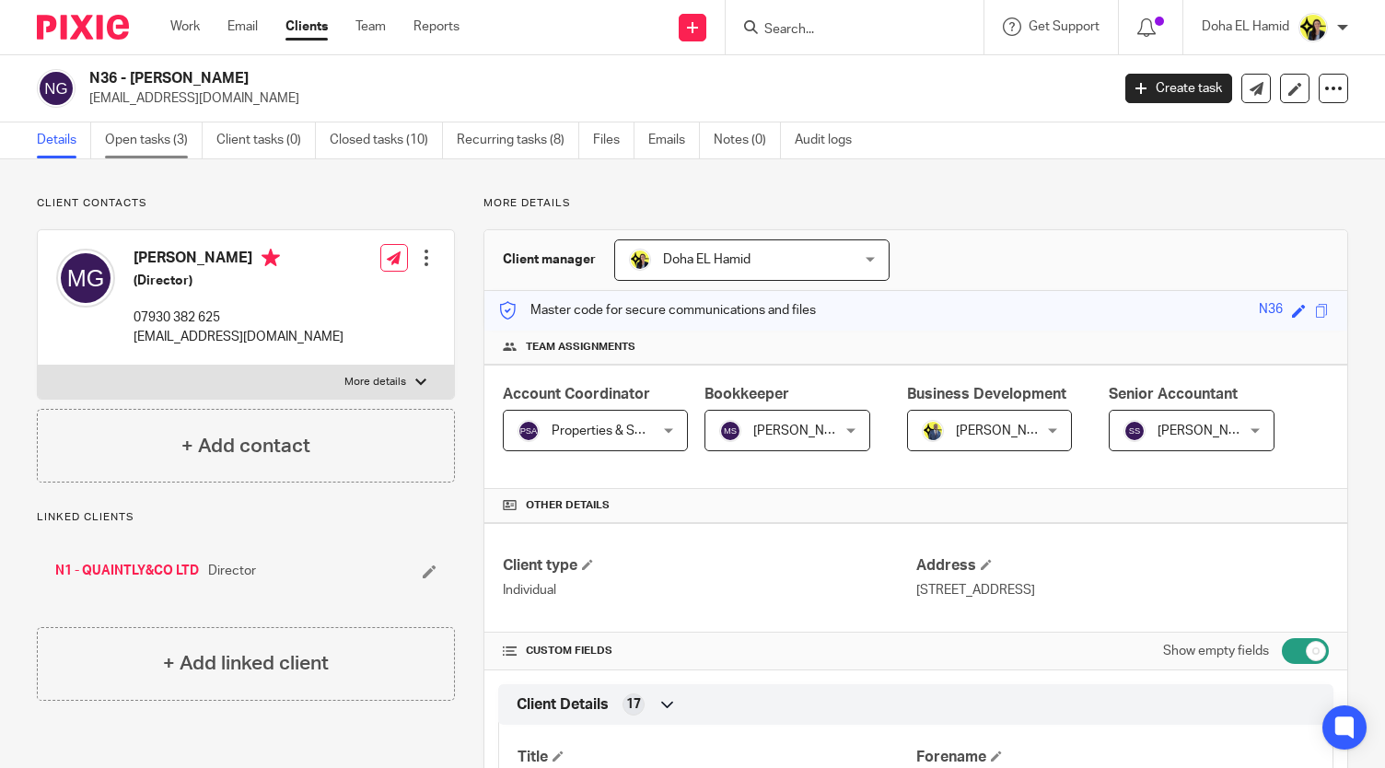
click at [187, 136] on link "Open tasks (3)" at bounding box center [154, 140] width 98 height 36
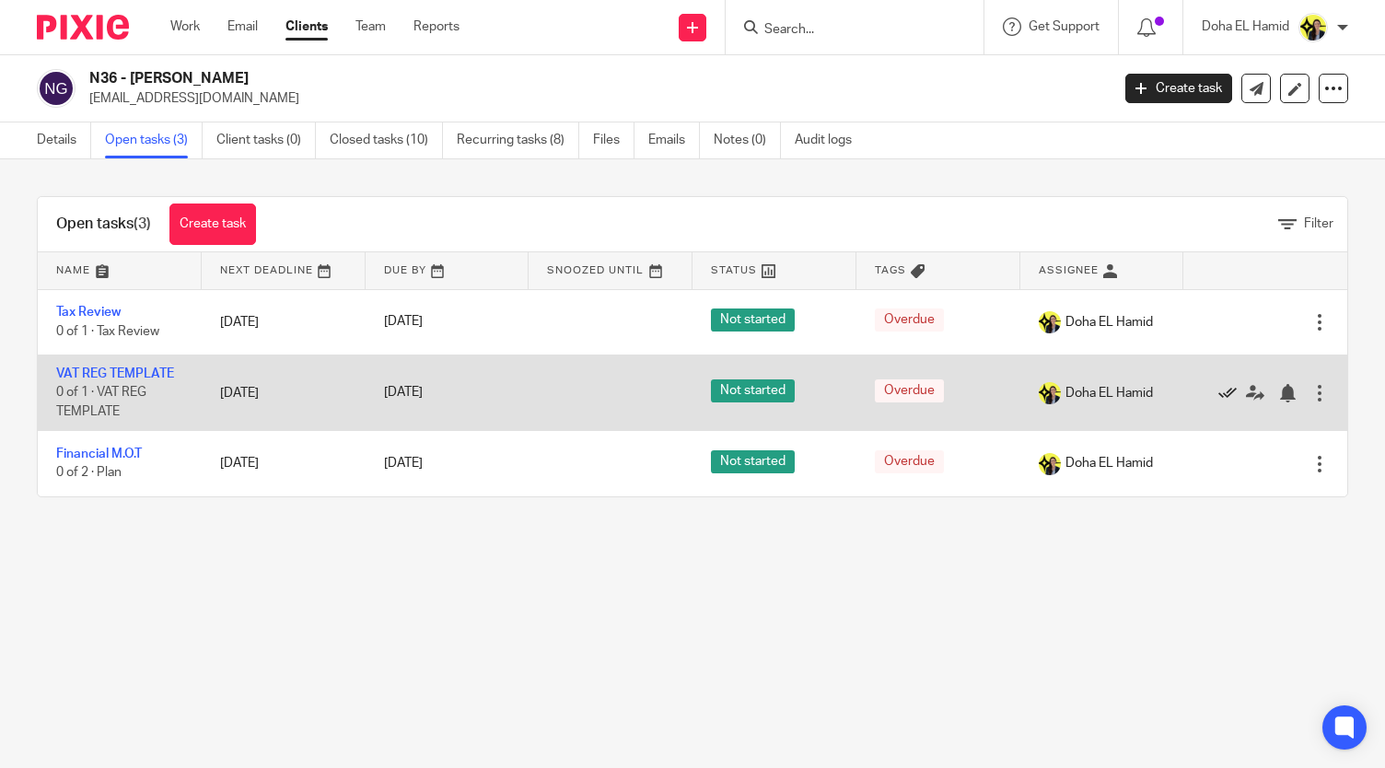
click at [1218, 387] on icon at bounding box center [1227, 393] width 18 height 18
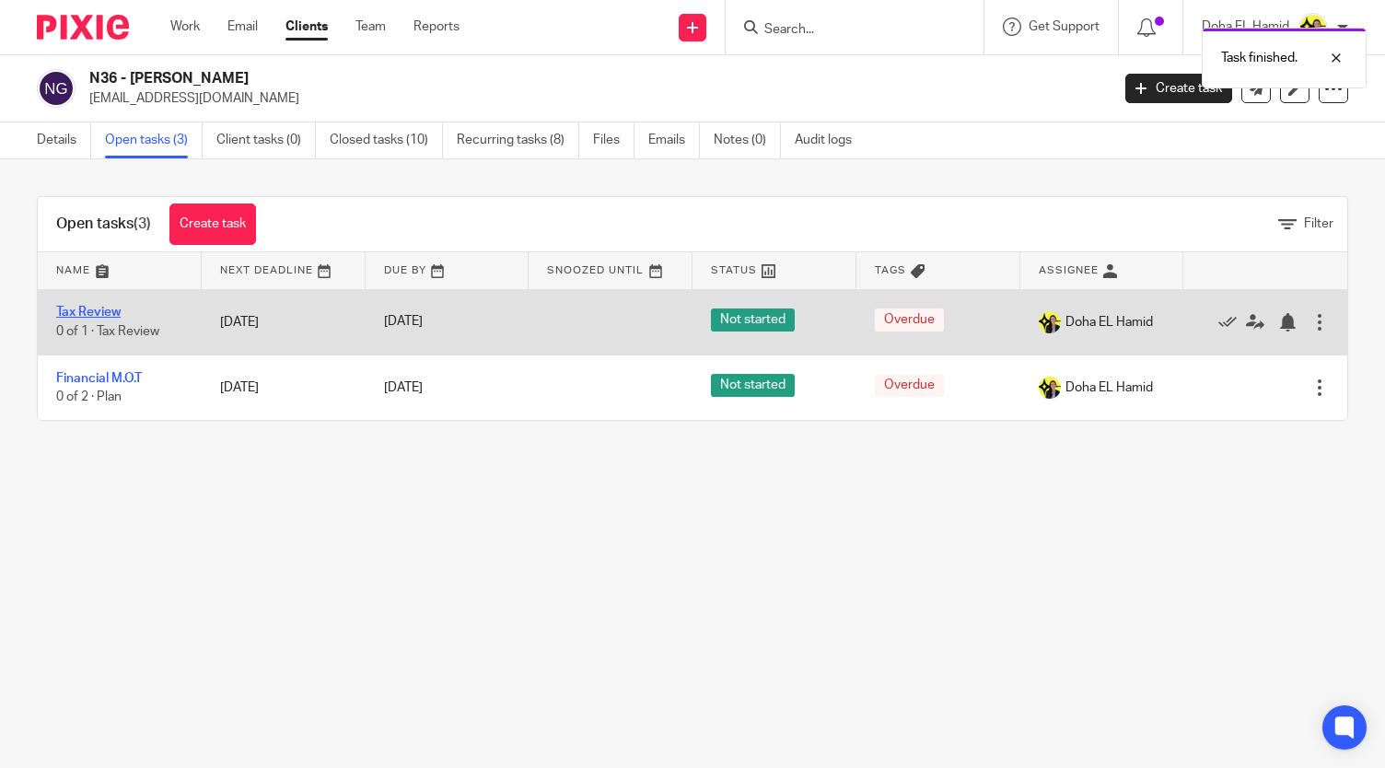
click at [98, 309] on link "Tax Review" at bounding box center [88, 312] width 64 height 13
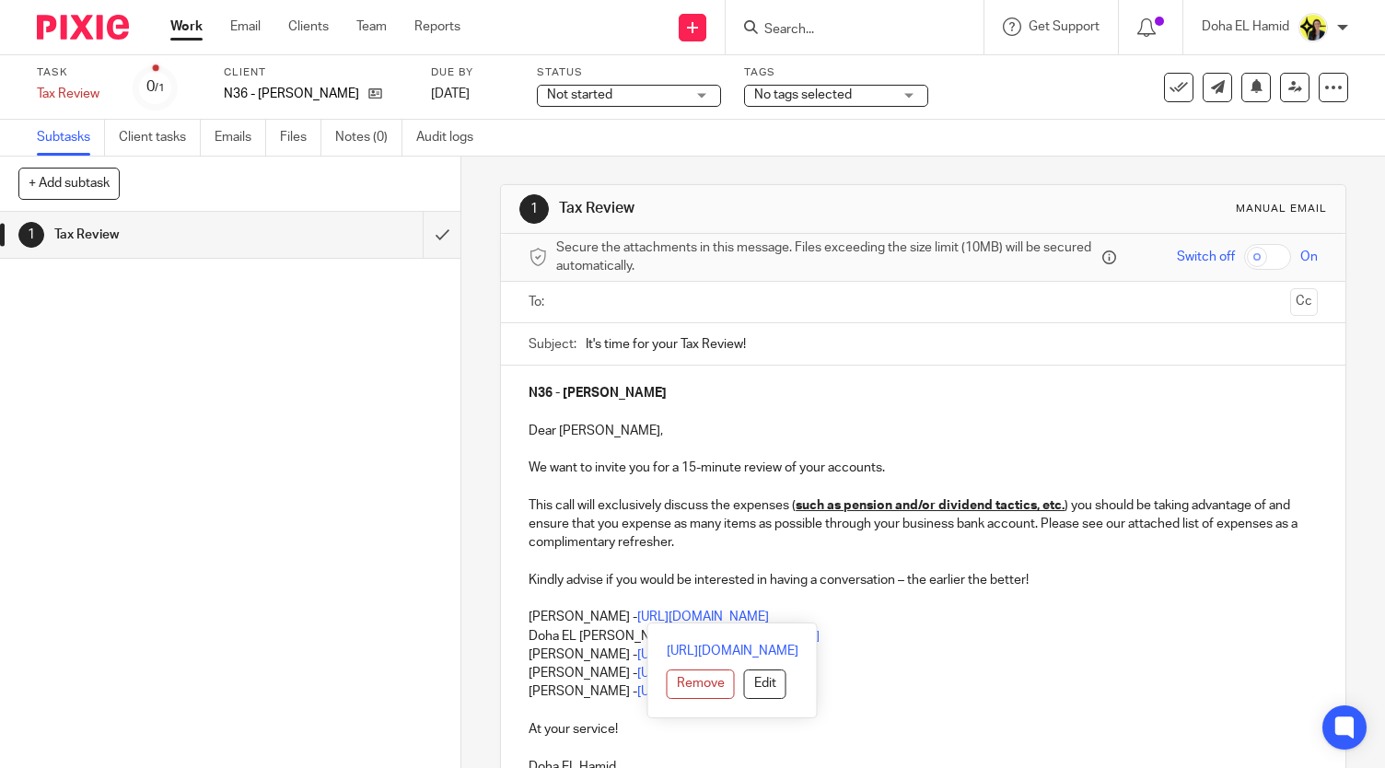
drag, startPoint x: 954, startPoint y: 616, endPoint x: 507, endPoint y: 620, distance: 446.6
click at [507, 620] on div "N36 - MEENA GUTZMORE Dear Meena, We want to invite you for a 15-minute review o…" at bounding box center [923, 578] width 844 height 424
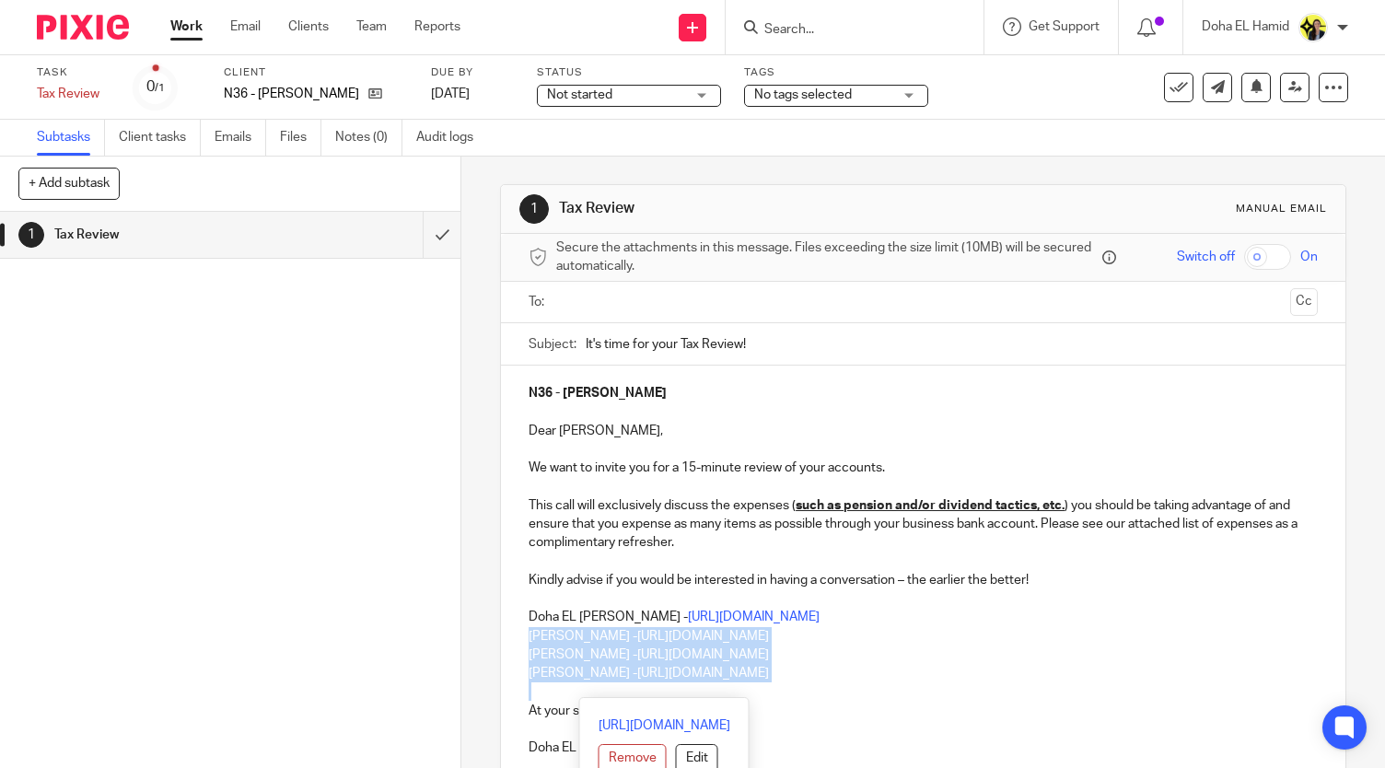
drag, startPoint x: 517, startPoint y: 637, endPoint x: 857, endPoint y: 692, distance: 344.2
click at [857, 692] on div "N36 - MEENA GUTZMORE Dear Meena, We want to invite you for a 15-minute review o…" at bounding box center [923, 568] width 844 height 405
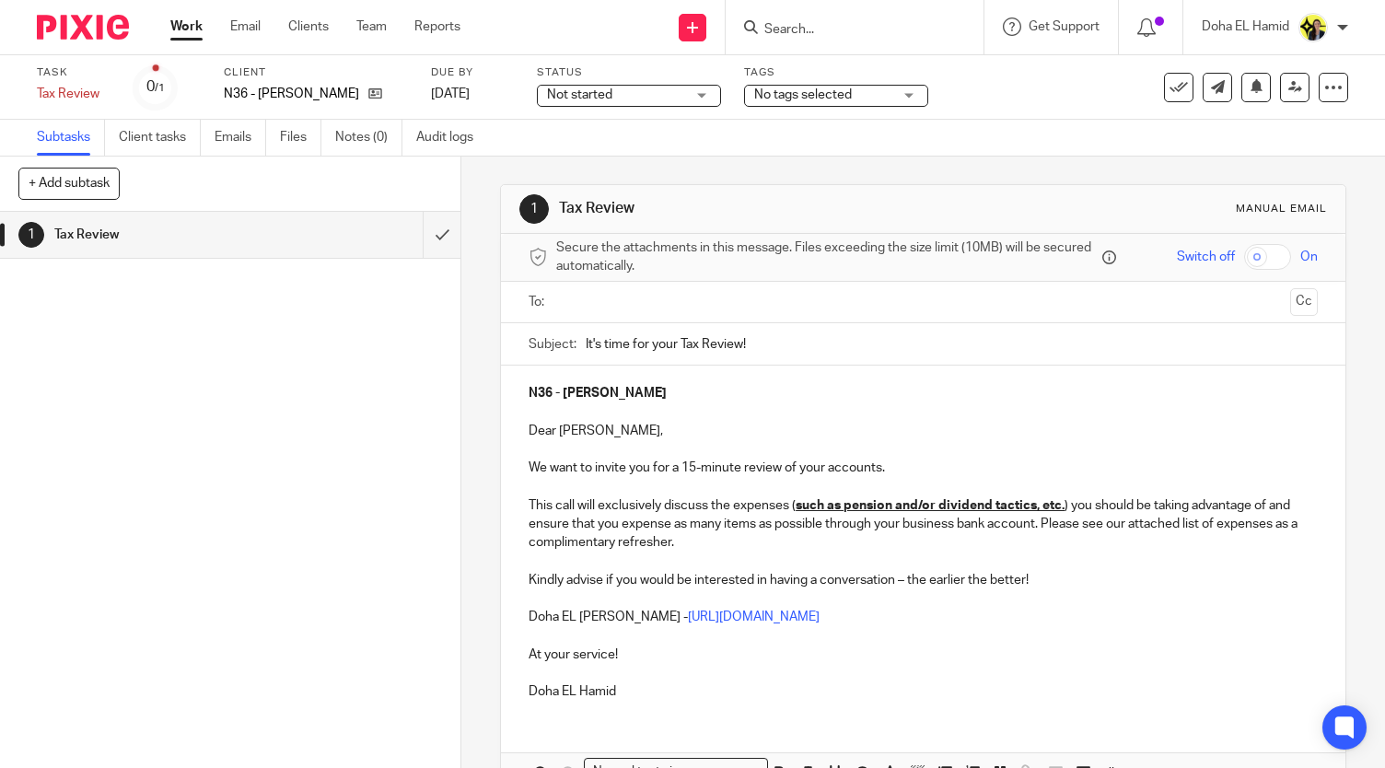
scroll to position [109, 0]
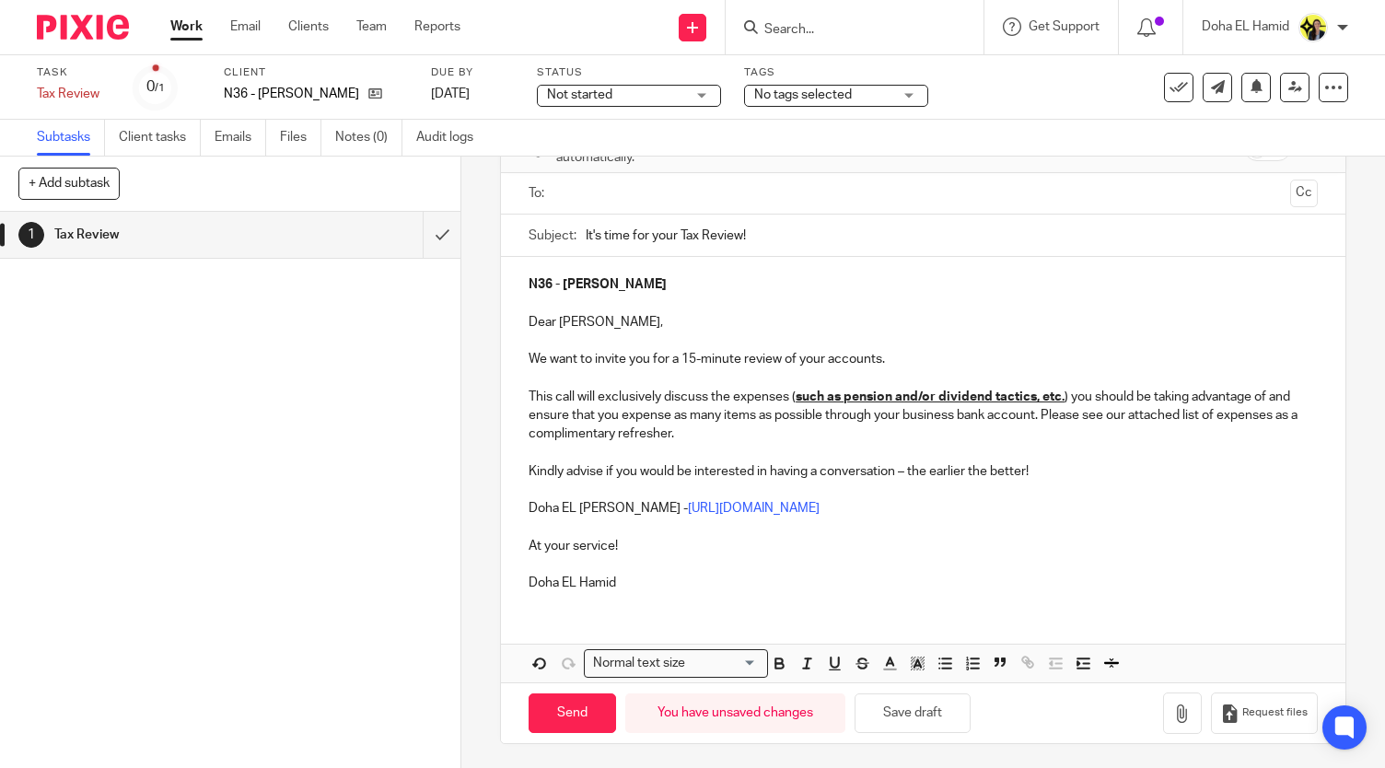
click at [577, 202] on input "text" at bounding box center [923, 193] width 720 height 21
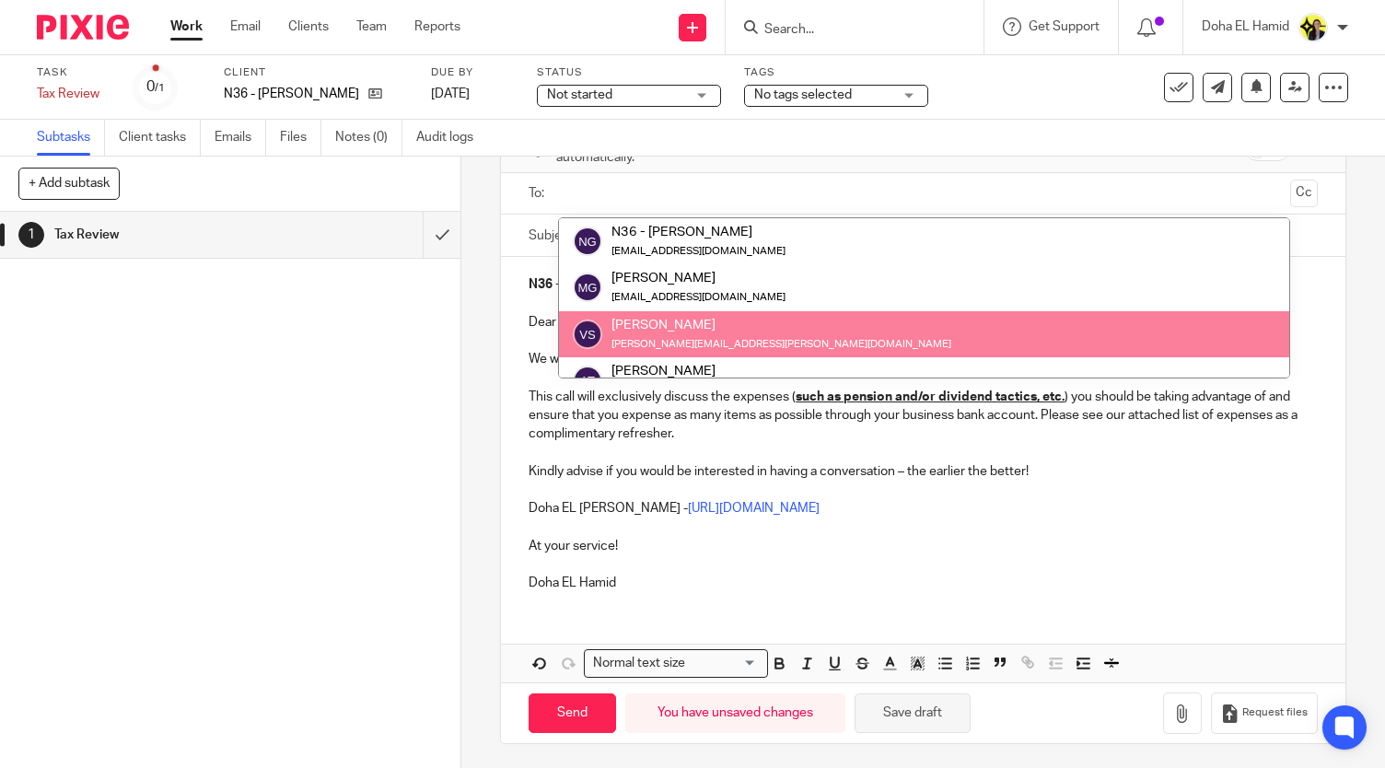
click at [923, 710] on button "Save draft" at bounding box center [913, 713] width 116 height 40
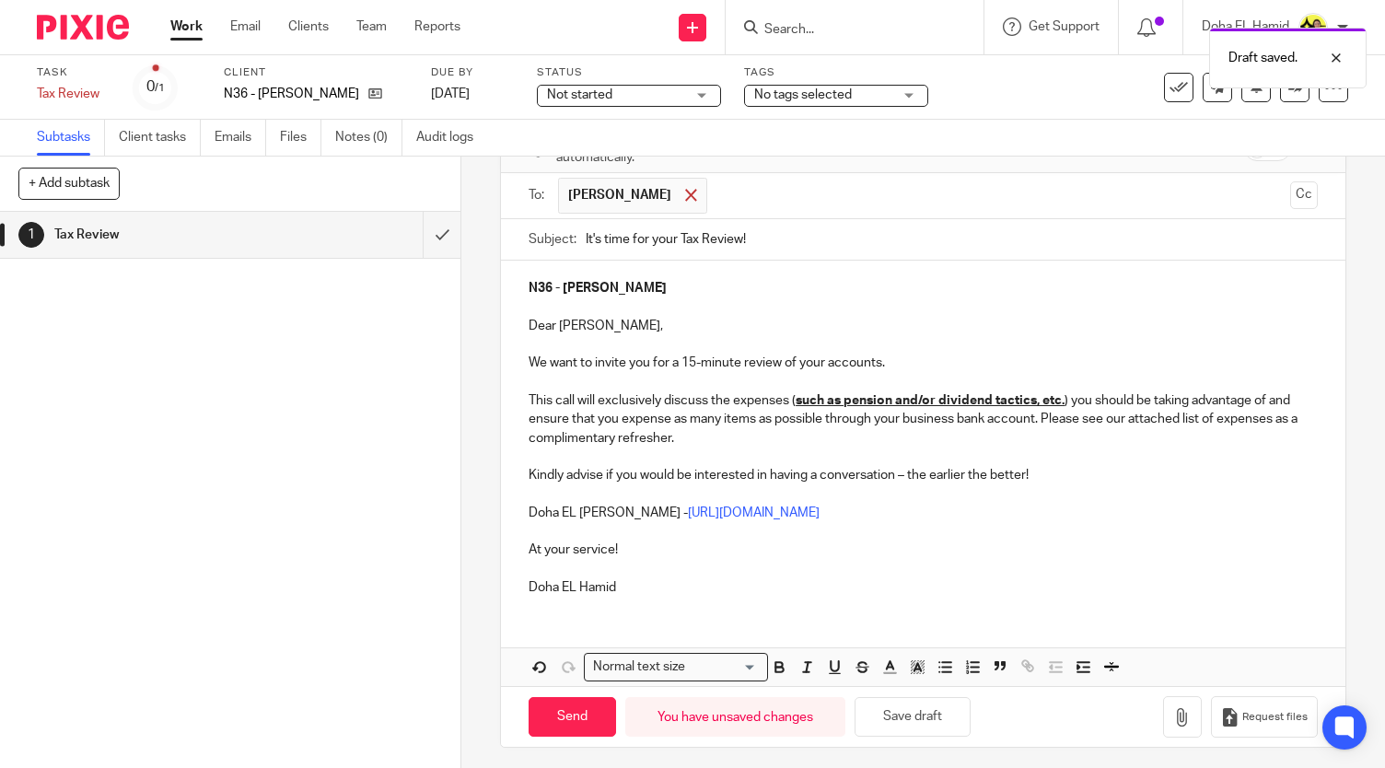
click at [685, 189] on span at bounding box center [691, 195] width 12 height 12
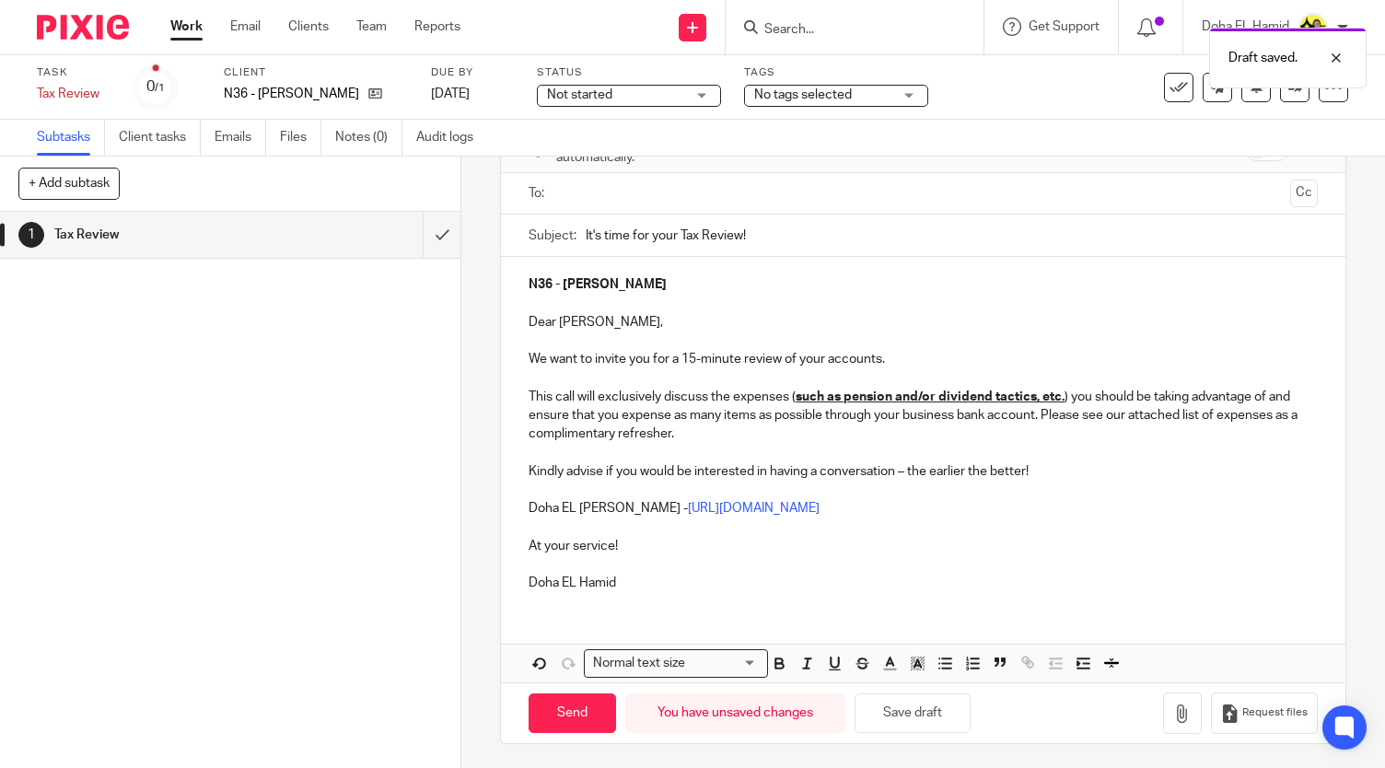
click at [678, 189] on input "text" at bounding box center [923, 193] width 720 height 21
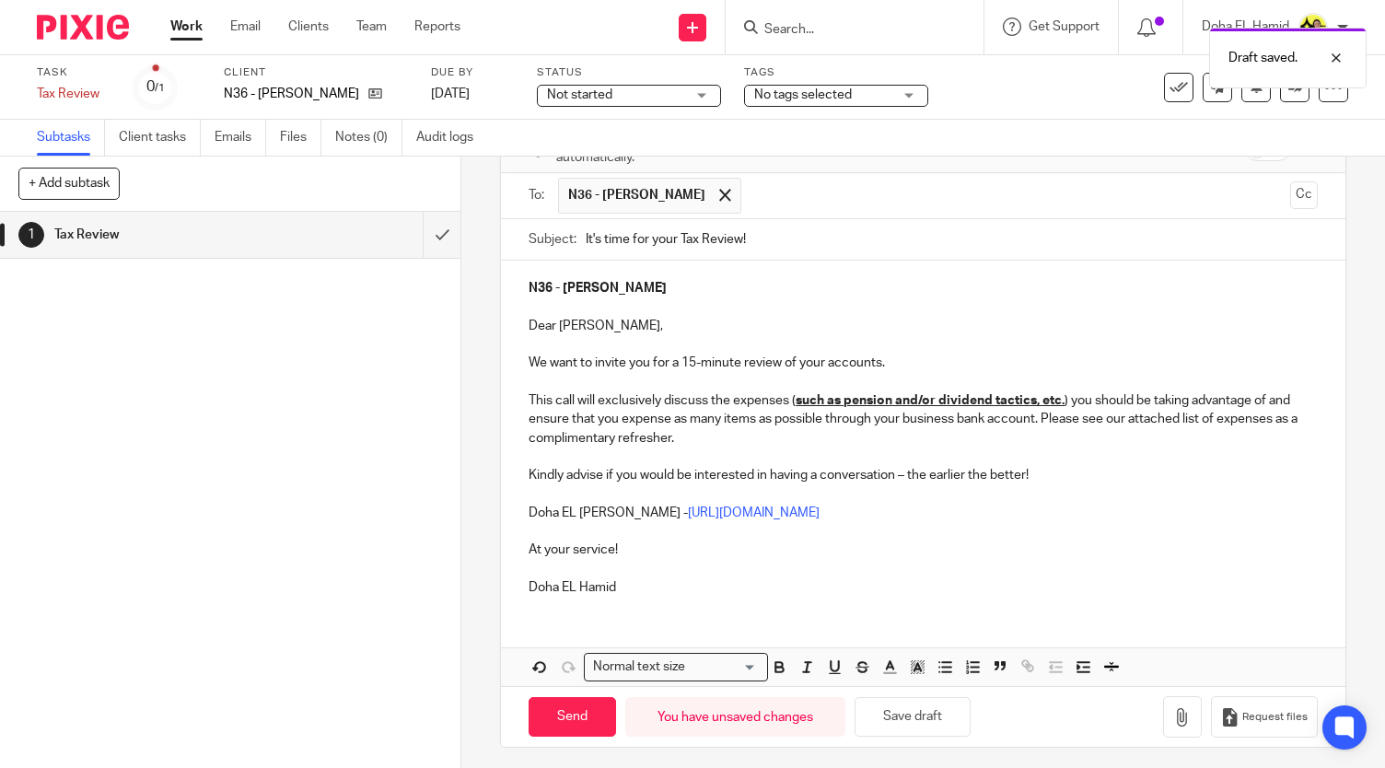
click at [575, 417] on p "This call will exclusively discuss the expenses ( such as pension and/or divide…" at bounding box center [923, 419] width 789 height 56
click at [567, 704] on input "Send" at bounding box center [572, 717] width 87 height 40
type input "Sent"
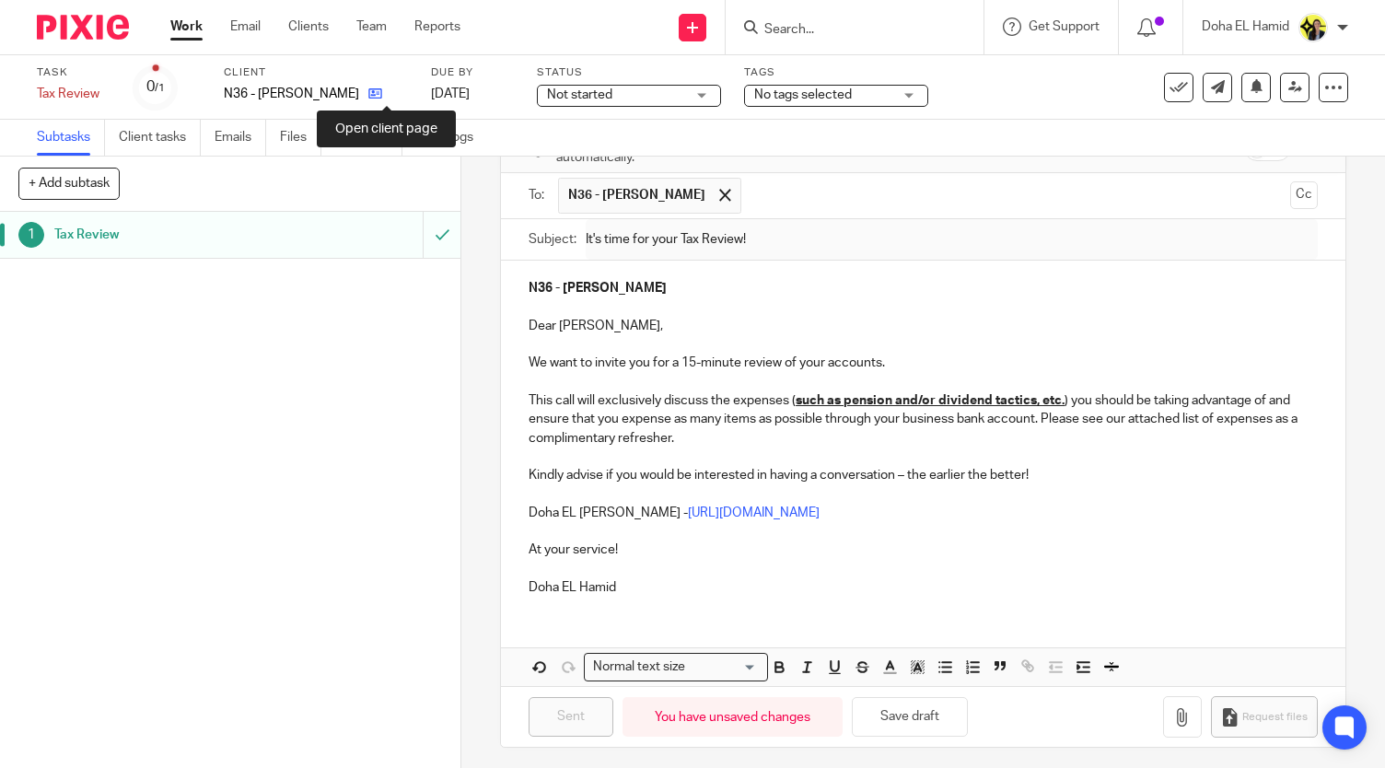
click at [382, 88] on icon at bounding box center [375, 94] width 14 height 14
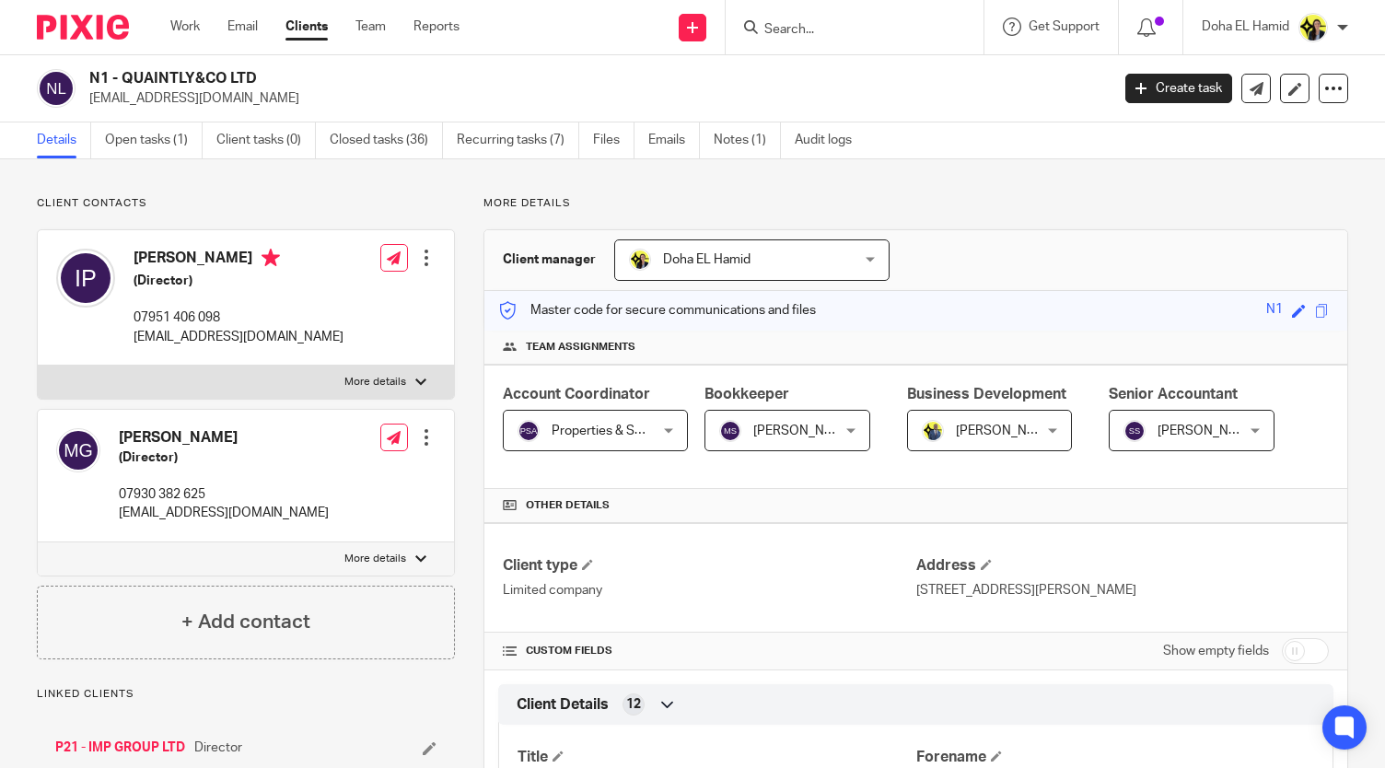
click at [181, 75] on h2 "N1 - QUAINTLY&CO LTD" at bounding box center [492, 78] width 807 height 19
copy div "N1 - QUAINTLY&CO LTD"
click at [160, 510] on p "[EMAIL_ADDRESS][DOMAIN_NAME]" at bounding box center [224, 513] width 210 height 18
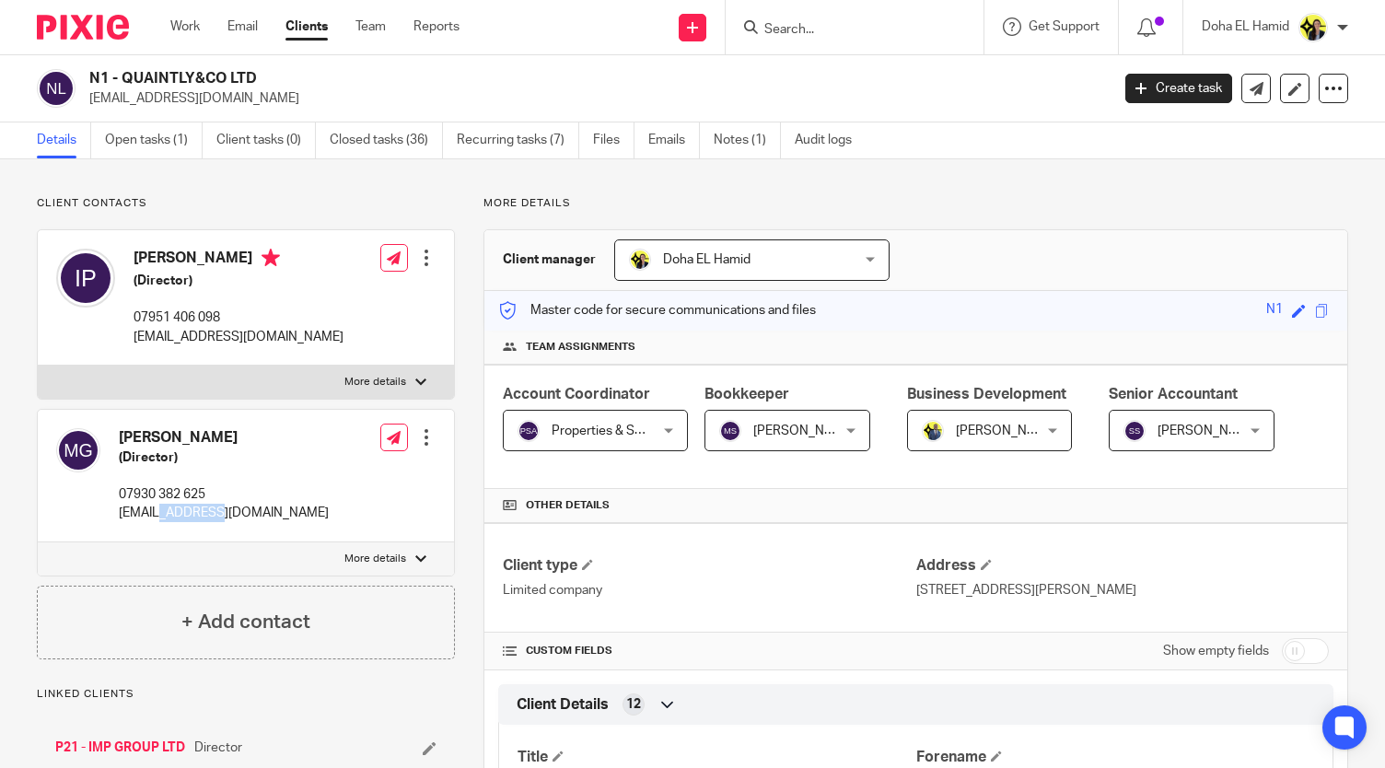
click at [160, 510] on p "[EMAIL_ADDRESS][DOMAIN_NAME]" at bounding box center [224, 513] width 210 height 18
copy div "[EMAIL_ADDRESS][DOMAIN_NAME]"
click at [157, 145] on link "Open tasks (1)" at bounding box center [154, 140] width 98 height 36
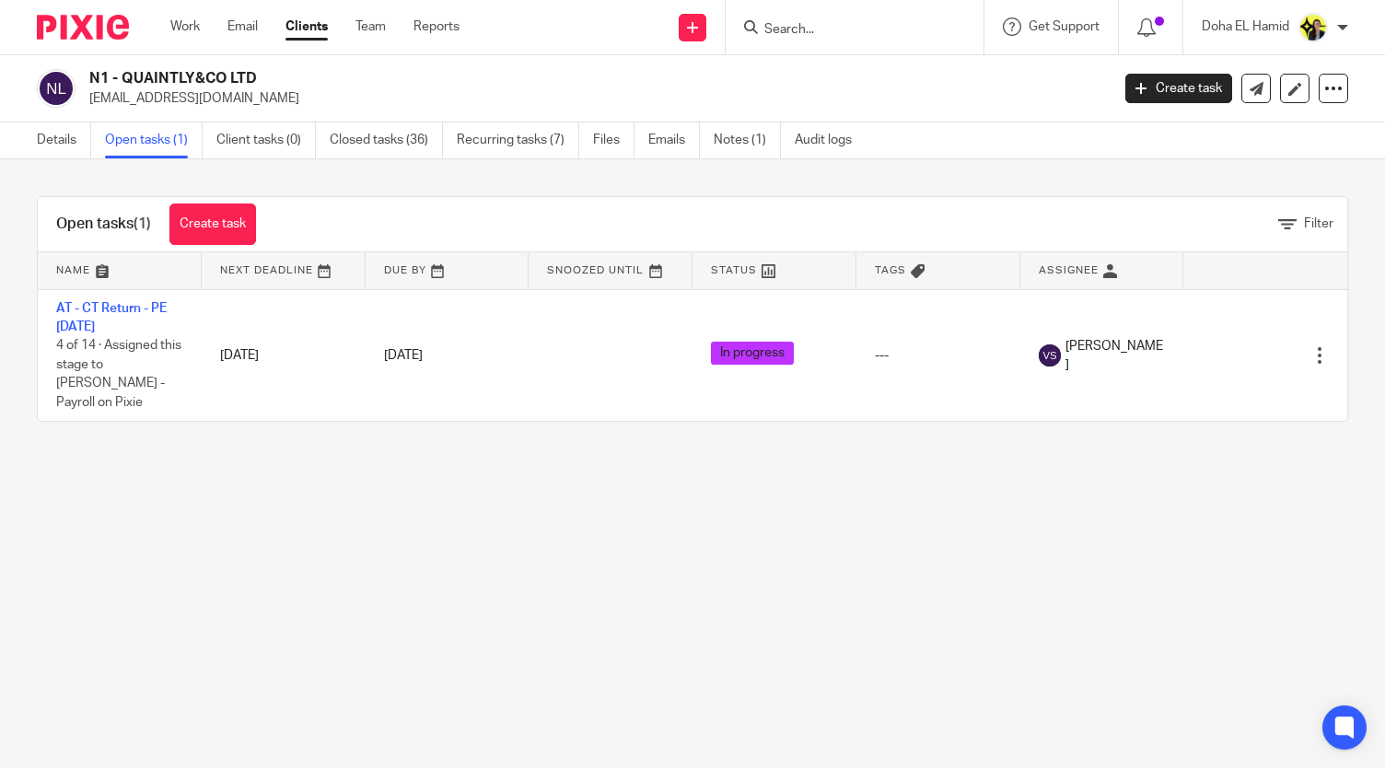
click at [824, 19] on form at bounding box center [860, 27] width 196 height 23
click at [817, 24] on input "Search" at bounding box center [845, 30] width 166 height 17
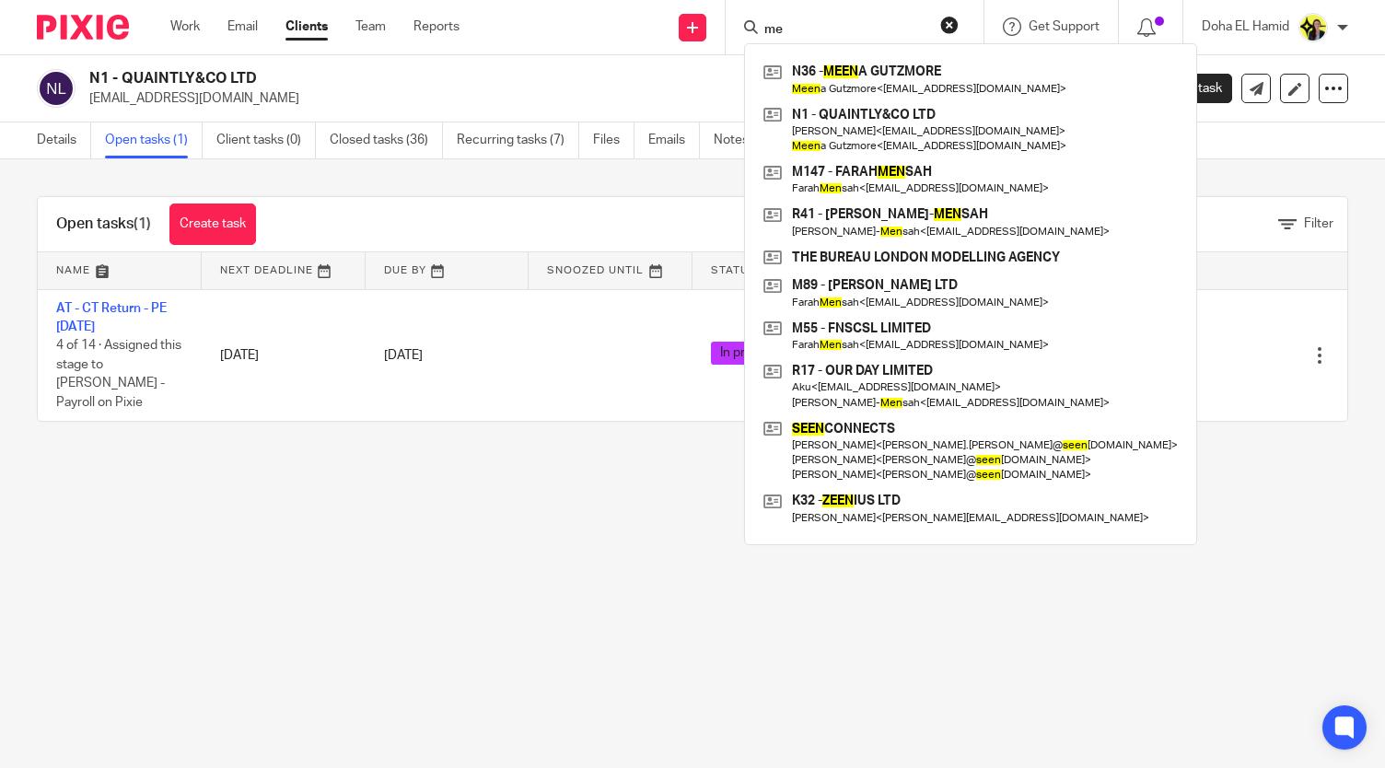
type input "m"
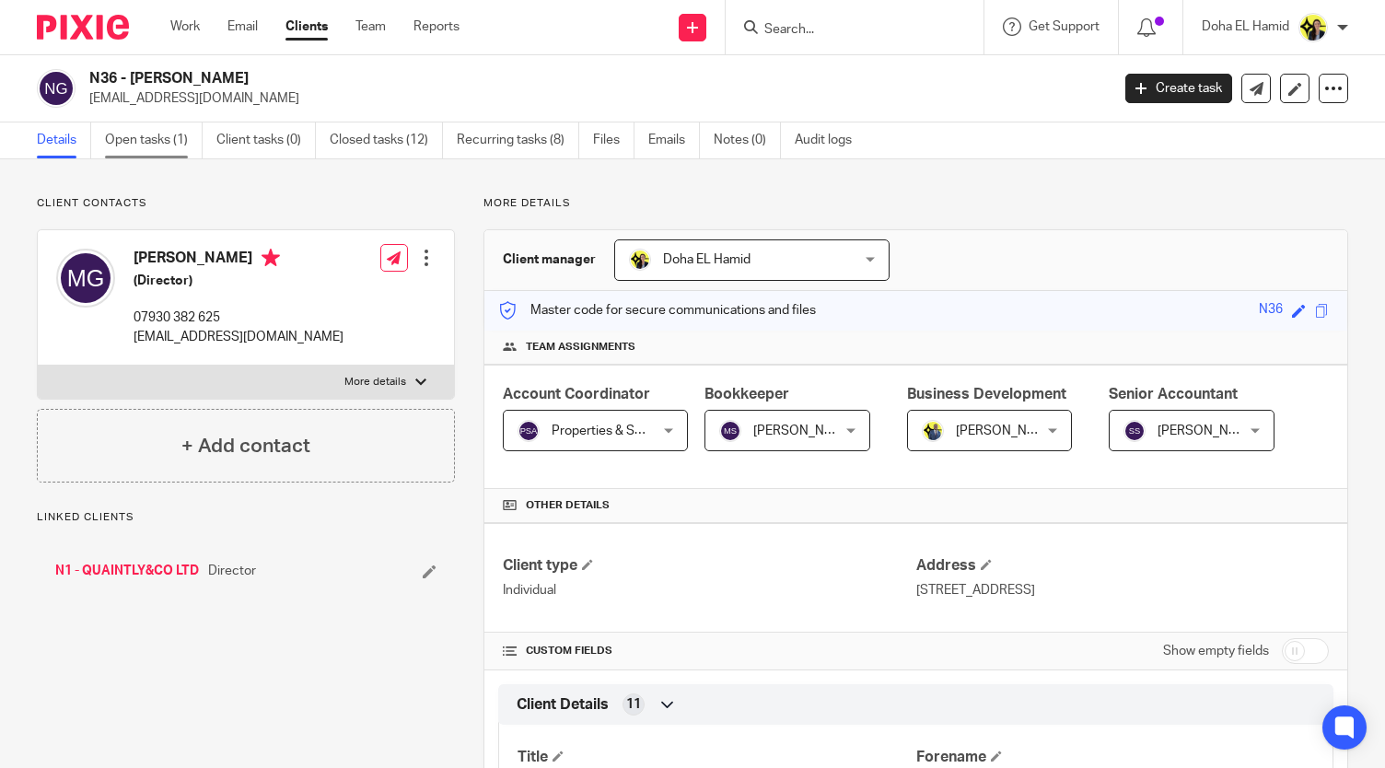
click at [157, 137] on link "Open tasks (1)" at bounding box center [154, 140] width 98 height 36
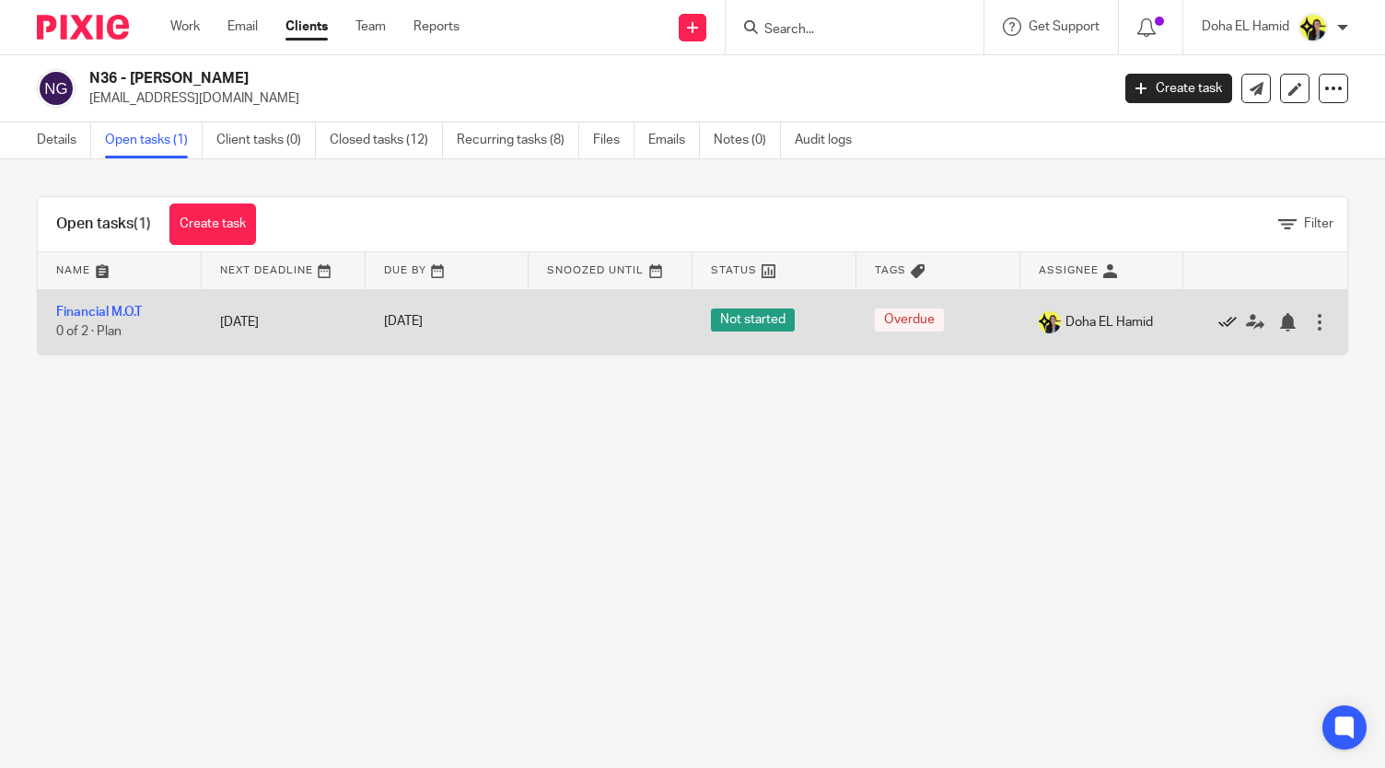
click at [1218, 319] on icon at bounding box center [1227, 322] width 18 height 18
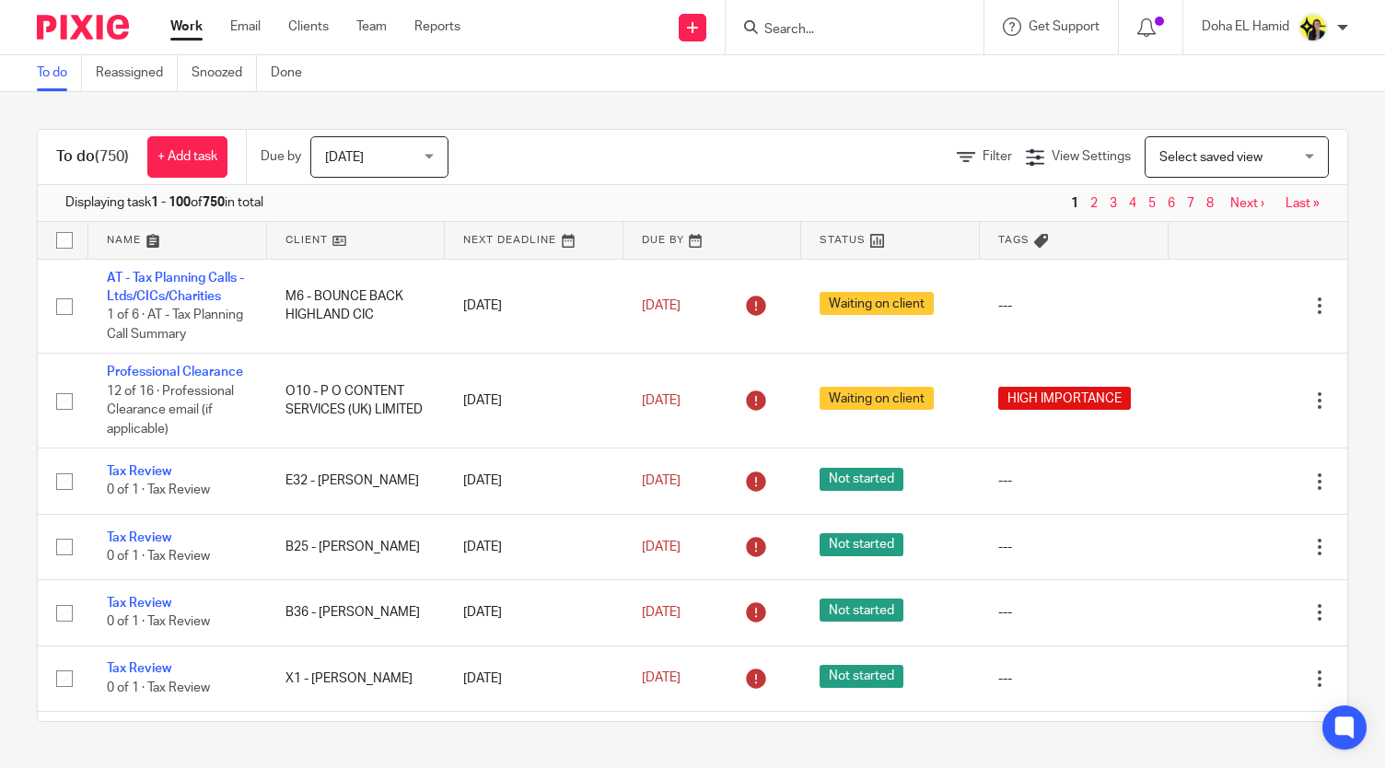
click at [791, 30] on input "Search" at bounding box center [845, 30] width 166 height 17
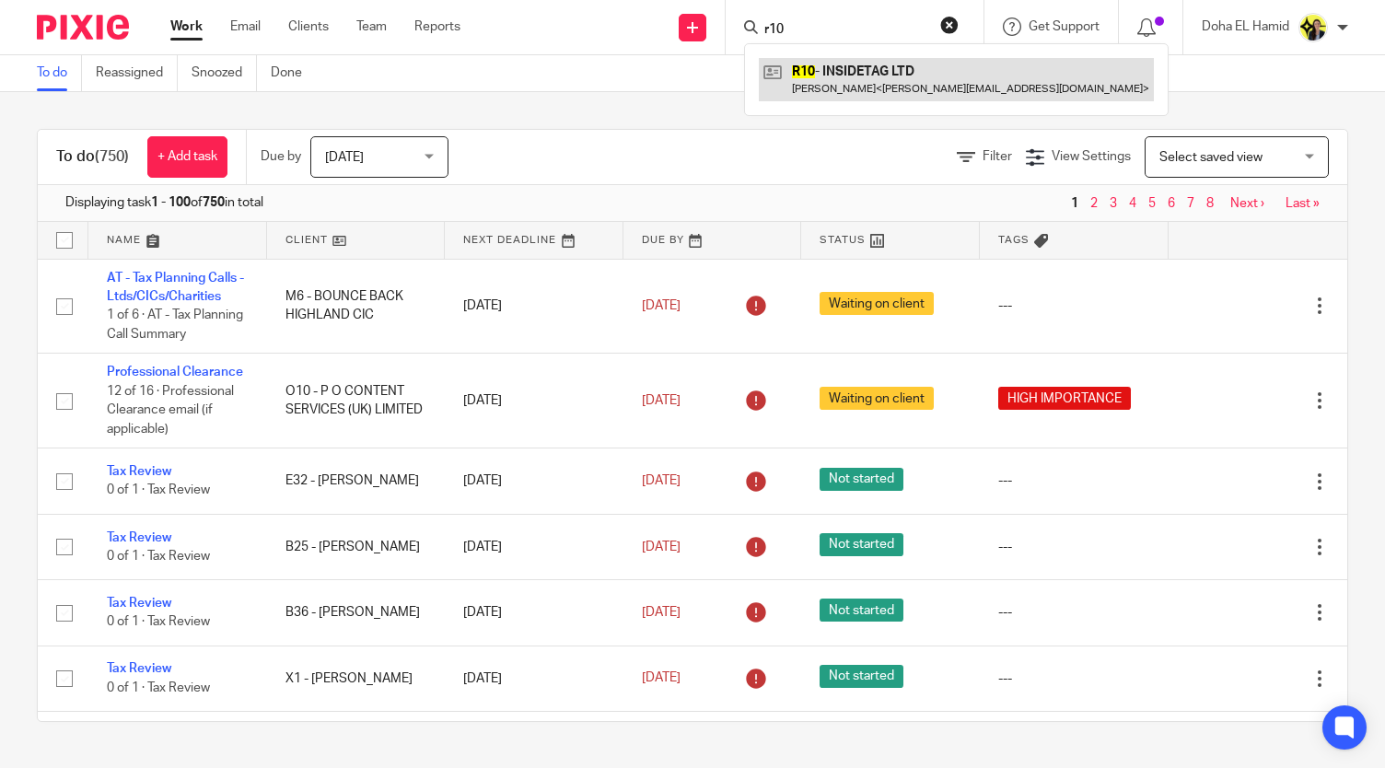
type input "r10"
click at [856, 85] on link at bounding box center [956, 79] width 395 height 42
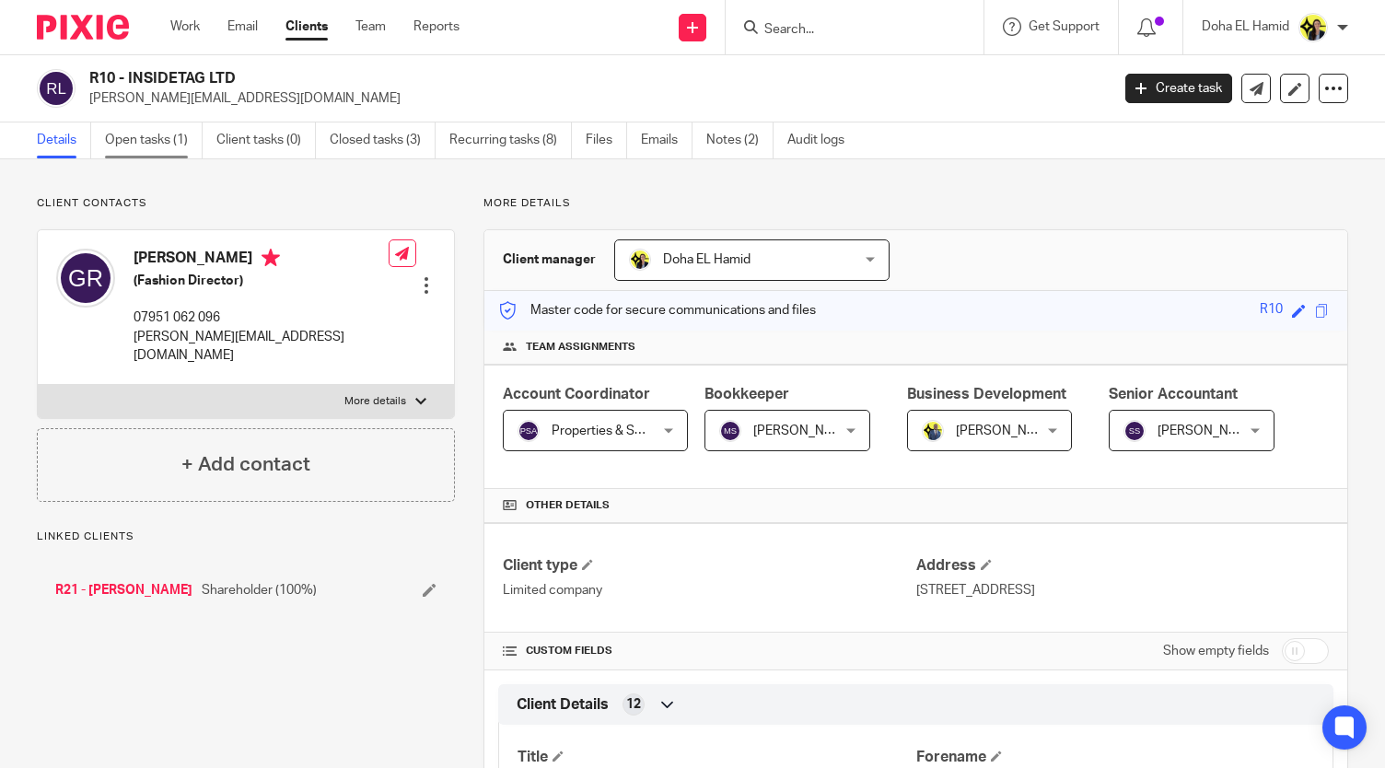
click at [158, 153] on link "Open tasks (1)" at bounding box center [154, 140] width 98 height 36
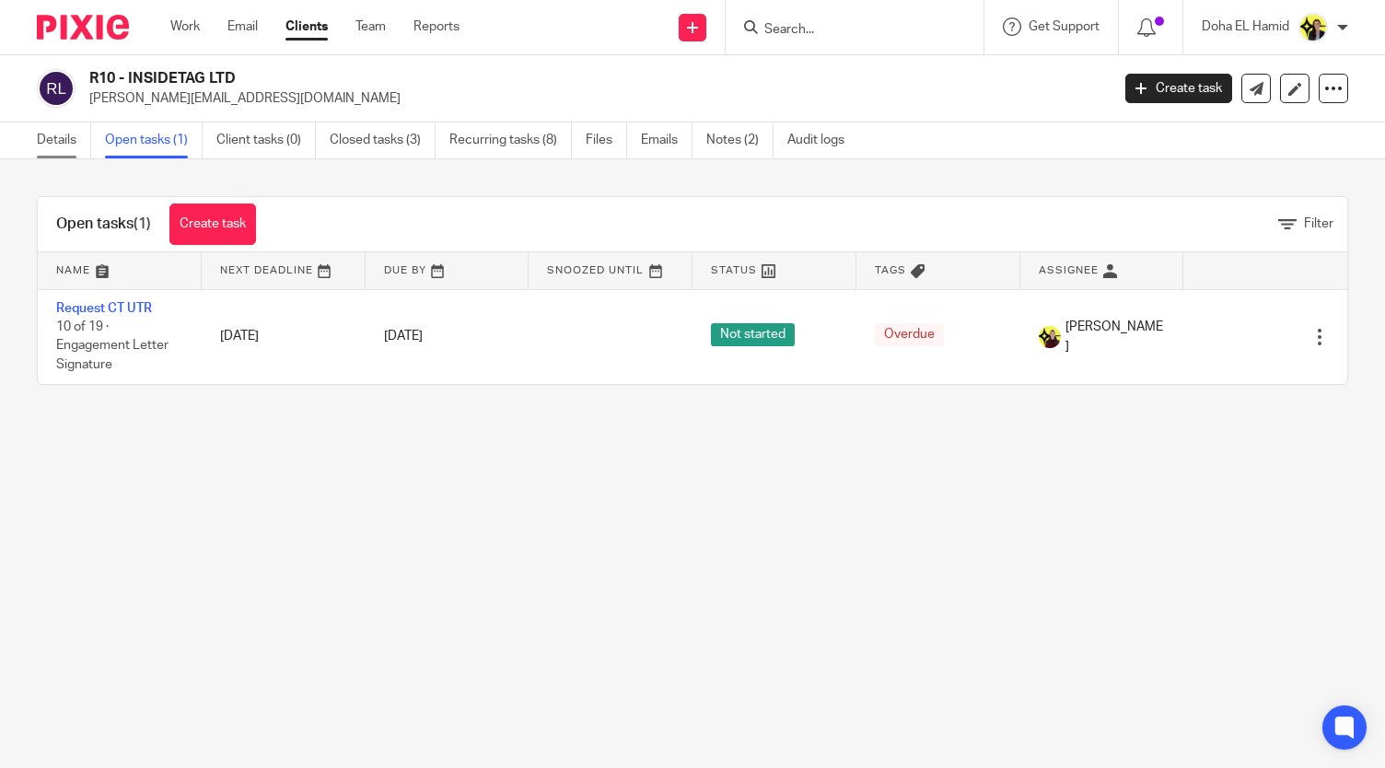
click at [71, 137] on link "Details" at bounding box center [64, 140] width 54 height 36
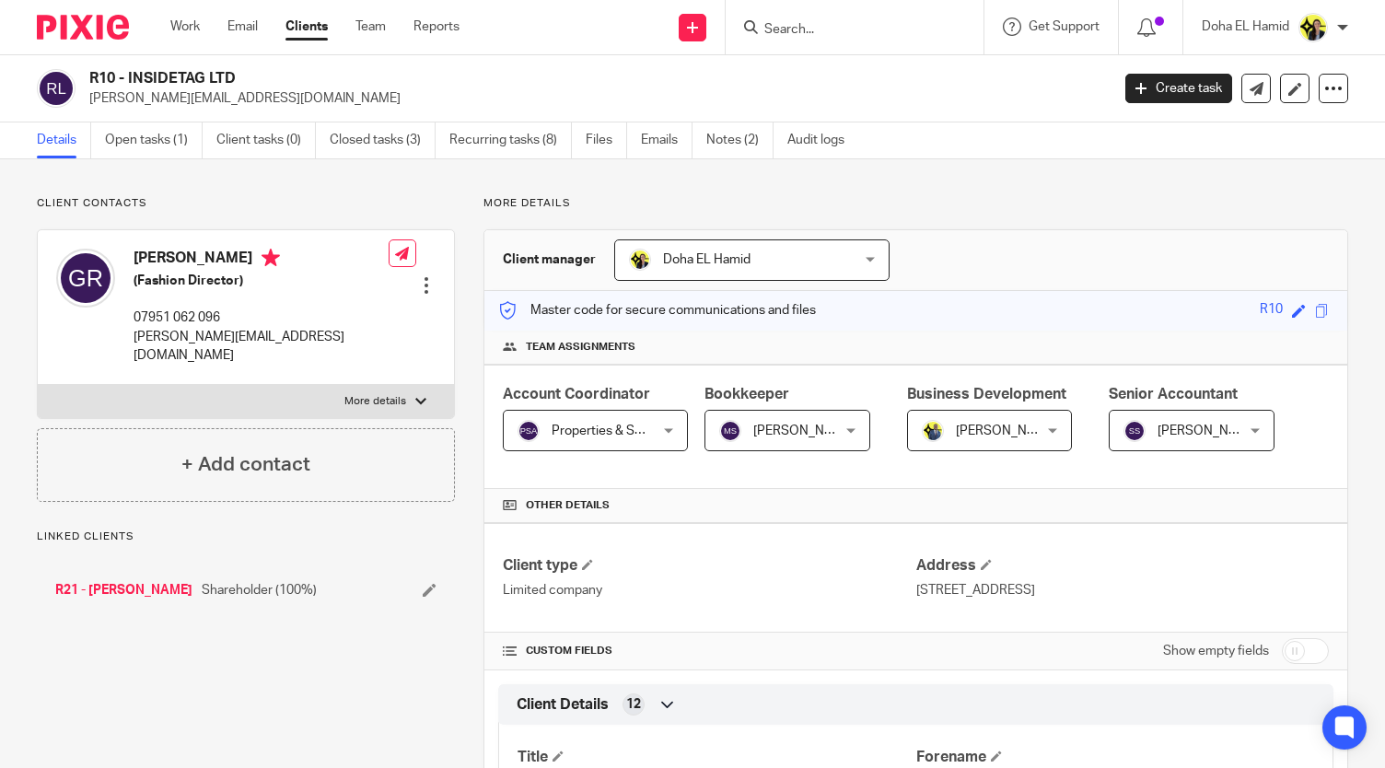
click at [150, 563] on div "R21 - [PERSON_NAME] Shareholder (100%)" at bounding box center [246, 590] width 418 height 55
click at [153, 581] on link "R21 - [PERSON_NAME]" at bounding box center [123, 590] width 137 height 18
click at [144, 150] on link "Open tasks (2)" at bounding box center [154, 140] width 98 height 36
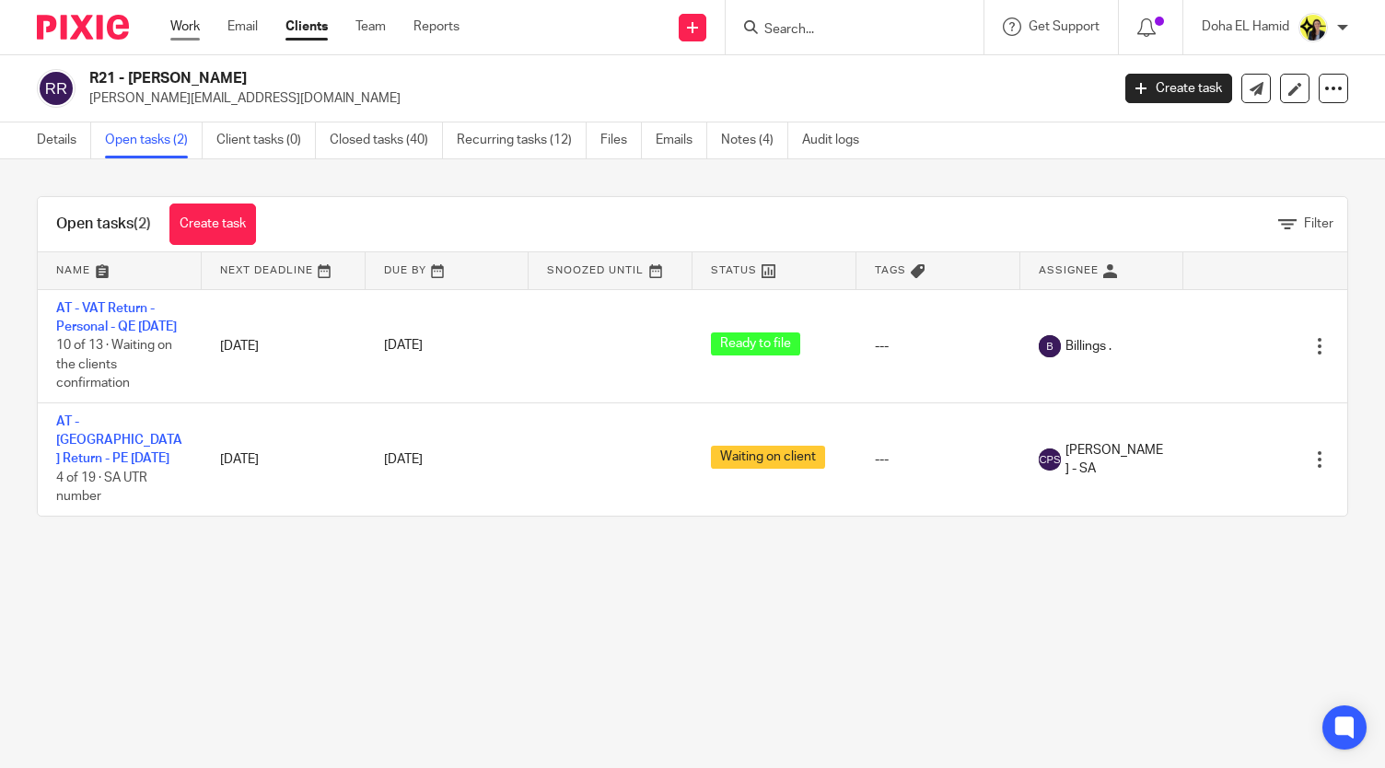
click at [186, 25] on link "Work" at bounding box center [184, 26] width 29 height 18
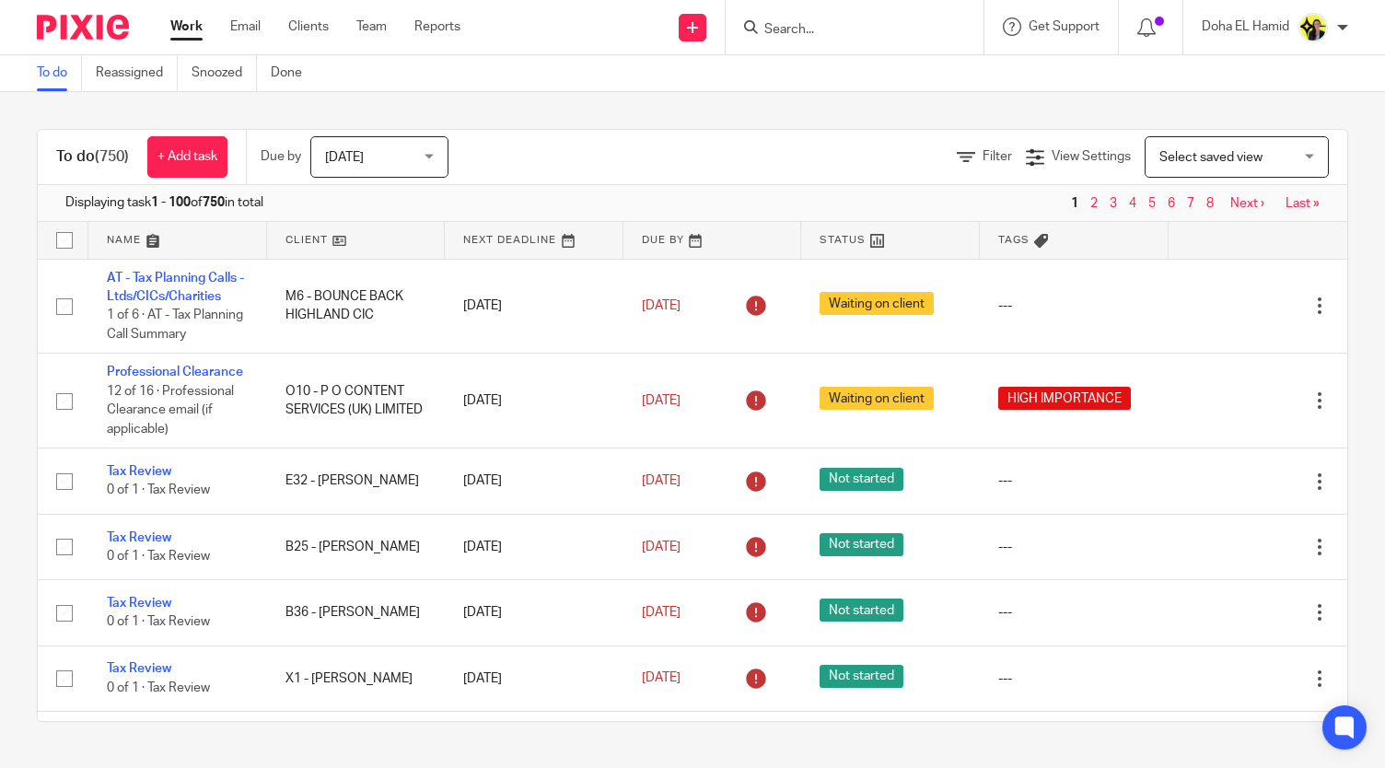
click at [812, 31] on input "Search" at bounding box center [845, 30] width 166 height 17
click at [807, 37] on input "Search" at bounding box center [845, 30] width 166 height 17
type input "s55"
click at [838, 68] on link at bounding box center [914, 79] width 311 height 42
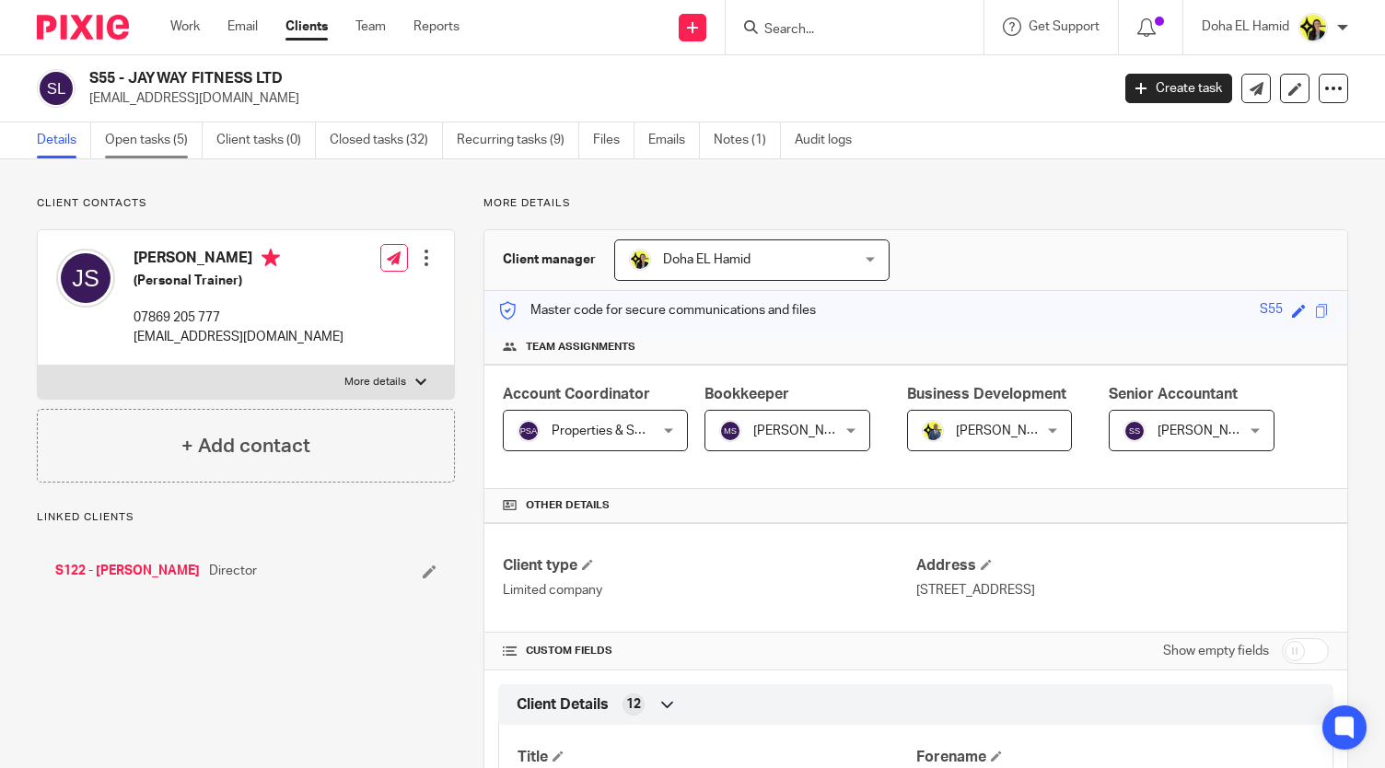
click at [158, 135] on link "Open tasks (5)" at bounding box center [154, 140] width 98 height 36
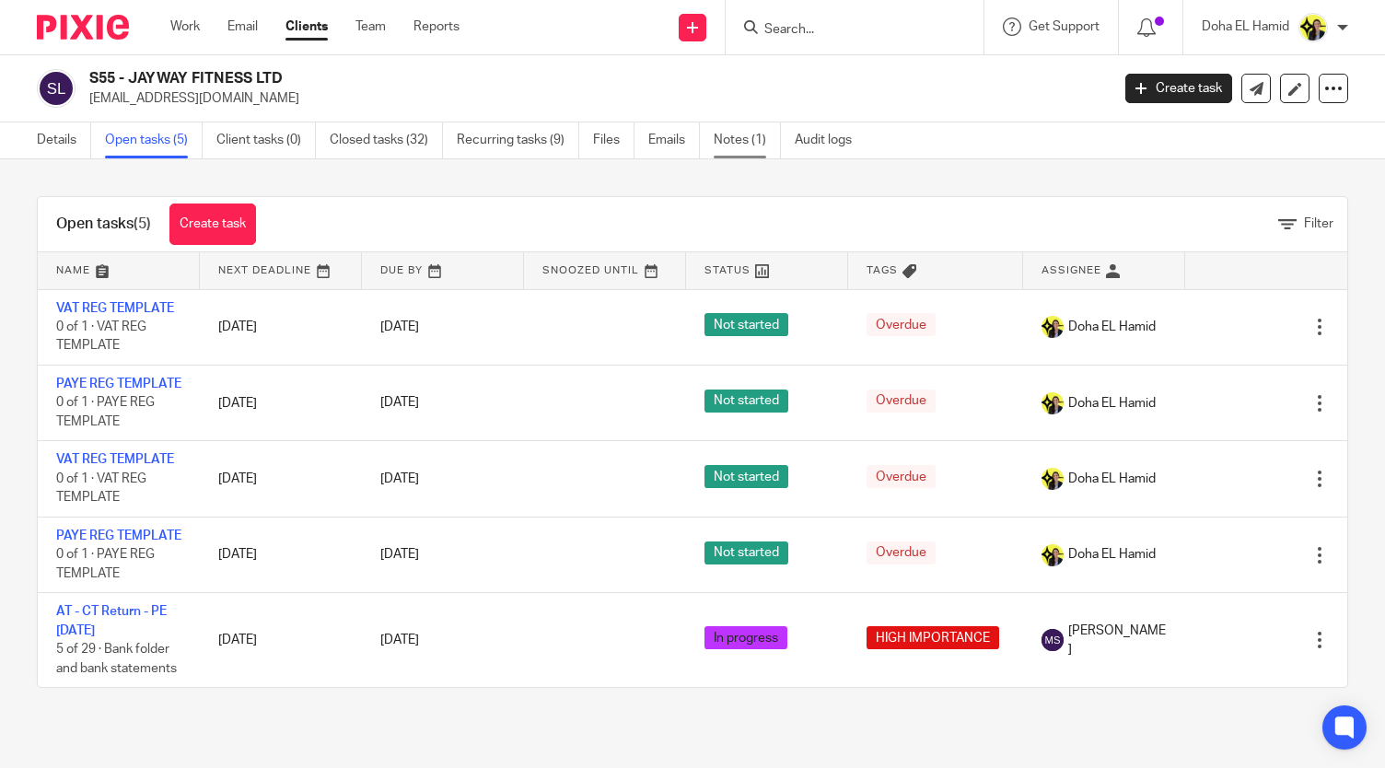
click at [751, 127] on link "Notes (1)" at bounding box center [747, 140] width 67 height 36
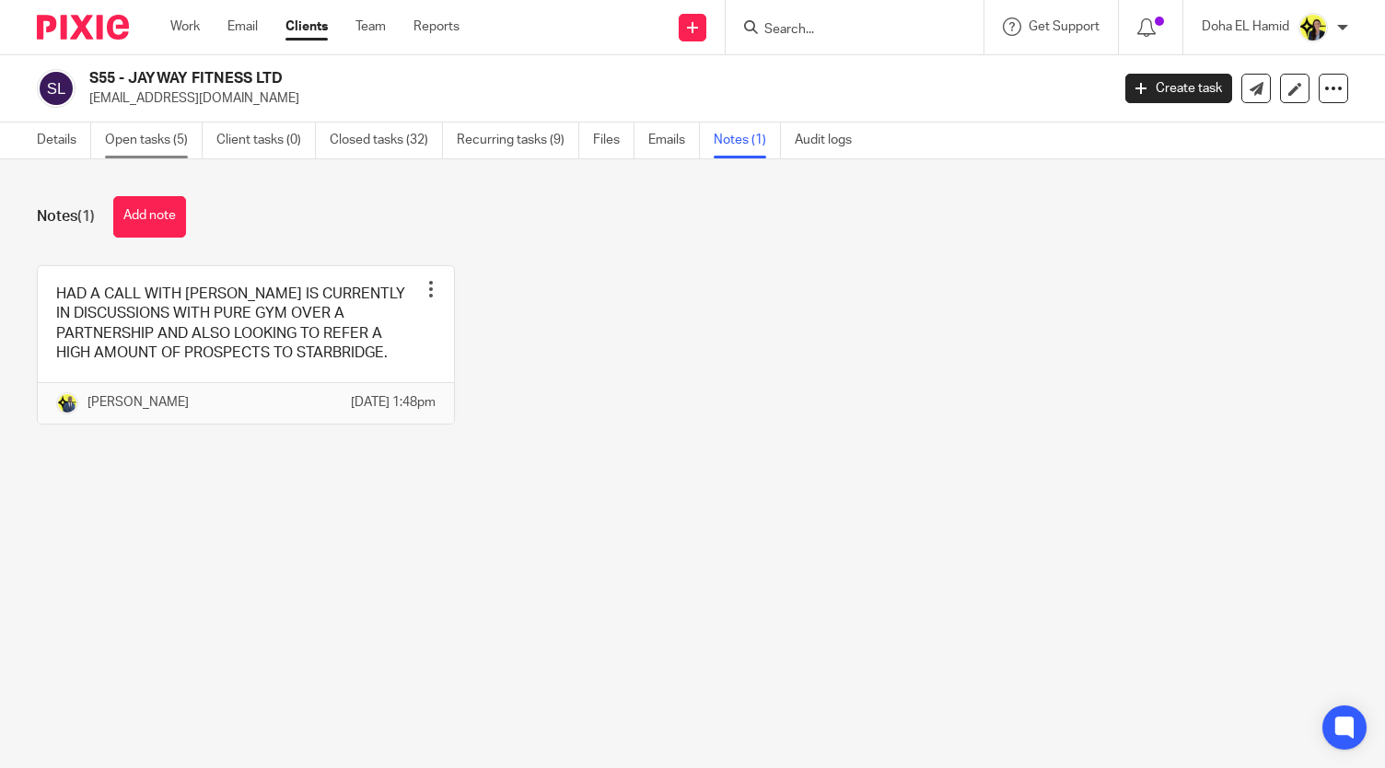
click at [139, 131] on link "Open tasks (5)" at bounding box center [154, 140] width 98 height 36
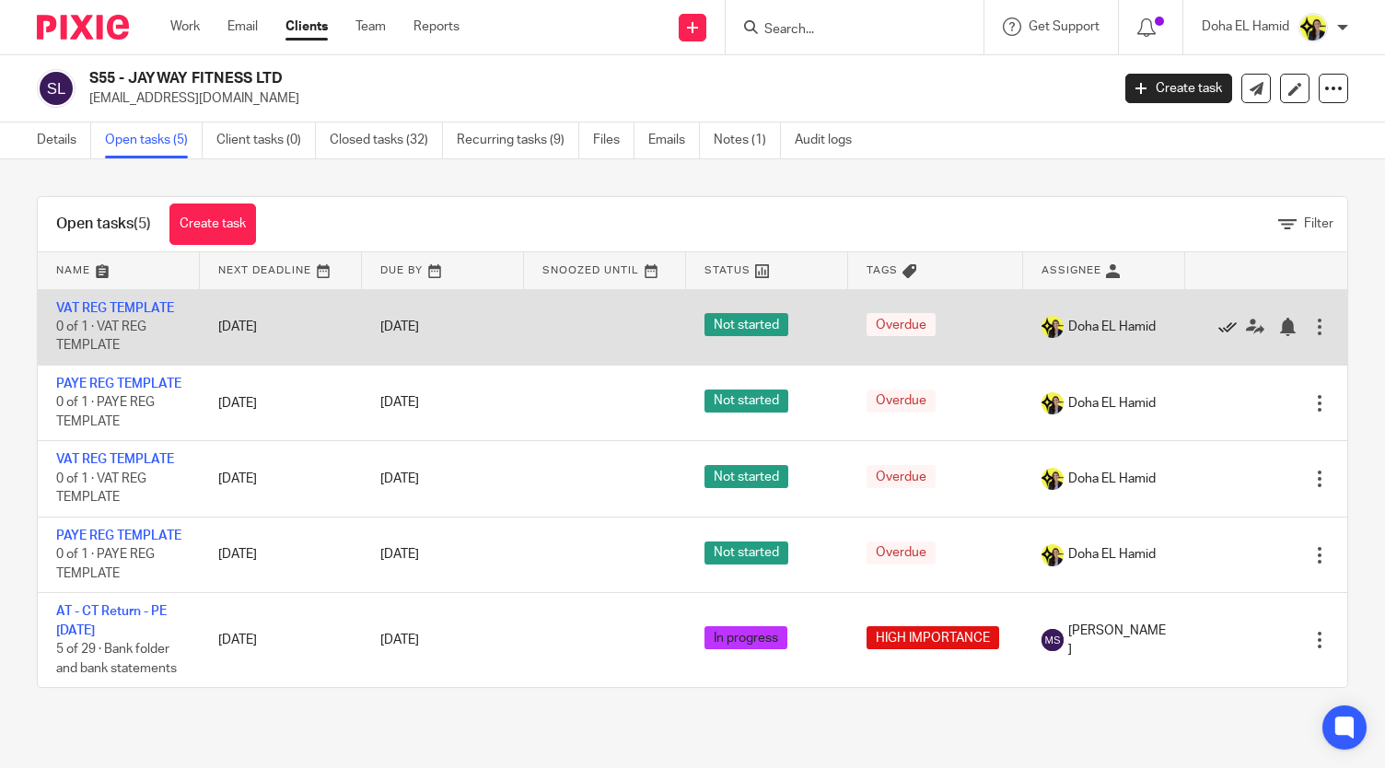
click at [1218, 332] on icon at bounding box center [1227, 327] width 18 height 18
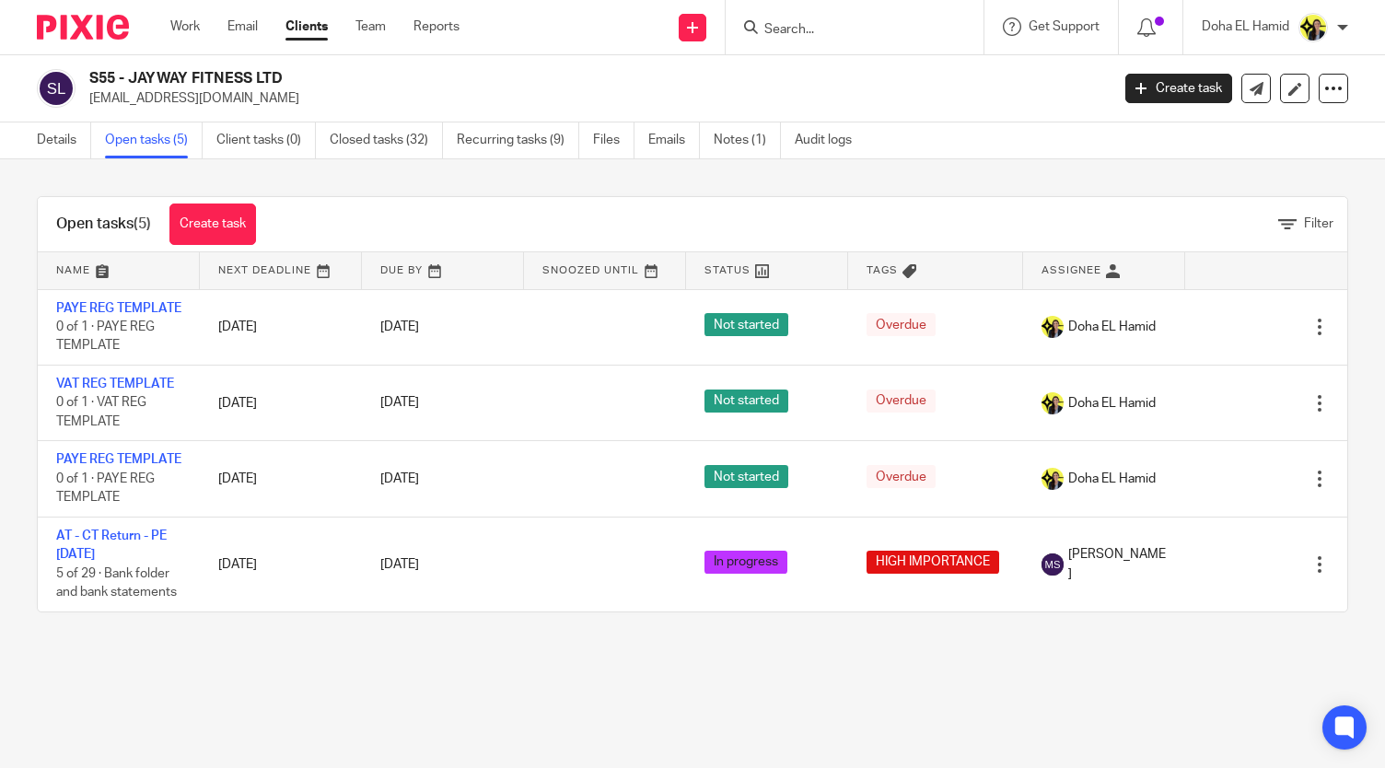
click at [729, 747] on main "S55 - JAYWAY FITNESS LTD jayjohnathon2000@outlook.com Create task Update from C…" at bounding box center [692, 384] width 1385 height 768
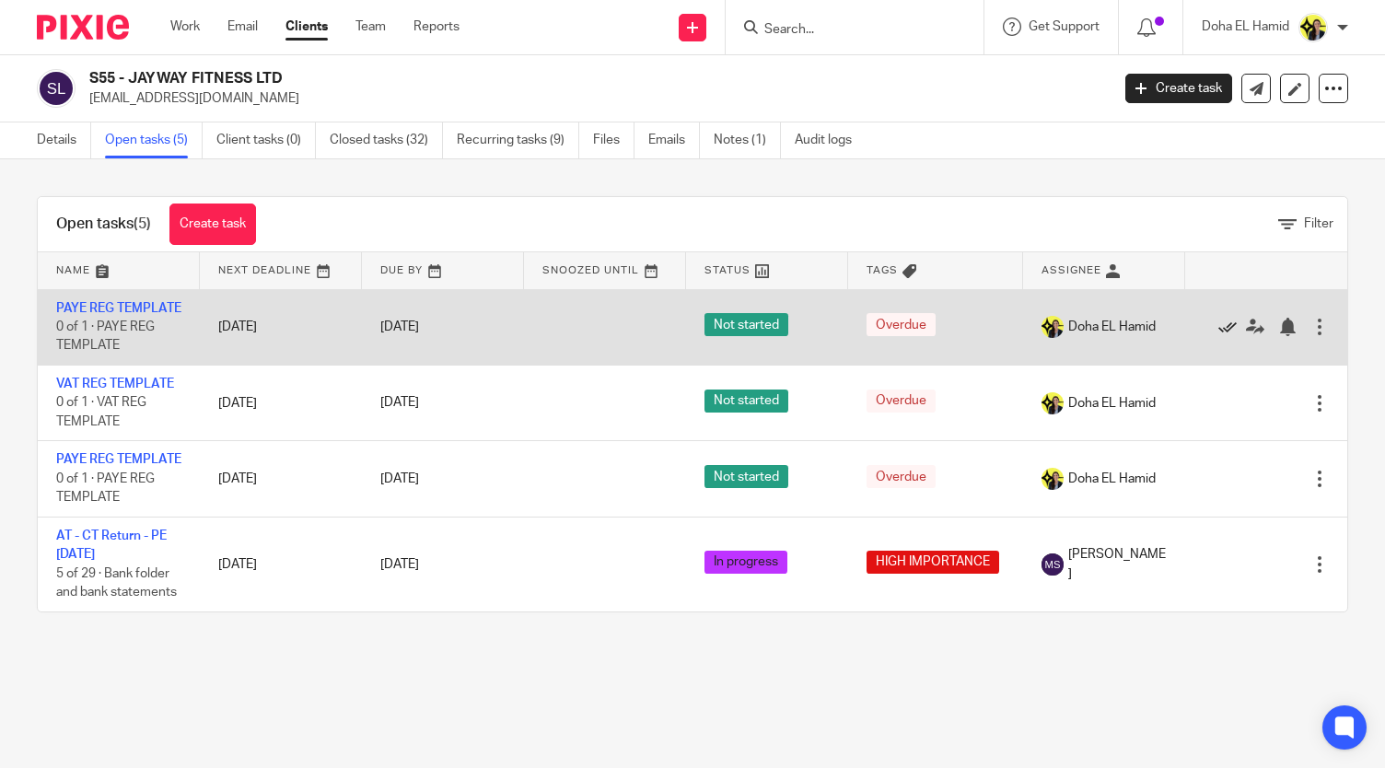
click at [1218, 336] on icon at bounding box center [1227, 327] width 18 height 18
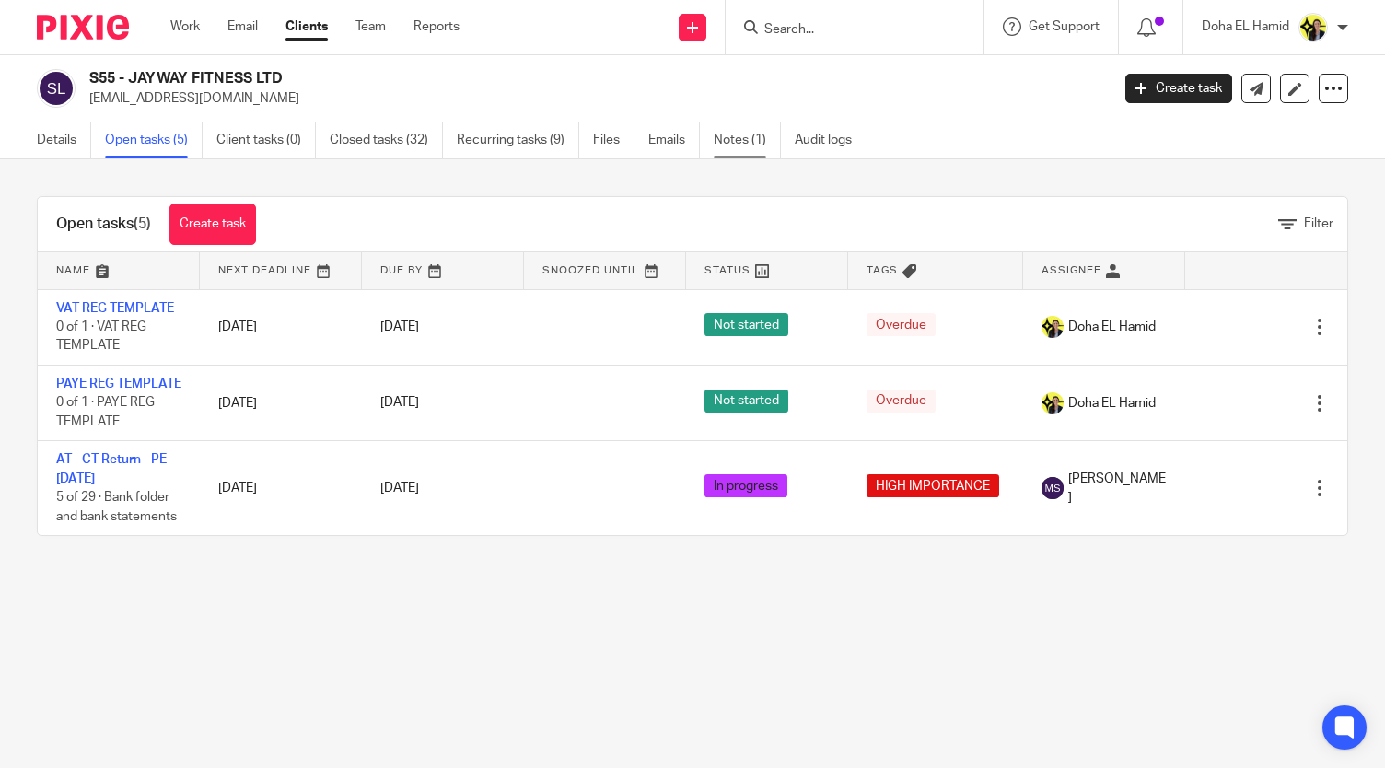
click at [749, 134] on link "Notes (1)" at bounding box center [747, 140] width 67 height 36
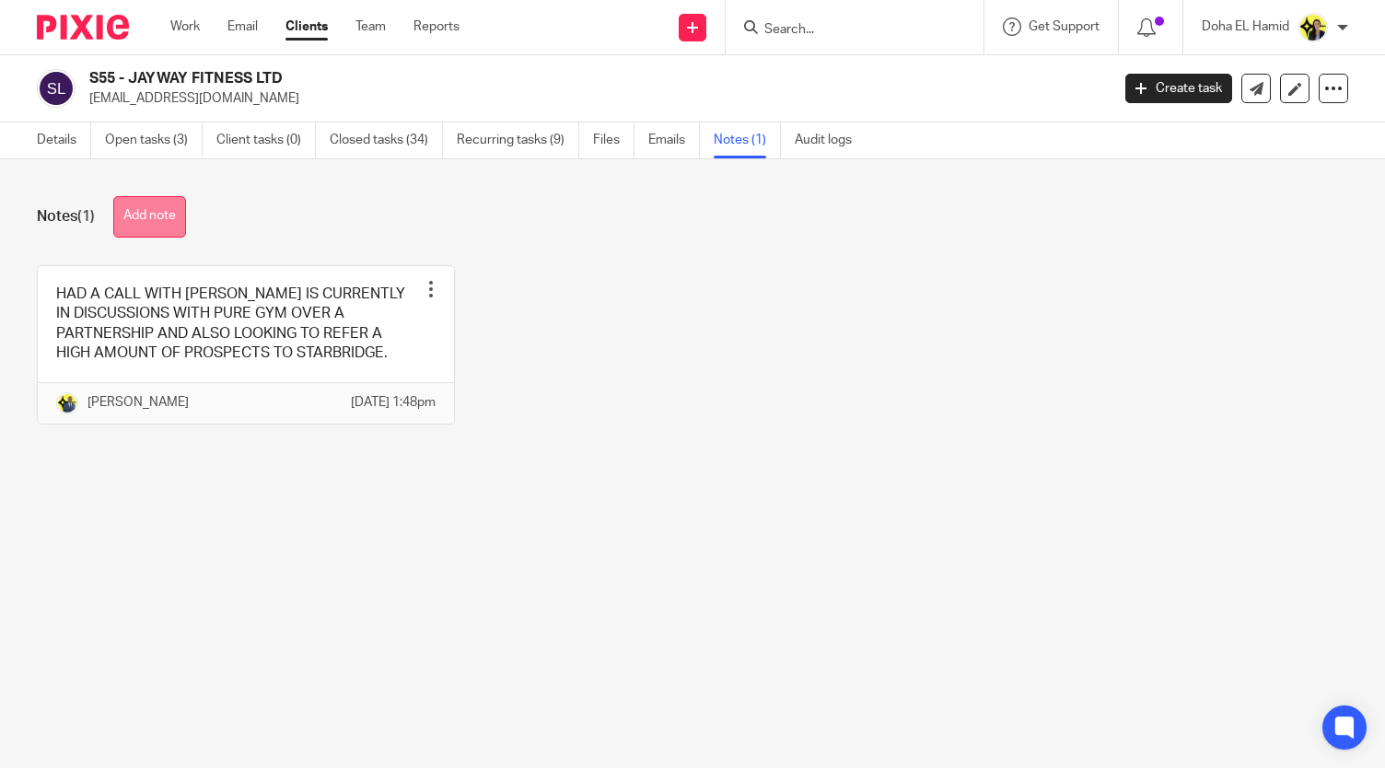
click at [153, 213] on button "Add note" at bounding box center [149, 216] width 73 height 41
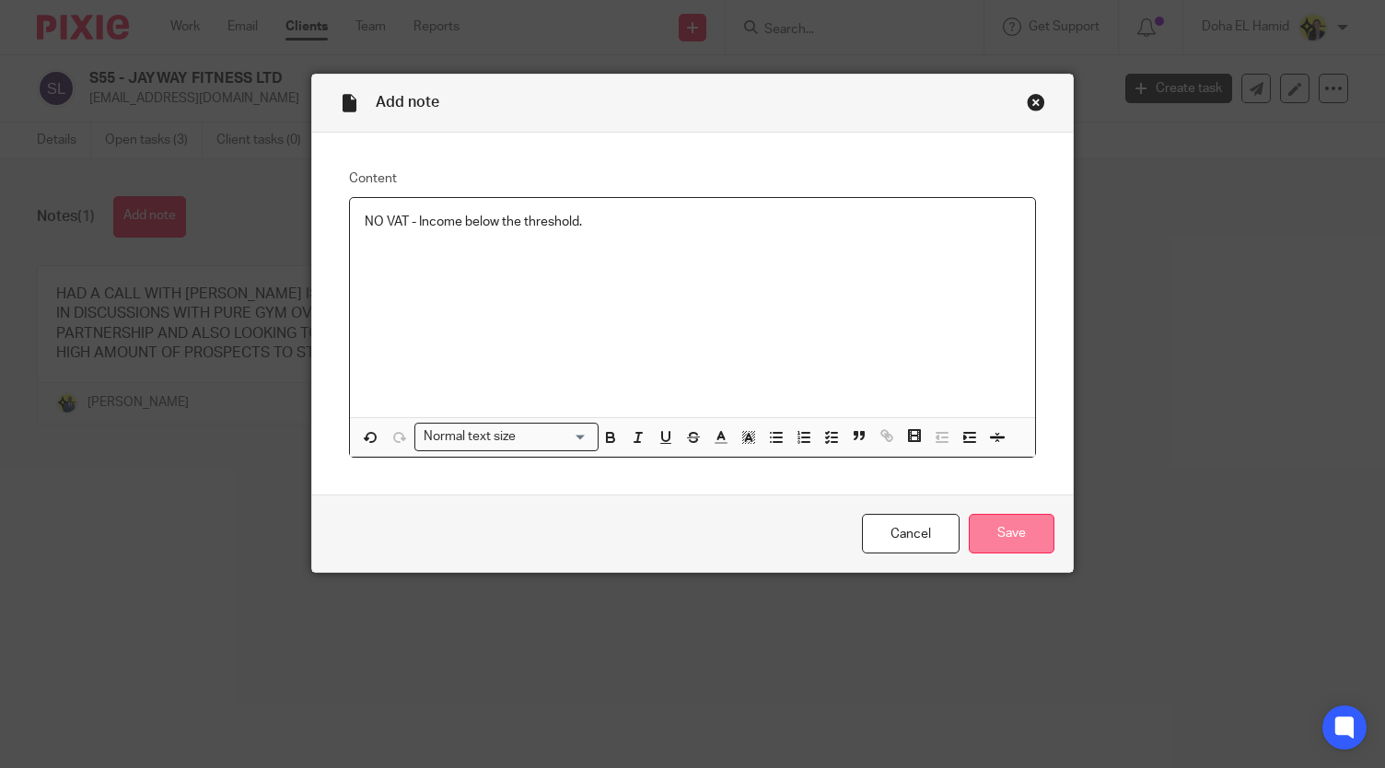
click at [1042, 541] on input "Save" at bounding box center [1012, 534] width 86 height 40
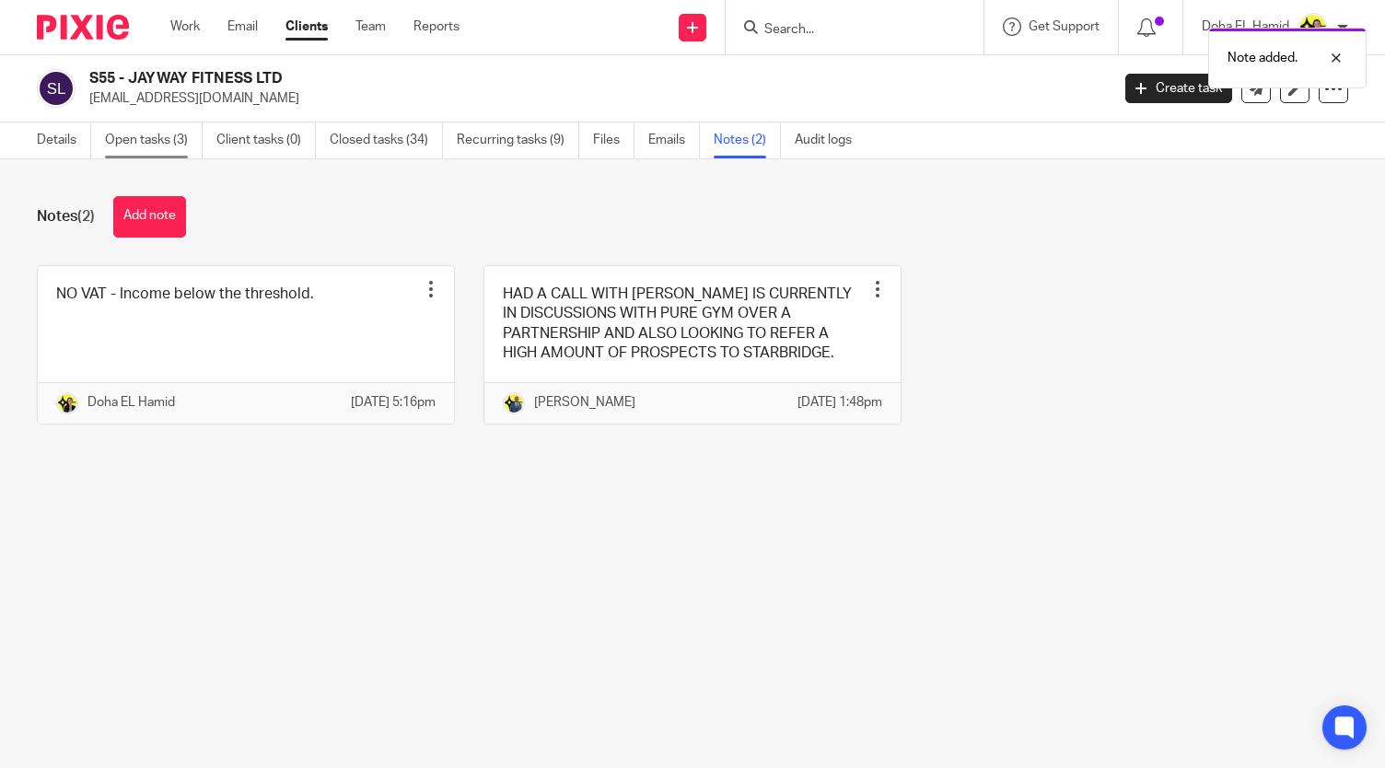
click at [155, 133] on link "Open tasks (3)" at bounding box center [154, 140] width 98 height 36
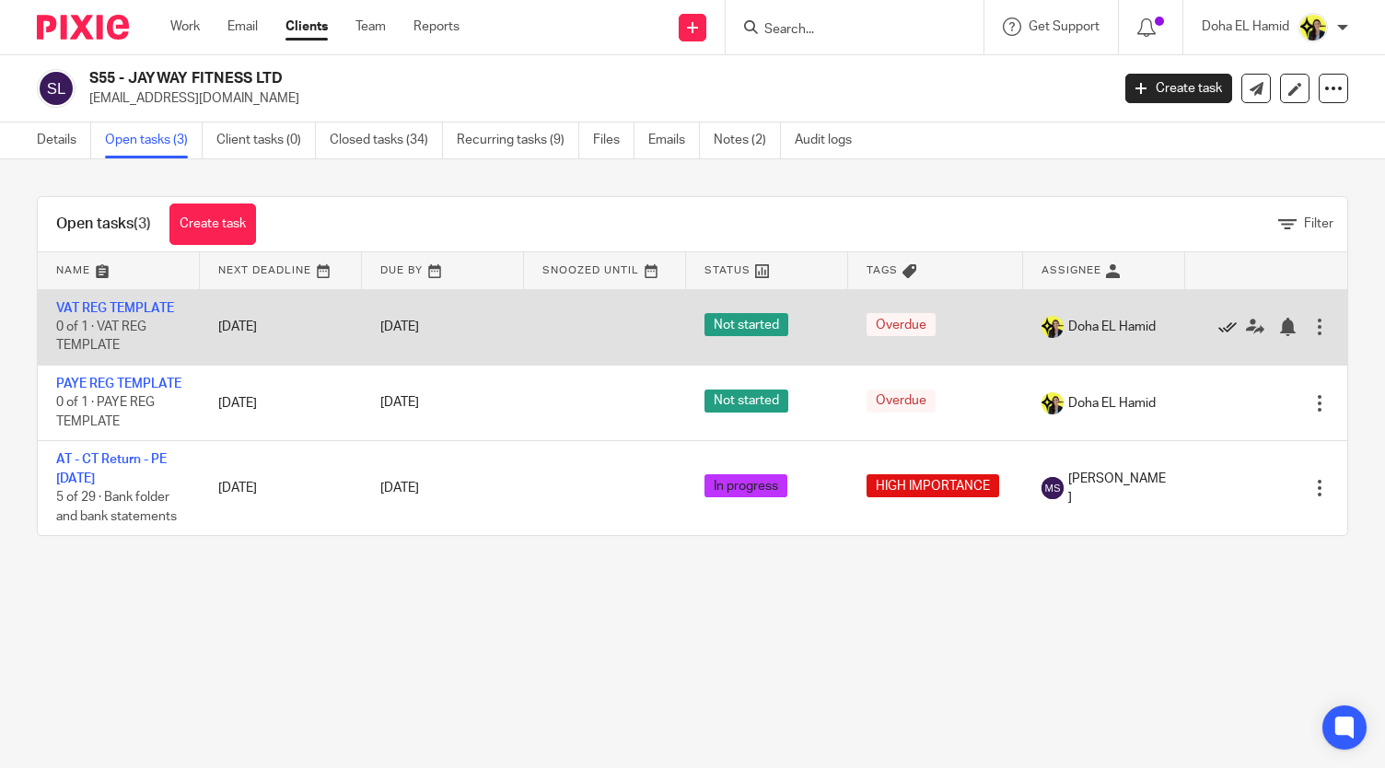
click at [1220, 329] on icon at bounding box center [1227, 327] width 18 height 18
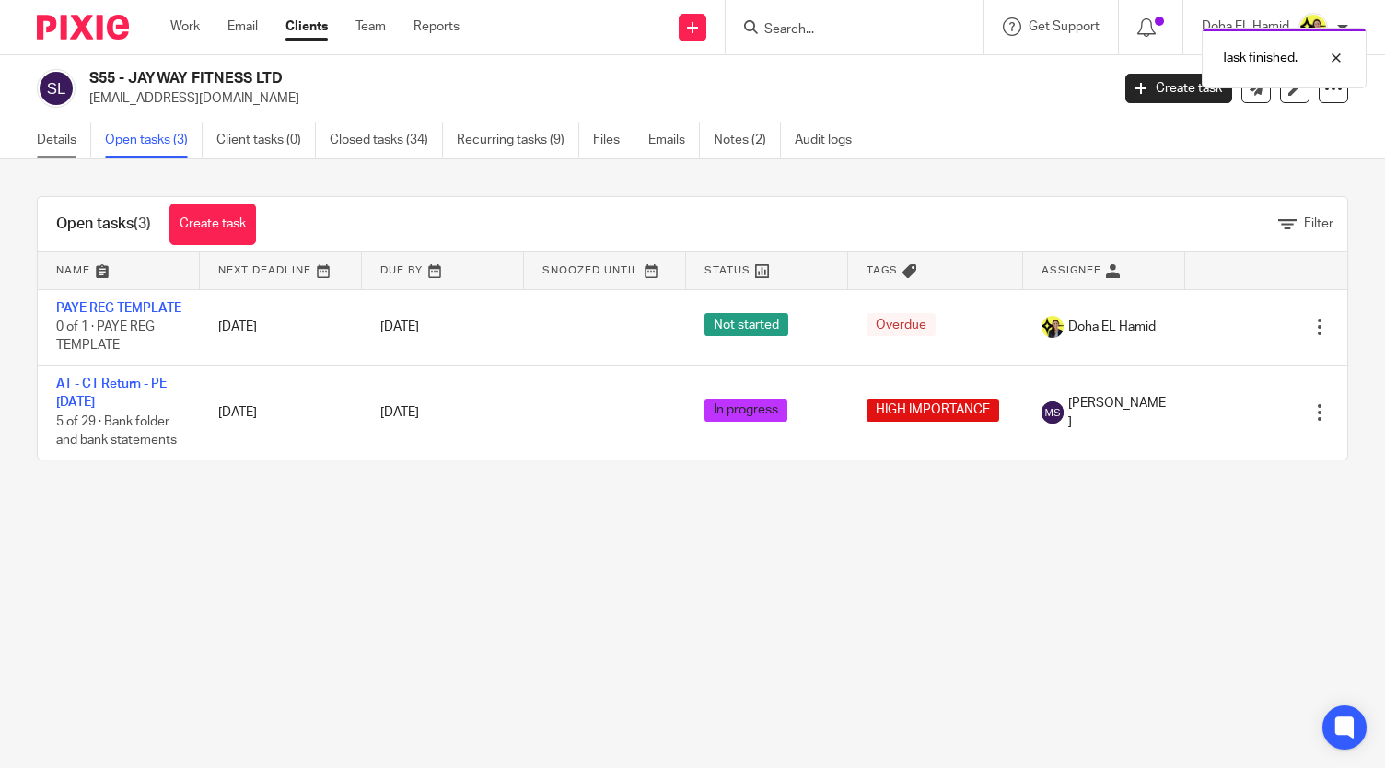
click at [46, 142] on link "Details" at bounding box center [64, 140] width 54 height 36
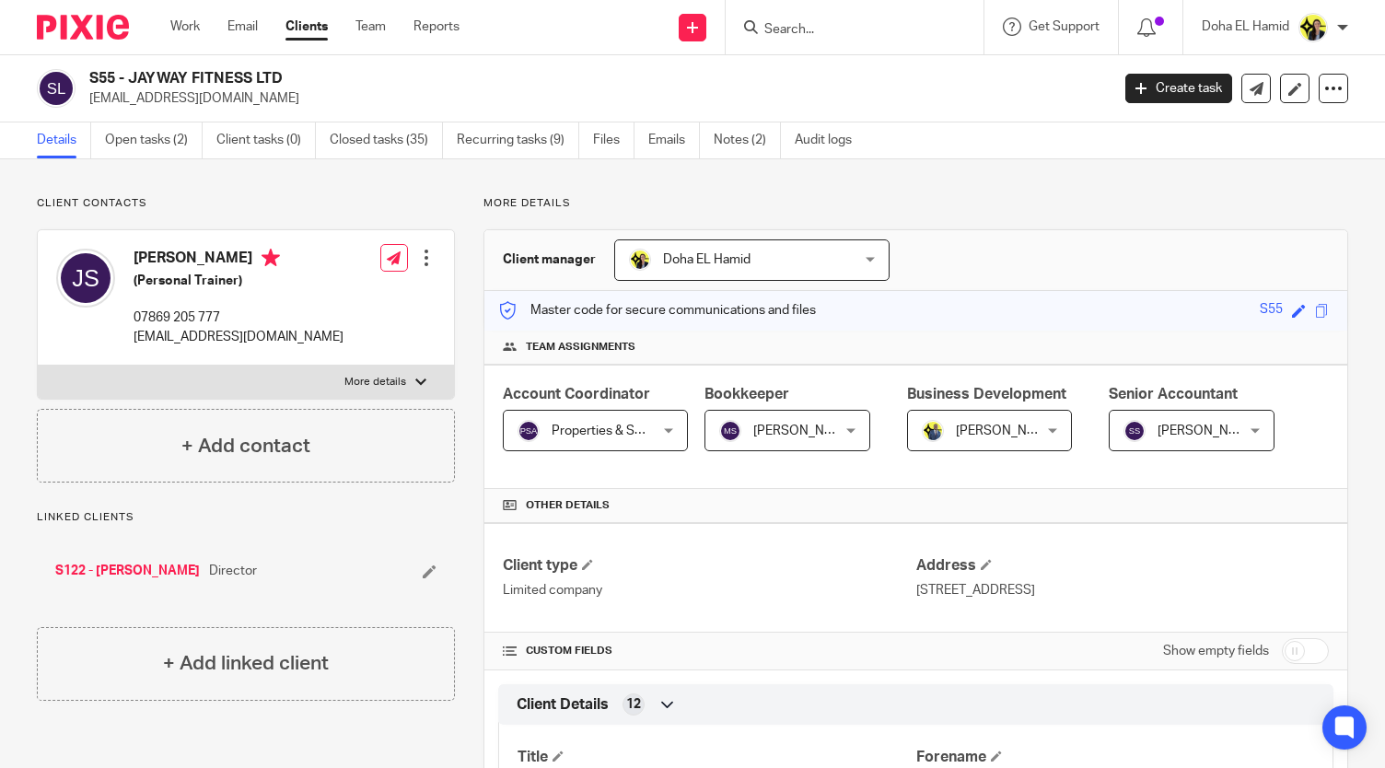
click at [792, 29] on input "Search" at bounding box center [845, 30] width 166 height 17
type input "t"
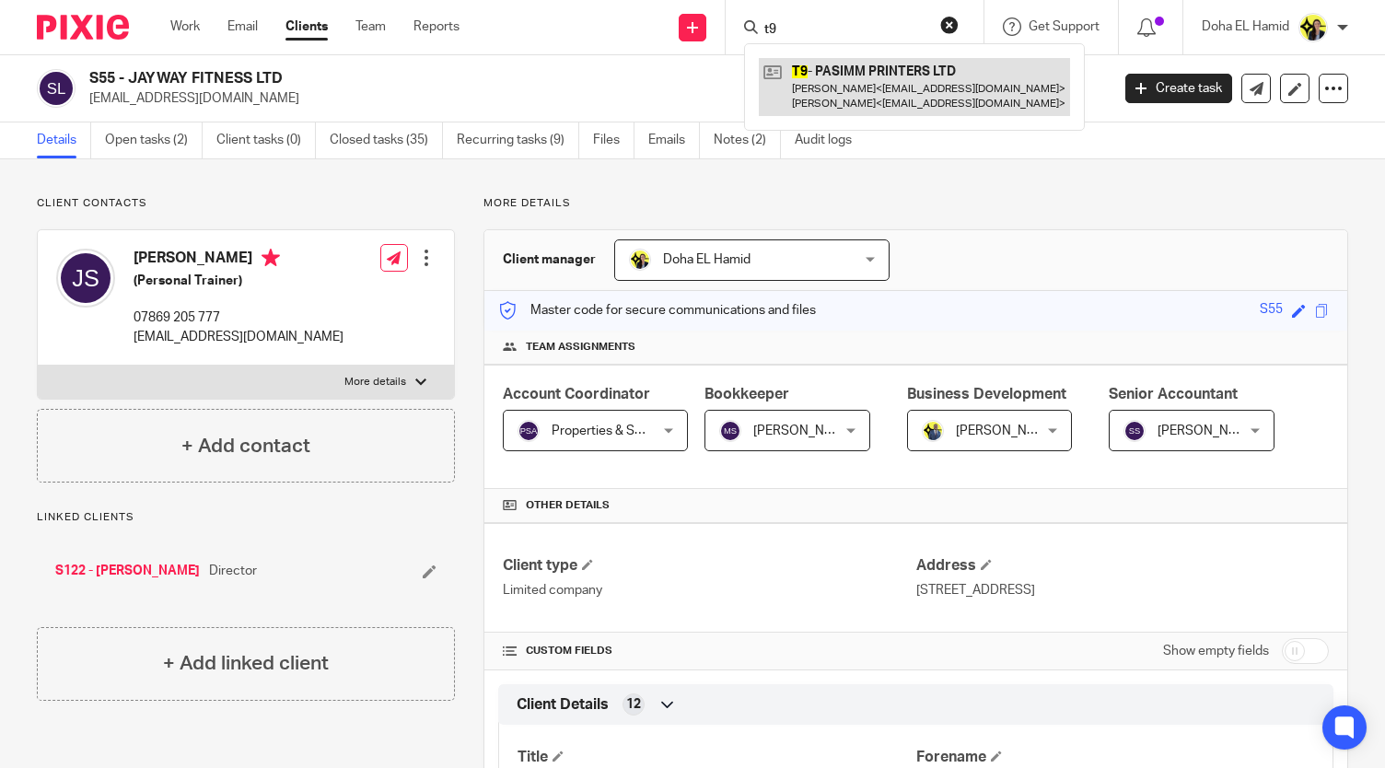
type input "t9"
click at [863, 83] on link at bounding box center [914, 86] width 311 height 57
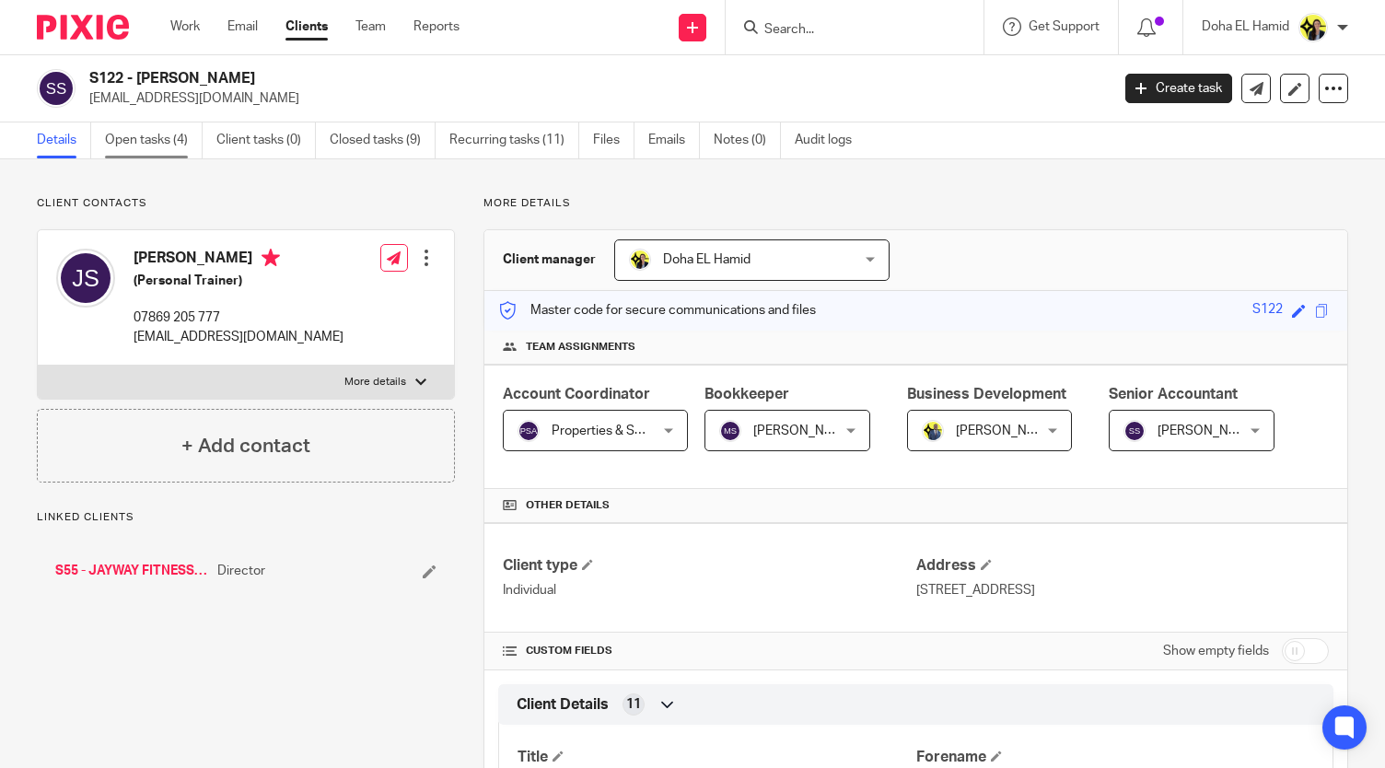
click at [157, 140] on link "Open tasks (4)" at bounding box center [154, 140] width 98 height 36
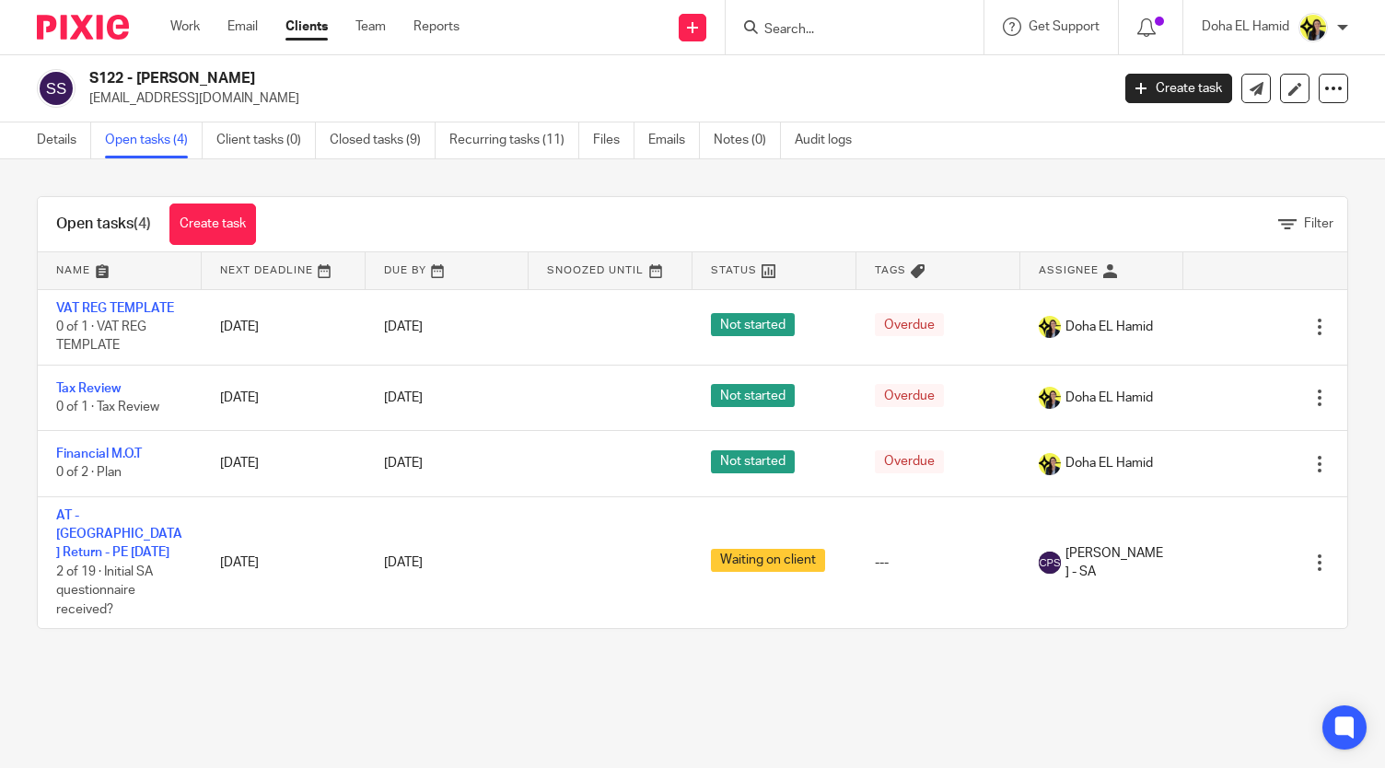
click at [41, 161] on div "Open tasks (4) Create task Filter Name Next Deadline Due By Snoozed Until Statu…" at bounding box center [692, 412] width 1385 height 506
click at [40, 143] on link "Details" at bounding box center [64, 140] width 54 height 36
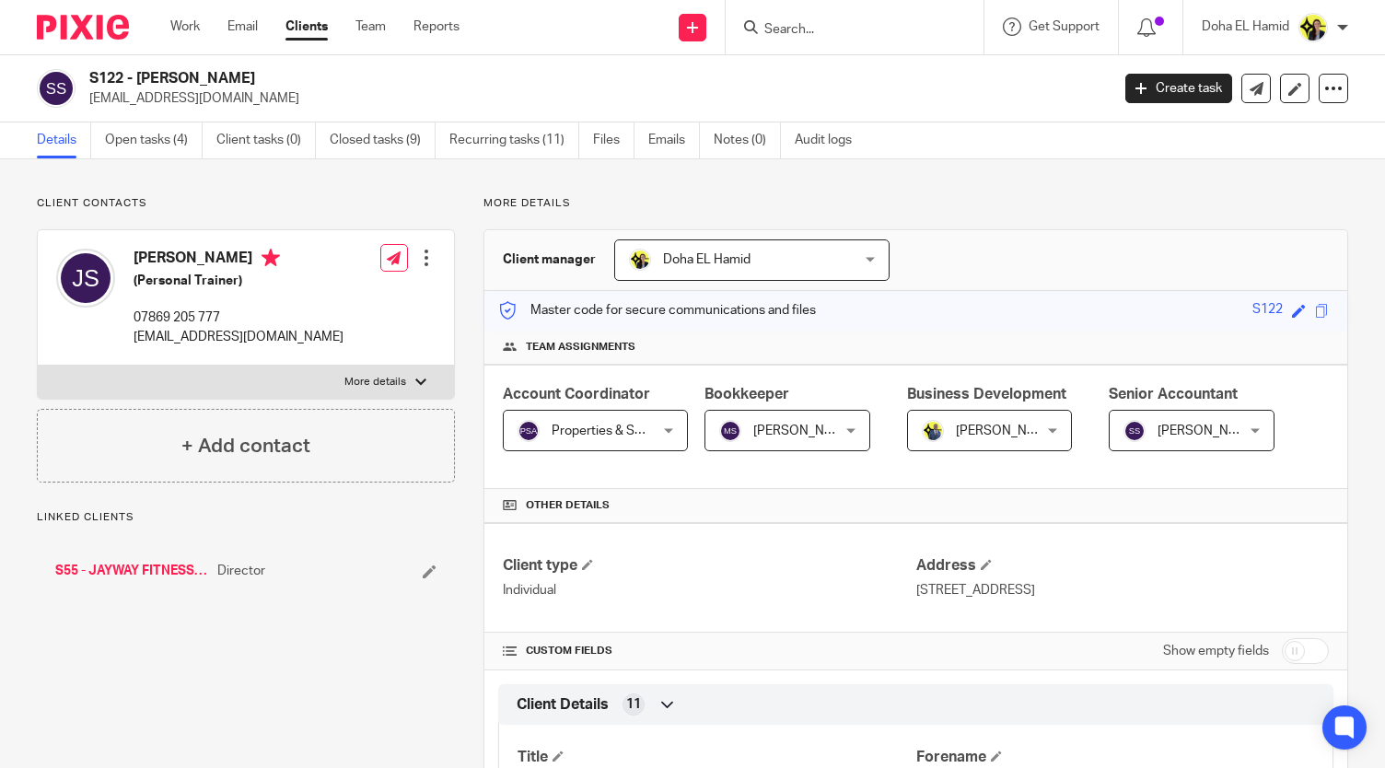
click at [807, 24] on input "Search" at bounding box center [845, 30] width 166 height 17
click at [792, 41] on div at bounding box center [855, 27] width 258 height 54
click at [796, 34] on input "Search" at bounding box center [845, 30] width 166 height 17
type input "a"
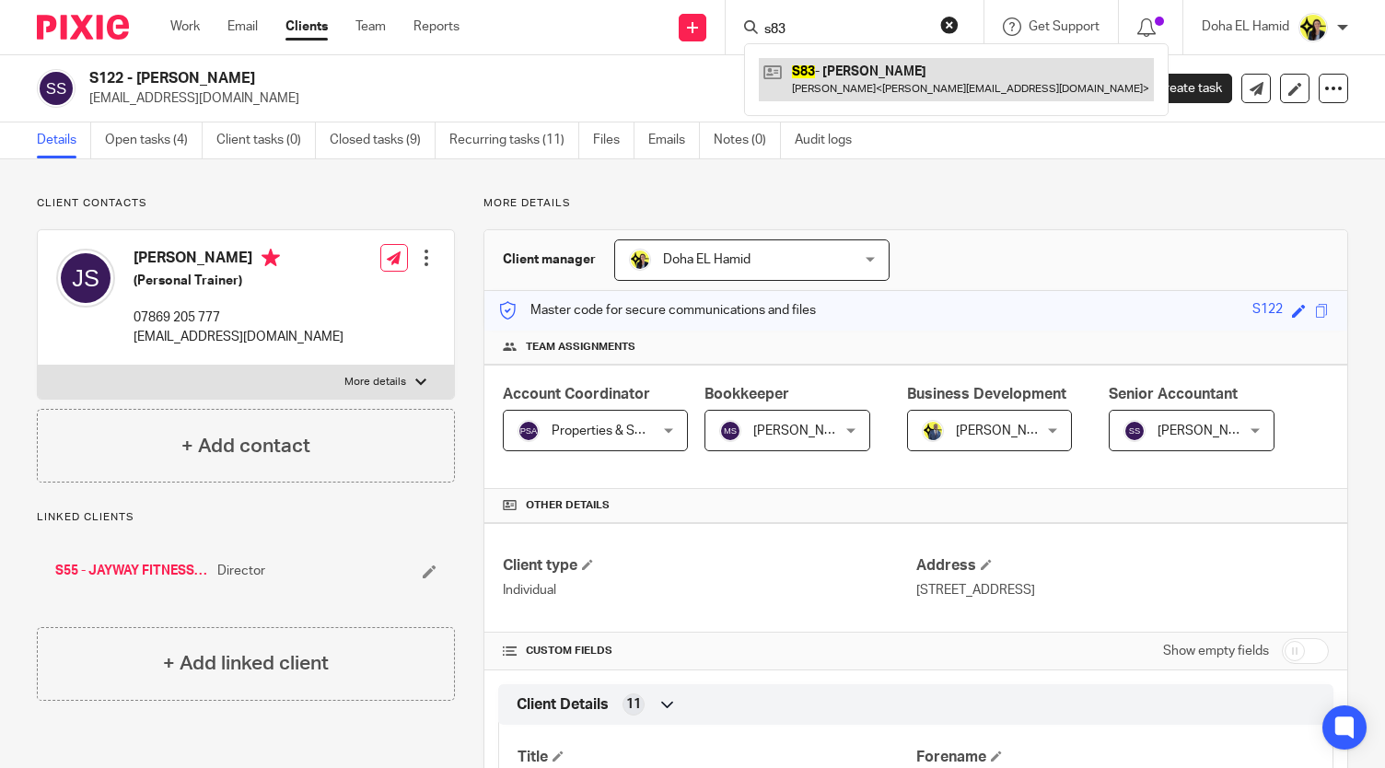
type input "s83"
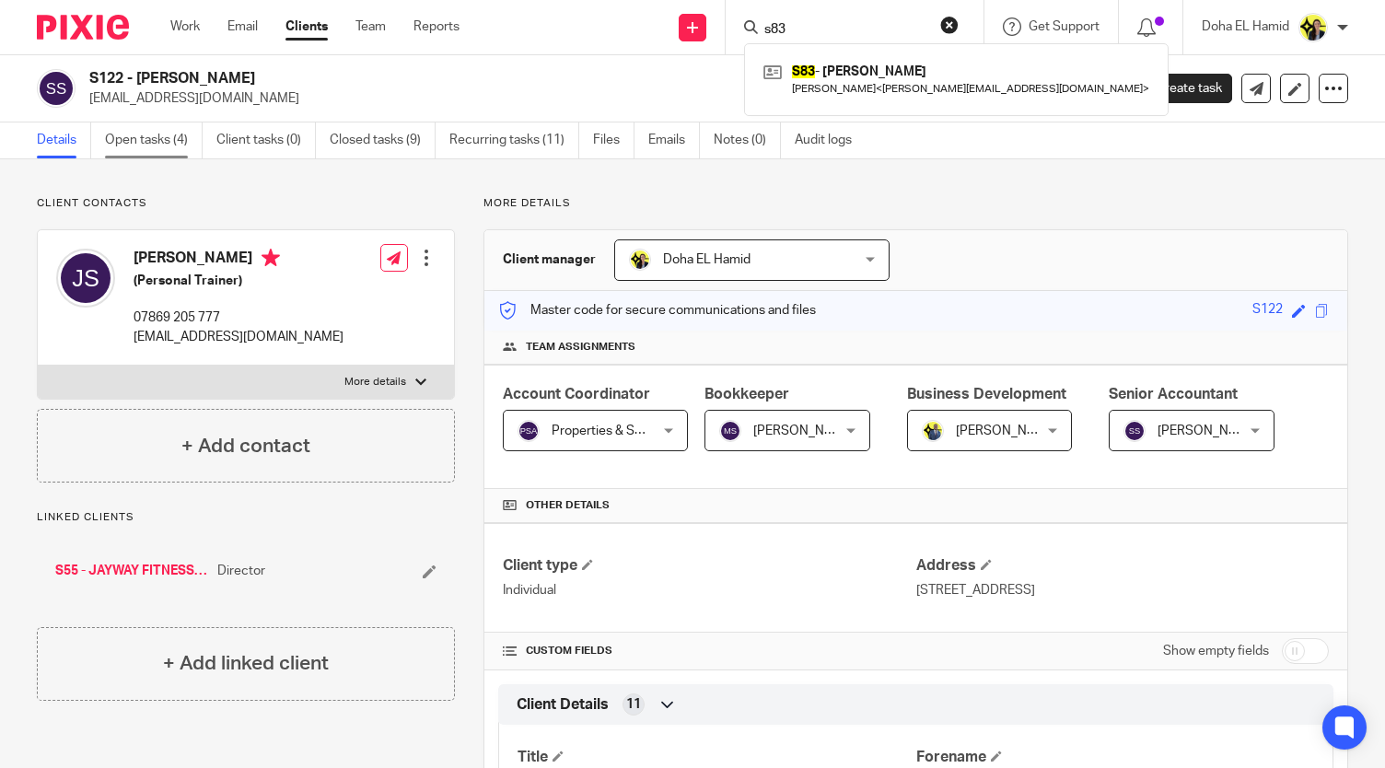
click at [147, 145] on link "Open tasks (4)" at bounding box center [154, 140] width 98 height 36
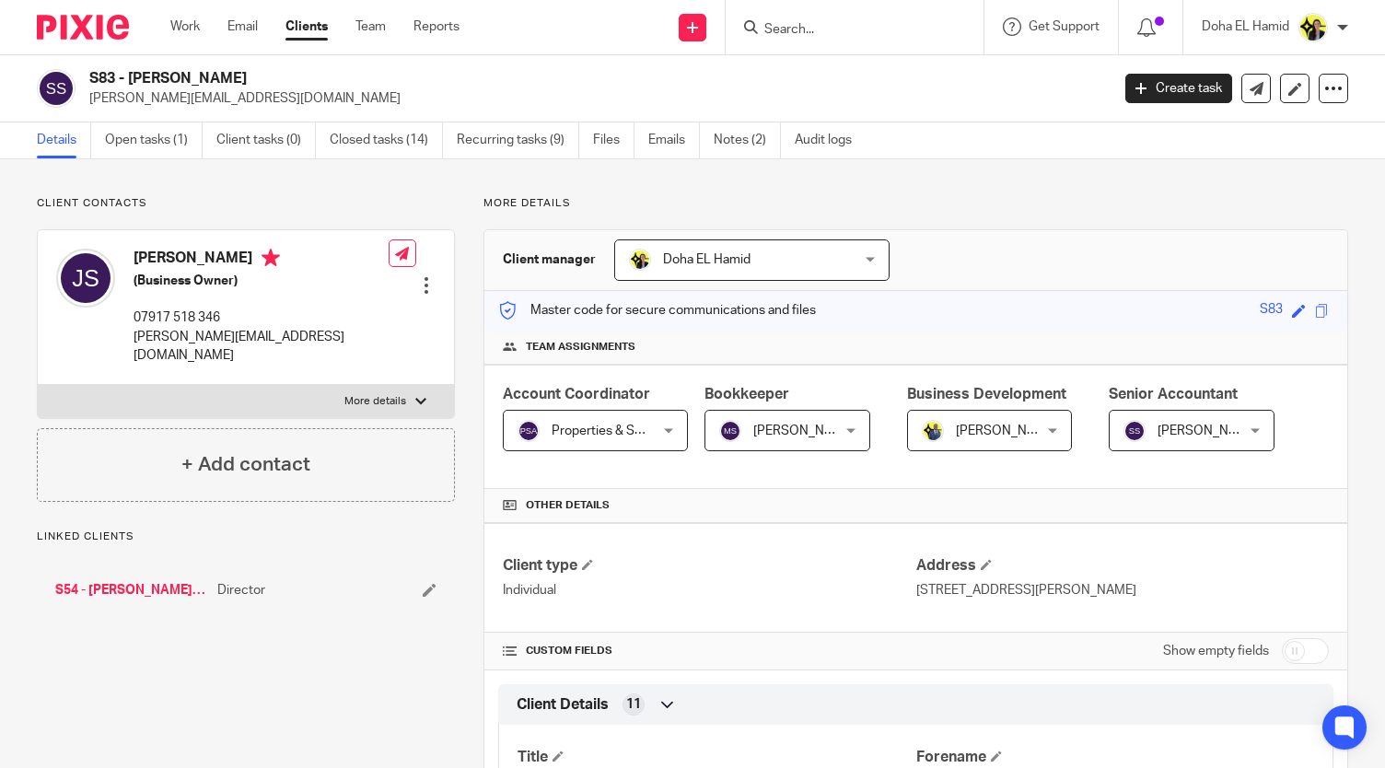
click at [136, 581] on link "S54 - [PERSON_NAME] LTD" at bounding box center [131, 590] width 153 height 18
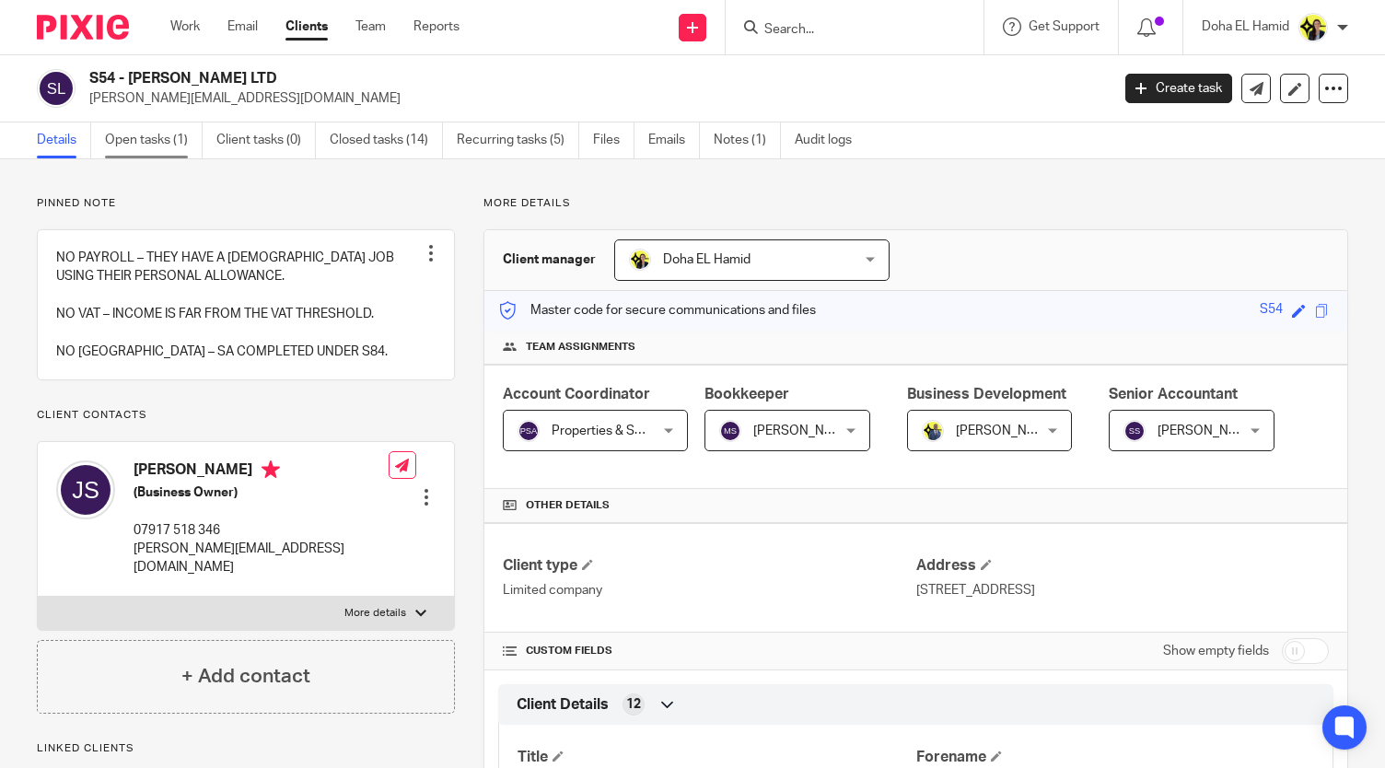
click at [158, 145] on link "Open tasks (1)" at bounding box center [154, 140] width 98 height 36
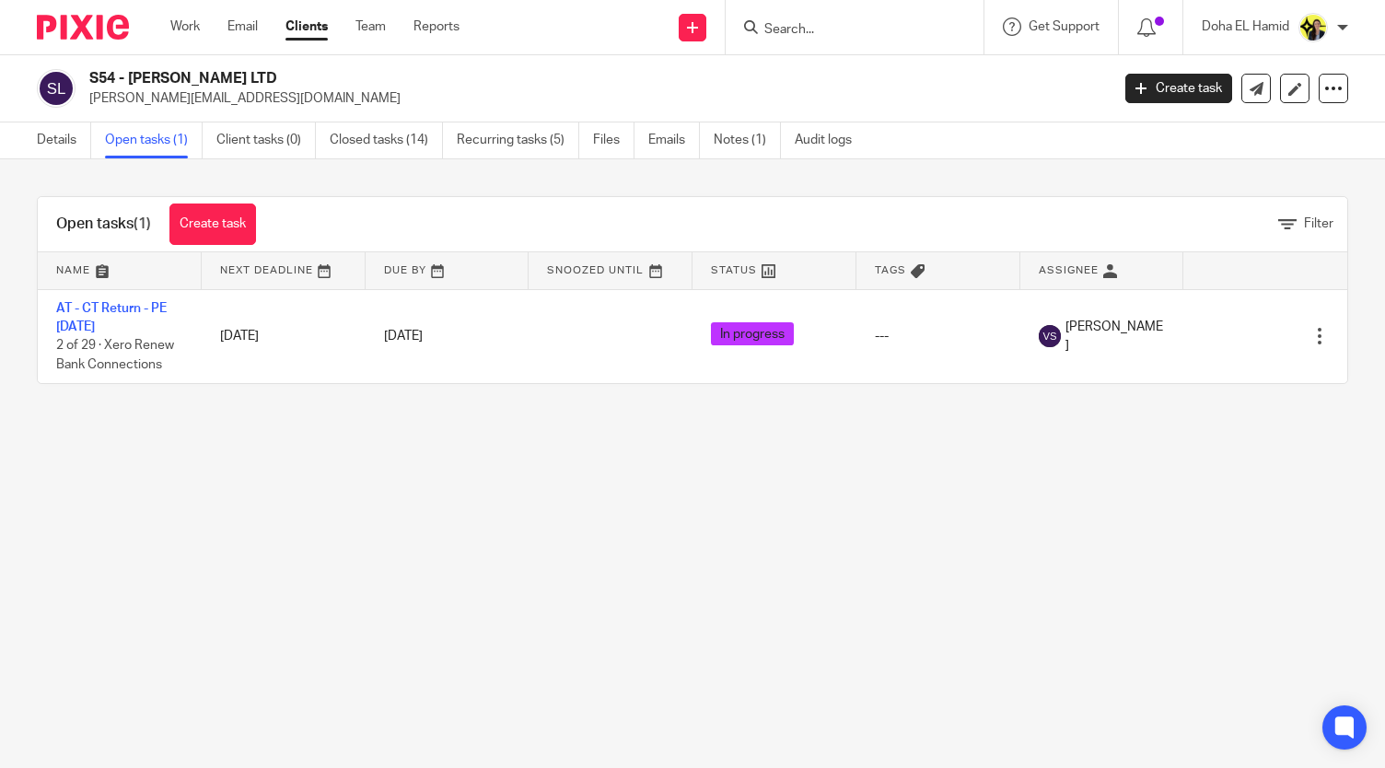
click at [787, 732] on main "S54 - [PERSON_NAME] LTD [PERSON_NAME][EMAIL_ADDRESS][DOMAIN_NAME] Create task U…" at bounding box center [692, 384] width 1385 height 768
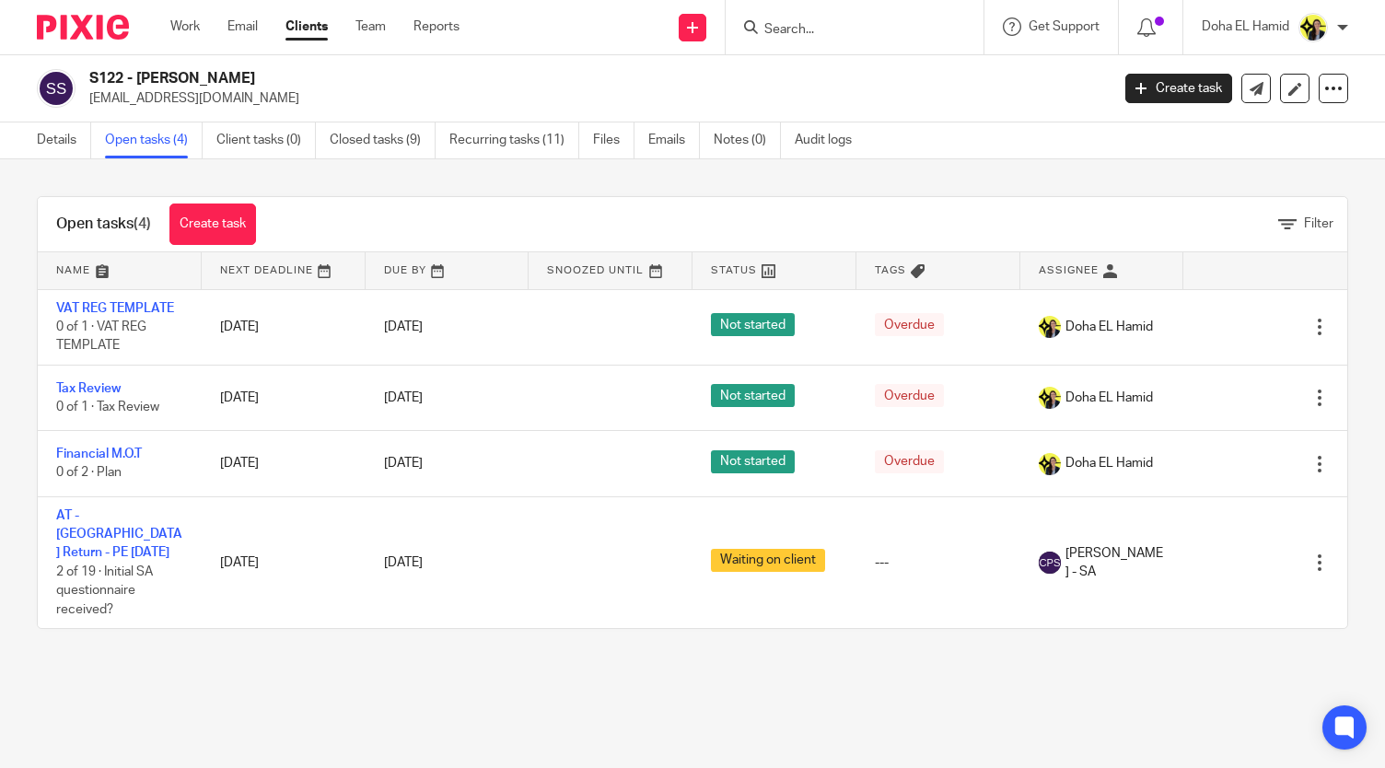
click at [769, 192] on div "Open tasks (4) Create task Filter Name Next Deadline Due By Snoozed Until Statu…" at bounding box center [692, 412] width 1385 height 506
click at [192, 31] on link "Work" at bounding box center [184, 26] width 29 height 18
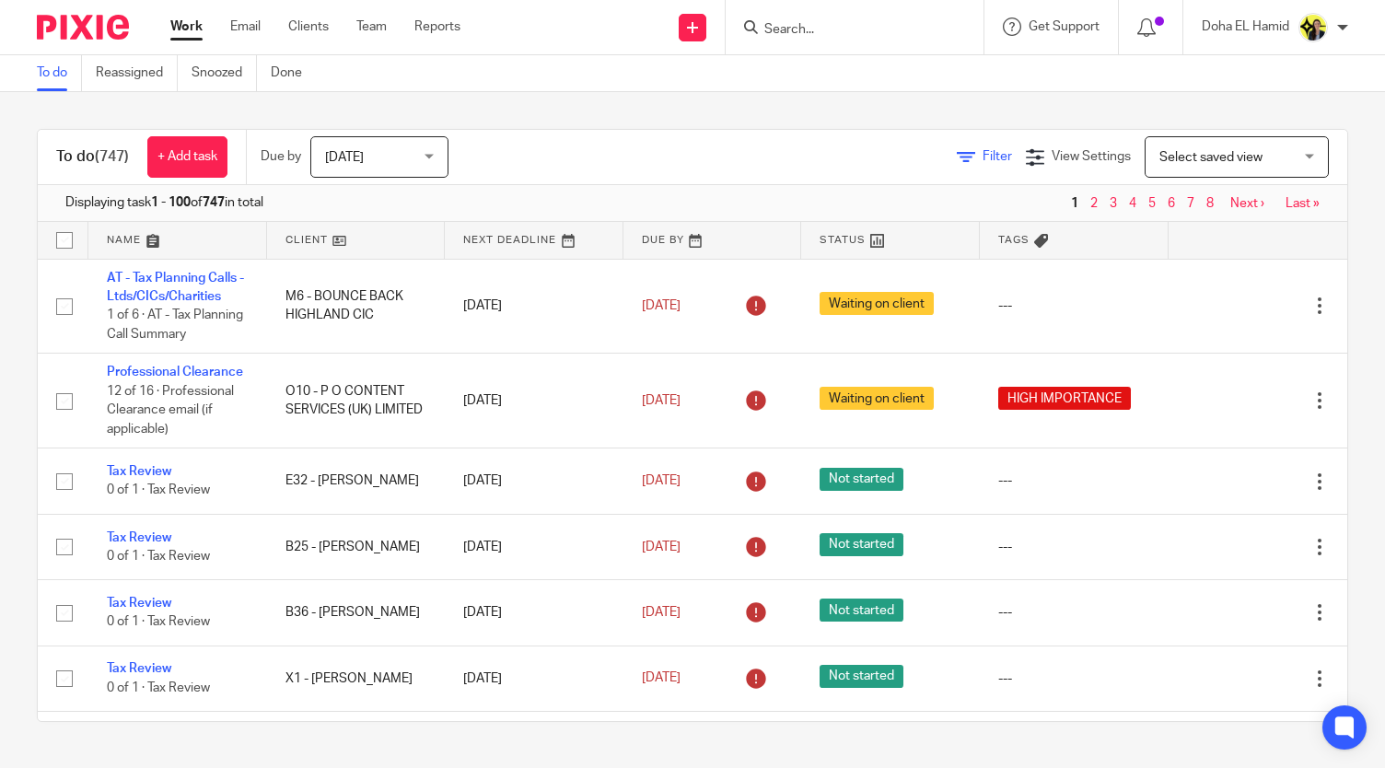
click at [982, 153] on span "Filter" at bounding box center [996, 156] width 29 height 13
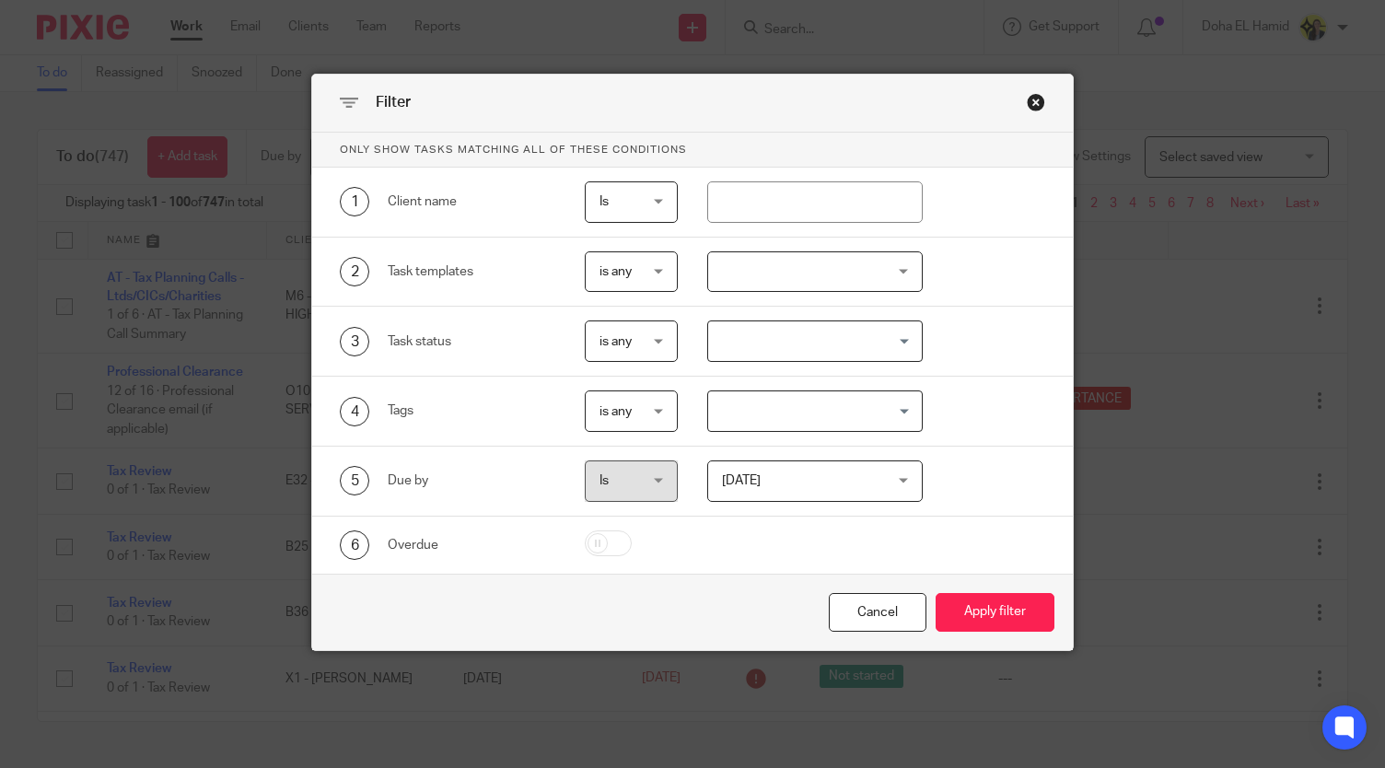
click at [782, 278] on div at bounding box center [814, 271] width 215 height 41
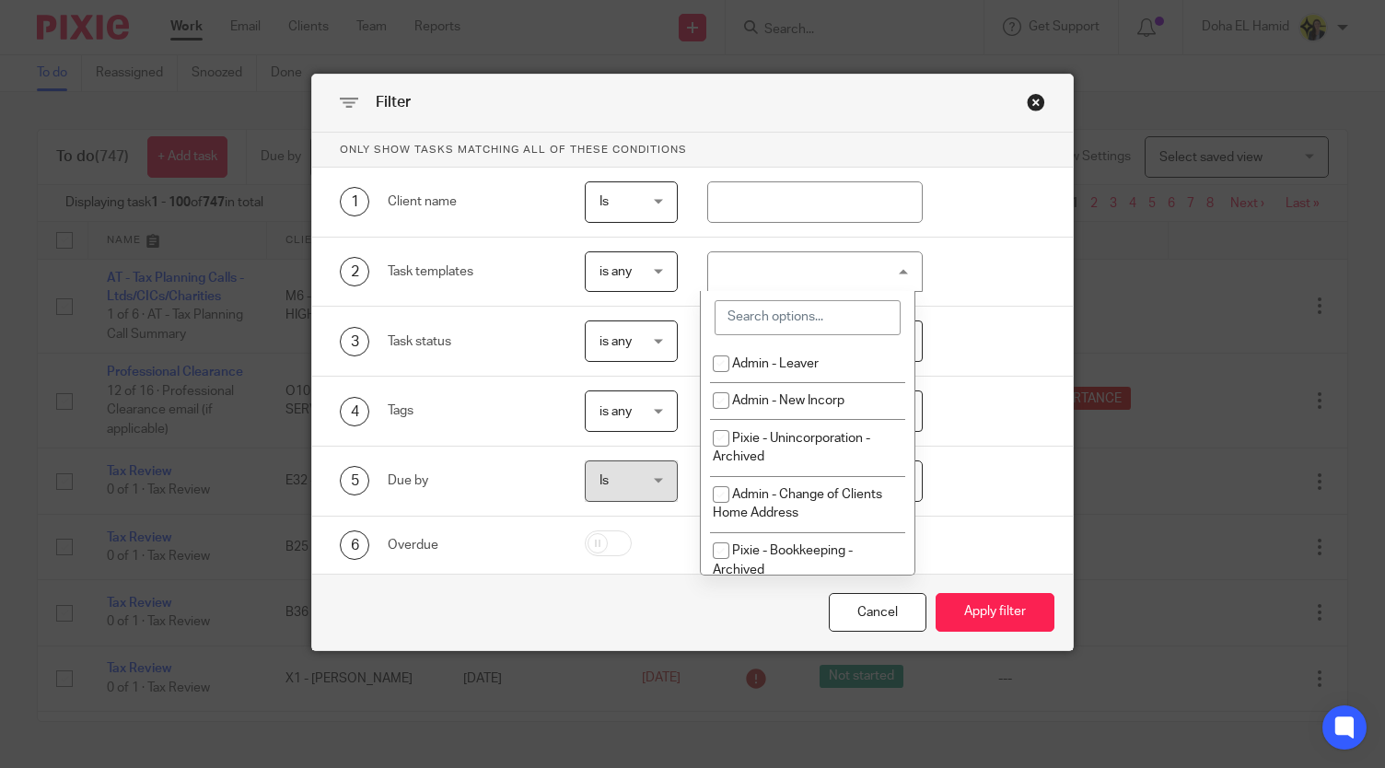
click at [780, 325] on input "search" at bounding box center [808, 317] width 186 height 35
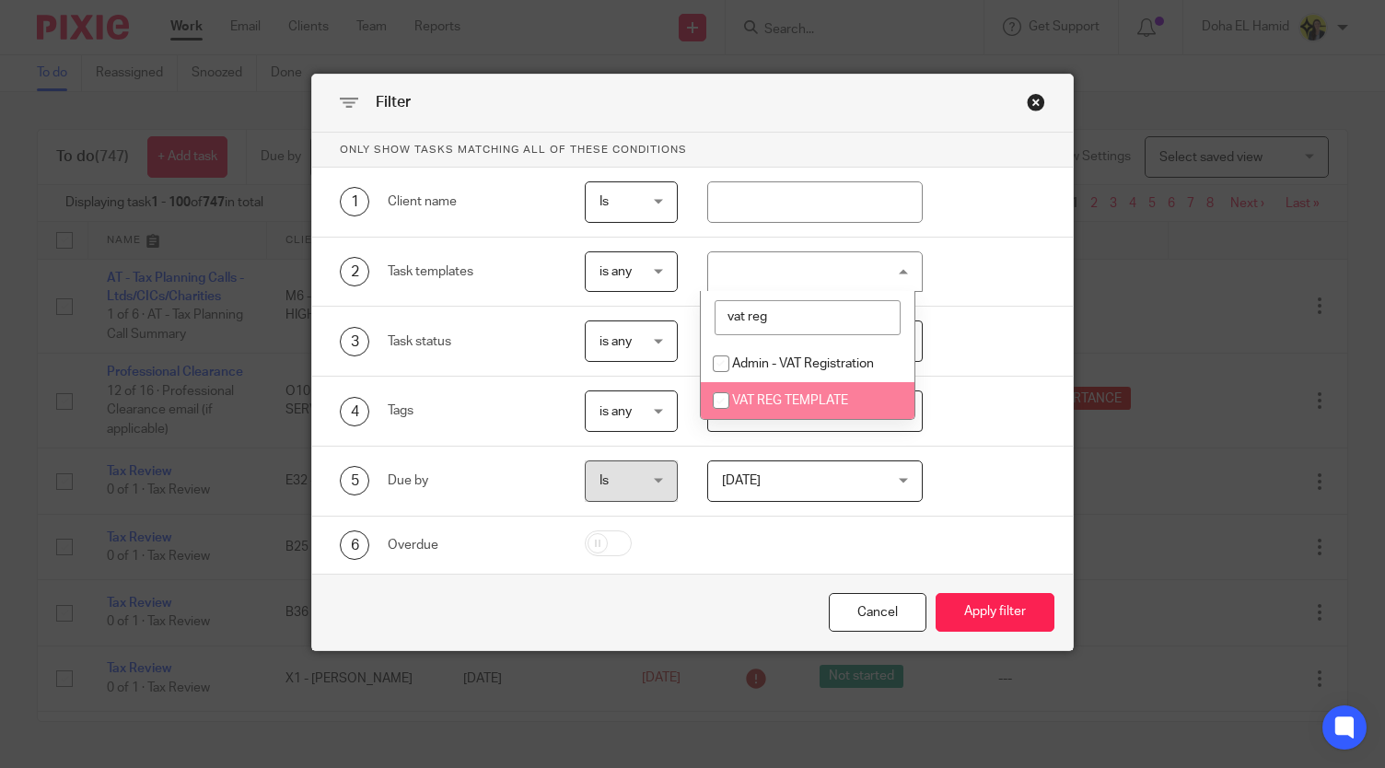
type input "vat reg"
click at [740, 396] on span "VAT REG TEMPLATE" at bounding box center [790, 400] width 116 height 13
checkbox input "true"
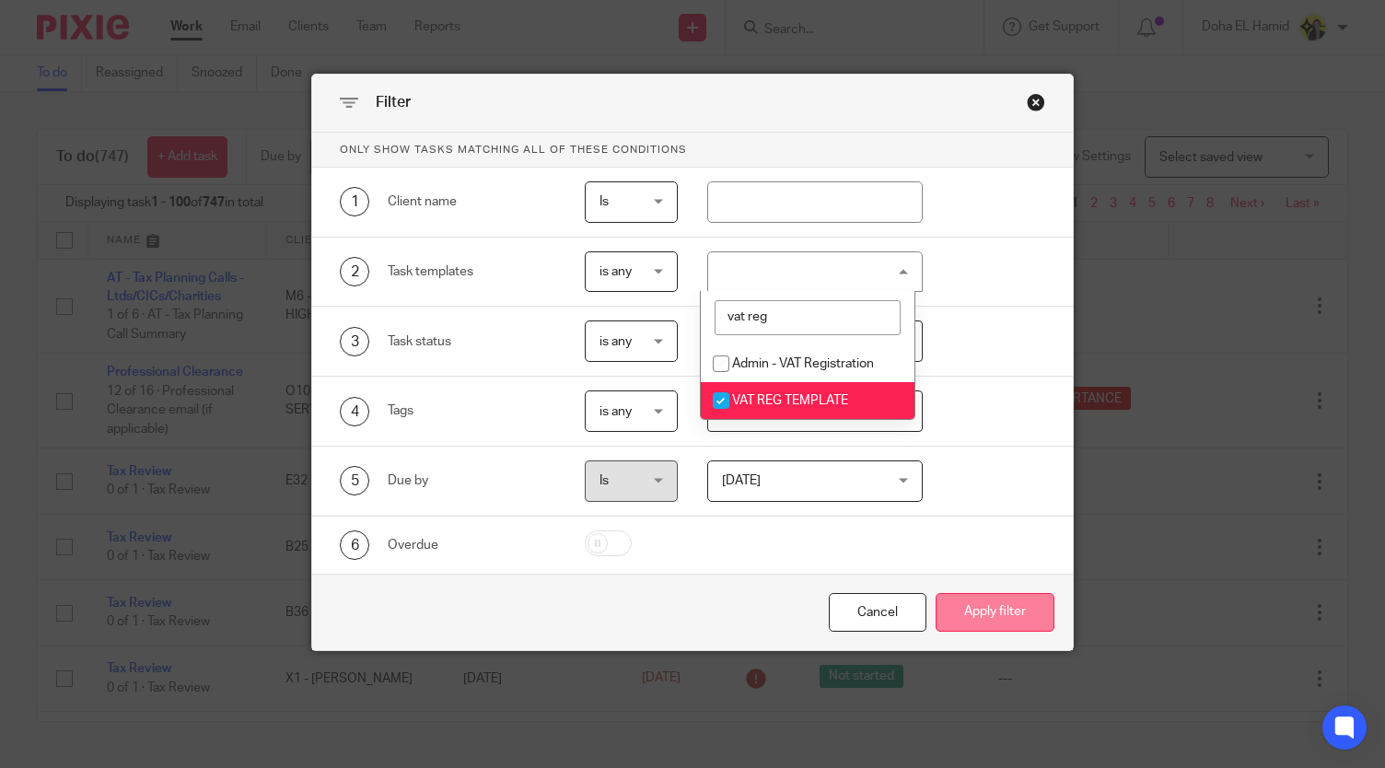
click at [999, 614] on button "Apply filter" at bounding box center [995, 613] width 119 height 40
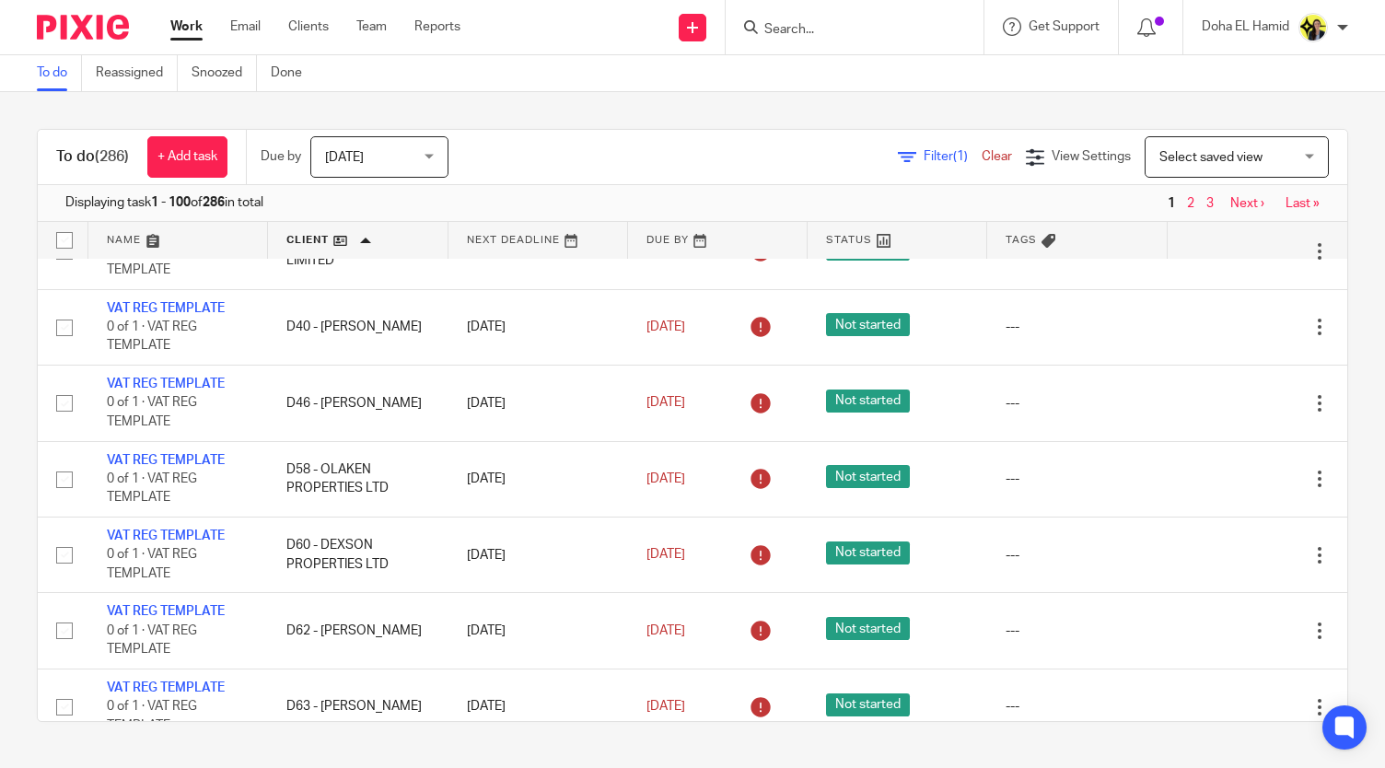
scroll to position [7143, 0]
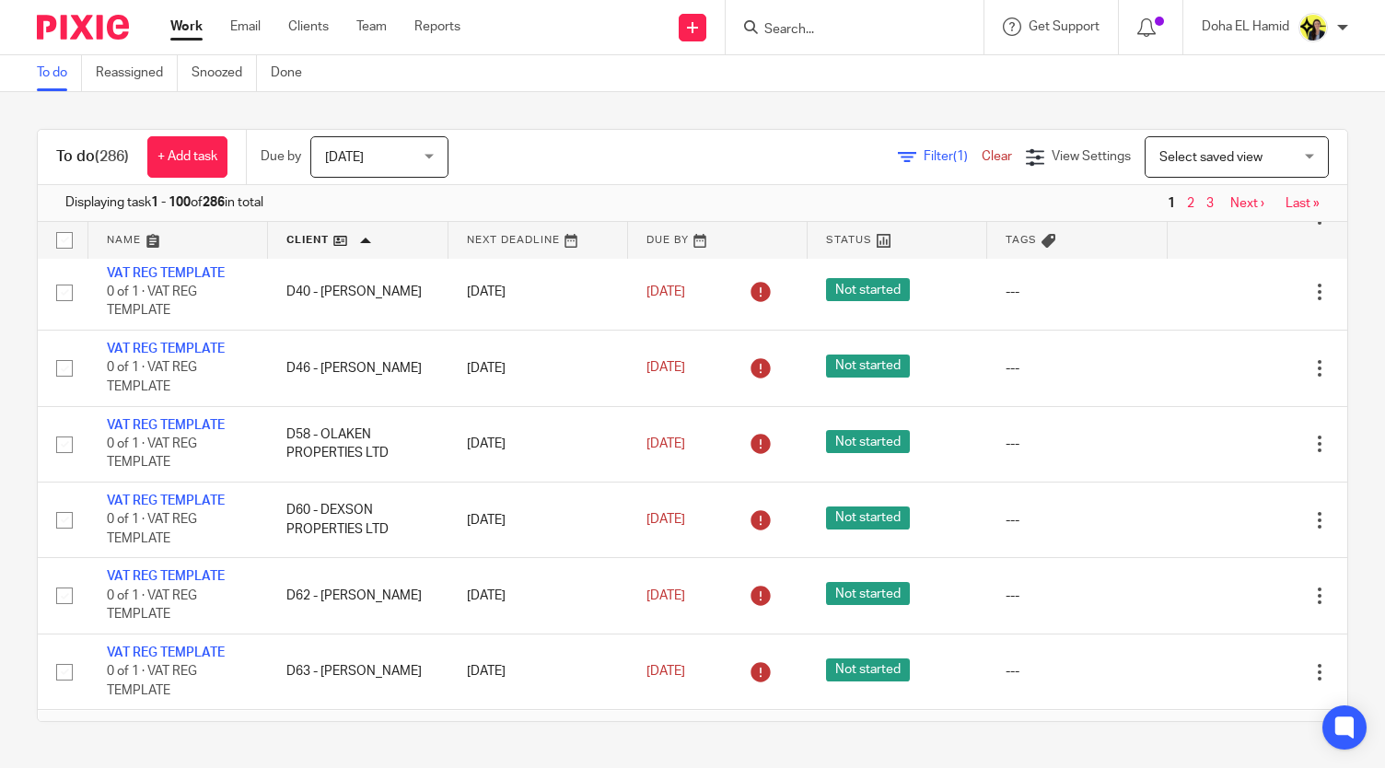
click at [1186, 724] on link "2" at bounding box center [1189, 730] width 7 height 13
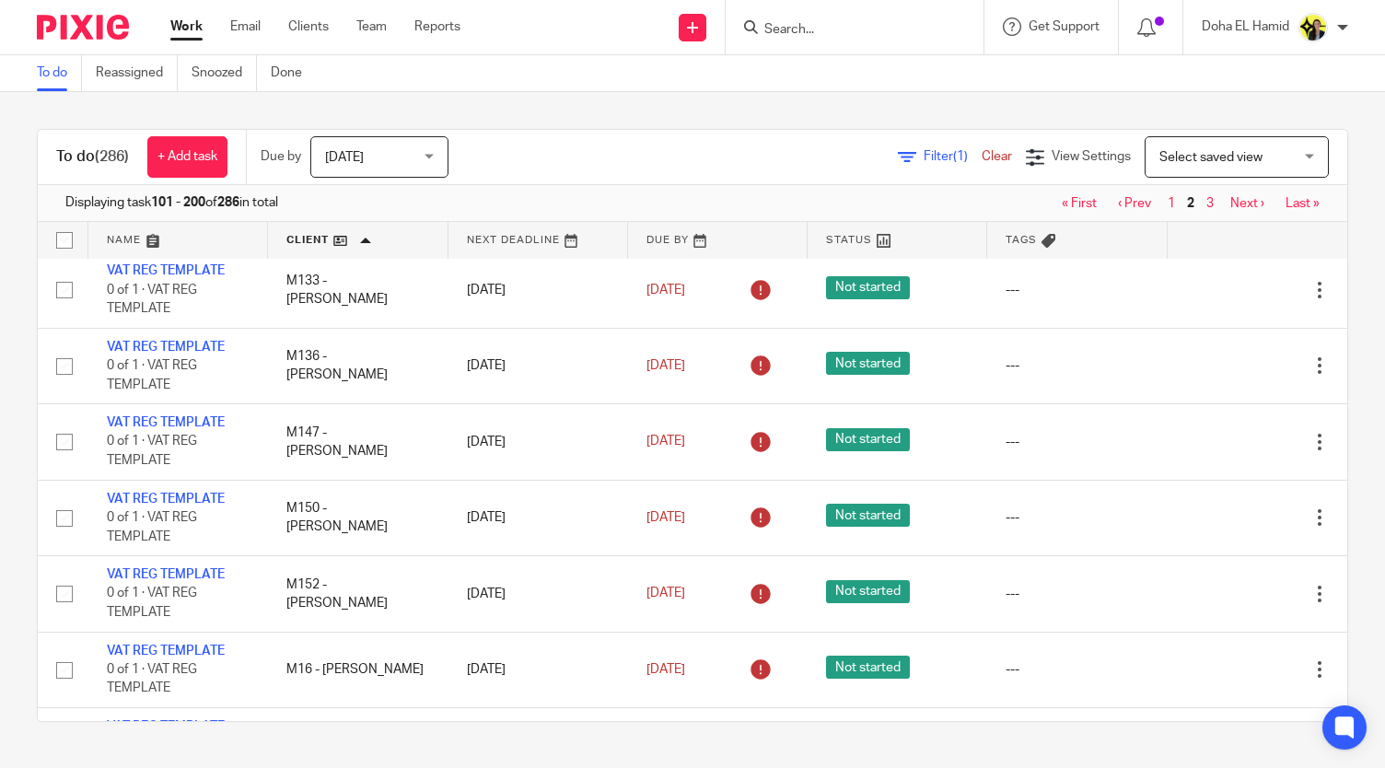
scroll to position [7143, 0]
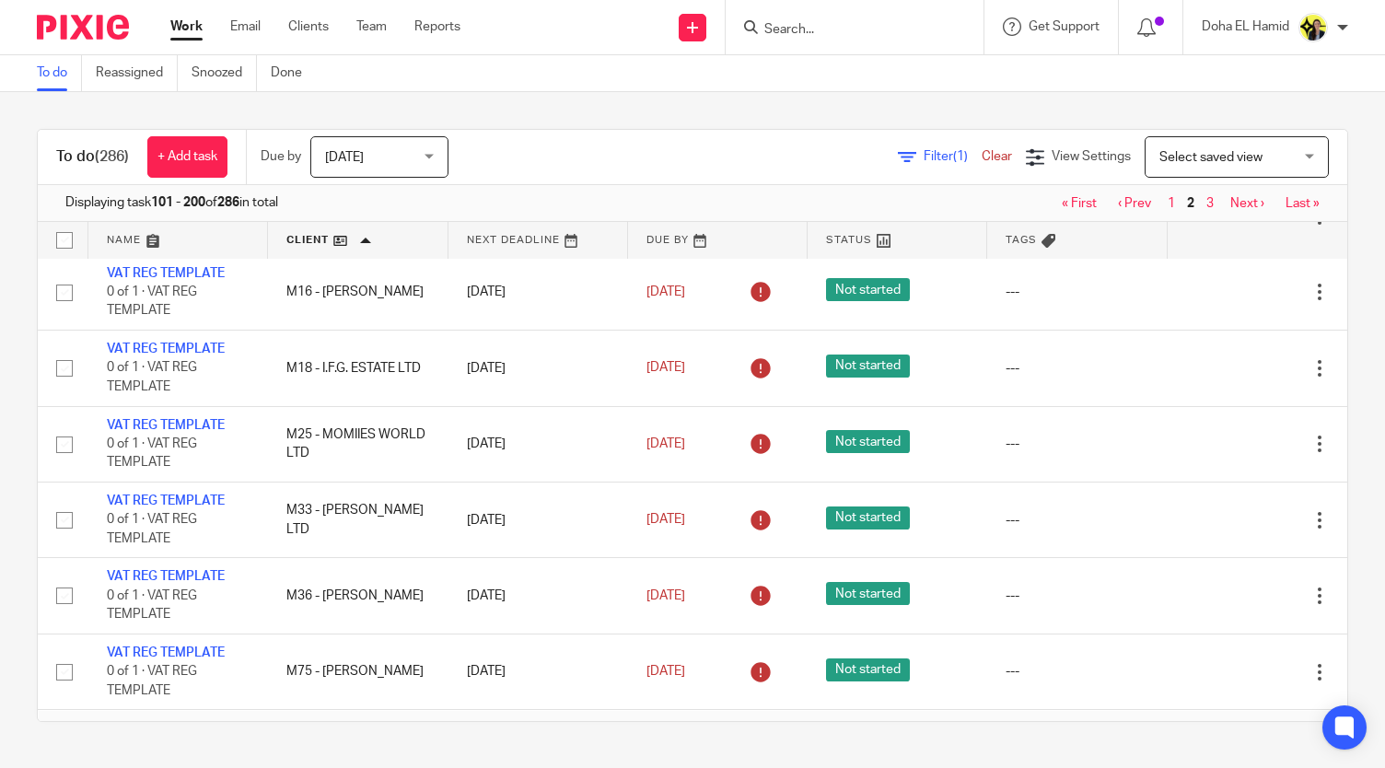
click at [1201, 719] on span "3" at bounding box center [1209, 730] width 17 height 22
click at [1205, 724] on link "3" at bounding box center [1208, 730] width 7 height 13
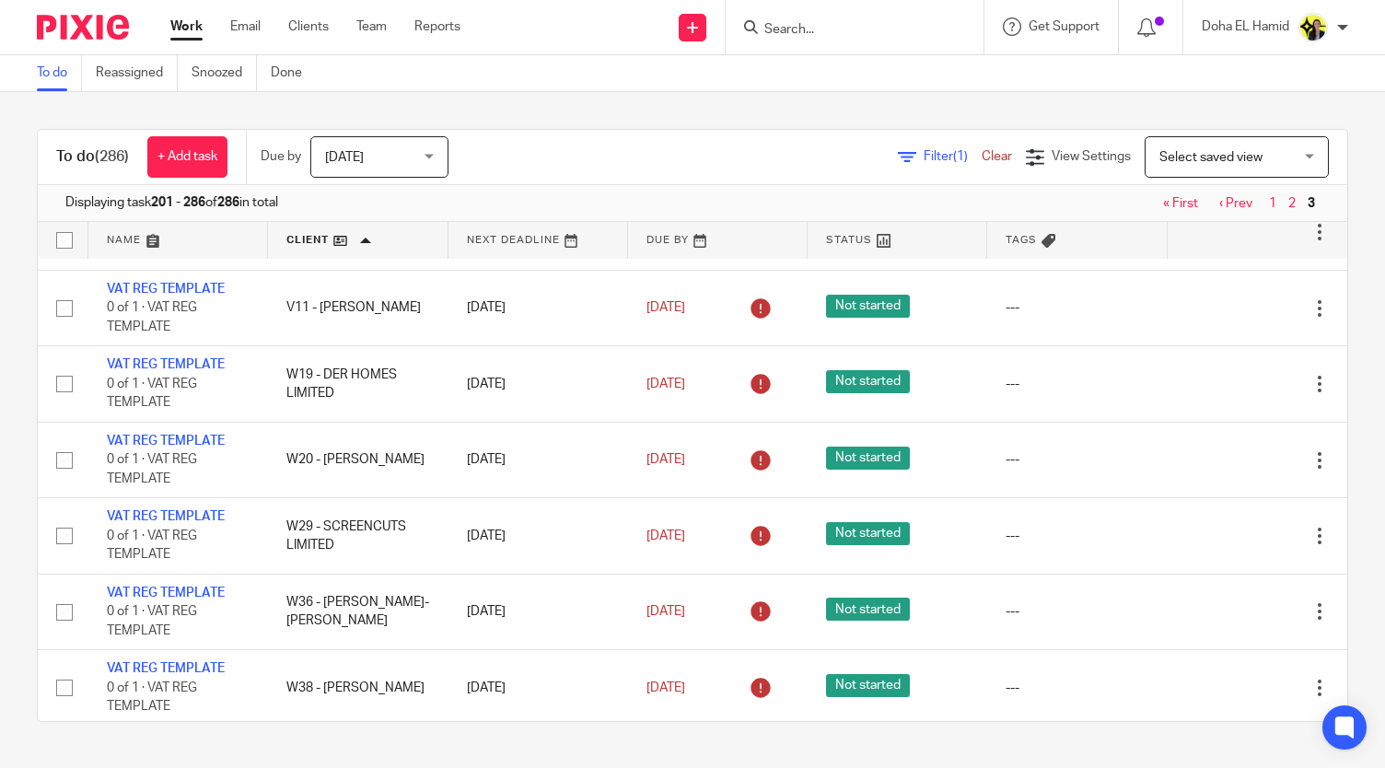
scroll to position [6084, 0]
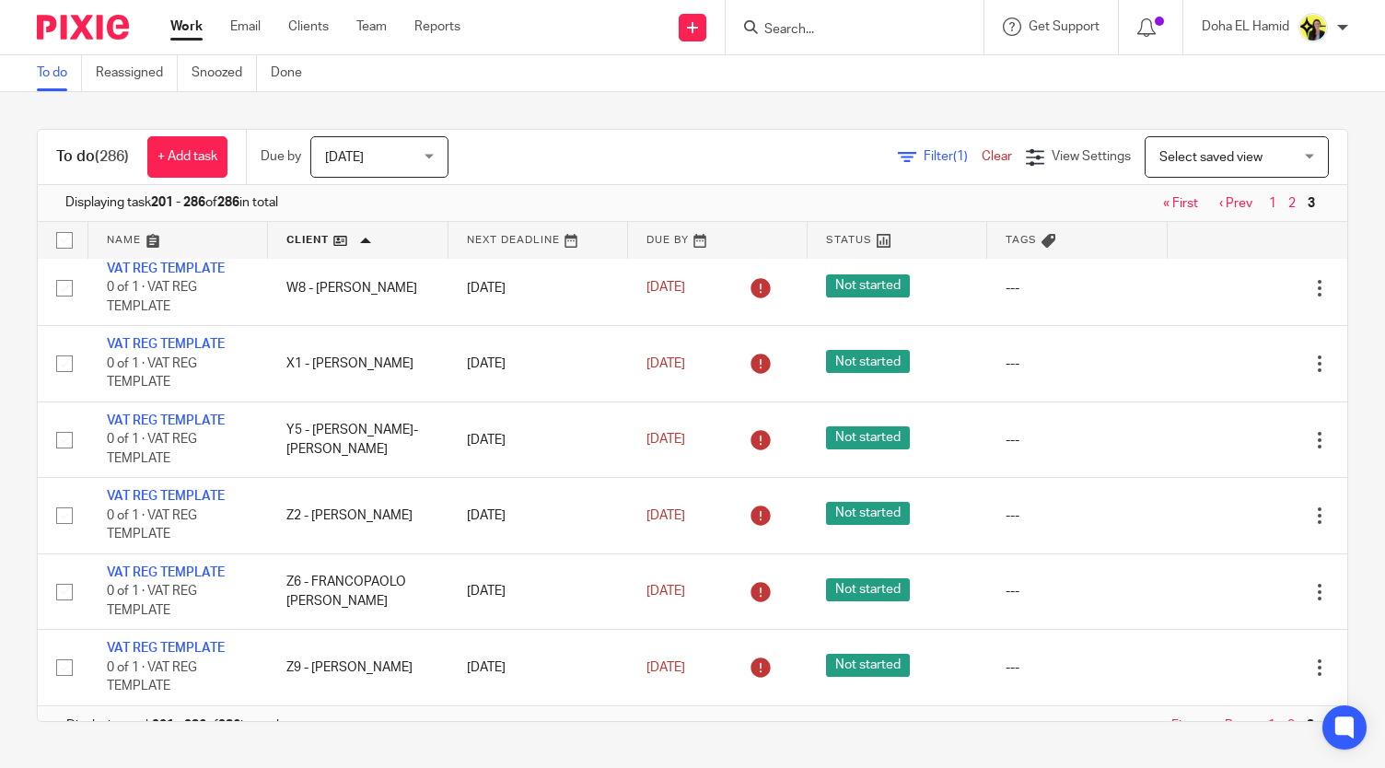
click at [924, 161] on span "Filter (1)" at bounding box center [953, 156] width 58 height 13
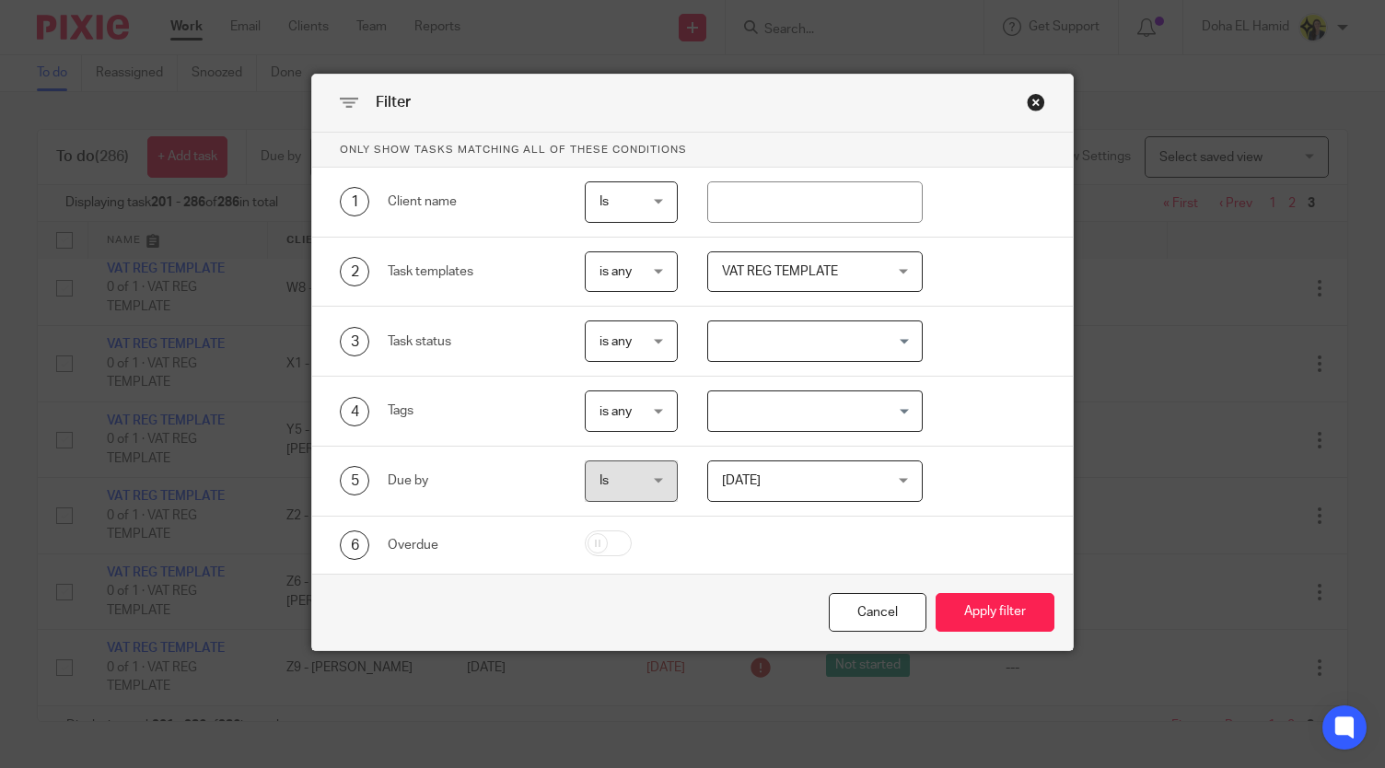
click at [860, 277] on span "VAT REG TEMPLATE" at bounding box center [802, 271] width 160 height 39
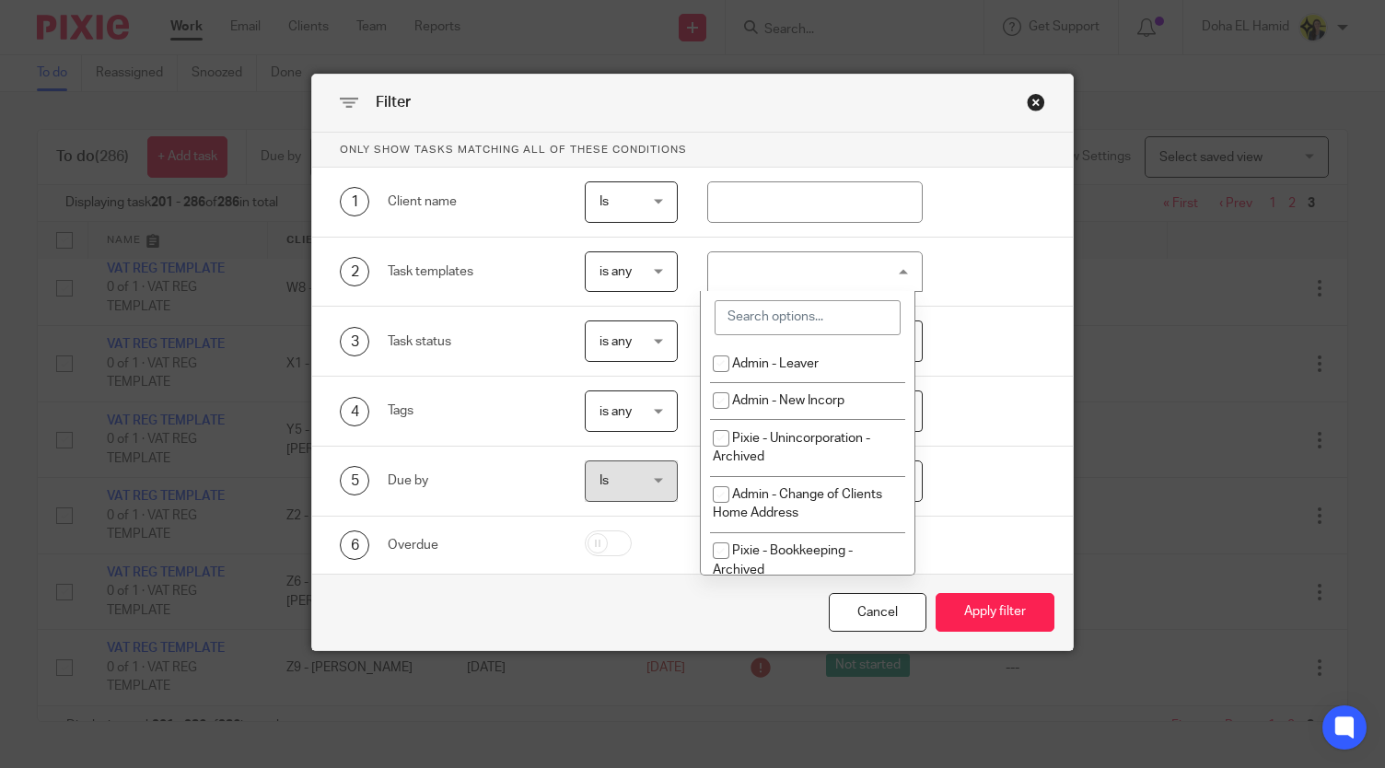
click at [792, 318] on input "search" at bounding box center [808, 317] width 186 height 35
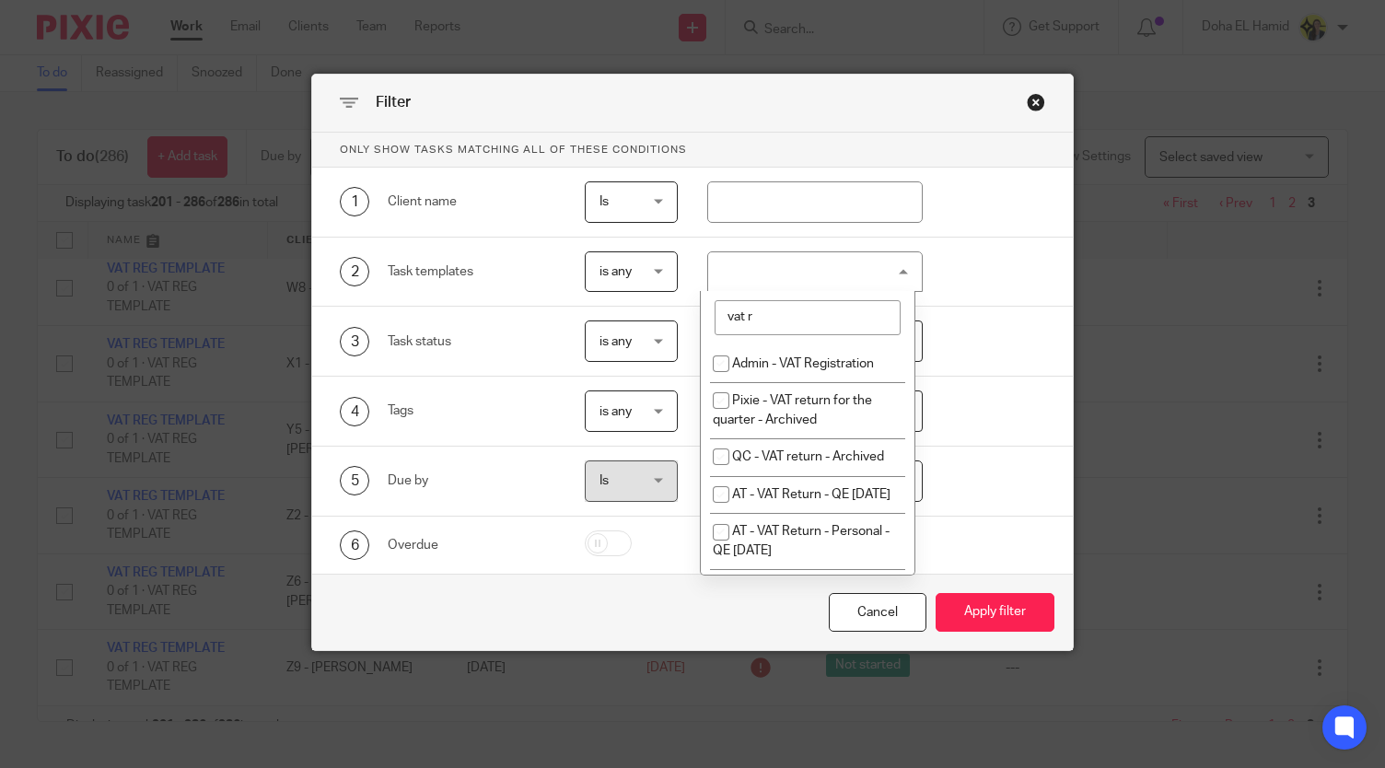
type input "vat re"
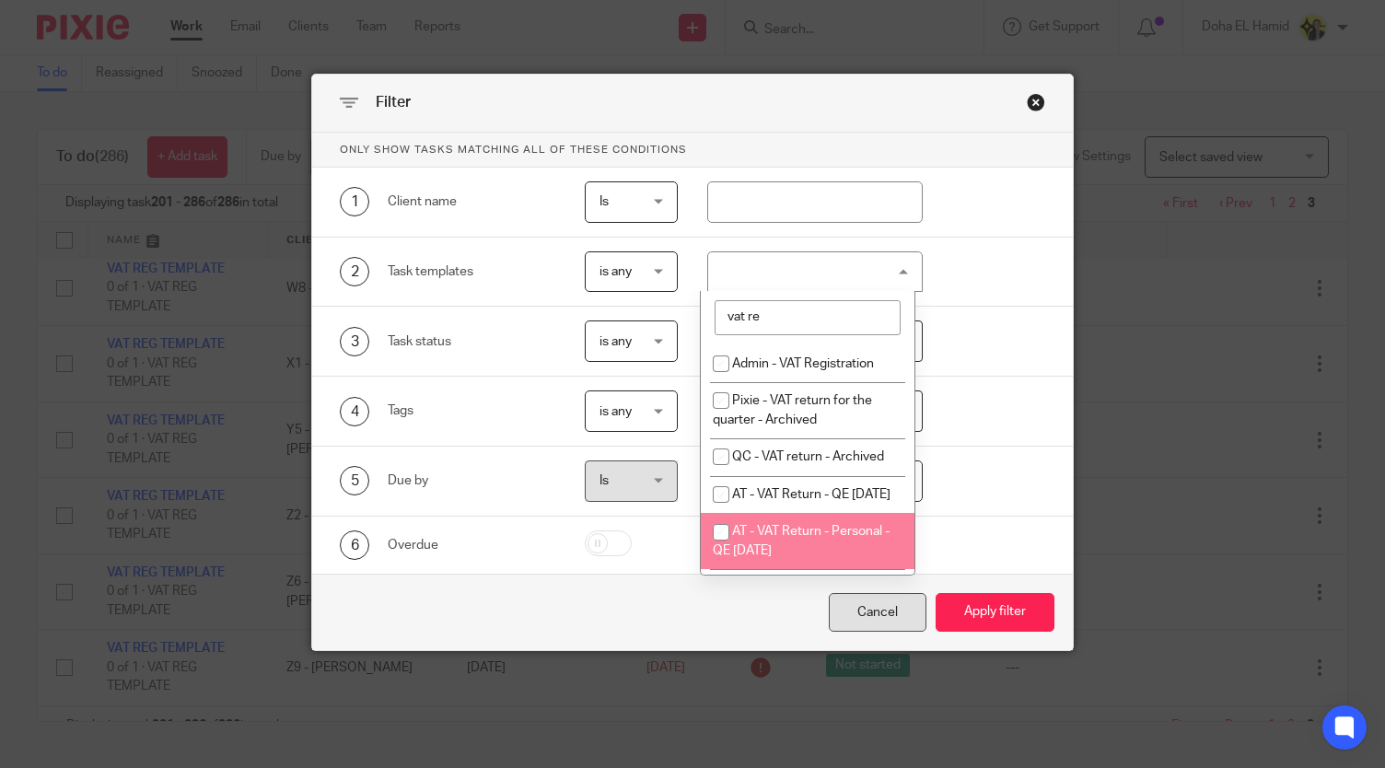
click at [902, 603] on div "Cancel" at bounding box center [878, 613] width 98 height 40
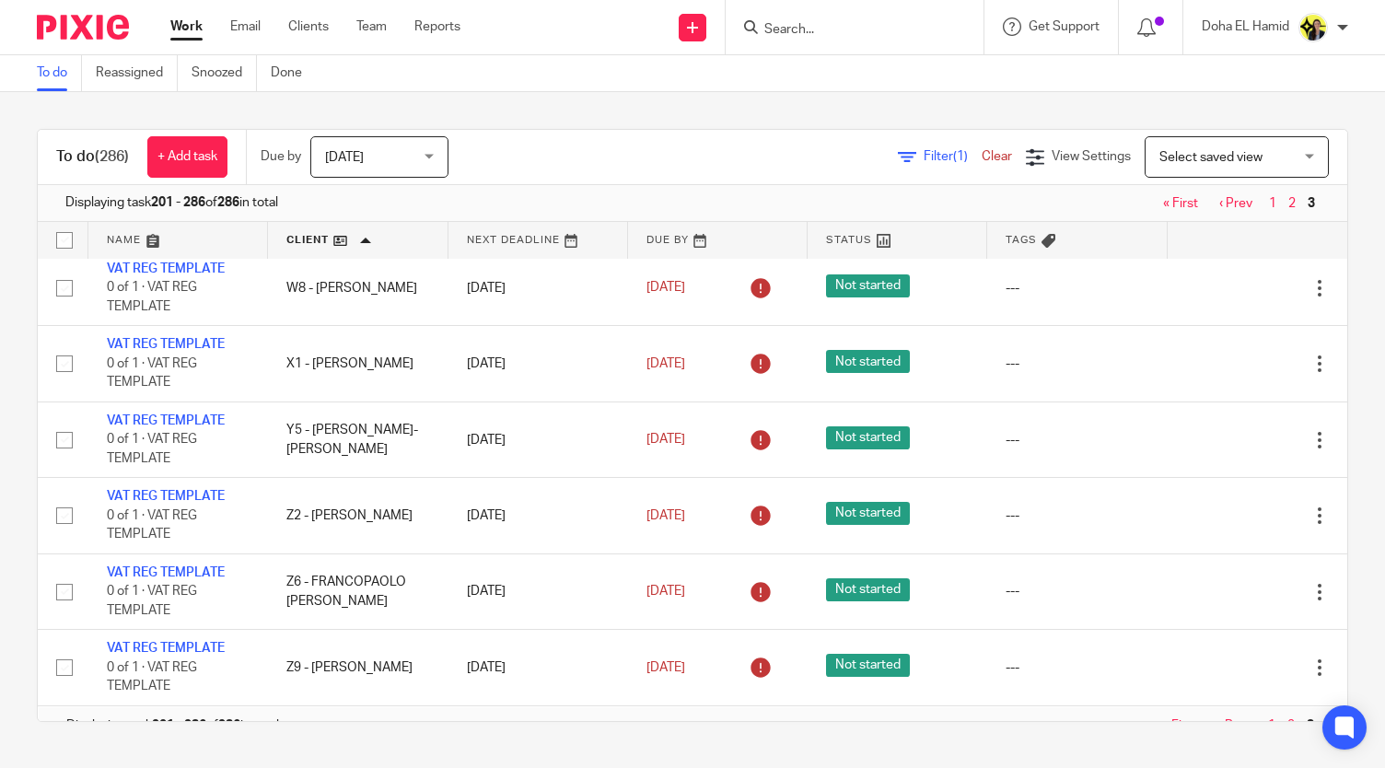
click at [982, 157] on link "Clear" at bounding box center [997, 156] width 30 height 13
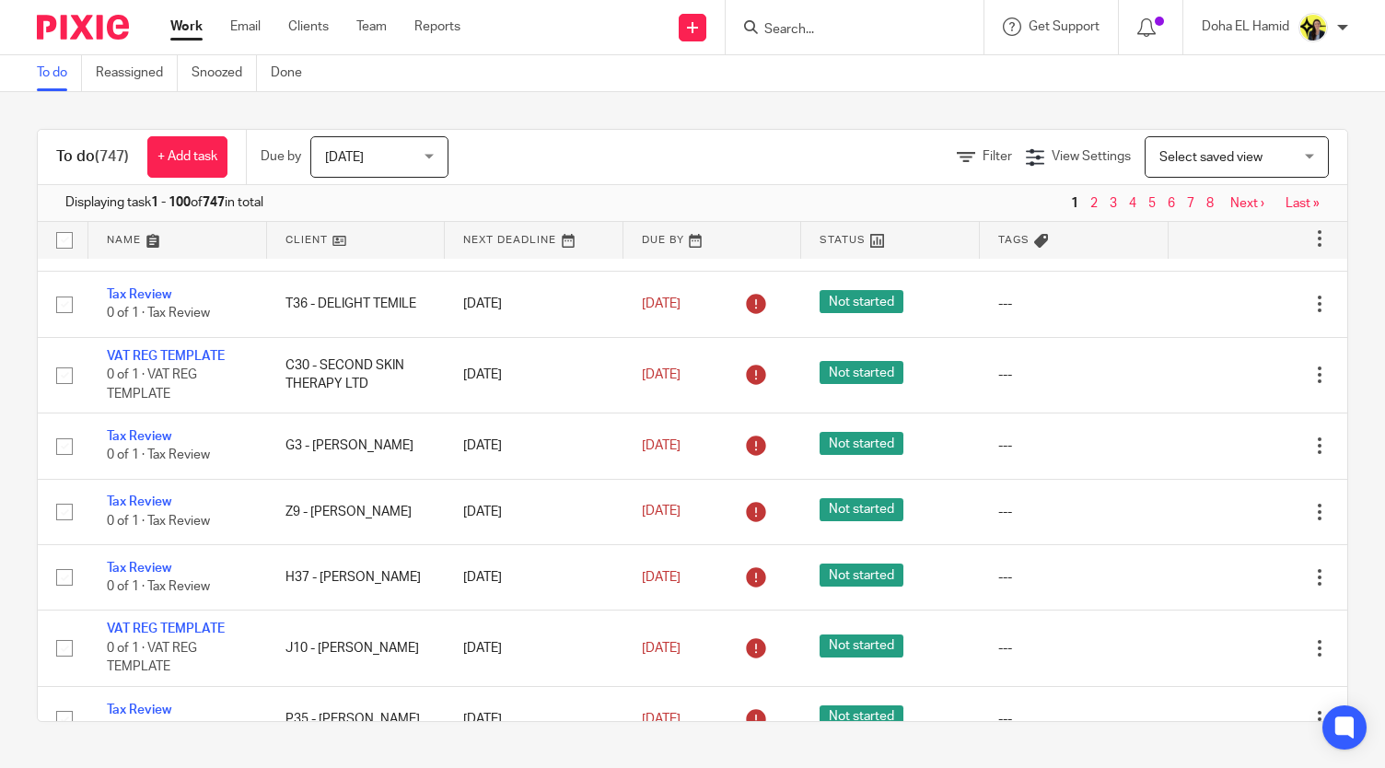
scroll to position [6319, 0]
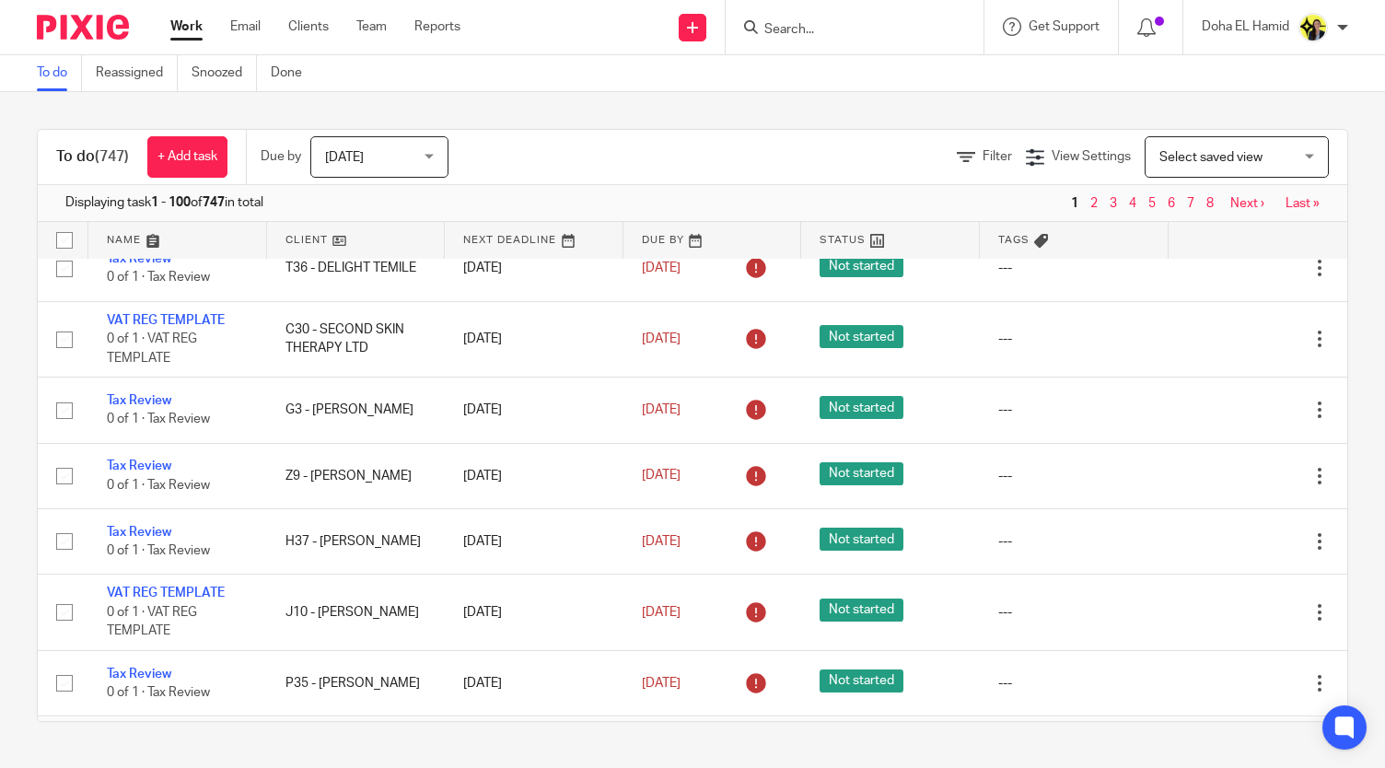
click at [800, 33] on input "Search" at bounding box center [845, 30] width 166 height 17
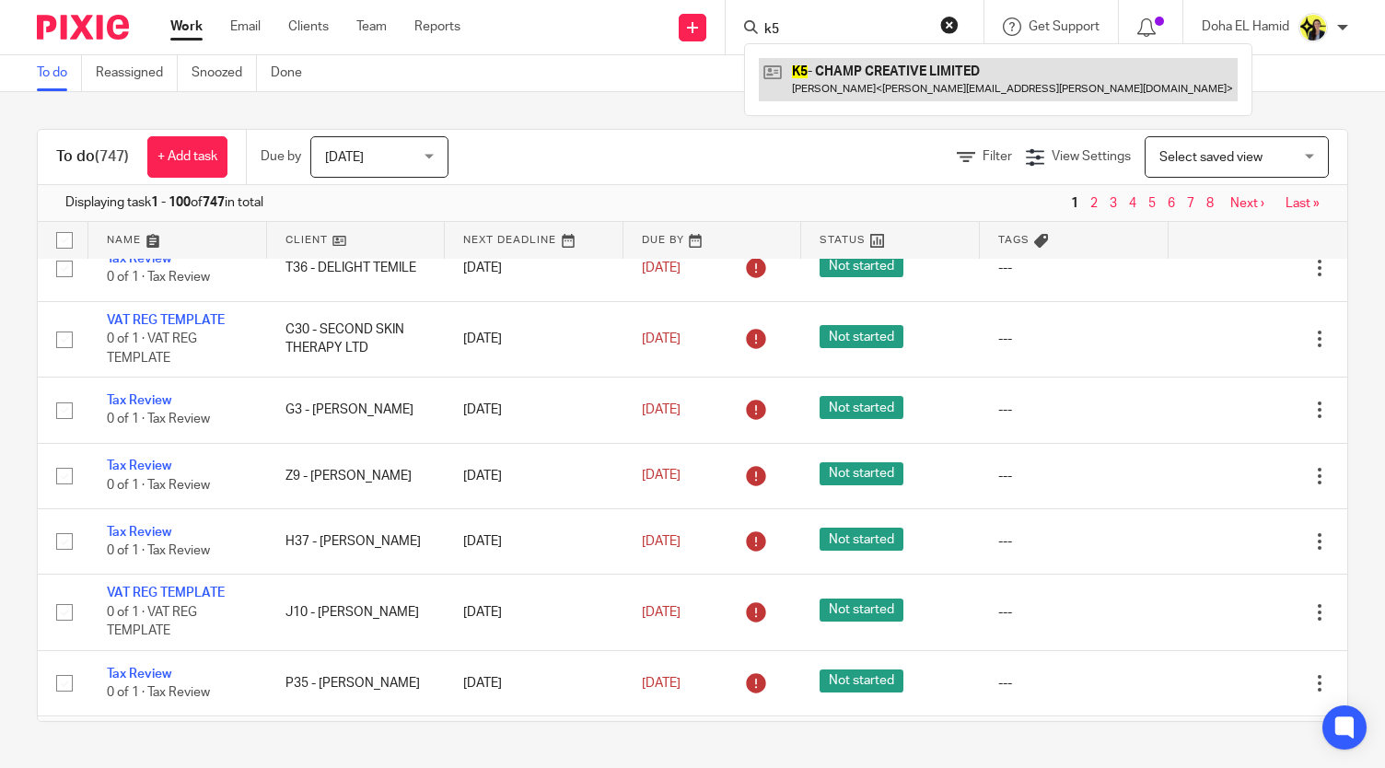
type input "k5"
click at [827, 78] on link at bounding box center [998, 79] width 479 height 42
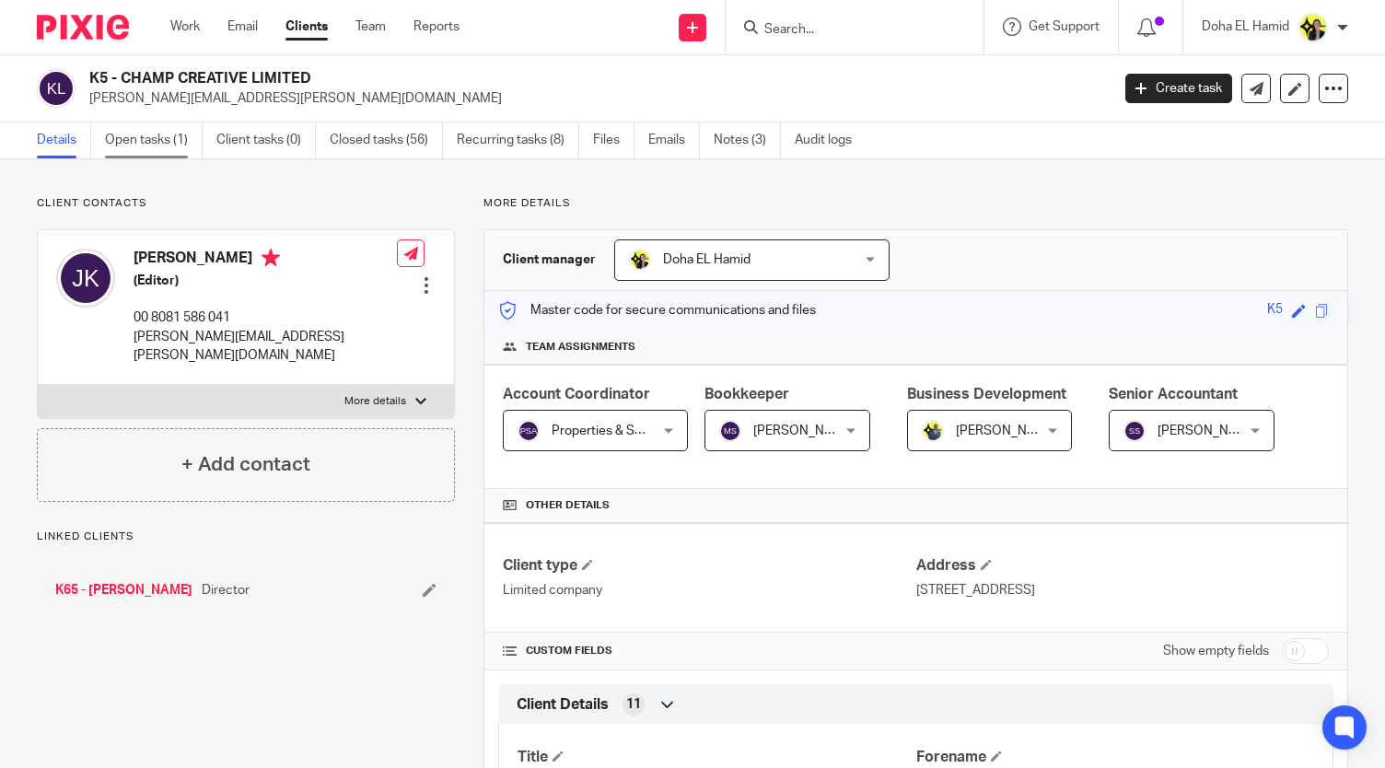
click at [160, 137] on link "Open tasks (1)" at bounding box center [154, 140] width 98 height 36
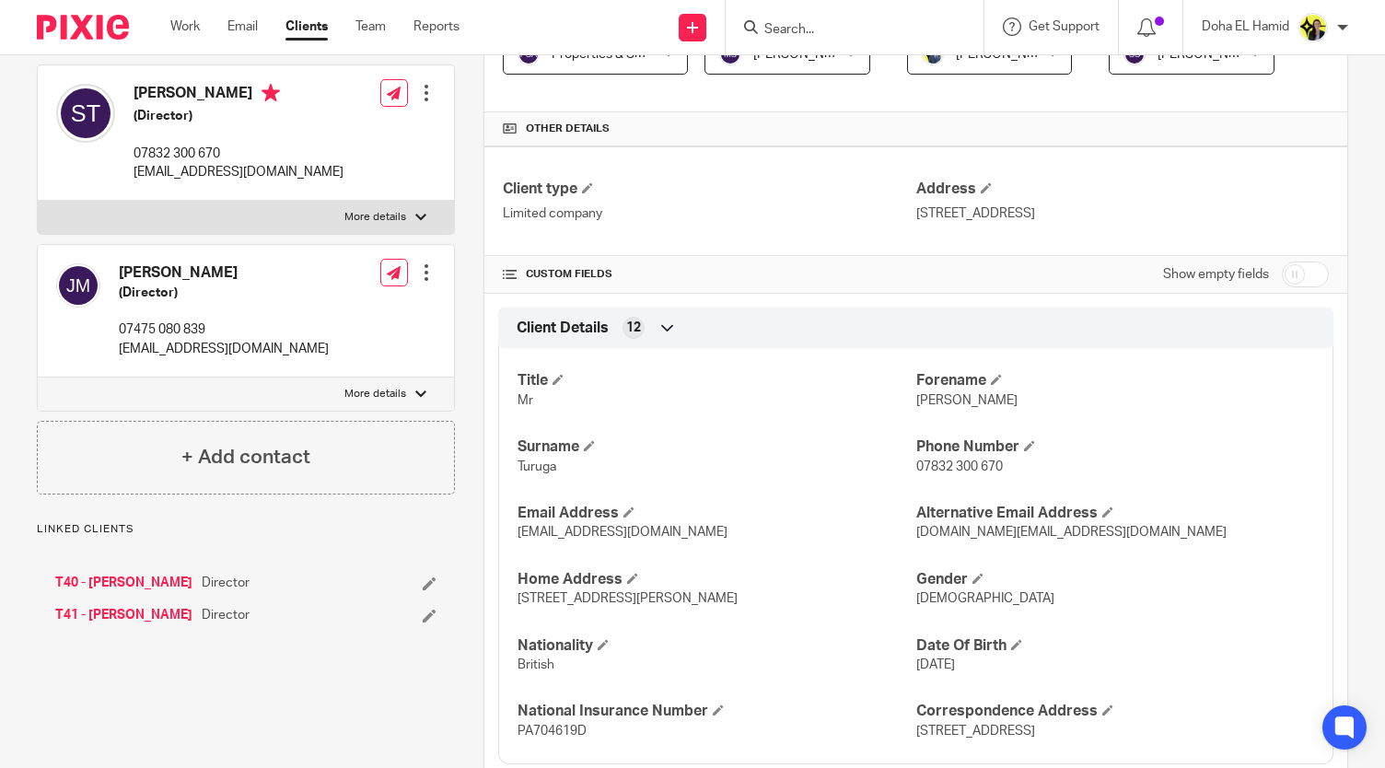
scroll to position [396, 0]
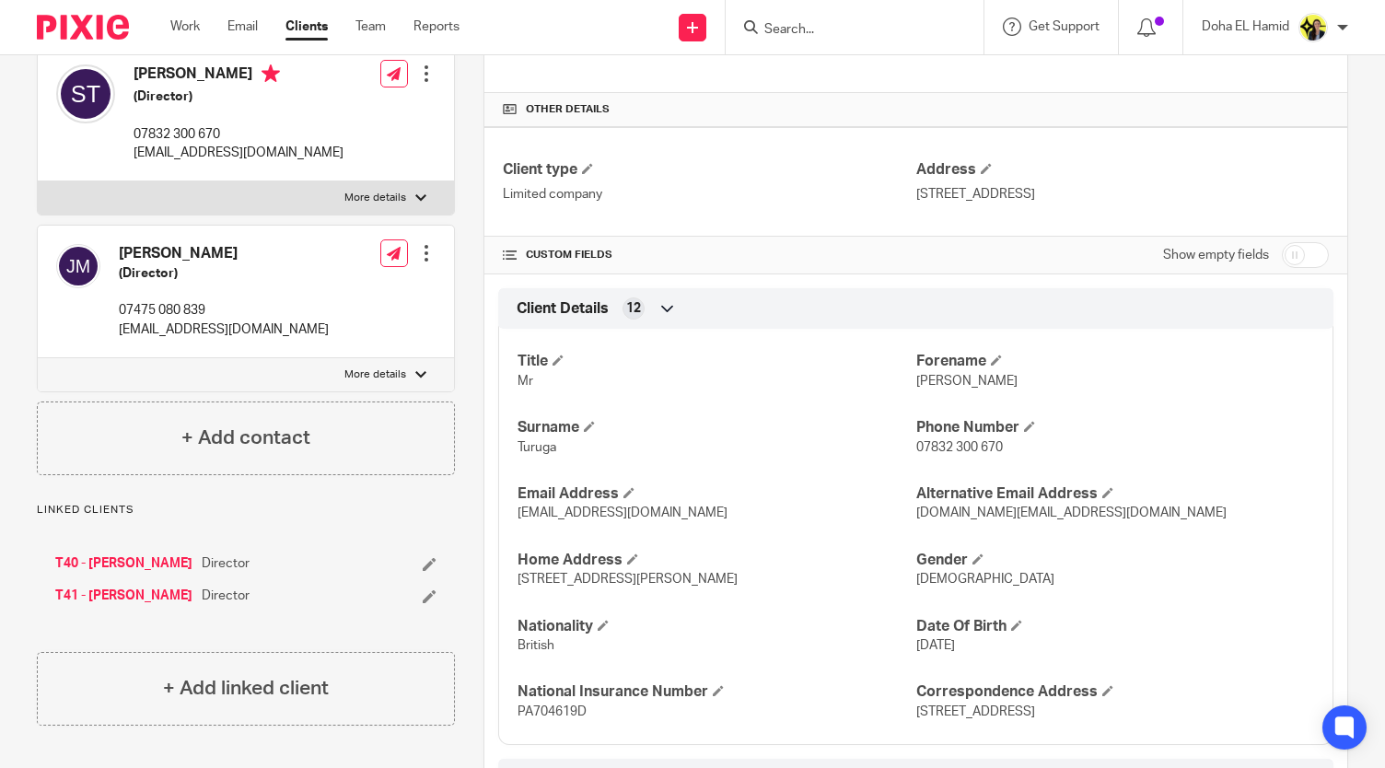
click at [122, 573] on link "T40 - [PERSON_NAME]" at bounding box center [123, 563] width 137 height 18
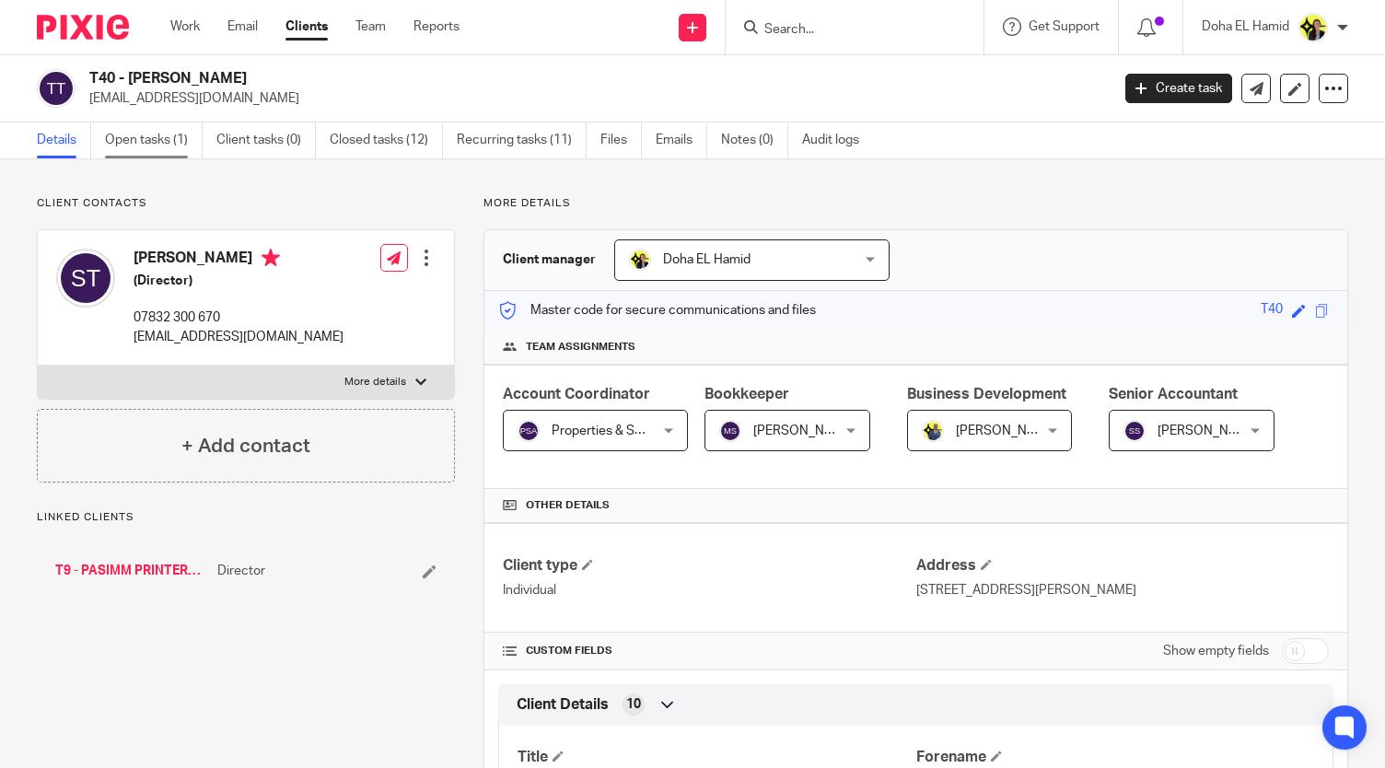
click at [156, 139] on link "Open tasks (1)" at bounding box center [154, 140] width 98 height 36
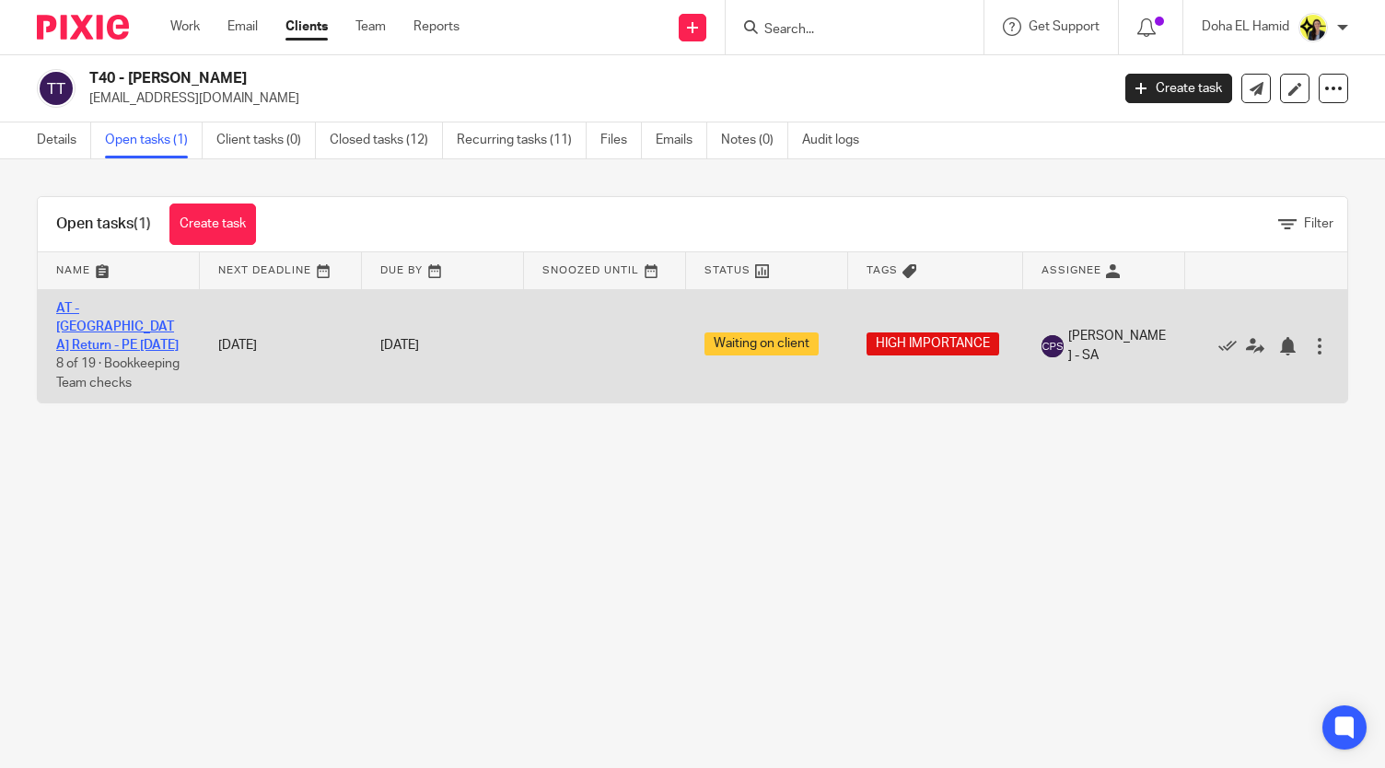
click at [114, 309] on link "AT - [GEOGRAPHIC_DATA] Return - PE [DATE]" at bounding box center [117, 327] width 122 height 51
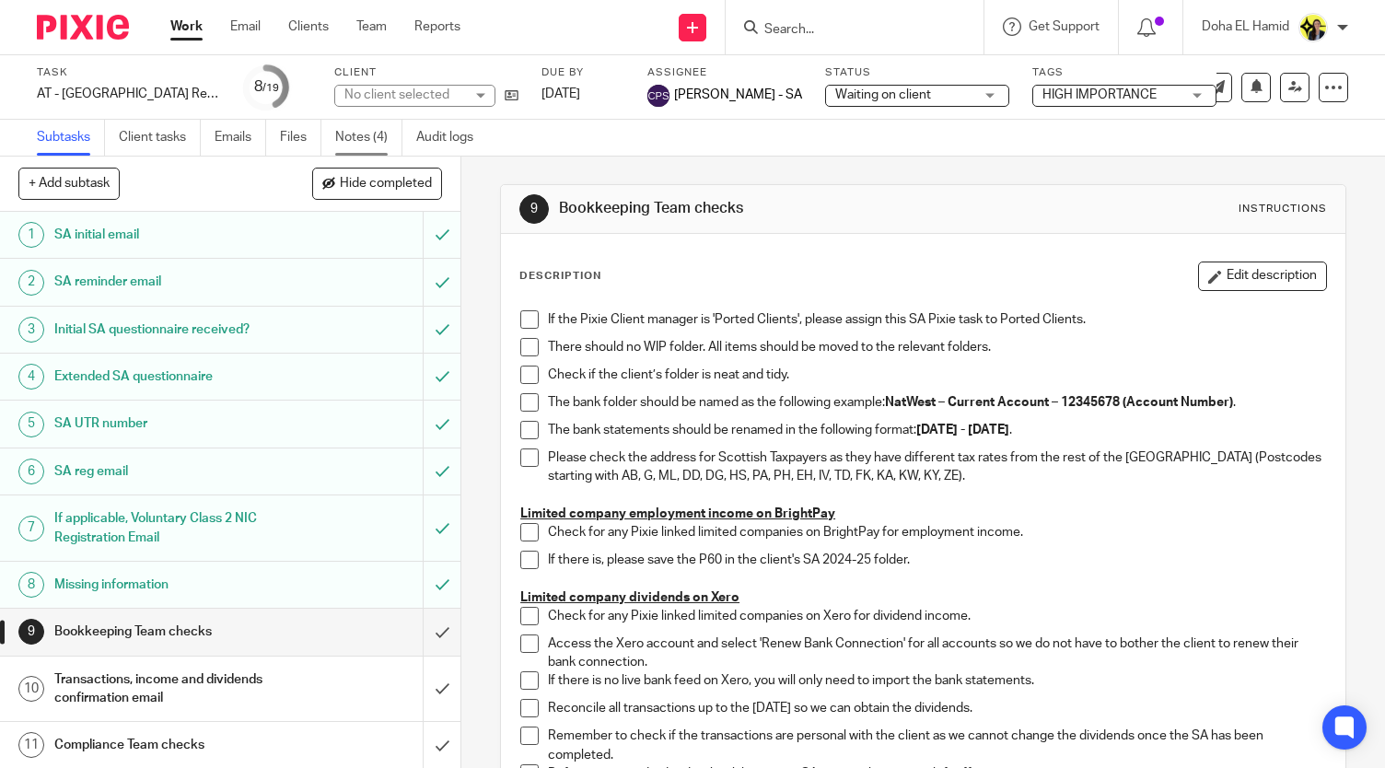
click at [355, 140] on link "Notes (4)" at bounding box center [368, 138] width 67 height 36
